Goal: Task Accomplishment & Management: Use online tool/utility

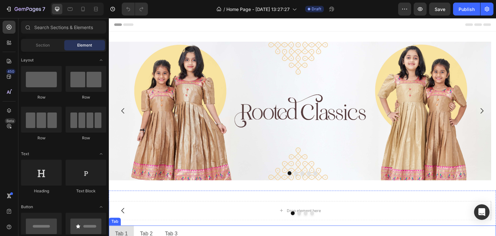
scroll to position [97, 0]
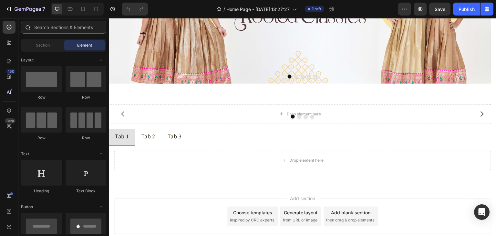
click at [52, 24] on input "text" at bounding box center [63, 27] width 85 height 13
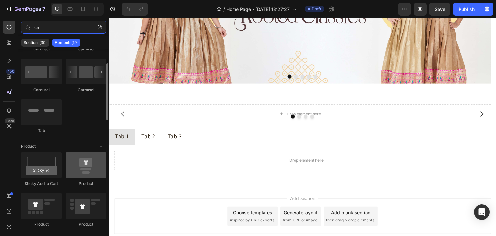
scroll to position [0, 0]
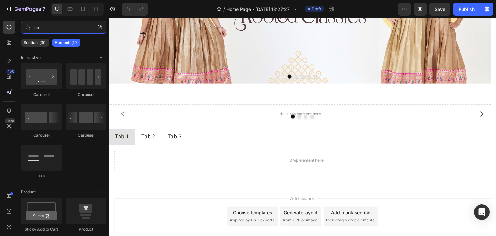
type input "car"
click at [42, 38] on div "Sections(30) Elements(19)" at bounding box center [63, 42] width 90 height 13
click at [41, 40] on p "Sections(30)" at bounding box center [35, 42] width 23 height 5
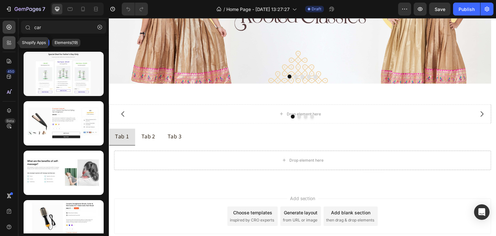
click at [8, 44] on icon at bounding box center [9, 42] width 6 height 6
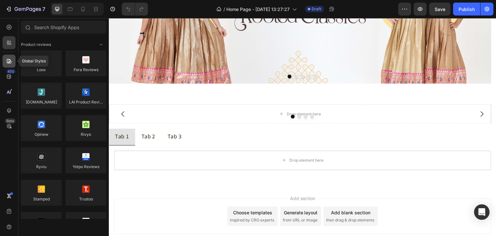
click at [8, 61] on icon at bounding box center [9, 61] width 6 height 6
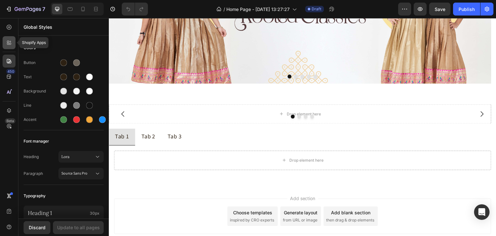
click at [8, 41] on icon at bounding box center [8, 42] width 2 height 2
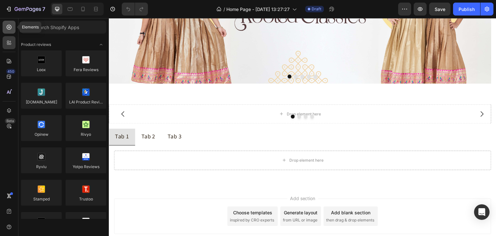
click at [10, 29] on icon at bounding box center [9, 27] width 5 height 5
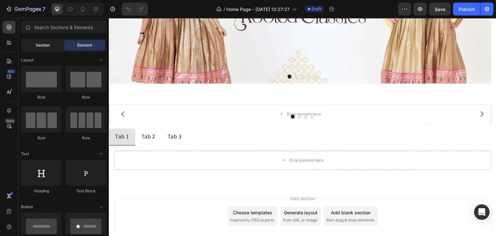
click at [62, 47] on div "Section" at bounding box center [42, 45] width 41 height 10
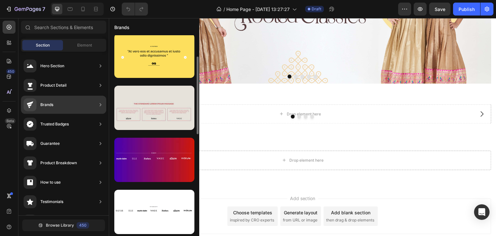
scroll to position [120, 0]
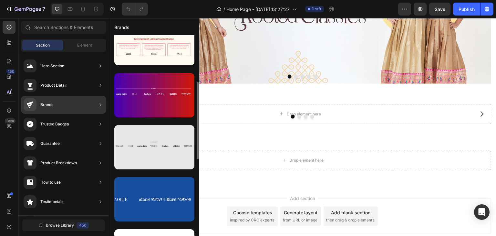
click at [158, 158] on div at bounding box center [154, 147] width 80 height 44
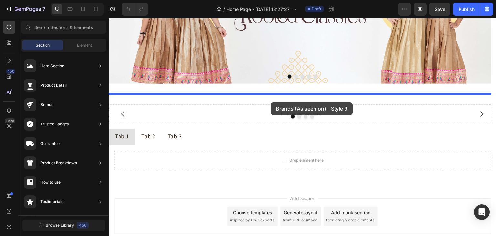
drag, startPoint x: 257, startPoint y: 163, endPoint x: 271, endPoint y: 102, distance: 62.4
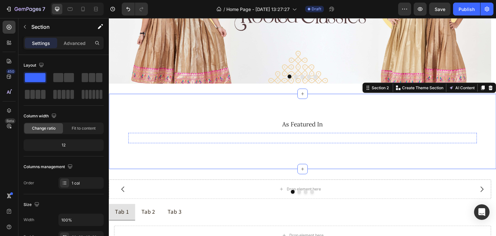
click at [237, 138] on img at bounding box center [250, 138] width 43 height 0
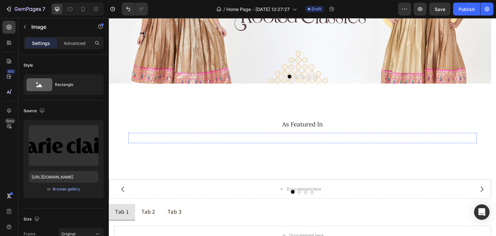
click at [311, 138] on img at bounding box center [300, 138] width 43 height 0
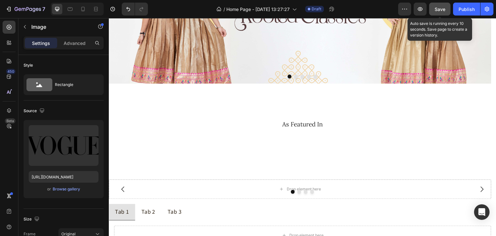
click at [439, 8] on span "Save" at bounding box center [440, 8] width 11 height 5
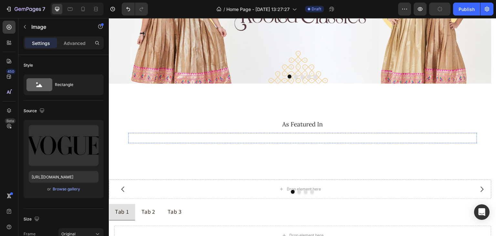
type input "https://cdn.shopify.com/s/files/1/0072/1987/1829/files/gempages_581043374077772…"
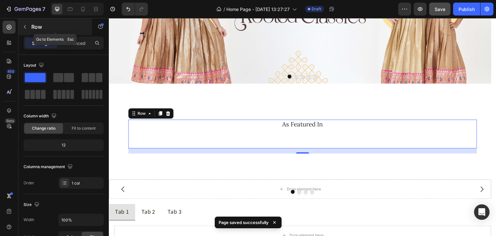
click at [27, 28] on icon "button" at bounding box center [24, 26] width 5 height 5
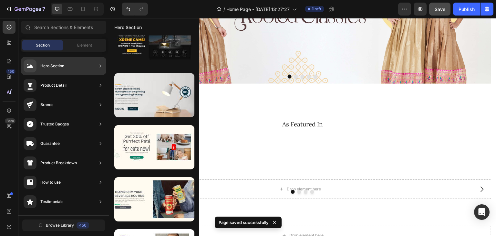
click at [67, 115] on div "Brands" at bounding box center [63, 124] width 85 height 18
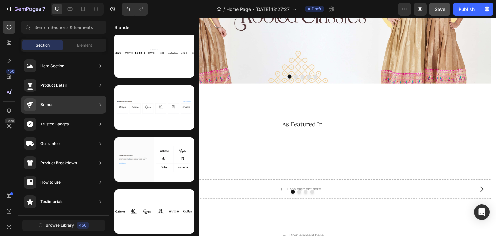
scroll to position [56, 0]
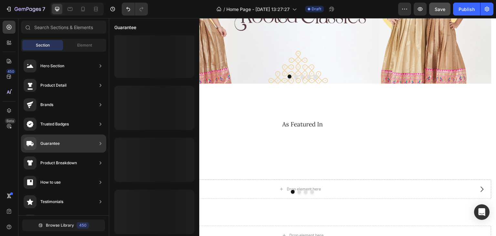
click at [86, 143] on div "Guarantee" at bounding box center [63, 143] width 85 height 18
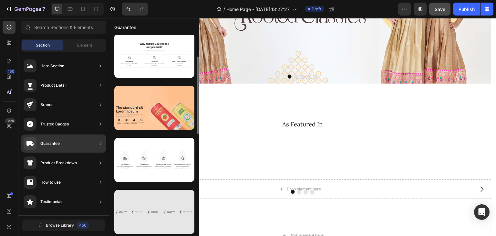
click at [137, 207] on div at bounding box center [154, 212] width 80 height 44
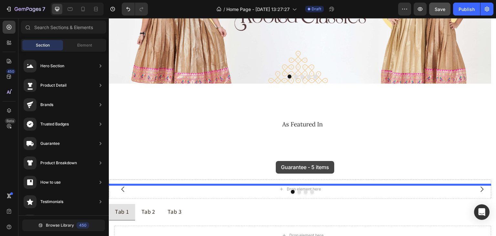
drag, startPoint x: 307, startPoint y: 196, endPoint x: 257, endPoint y: 159, distance: 61.9
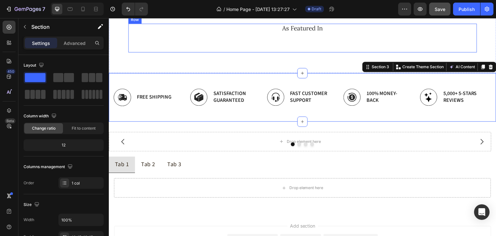
scroll to position [194, 0]
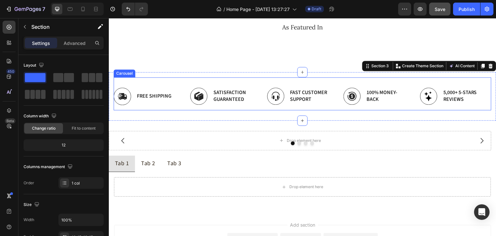
click at [197, 97] on div "Image Free Shipping Text Block Row Image Satisfaction Guaranteed Text Block Row…" at bounding box center [303, 93] width 378 height 33
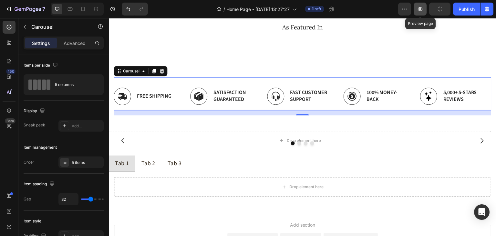
click at [420, 8] on icon "button" at bounding box center [420, 9] width 6 height 6
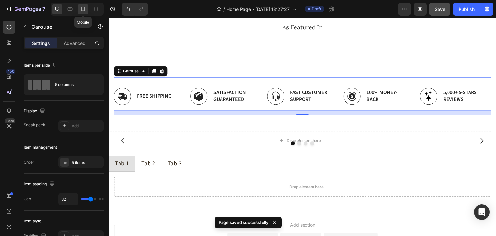
click at [83, 8] on icon at bounding box center [83, 9] width 6 height 6
type input "14"
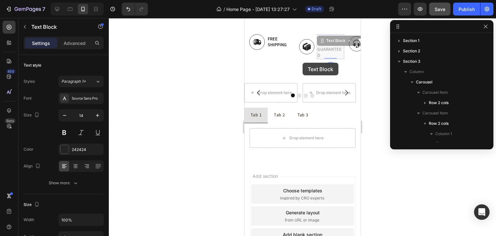
scroll to position [81, 0]
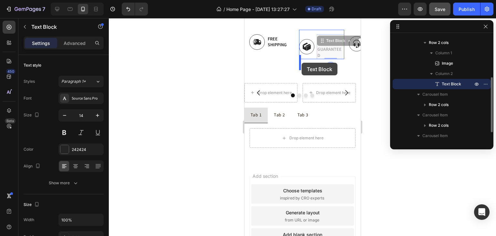
drag, startPoint x: 307, startPoint y: 63, endPoint x: 301, endPoint y: 63, distance: 5.8
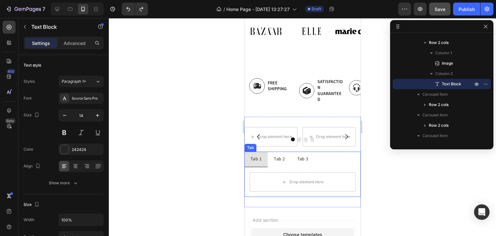
scroll to position [42, 0]
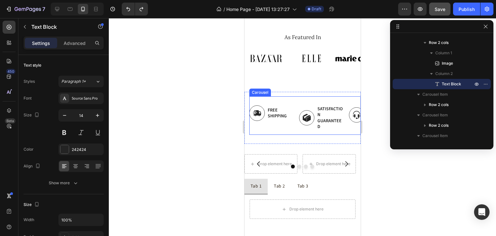
click at [302, 99] on div "Image Free Shipping Text Block Row Image Satisfaction Guaranteed Text Block Row…" at bounding box center [304, 115] width 111 height 38
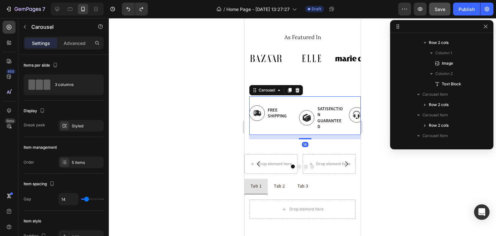
scroll to position [0, 0]
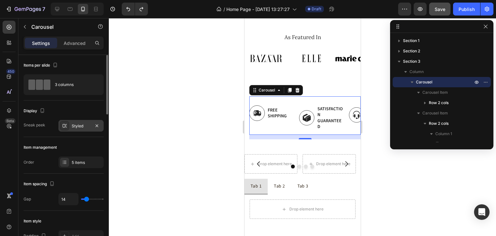
click at [90, 126] on div "Styled" at bounding box center [81, 126] width 19 height 6
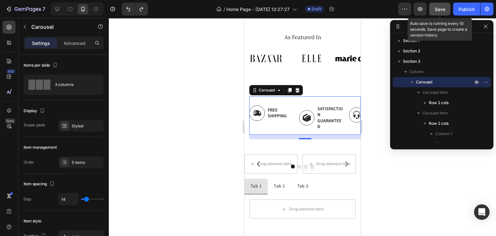
click at [439, 10] on span "Save" at bounding box center [440, 8] width 11 height 5
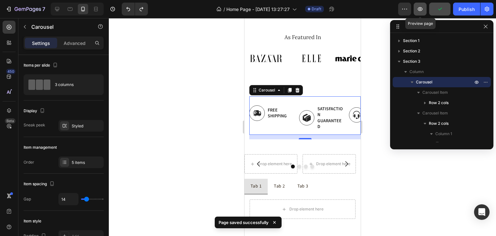
click at [421, 10] on icon "button" at bounding box center [420, 9] width 6 height 6
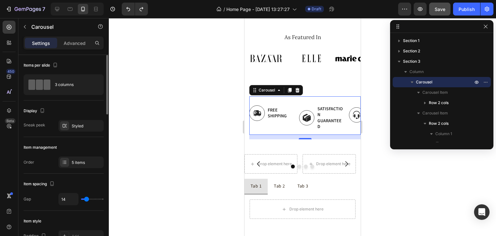
scroll to position [65, 0]
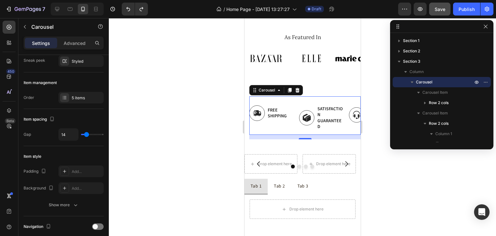
click at [428, 192] on div at bounding box center [302, 127] width 387 height 218
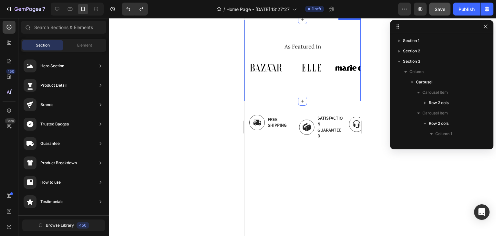
scroll to position [97, 0]
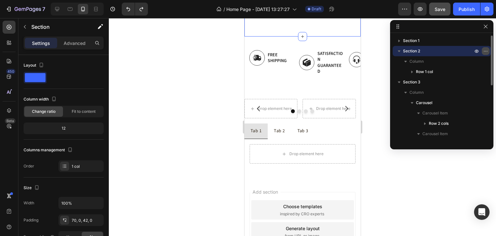
click at [485, 50] on icon "button" at bounding box center [485, 50] width 5 height 5
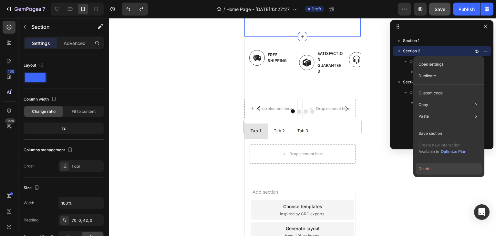
click at [437, 167] on button "Delete" at bounding box center [449, 169] width 66 height 12
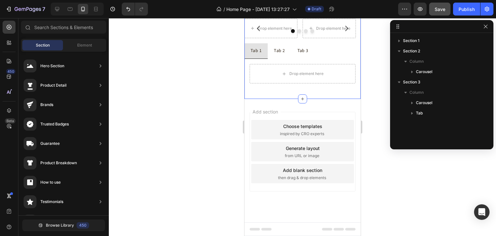
click at [326, 99] on div "Drop element here Drop element here Drop element here Drop element here Carouse…" at bounding box center [302, 53] width 116 height 90
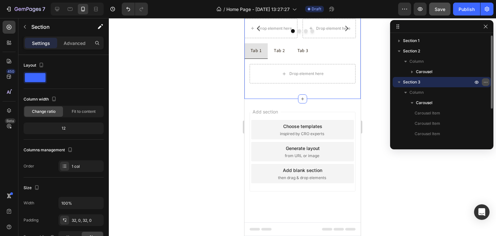
click at [486, 83] on icon "button" at bounding box center [485, 81] width 5 height 5
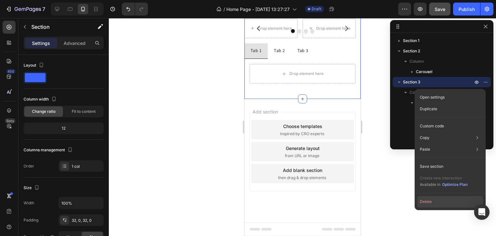
click at [433, 201] on button "Delete" at bounding box center [450, 202] width 66 height 12
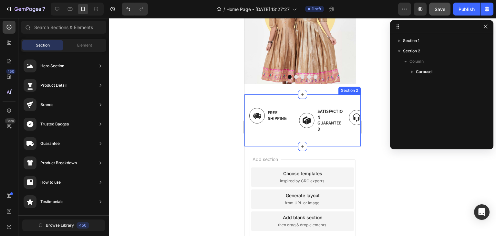
click at [283, 97] on div "Image Free Shipping Text Block Row Image Satisfaction Guaranteed Text Block Row…" at bounding box center [302, 120] width 116 height 52
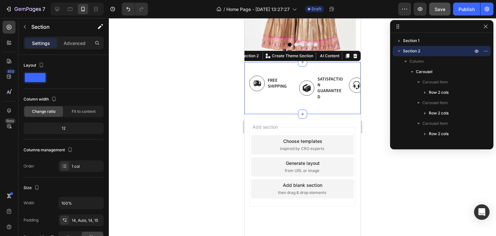
scroll to position [144, 0]
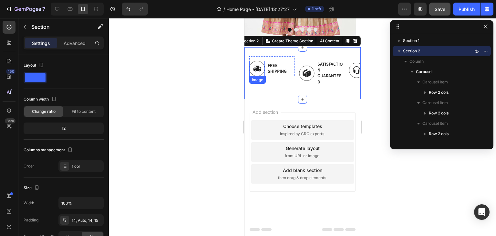
click at [260, 66] on img at bounding box center [257, 69] width 16 height 16
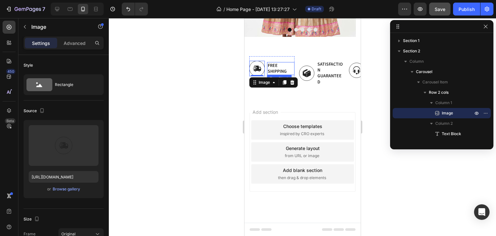
click at [279, 68] on p "Free Shipping" at bounding box center [281, 69] width 26 height 12
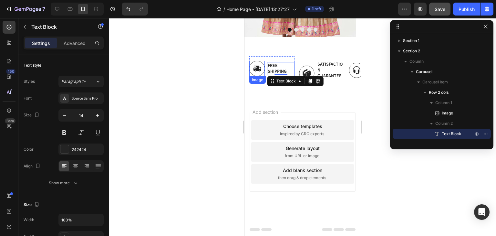
click at [258, 78] on div "Image" at bounding box center [257, 80] width 16 height 8
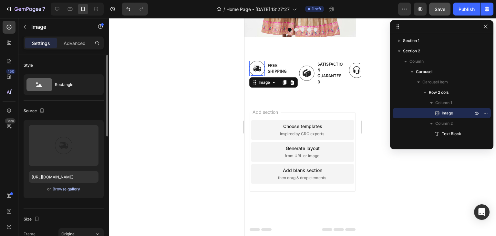
click at [66, 191] on div "Browse gallery" at bounding box center [66, 189] width 27 height 6
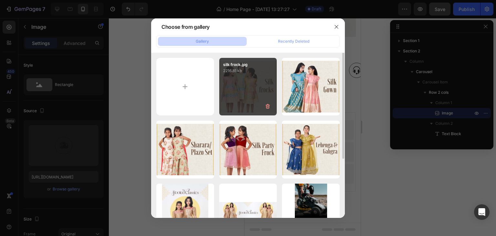
click at [244, 93] on div "silk frock.jpg 2216.81 kb" at bounding box center [248, 87] width 58 height 58
type input "[URL][DOMAIN_NAME]"
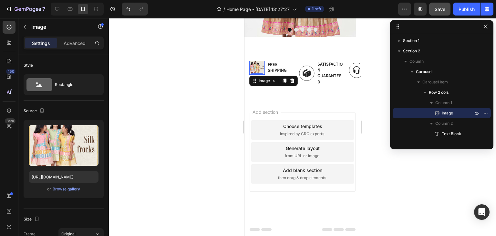
click at [206, 100] on div at bounding box center [302, 127] width 387 height 218
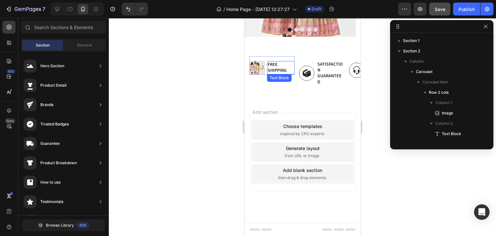
click at [277, 67] on p "Free Shipping" at bounding box center [281, 68] width 26 height 12
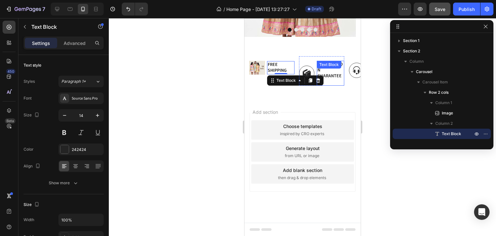
click at [318, 80] on p "Satisfaction Guaranteed" at bounding box center [330, 73] width 26 height 24
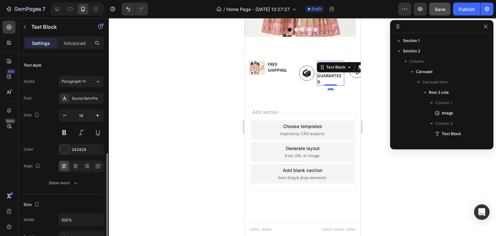
scroll to position [112, 0]
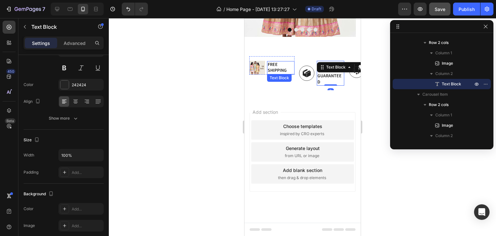
click at [274, 68] on p "Free Shipping" at bounding box center [281, 68] width 26 height 12
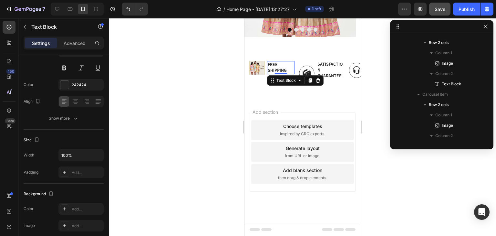
scroll to position [50, 0]
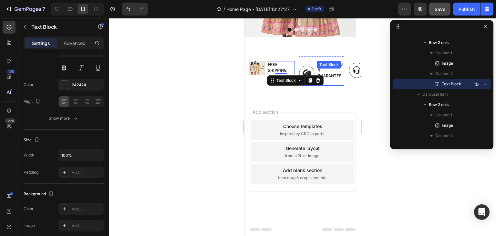
click at [317, 80] on div "Satisfaction Guaranteed" at bounding box center [330, 73] width 27 height 25
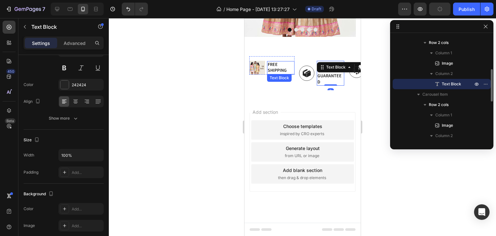
click at [272, 69] on p "Free Shipping" at bounding box center [281, 68] width 26 height 12
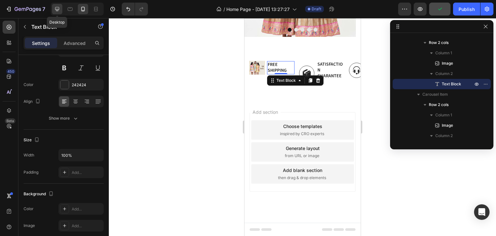
click at [60, 11] on div at bounding box center [57, 9] width 10 height 10
type input "16"
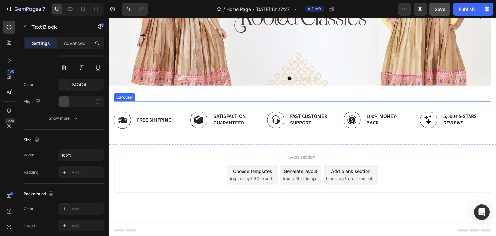
scroll to position [95, 0]
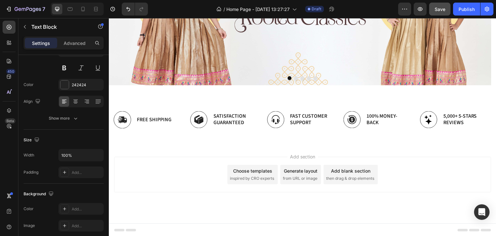
click at [146, 117] on p "Free Shipping" at bounding box center [154, 119] width 35 height 7
click at [127, 120] on img at bounding box center [122, 119] width 17 height 17
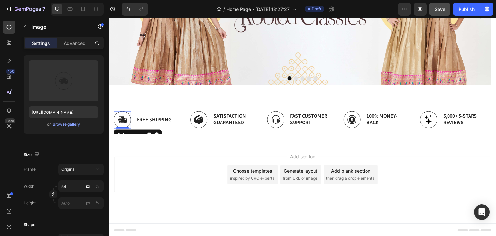
scroll to position [0, 0]
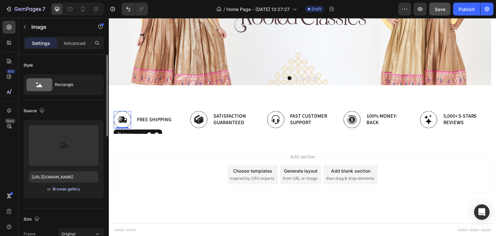
click at [64, 190] on div "Browse gallery" at bounding box center [66, 189] width 27 height 6
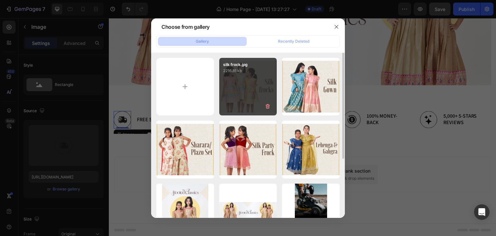
click at [229, 92] on div "silk frock.jpg 2216.81 kb" at bounding box center [248, 87] width 58 height 58
type input "[URL][DOMAIN_NAME]"
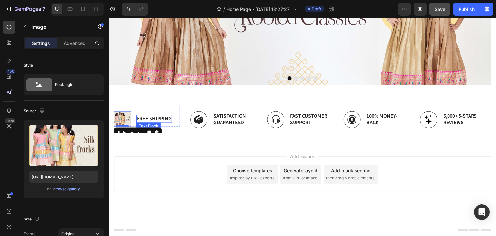
click at [152, 118] on p "Free Shipping" at bounding box center [154, 118] width 35 height 7
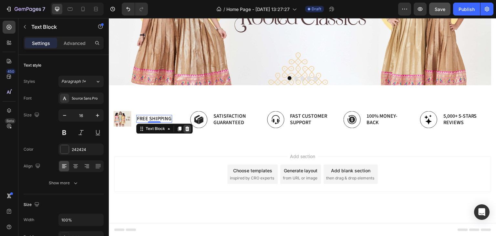
click at [190, 130] on div at bounding box center [188, 129] width 8 height 8
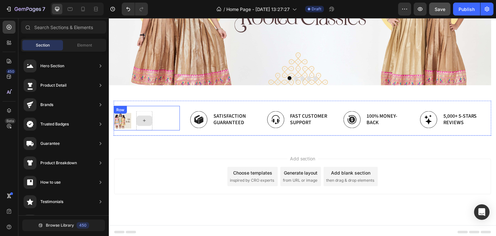
click at [146, 114] on div at bounding box center [144, 120] width 16 height 19
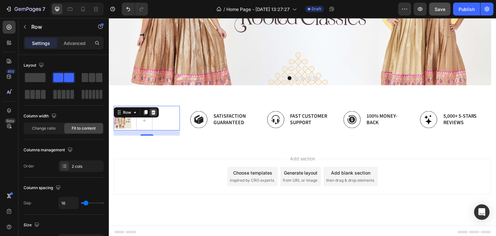
click at [154, 113] on icon at bounding box center [154, 112] width 4 height 5
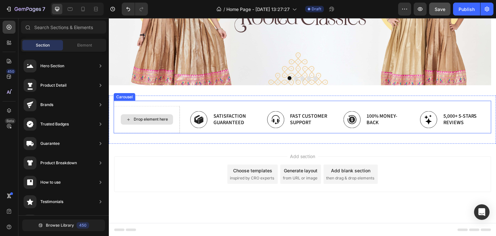
click at [155, 117] on div "Drop element here" at bounding box center [151, 119] width 34 height 5
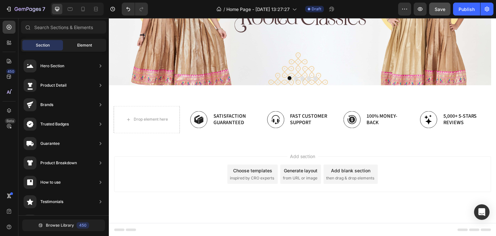
click at [95, 44] on div "Element" at bounding box center [84, 45] width 41 height 10
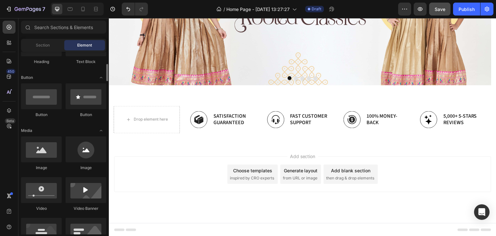
scroll to position [162, 0]
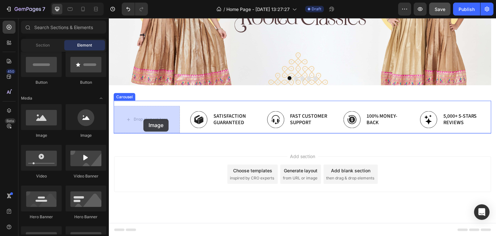
drag, startPoint x: 150, startPoint y: 137, endPoint x: 216, endPoint y: 137, distance: 65.6
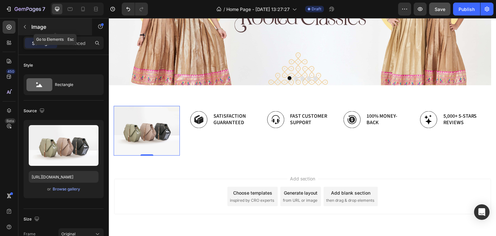
click at [26, 28] on icon "button" at bounding box center [24, 26] width 5 height 5
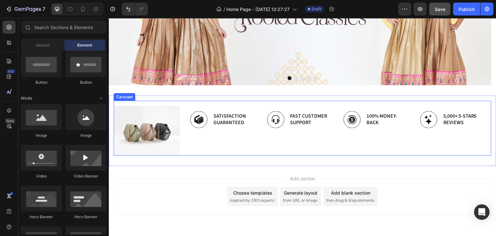
click at [216, 103] on div "Image Image Satisfaction Guaranteed Text Block Row Image Fast Customer Support …" at bounding box center [303, 127] width 378 height 55
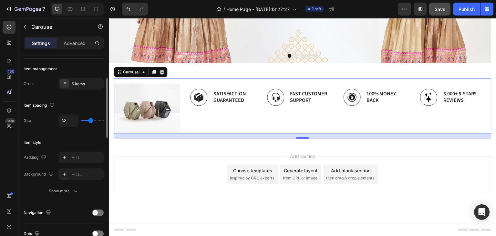
scroll to position [0, 0]
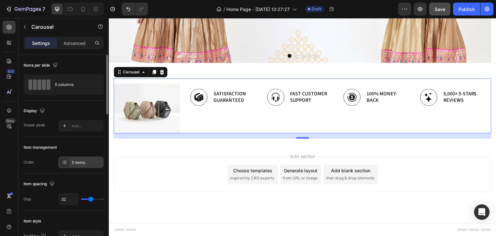
click at [69, 164] on div at bounding box center [64, 162] width 9 height 9
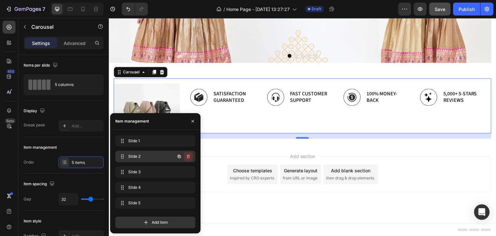
click at [188, 156] on icon "button" at bounding box center [188, 156] width 5 height 5
click at [185, 155] on div "Delete" at bounding box center [184, 156] width 12 height 6
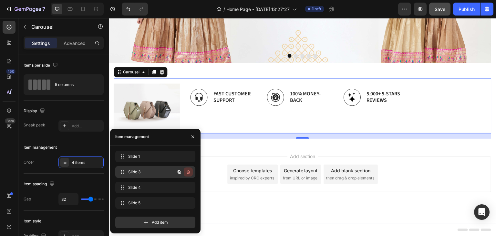
click at [190, 173] on icon "button" at bounding box center [188, 171] width 5 height 5
click at [184, 172] on div "Delete" at bounding box center [184, 172] width 12 height 6
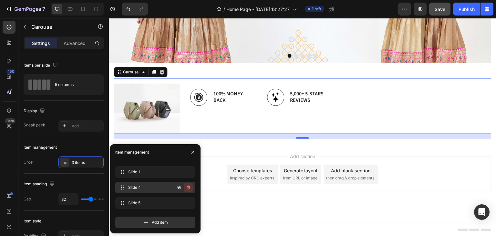
click at [188, 190] on icon "button" at bounding box center [188, 187] width 5 height 5
click at [183, 190] on div "Delete" at bounding box center [184, 188] width 12 height 6
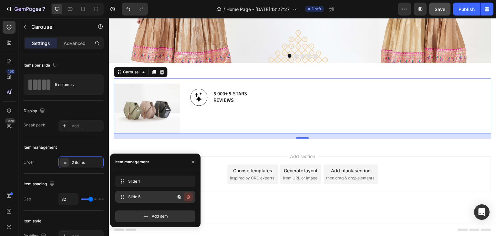
click at [189, 198] on icon "button" at bounding box center [188, 197] width 3 height 4
click at [184, 197] on div "Delete" at bounding box center [184, 197] width 12 height 6
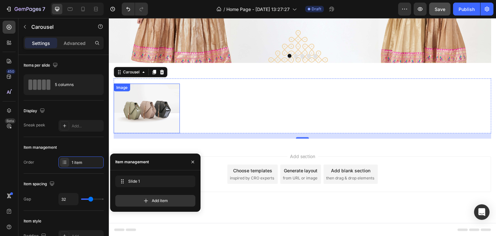
click at [123, 89] on div "Image" at bounding box center [122, 87] width 14 height 6
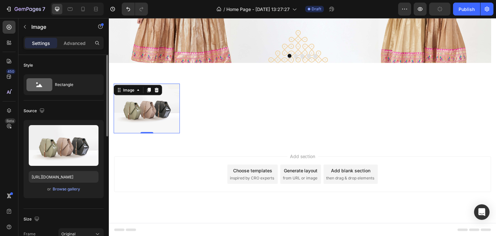
click at [63, 193] on div "or Browse gallery" at bounding box center [64, 189] width 70 height 8
click at [66, 190] on div "Browse gallery" at bounding box center [66, 189] width 27 height 6
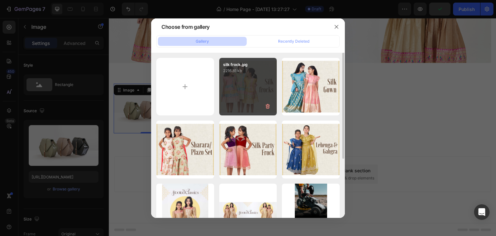
click at [231, 105] on div "silk frock.jpg 2216.81 kb" at bounding box center [248, 87] width 58 height 58
type input "[URL][DOMAIN_NAME]"
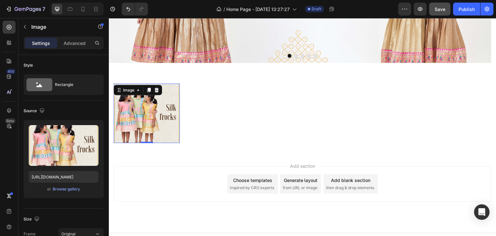
click at [173, 179] on div "Add section Choose templates inspired by CRO experts Generate layout from URL o…" at bounding box center [302, 184] width 377 height 36
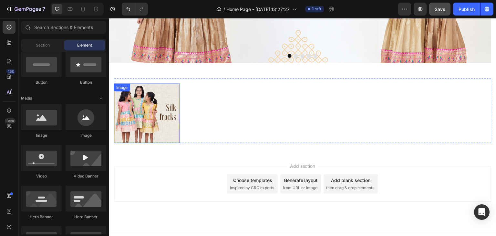
click at [149, 125] on img at bounding box center [147, 112] width 66 height 59
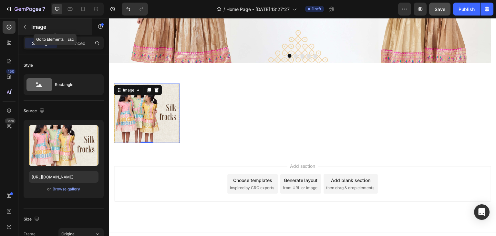
click at [25, 24] on icon "button" at bounding box center [24, 26] width 5 height 5
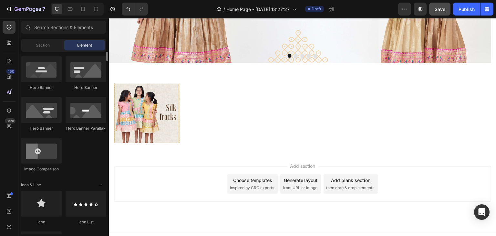
scroll to position [259, 0]
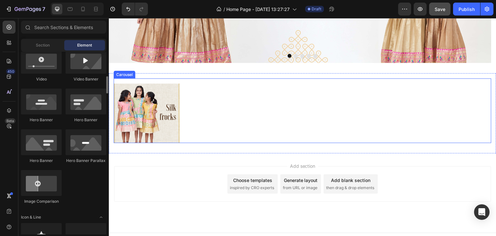
click at [220, 86] on div "Image" at bounding box center [303, 112] width 378 height 59
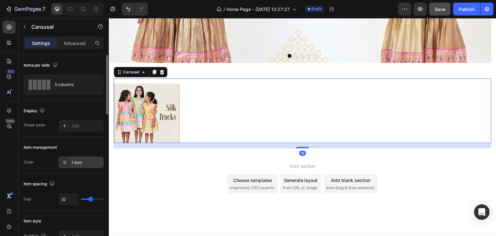
click at [92, 161] on div "1 item" at bounding box center [87, 163] width 30 height 6
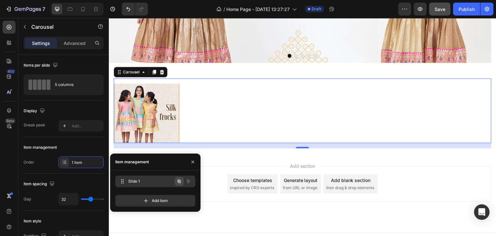
click at [182, 183] on button "button" at bounding box center [179, 181] width 9 height 9
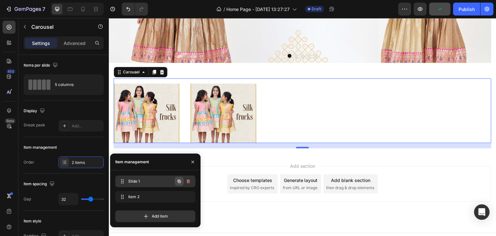
click at [179, 183] on icon "button" at bounding box center [179, 181] width 5 height 5
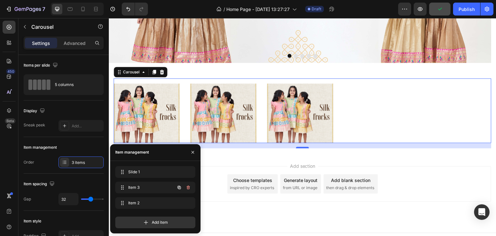
click at [179, 183] on button "button" at bounding box center [179, 187] width 9 height 9
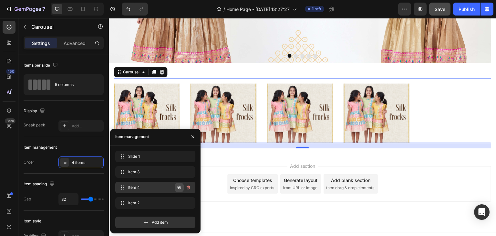
click at [179, 188] on icon "button" at bounding box center [179, 187] width 1 height 1
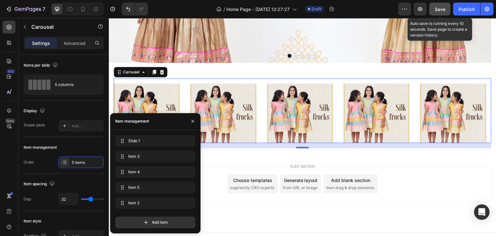
click at [441, 9] on span "Save" at bounding box center [440, 8] width 11 height 5
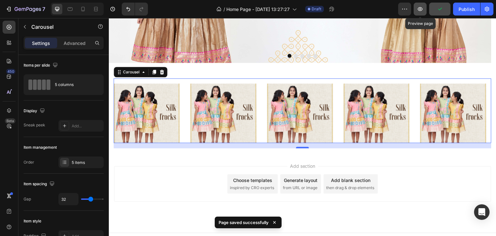
click at [423, 10] on icon "button" at bounding box center [420, 9] width 6 height 6
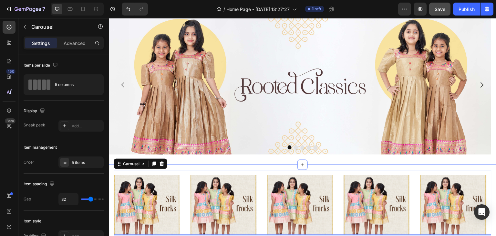
scroll to position [21, 0]
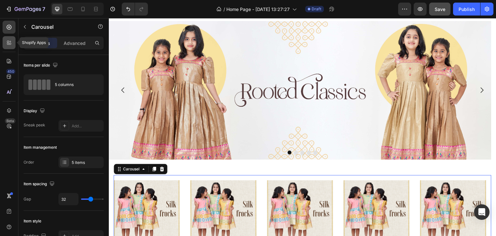
click at [6, 40] on icon at bounding box center [9, 42] width 6 height 6
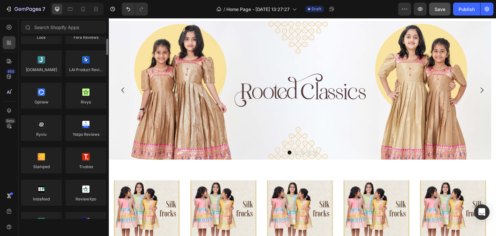
scroll to position [0, 0]
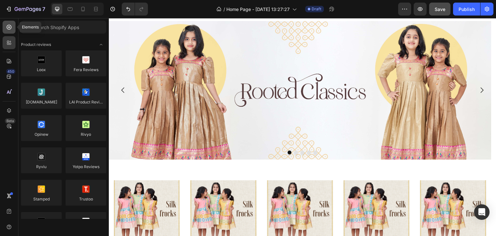
click at [9, 27] on icon at bounding box center [9, 27] width 6 height 6
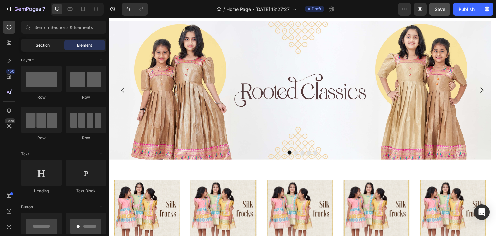
click at [56, 46] on div "Section" at bounding box center [42, 45] width 41 height 10
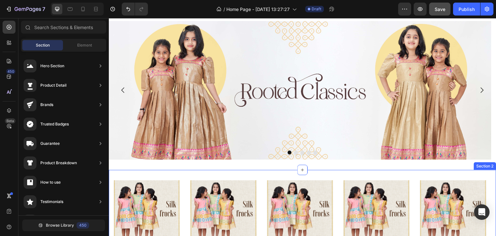
click at [263, 170] on div "Image Image Image Image Image Carousel Section 2" at bounding box center [303, 210] width 388 height 80
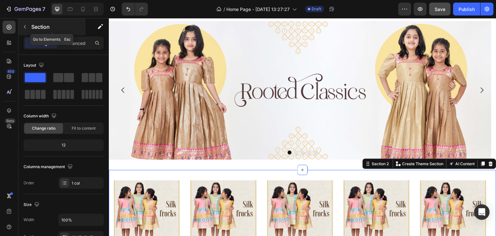
click at [26, 27] on icon "button" at bounding box center [24, 26] width 5 height 5
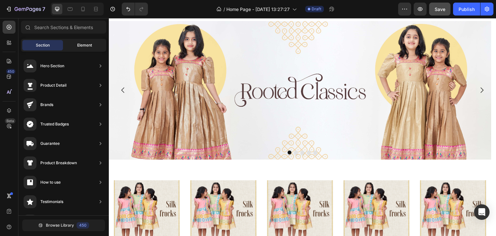
click at [84, 47] on span "Element" at bounding box center [84, 45] width 15 height 6
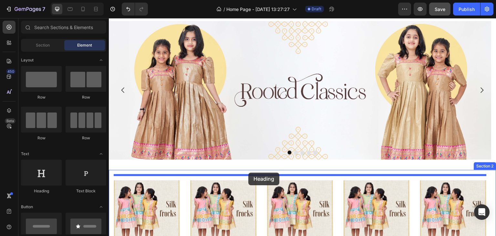
drag, startPoint x: 153, startPoint y: 195, endPoint x: 248, endPoint y: 173, distance: 98.4
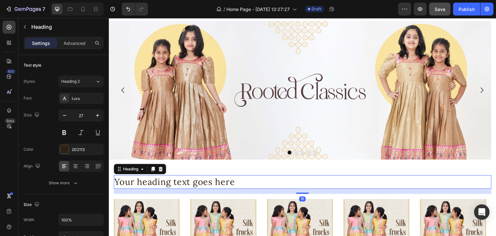
click at [235, 181] on h2 "Your heading text goes here" at bounding box center [303, 182] width 378 height 14
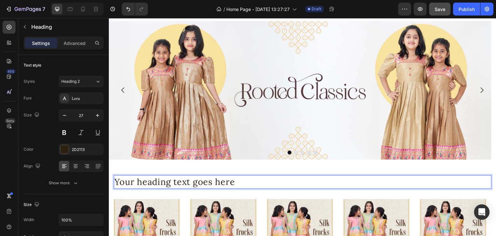
click at [235, 181] on p "Your heading text goes here" at bounding box center [302, 182] width 377 height 12
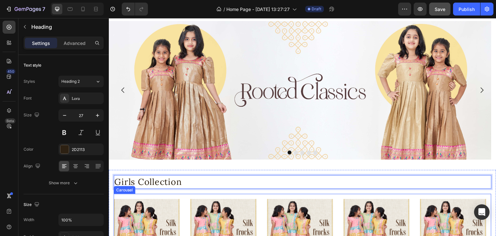
click at [259, 199] on div "Image Image Image Image Image" at bounding box center [303, 228] width 378 height 59
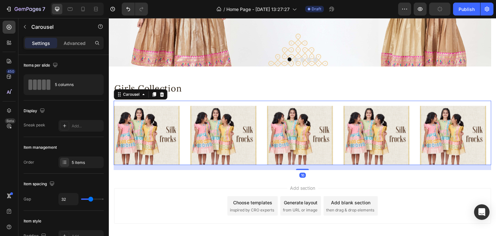
scroll to position [118, 0]
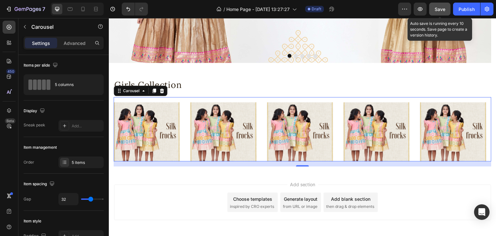
click at [442, 8] on span "Save" at bounding box center [440, 8] width 11 height 5
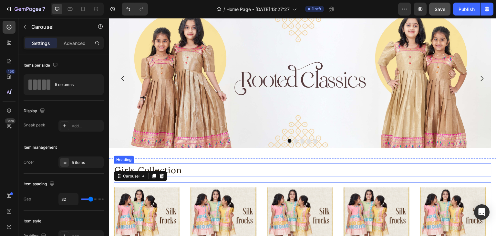
scroll to position [129, 0]
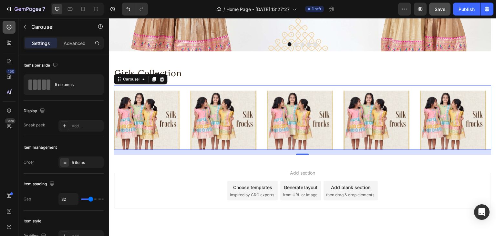
click at [10, 30] on icon at bounding box center [9, 27] width 6 height 6
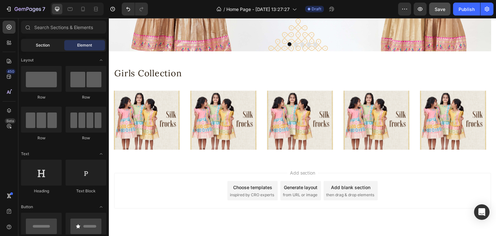
click at [51, 47] on div "Section" at bounding box center [42, 45] width 41 height 10
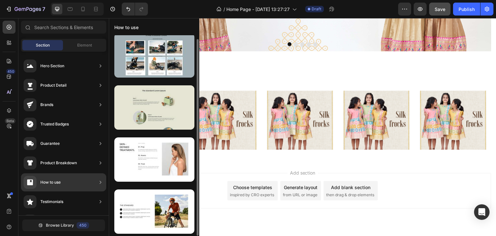
scroll to position [0, 0]
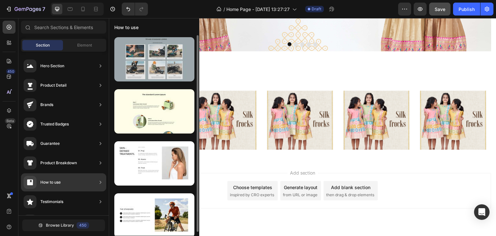
click at [156, 66] on div at bounding box center [154, 59] width 80 height 44
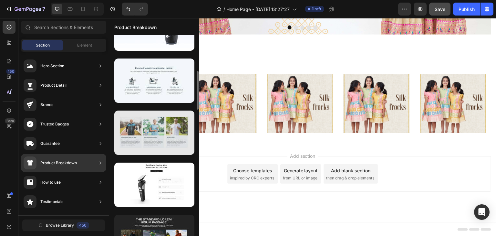
scroll to position [219, 0]
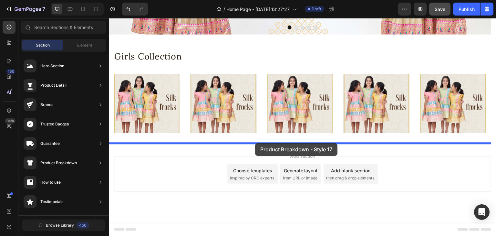
drag, startPoint x: 267, startPoint y: 114, endPoint x: 255, endPoint y: 143, distance: 31.5
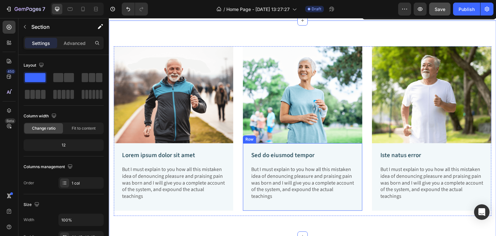
scroll to position [308, 0]
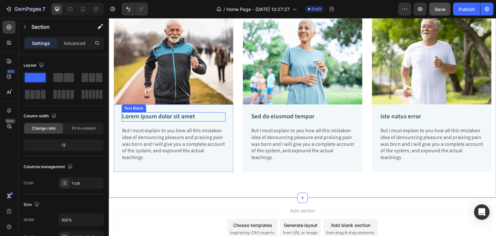
click at [182, 117] on p "Lorem ipsum dolor sit amet" at bounding box center [173, 117] width 103 height 8
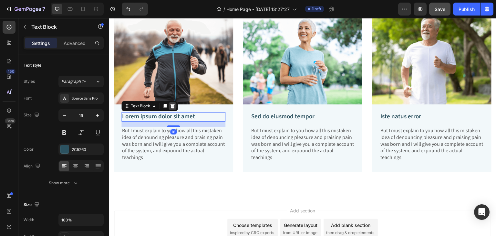
click at [174, 106] on icon at bounding box center [172, 105] width 5 height 5
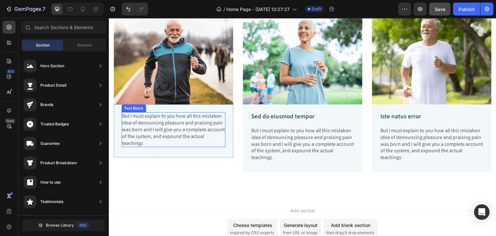
click at [178, 121] on p "But I must explain to you how all this mistaken idea of denouncing pleasure and…" at bounding box center [173, 130] width 103 height 34
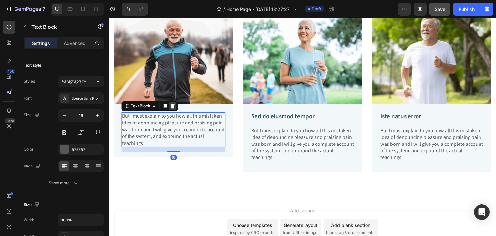
click at [174, 103] on icon at bounding box center [172, 105] width 5 height 5
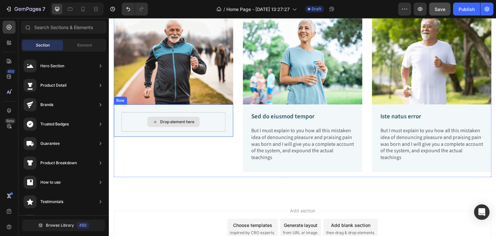
click at [160, 112] on div "Drop element here" at bounding box center [173, 121] width 104 height 19
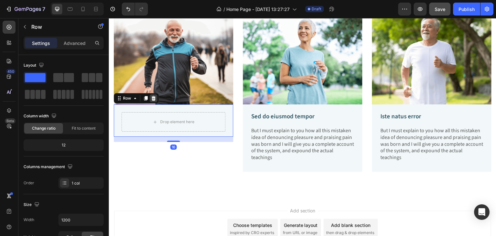
click at [156, 96] on div at bounding box center [154, 98] width 8 height 8
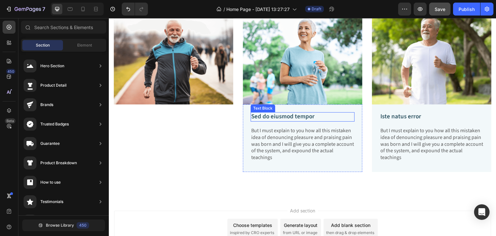
click at [345, 113] on p "Sed do eiusmod tempor" at bounding box center [302, 117] width 103 height 8
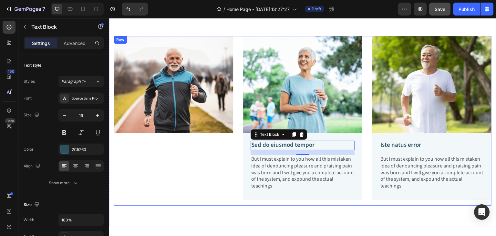
scroll to position [211, 0]
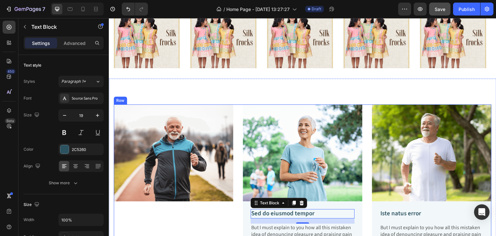
click at [209, 210] on div "Image" at bounding box center [174, 189] width 120 height 170
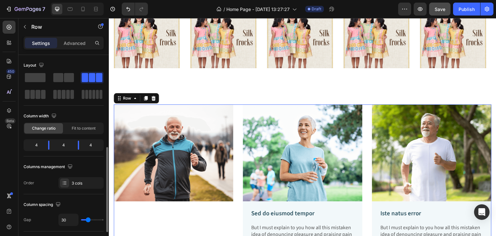
scroll to position [97, 0]
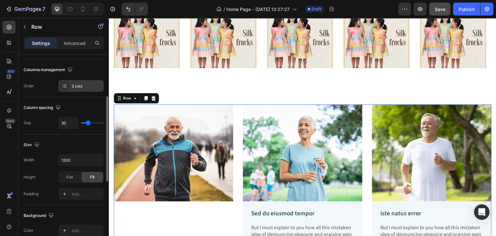
click at [76, 86] on div "3 cols" at bounding box center [87, 86] width 30 height 6
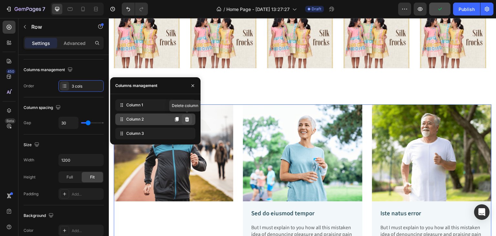
click at [185, 121] on icon at bounding box center [187, 119] width 4 height 5
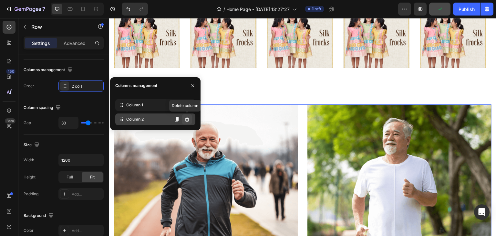
click at [187, 121] on icon at bounding box center [187, 119] width 4 height 5
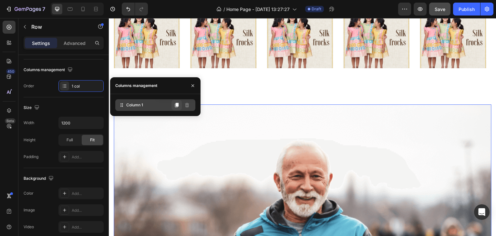
click at [176, 106] on icon at bounding box center [177, 105] width 4 height 5
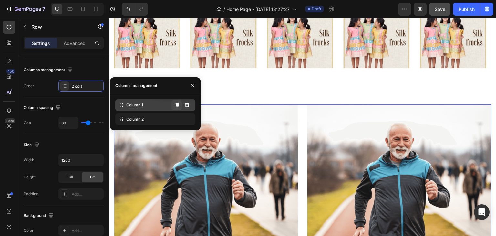
click at [176, 106] on icon at bounding box center [177, 105] width 4 height 5
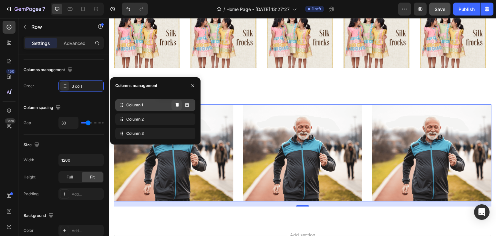
click at [176, 106] on icon at bounding box center [177, 105] width 4 height 5
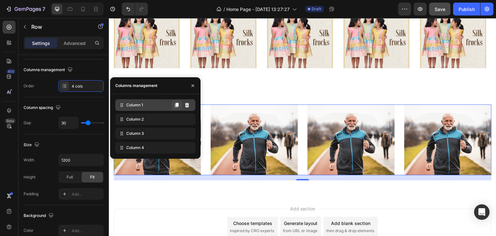
click at [176, 106] on icon at bounding box center [177, 105] width 4 height 5
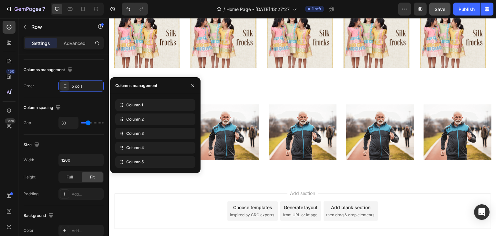
click at [446, 191] on div "Add section Choose templates inspired by CRO experts Generate layout from URL o…" at bounding box center [303, 219] width 388 height 79
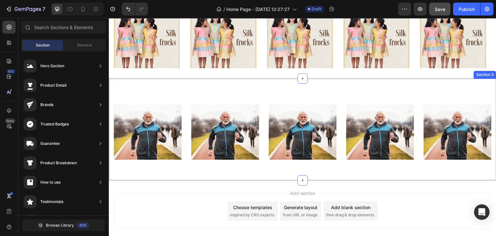
click at [184, 104] on div "Image Image Image Image Image Row Section 3" at bounding box center [303, 129] width 388 height 101
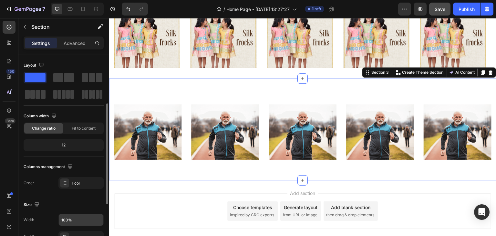
scroll to position [65, 0]
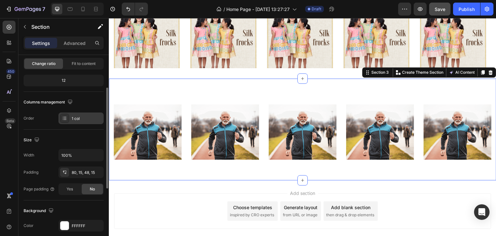
click at [79, 116] on div "1 col" at bounding box center [87, 119] width 30 height 6
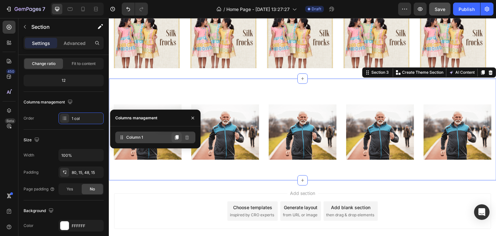
click at [179, 139] on button at bounding box center [177, 137] width 10 height 10
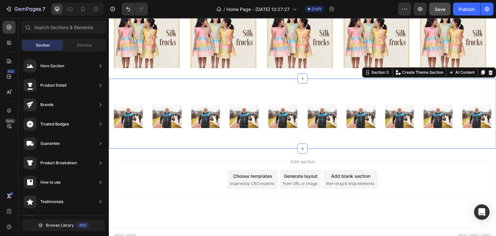
click at [418, 191] on div "Add section Choose templates inspired by CRO experts Generate layout from URL o…" at bounding box center [302, 180] width 377 height 36
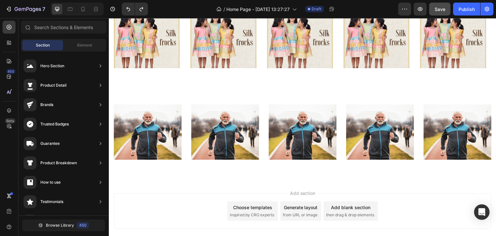
scroll to position [108, 0]
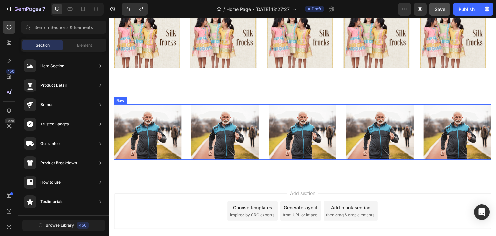
click at [260, 143] on div "Image Image Image Image Image Row" at bounding box center [303, 131] width 378 height 55
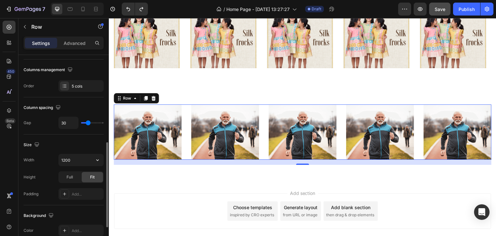
scroll to position [129, 0]
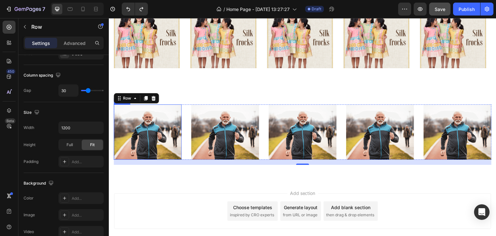
click at [160, 135] on img at bounding box center [148, 131] width 68 height 55
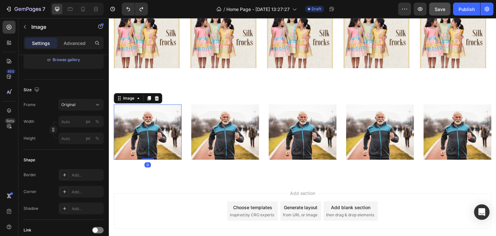
scroll to position [0, 0]
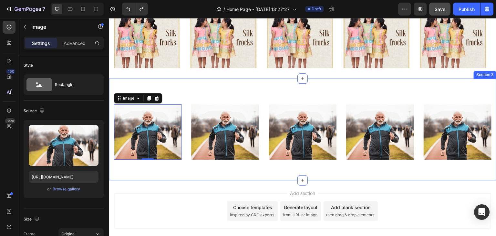
click at [142, 176] on div "Image 0 Image Image Image Image Row Section 3" at bounding box center [303, 129] width 388 height 101
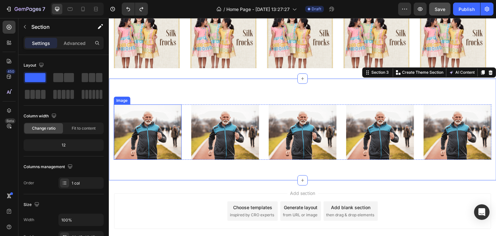
click at [147, 137] on img at bounding box center [148, 131] width 68 height 55
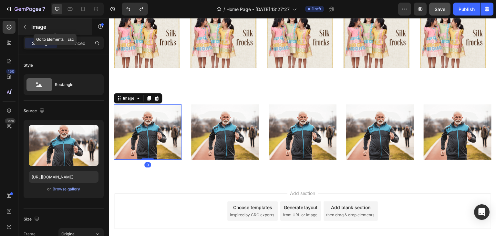
click at [24, 27] on icon "button" at bounding box center [24, 26] width 5 height 5
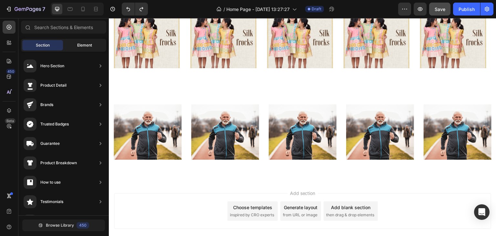
click at [84, 45] on span "Element" at bounding box center [84, 45] width 15 height 6
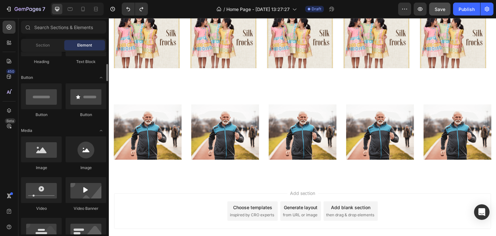
scroll to position [162, 0]
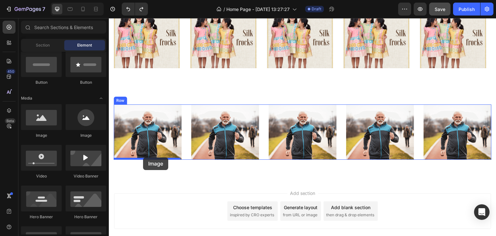
drag, startPoint x: 152, startPoint y: 142, endPoint x: 143, endPoint y: 157, distance: 17.9
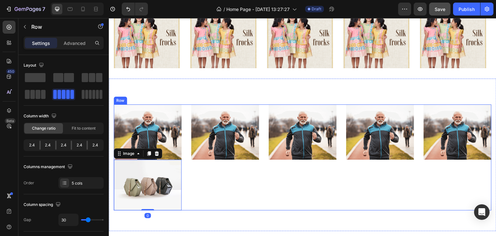
click at [215, 188] on div "Image" at bounding box center [225, 157] width 68 height 106
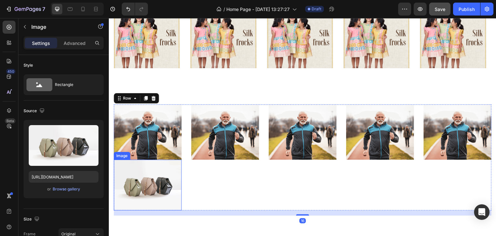
click at [160, 178] on img at bounding box center [148, 185] width 68 height 51
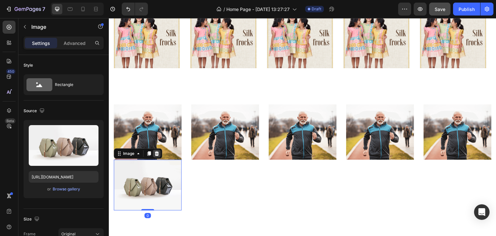
click at [157, 151] on icon at bounding box center [157, 153] width 4 height 5
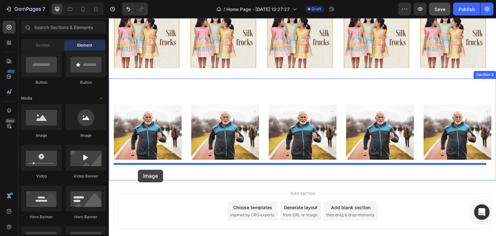
drag, startPoint x: 160, startPoint y: 135, endPoint x: 138, endPoint y: 170, distance: 41.0
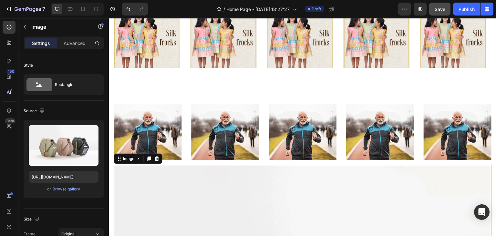
click at [26, 29] on icon "button" at bounding box center [24, 26] width 5 height 5
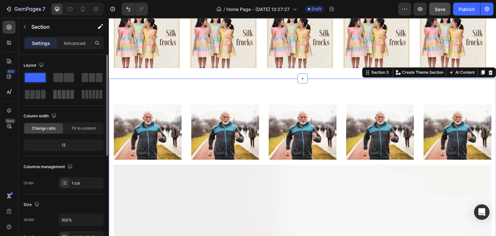
click at [69, 91] on span at bounding box center [68, 94] width 4 height 9
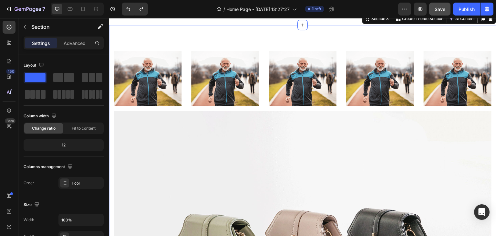
scroll to position [279, 0]
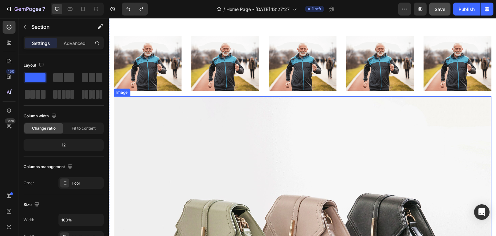
click at [250, 154] on img at bounding box center [303, 238] width 378 height 284
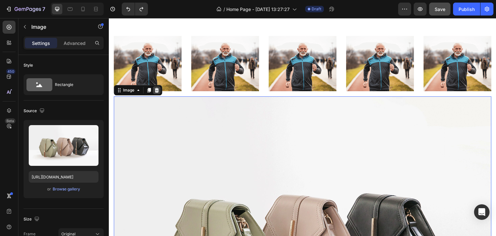
click at [159, 88] on icon at bounding box center [156, 90] width 5 height 5
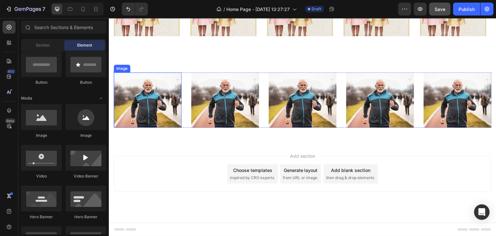
scroll to position [242, 0]
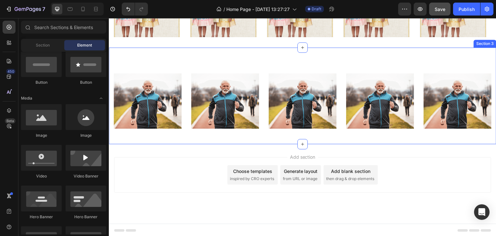
click at [242, 138] on div "Image Image Image Image Image Row Section 3" at bounding box center [303, 96] width 388 height 96
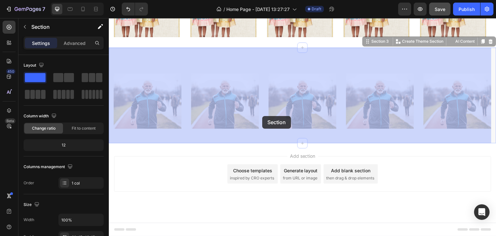
drag, startPoint x: 489, startPoint y: 120, endPoint x: 262, endPoint y: 116, distance: 226.2
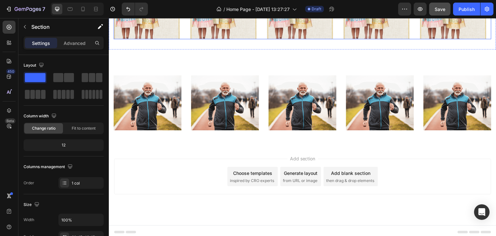
scroll to position [103, 0]
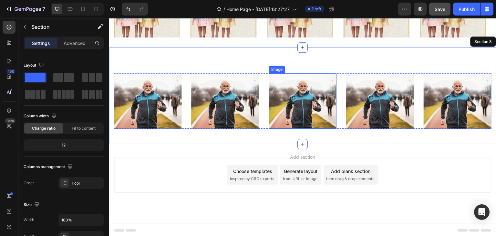
click at [335, 115] on div "Image Image Image Image Image Row" at bounding box center [303, 100] width 378 height 55
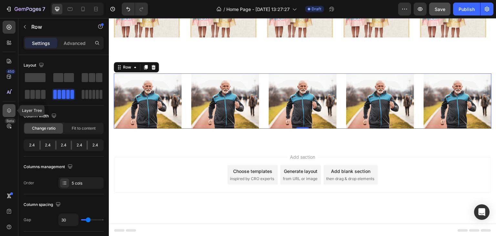
click at [10, 112] on icon at bounding box center [9, 110] width 4 height 5
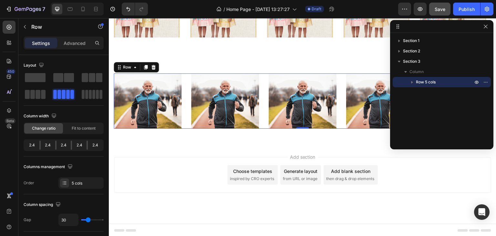
click at [414, 81] on icon "button" at bounding box center [412, 82] width 6 height 6
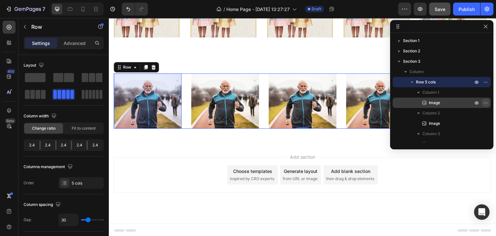
click at [484, 102] on icon "button" at bounding box center [485, 102] width 5 height 5
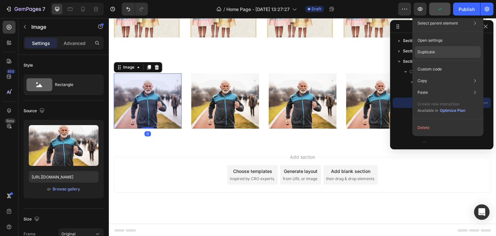
click at [436, 63] on div "Duplicate" at bounding box center [448, 69] width 66 height 12
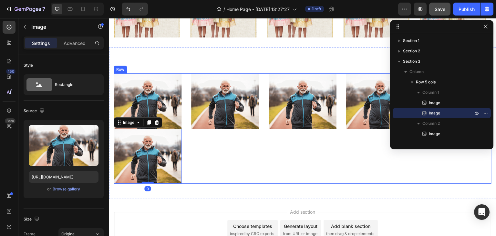
click at [219, 160] on div "Image" at bounding box center [225, 128] width 68 height 110
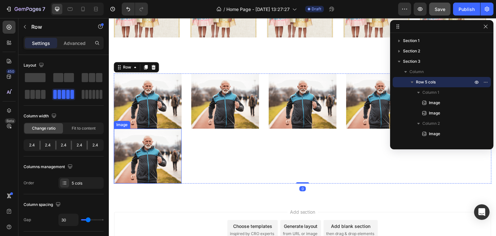
click at [158, 149] on img at bounding box center [148, 156] width 68 height 55
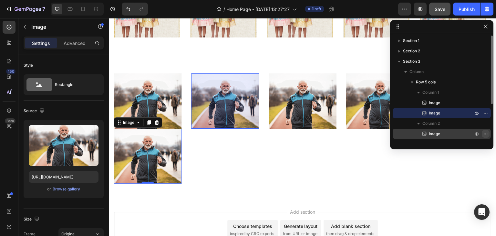
click at [486, 135] on icon "button" at bounding box center [485, 133] width 5 height 5
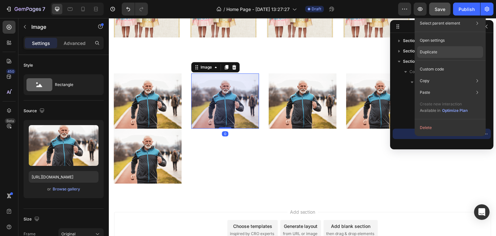
click at [433, 51] on p "Duplicate" at bounding box center [428, 52] width 17 height 6
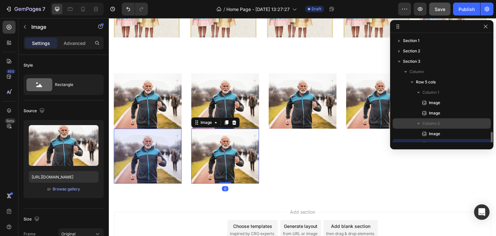
scroll to position [60, 0]
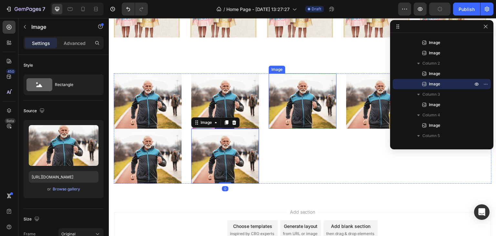
click at [312, 117] on img at bounding box center [303, 100] width 68 height 55
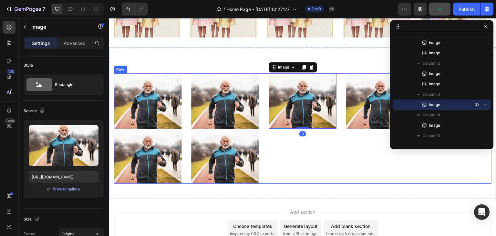
click at [311, 144] on div "Image 0" at bounding box center [303, 128] width 68 height 110
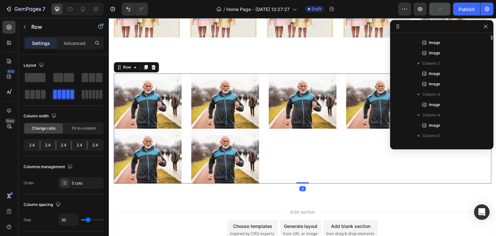
scroll to position [0, 0]
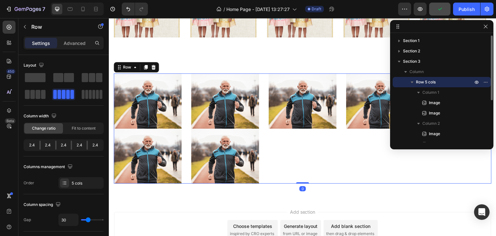
click at [309, 117] on img at bounding box center [303, 100] width 68 height 55
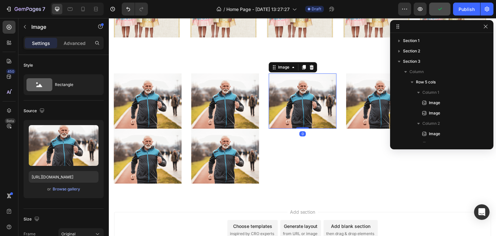
scroll to position [69, 0]
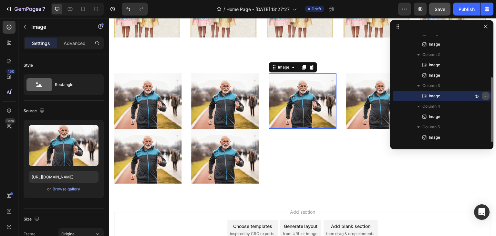
click at [487, 96] on icon "button" at bounding box center [485, 95] width 5 height 5
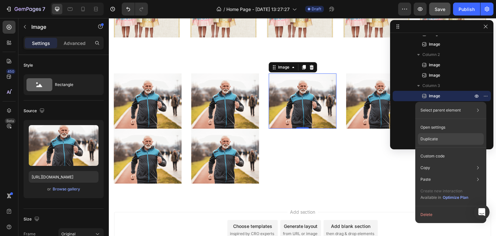
click at [453, 150] on div "Duplicate" at bounding box center [451, 156] width 66 height 12
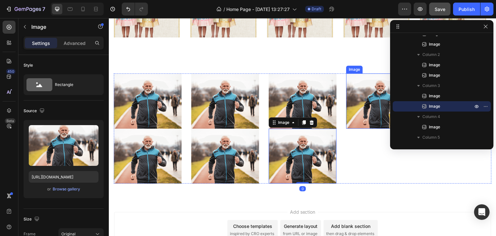
click at [367, 103] on img at bounding box center [380, 100] width 68 height 55
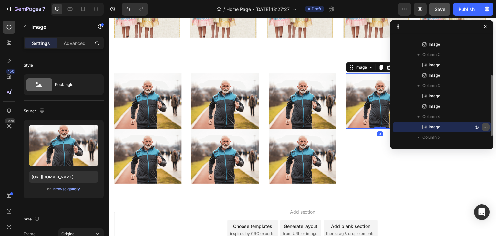
click at [486, 126] on icon "button" at bounding box center [485, 126] width 5 height 5
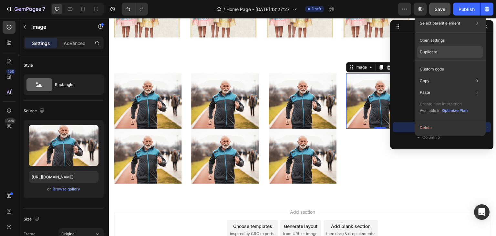
click at [436, 50] on p "Duplicate" at bounding box center [428, 52] width 17 height 6
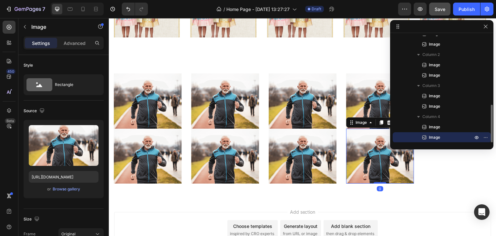
scroll to position [90, 0]
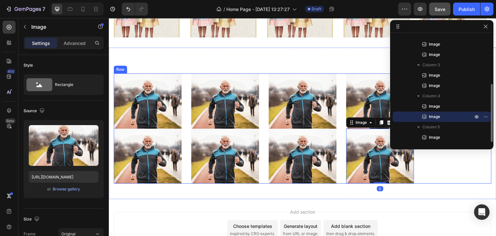
click at [447, 172] on div "Image" at bounding box center [458, 128] width 68 height 110
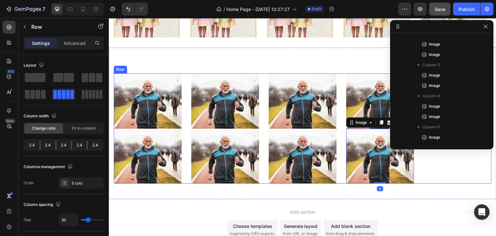
scroll to position [0, 0]
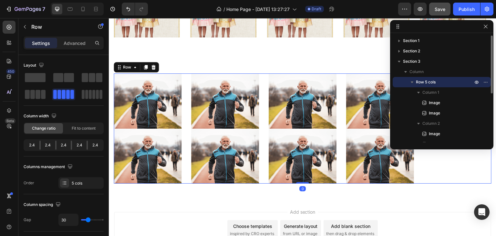
click at [445, 212] on div "Add section Choose templates inspired by CRO experts Generate layout from URL o…" at bounding box center [302, 230] width 377 height 36
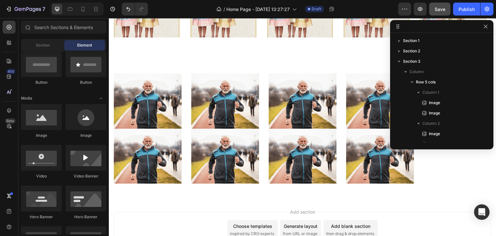
scroll to position [71, 0]
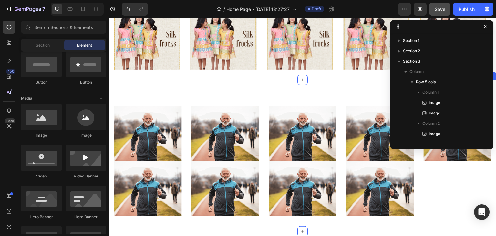
click at [326, 86] on div "Image Image Image Image Image Image Image Image Image Row Section 3" at bounding box center [303, 156] width 388 height 152
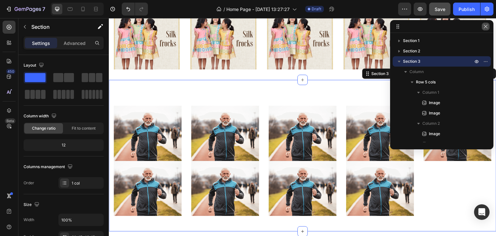
click at [486, 26] on icon "button" at bounding box center [486, 27] width 4 height 4
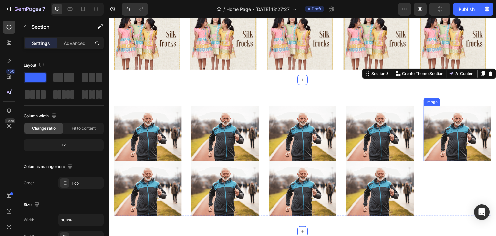
click at [456, 144] on img at bounding box center [458, 133] width 68 height 55
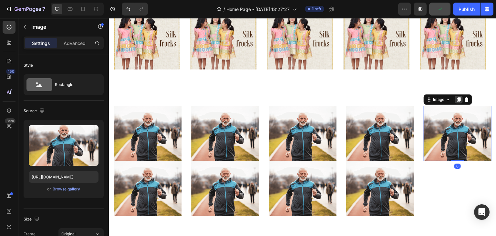
click at [458, 100] on icon at bounding box center [459, 99] width 5 height 5
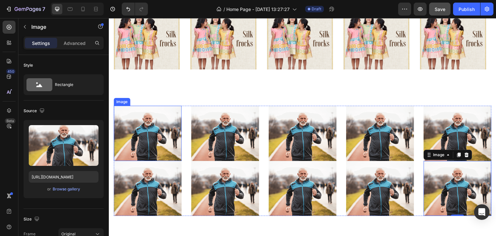
click at [133, 150] on img at bounding box center [148, 133] width 68 height 55
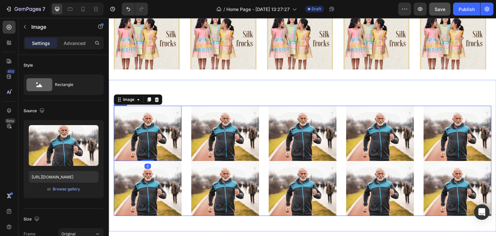
click at [187, 156] on div "Image 0 Image Image Image Image Image Image Image Image Image Row" at bounding box center [303, 161] width 378 height 110
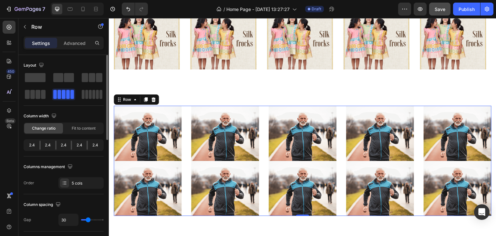
scroll to position [65, 0]
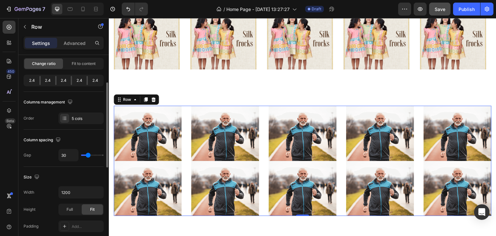
type input "29"
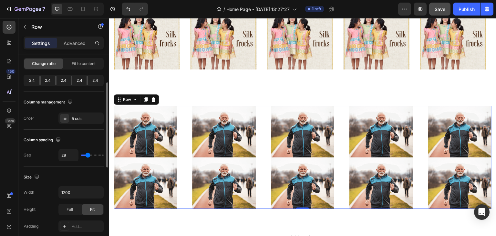
type input "47"
type input "48"
type input "50"
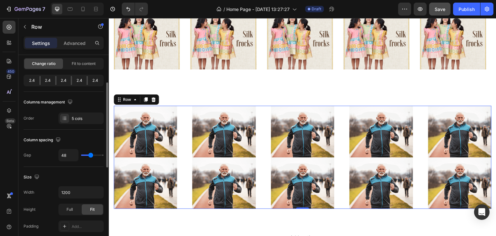
type input "50"
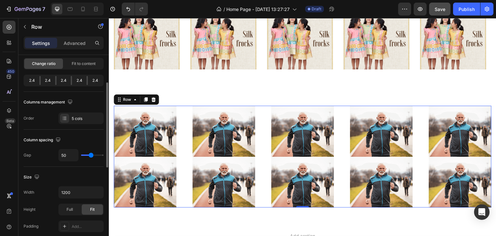
type input "52"
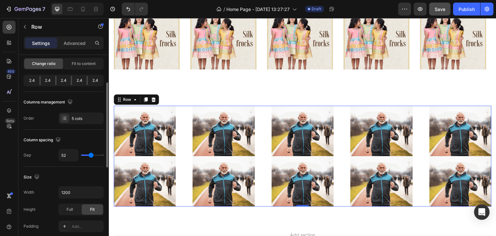
type input "56"
type input "64"
type input "66"
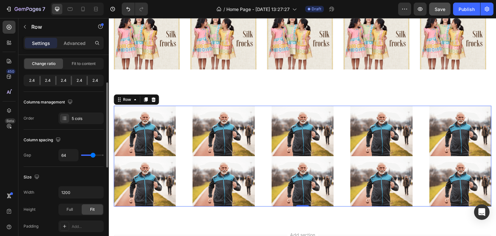
type input "66"
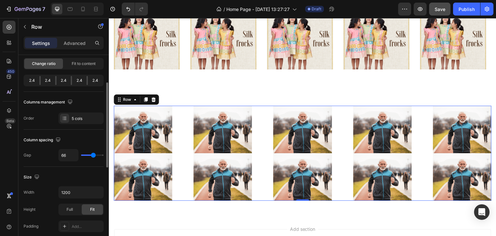
type input "64"
type input "57"
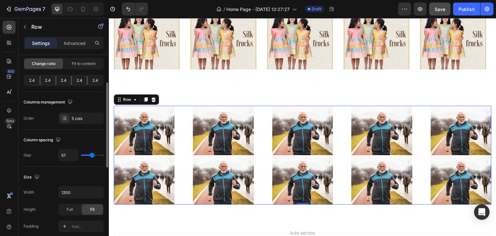
type input "54"
type input "50"
type input "48"
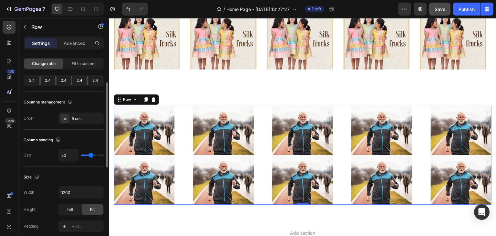
type input "48"
type input "47"
type input "45"
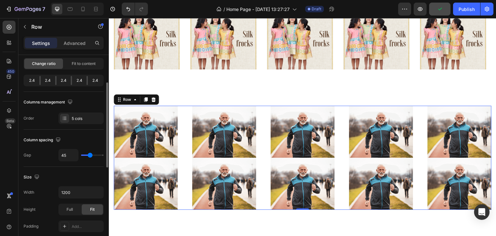
drag, startPoint x: 87, startPoint y: 154, endPoint x: 90, endPoint y: 153, distance: 3.7
type input "45"
click at [90, 154] on input "range" at bounding box center [92, 154] width 23 height 1
type input "30"
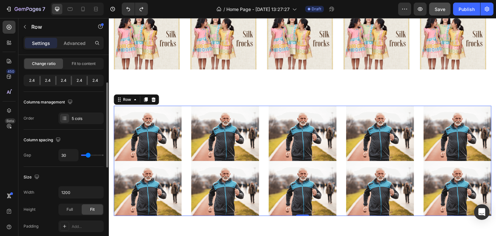
scroll to position [129, 0]
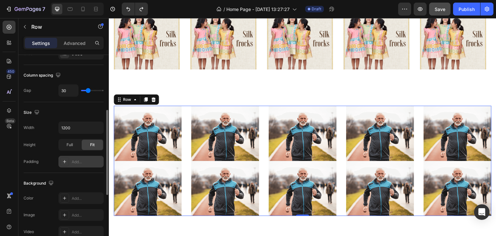
click at [74, 162] on div "Add..." at bounding box center [87, 162] width 30 height 6
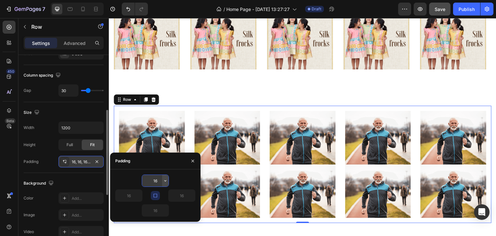
click at [163, 179] on icon "button" at bounding box center [165, 180] width 5 height 5
click at [178, 180] on div "16" at bounding box center [155, 180] width 80 height 12
click at [156, 129] on img at bounding box center [152, 137] width 66 height 53
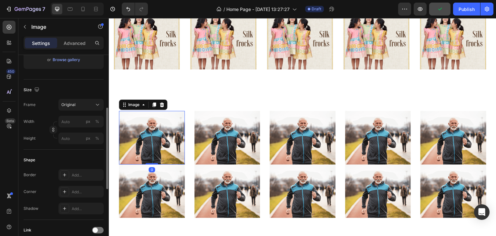
scroll to position [0, 0]
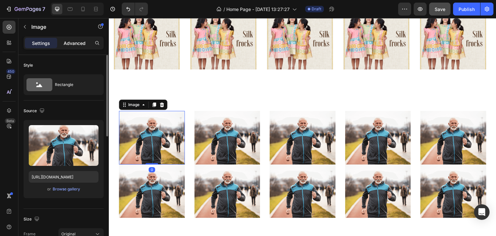
click at [77, 40] on p "Advanced" at bounding box center [75, 43] width 22 height 7
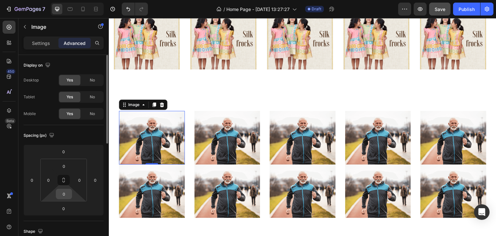
click at [66, 193] on input "0" at bounding box center [64, 194] width 13 height 10
click at [66, 192] on input "0" at bounding box center [64, 194] width 13 height 10
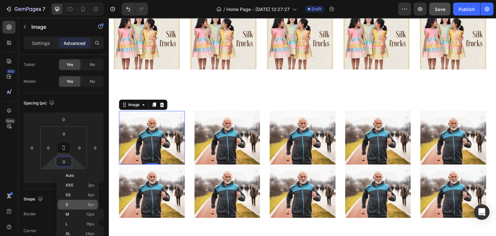
click at [75, 201] on div "S 8px" at bounding box center [78, 205] width 40 height 10
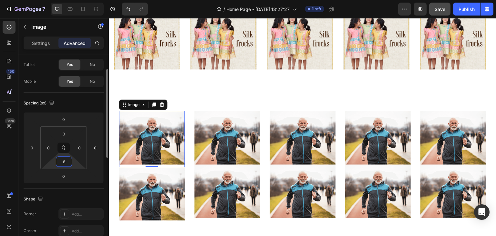
click at [69, 161] on input "8" at bounding box center [64, 162] width 13 height 10
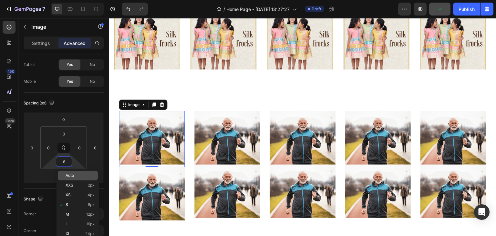
click at [67, 175] on span "Auto" at bounding box center [70, 175] width 8 height 5
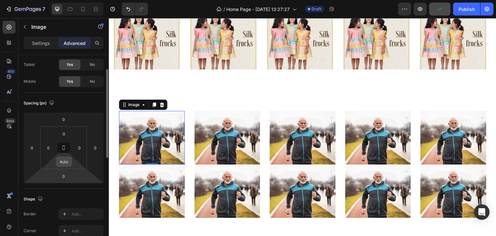
click at [64, 162] on input "Auto" at bounding box center [64, 162] width 13 height 10
type input "0"
click at [65, 180] on input "0" at bounding box center [63, 176] width 13 height 10
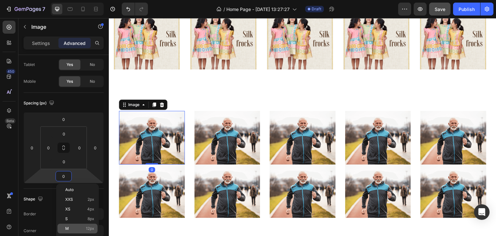
click at [69, 227] on p "M 12px" at bounding box center [79, 228] width 29 height 5
type input "12"
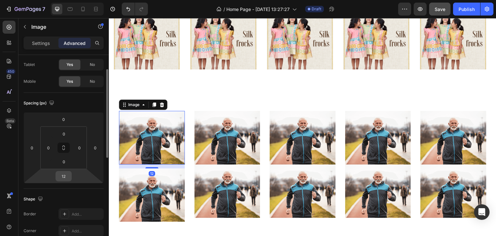
click at [62, 175] on input "12" at bounding box center [63, 176] width 13 height 10
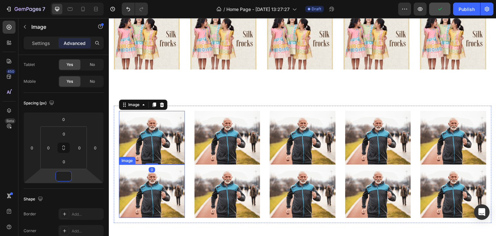
click at [178, 185] on img at bounding box center [152, 190] width 66 height 53
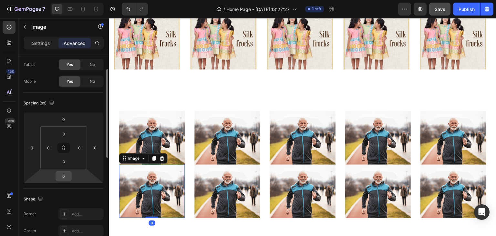
click at [65, 173] on input "0" at bounding box center [63, 176] width 13 height 10
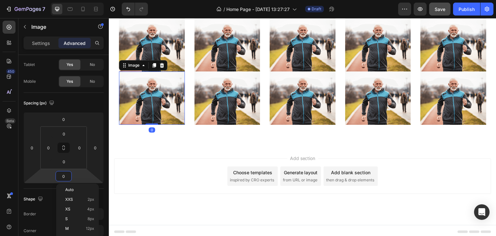
scroll to position [164, 0]
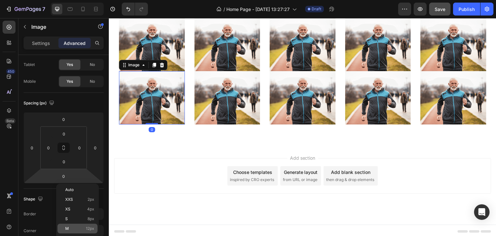
click at [82, 226] on div "M 12px" at bounding box center [78, 229] width 40 height 10
type input "12"
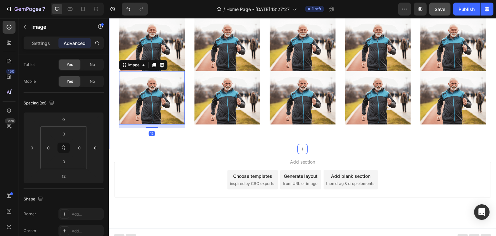
click at [168, 132] on div "Image Image 12 Image Image Image Image Image Image Image Image Row Section 3" at bounding box center [303, 67] width 388 height 162
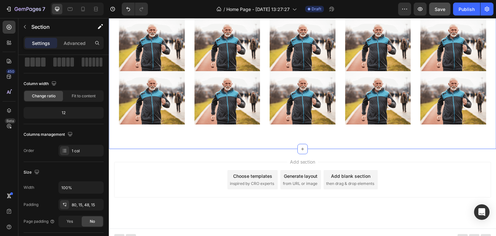
scroll to position [0, 0]
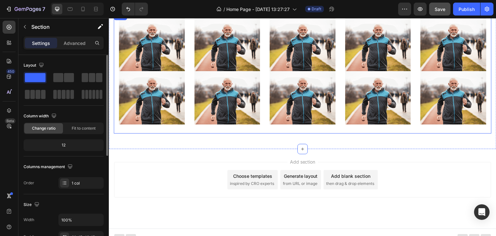
click at [162, 105] on img at bounding box center [152, 97] width 66 height 53
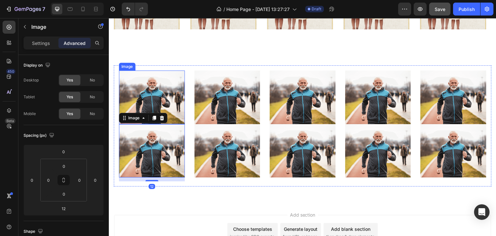
scroll to position [132, 0]
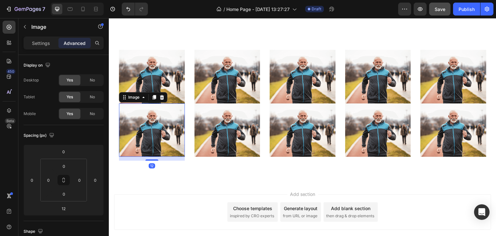
type input "0"
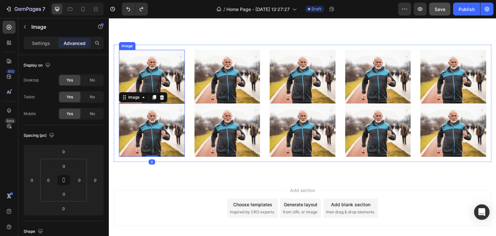
click at [169, 75] on img at bounding box center [152, 76] width 66 height 53
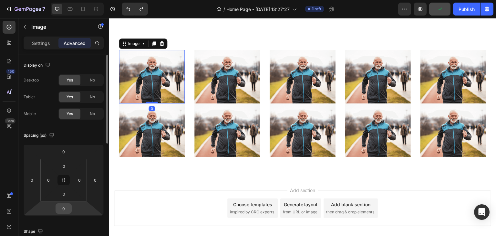
click at [69, 207] on input "0" at bounding box center [63, 209] width 13 height 10
click at [137, 196] on div "Add section Choose templates inspired by CRO experts Generate layout from URL o…" at bounding box center [302, 208] width 377 height 36
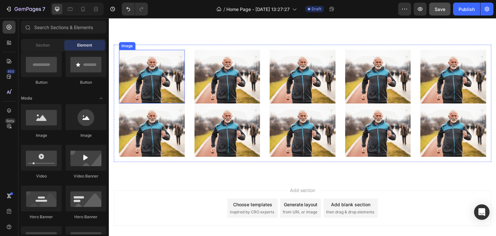
click at [157, 89] on img at bounding box center [152, 76] width 66 height 53
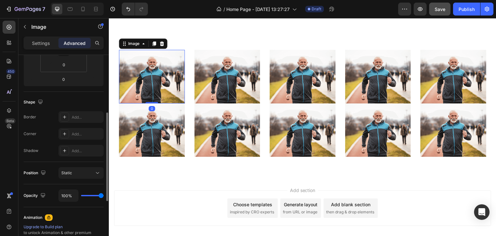
scroll to position [97, 0]
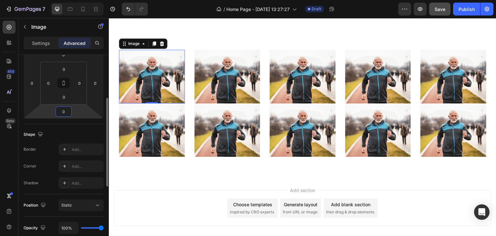
click at [63, 113] on input "0" at bounding box center [63, 112] width 13 height 10
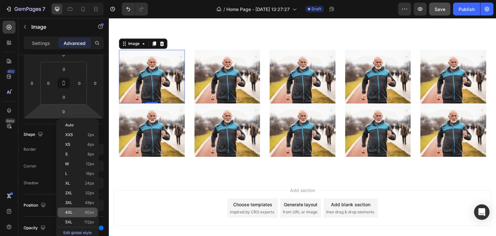
click at [75, 214] on p "4XL 80px" at bounding box center [79, 212] width 29 height 5
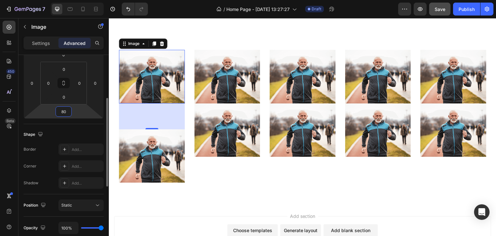
click at [69, 110] on input "80" at bounding box center [63, 112] width 13 height 10
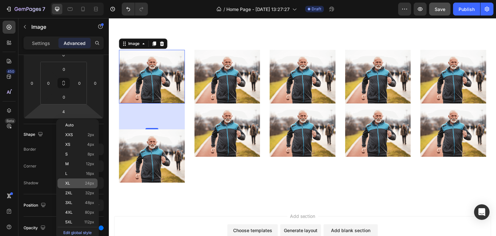
click at [76, 185] on p "XL 24px" at bounding box center [79, 183] width 29 height 5
type input "24"
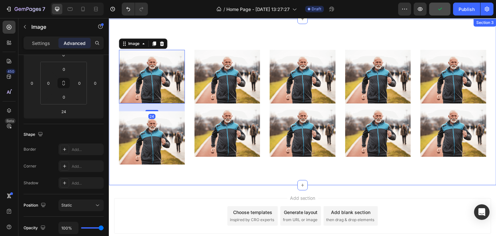
click at [207, 170] on div "Image 24 Image Image Image Image Image Image Image Image Image Row Section 3" at bounding box center [303, 102] width 388 height 166
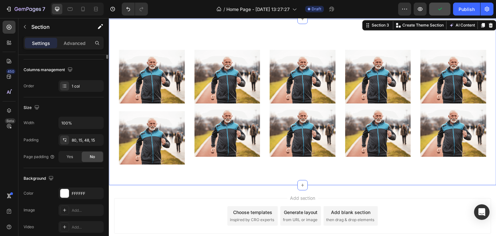
scroll to position [0, 0]
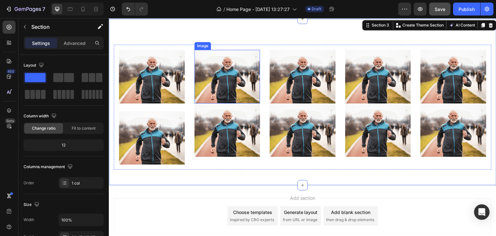
click at [218, 97] on img at bounding box center [228, 76] width 66 height 53
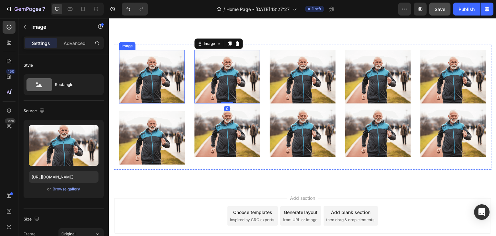
click at [148, 80] on img at bounding box center [152, 76] width 66 height 53
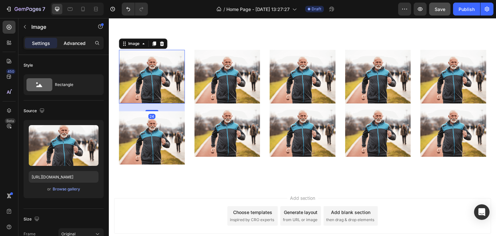
click at [80, 42] on p "Advanced" at bounding box center [75, 43] width 22 height 7
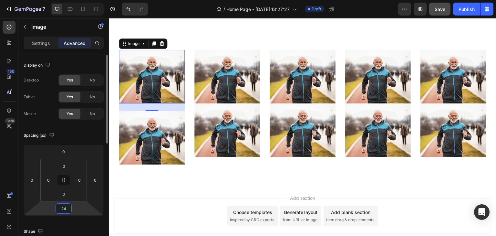
click at [69, 210] on input "24" at bounding box center [63, 209] width 13 height 10
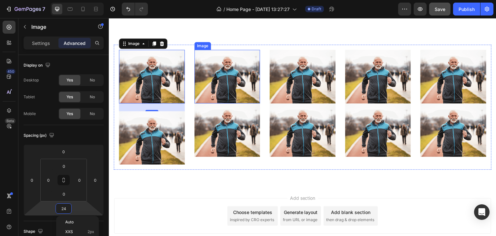
click at [225, 89] on img at bounding box center [228, 76] width 66 height 53
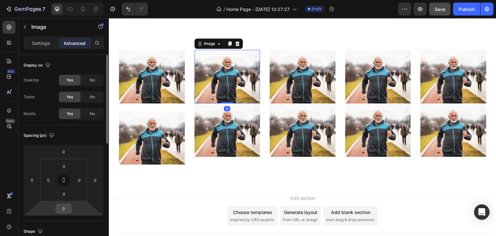
click at [67, 206] on input "0" at bounding box center [63, 209] width 13 height 10
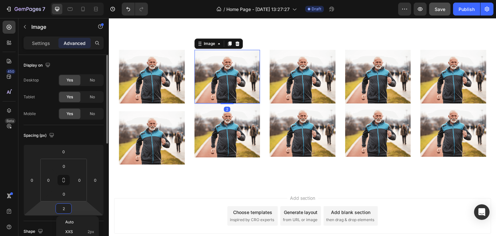
type input "24"
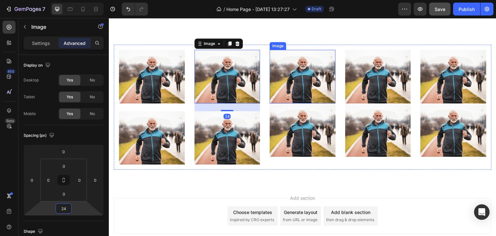
click at [311, 72] on img at bounding box center [303, 76] width 66 height 53
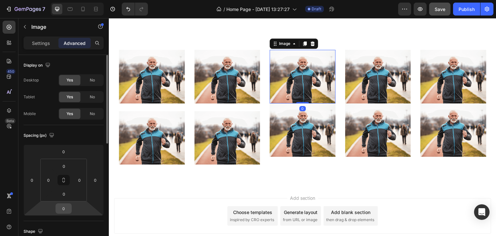
click at [65, 207] on input "0" at bounding box center [63, 209] width 13 height 10
type input "24"
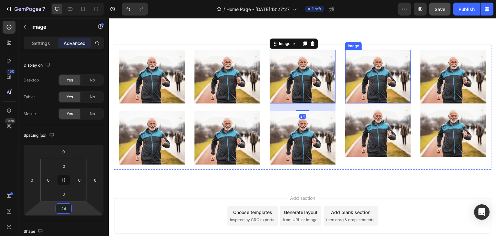
click at [371, 85] on img at bounding box center [378, 76] width 66 height 53
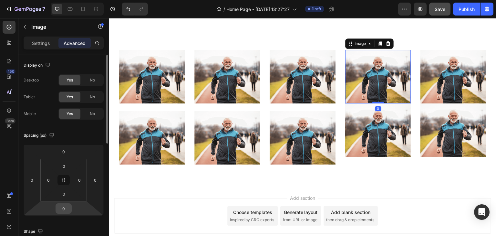
click at [62, 211] on input "0" at bounding box center [63, 209] width 13 height 10
type input "24"
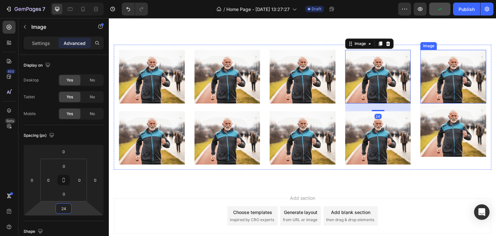
click at [448, 86] on img at bounding box center [454, 76] width 66 height 53
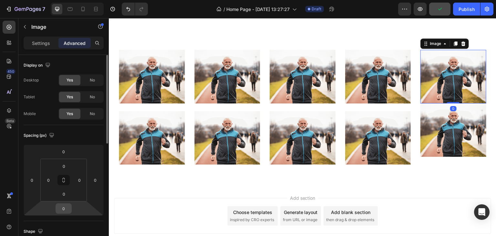
click at [70, 206] on div "0" at bounding box center [64, 208] width 16 height 10
click at [64, 207] on input "0" at bounding box center [63, 209] width 13 height 10
type input "24"
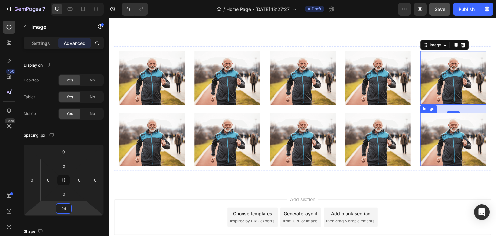
scroll to position [132, 0]
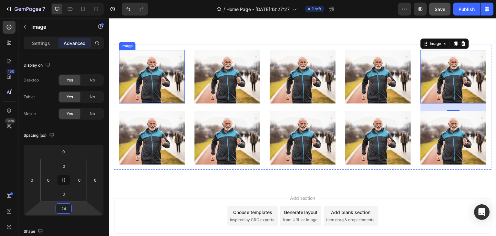
click at [145, 90] on img at bounding box center [152, 76] width 66 height 53
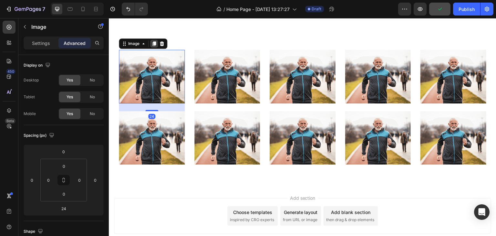
click at [155, 44] on icon at bounding box center [155, 44] width 4 height 5
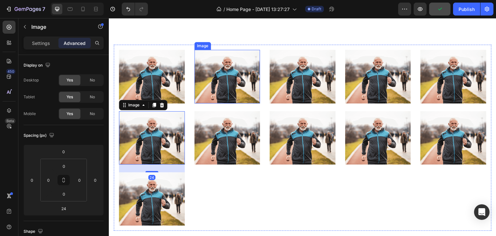
click at [244, 77] on img at bounding box center [228, 76] width 66 height 53
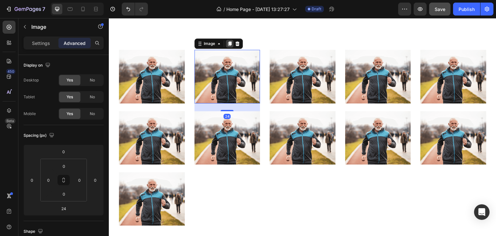
click at [229, 43] on icon at bounding box center [230, 44] width 4 height 5
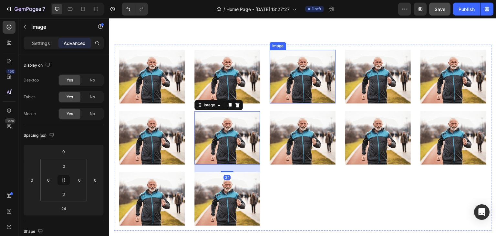
click at [310, 82] on img at bounding box center [303, 76] width 66 height 53
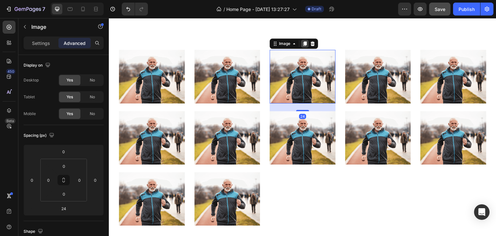
click at [302, 43] on icon at bounding box center [304, 43] width 5 height 5
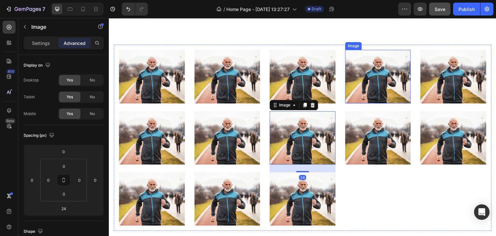
click at [374, 76] on img at bounding box center [378, 76] width 66 height 53
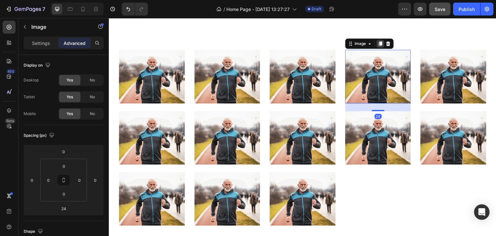
click at [379, 44] on icon at bounding box center [381, 44] width 4 height 5
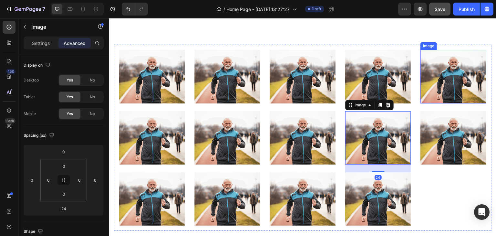
click at [460, 77] on img at bounding box center [454, 76] width 66 height 53
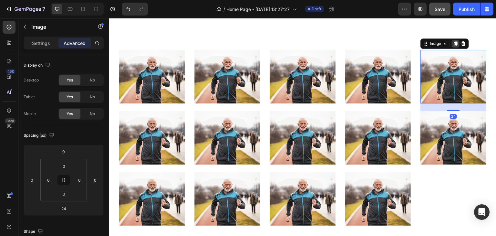
click at [454, 45] on icon at bounding box center [456, 44] width 4 height 5
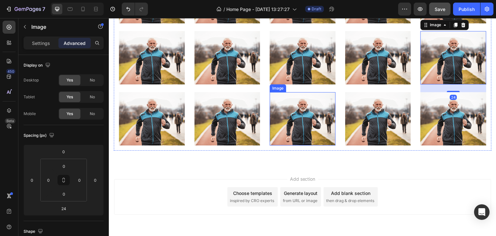
scroll to position [196, 0]
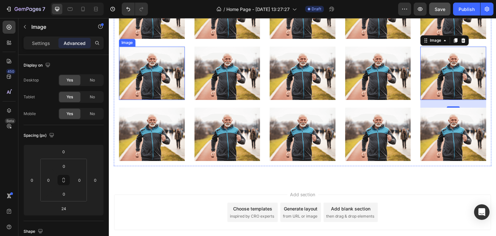
click at [166, 71] on img at bounding box center [152, 73] width 66 height 53
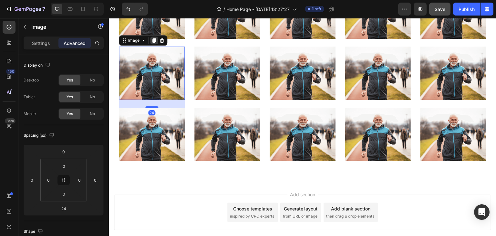
click at [157, 38] on div at bounding box center [154, 41] width 8 height 8
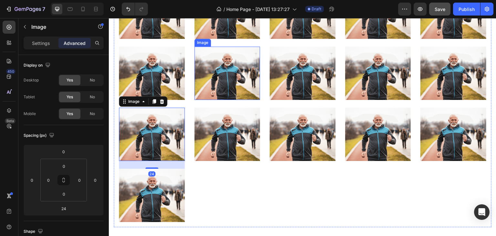
click at [242, 66] on img at bounding box center [228, 73] width 66 height 53
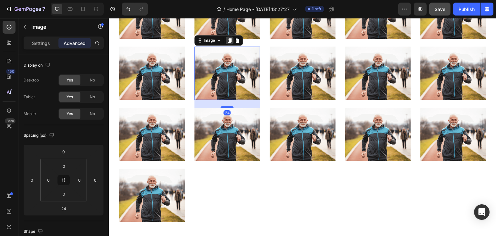
click at [229, 38] on icon at bounding box center [230, 40] width 4 height 5
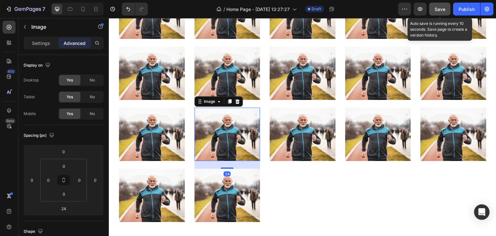
click at [439, 10] on span "Save" at bounding box center [440, 8] width 11 height 5
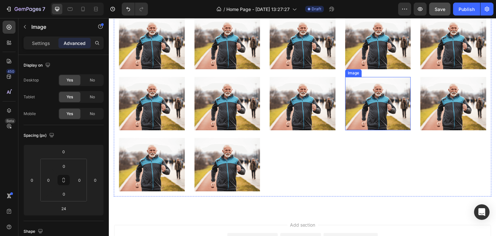
scroll to position [334, 0]
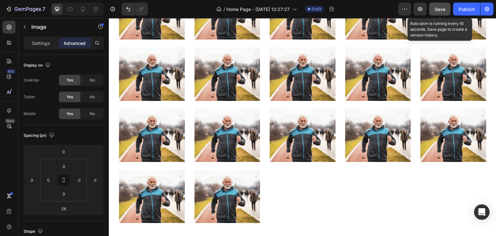
drag, startPoint x: 439, startPoint y: 6, endPoint x: 436, endPoint y: 8, distance: 3.9
click at [439, 6] on span "Save" at bounding box center [440, 8] width 11 height 5
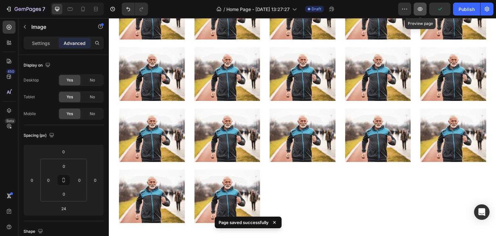
click at [422, 9] on icon "button" at bounding box center [420, 9] width 6 height 6
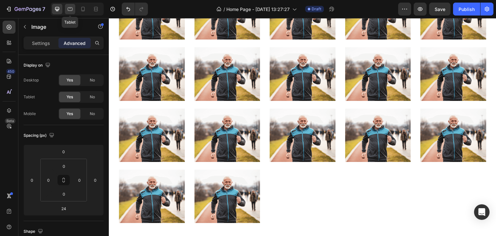
click at [73, 11] on icon at bounding box center [70, 9] width 6 height 6
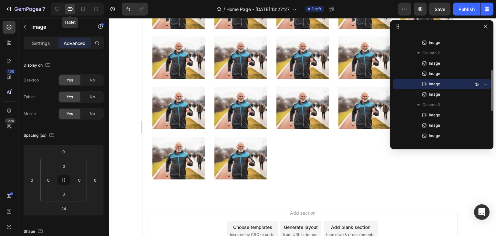
scroll to position [378, 0]
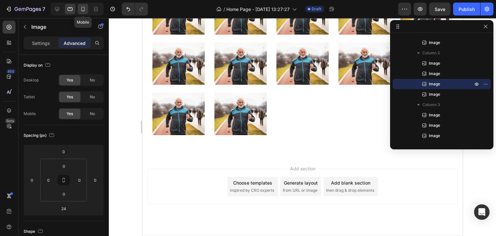
click at [81, 9] on icon at bounding box center [83, 9] width 4 height 5
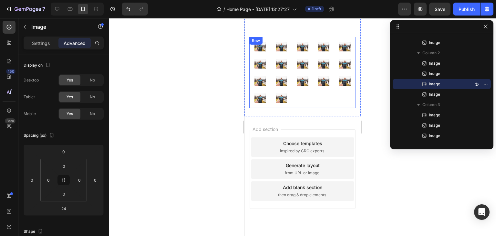
scroll to position [52, 0]
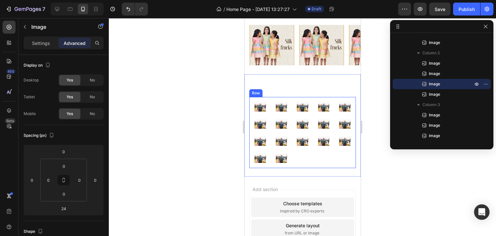
click at [320, 112] on div "Image Image Image" at bounding box center [324, 132] width 12 height 60
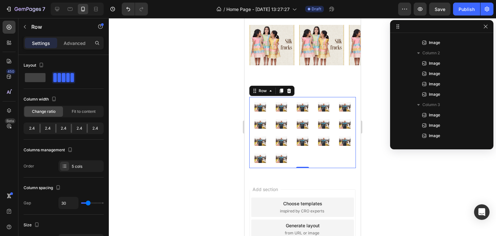
scroll to position [0, 0]
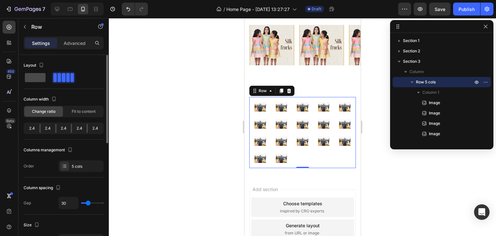
click at [41, 80] on span at bounding box center [35, 77] width 21 height 9
type input "0"
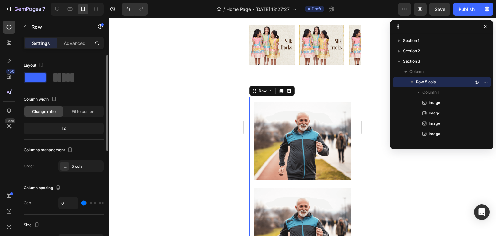
click at [66, 79] on span at bounding box center [68, 77] width 4 height 9
type input "30"
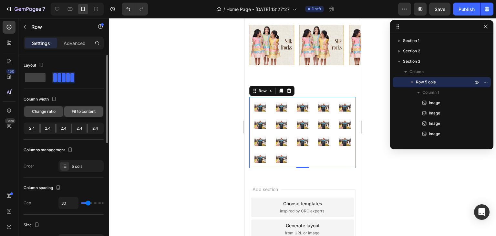
click at [77, 111] on span "Fit to content" at bounding box center [84, 112] width 24 height 6
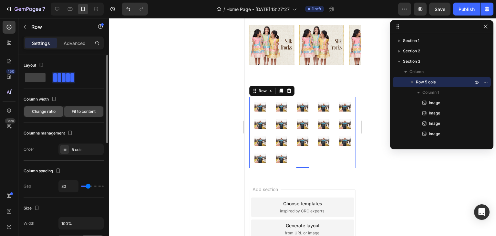
click at [56, 111] on div "Change ratio" at bounding box center [43, 111] width 39 height 10
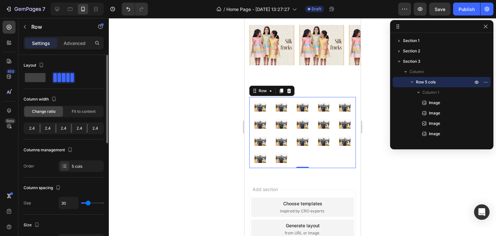
click at [62, 78] on span at bounding box center [64, 77] width 4 height 9
click at [38, 78] on span at bounding box center [35, 77] width 21 height 9
type input "0"
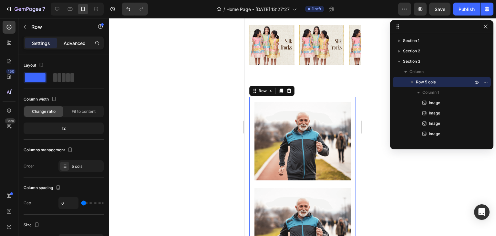
click at [75, 43] on p "Advanced" at bounding box center [75, 43] width 22 height 7
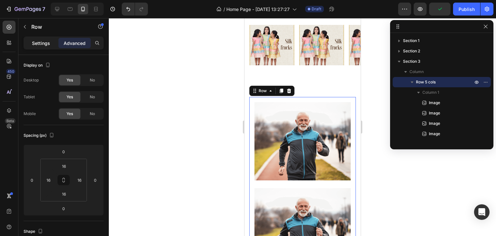
click at [42, 44] on p "Settings" at bounding box center [41, 43] width 18 height 7
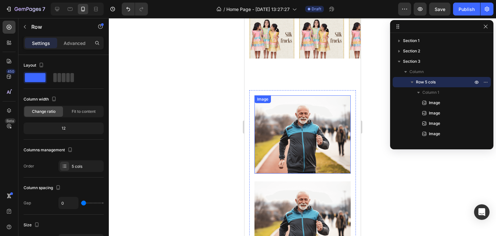
scroll to position [194, 0]
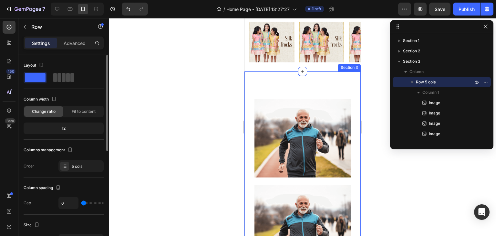
click at [66, 79] on span at bounding box center [68, 77] width 4 height 9
type input "30"
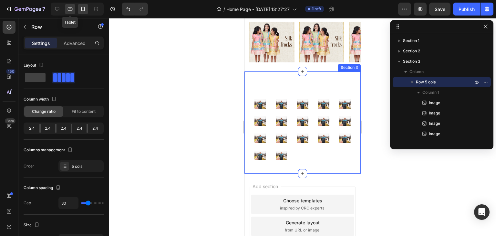
click at [73, 11] on icon at bounding box center [70, 9] width 6 height 6
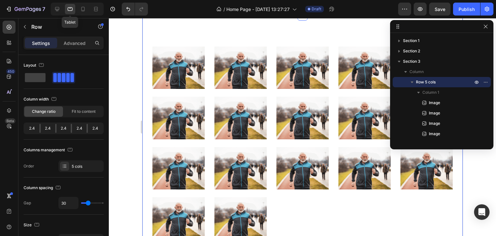
scroll to position [299, 0]
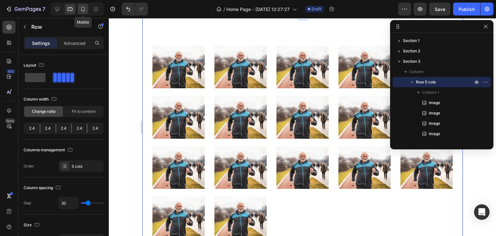
click at [83, 9] on icon at bounding box center [83, 9] width 6 height 6
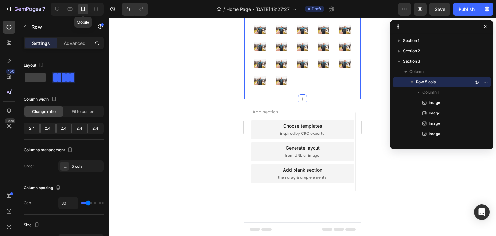
scroll to position [265, 0]
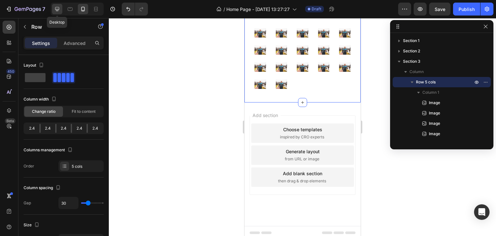
click at [55, 9] on icon at bounding box center [57, 9] width 6 height 6
type input "1200"
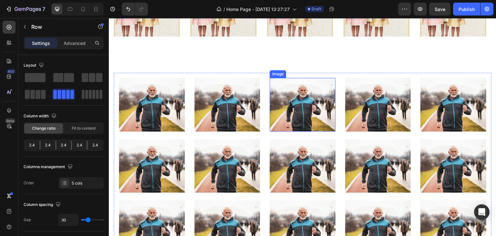
scroll to position [187, 0]
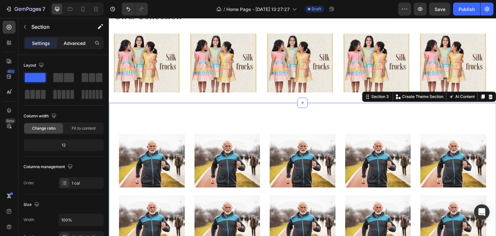
click at [83, 44] on p "Advanced" at bounding box center [75, 43] width 22 height 7
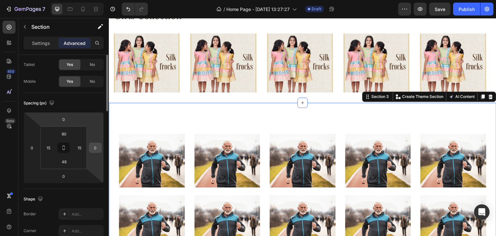
scroll to position [0, 0]
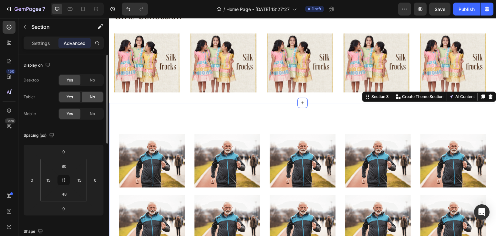
click at [88, 96] on div "No" at bounding box center [92, 97] width 21 height 10
click at [95, 113] on div "No" at bounding box center [92, 114] width 21 height 10
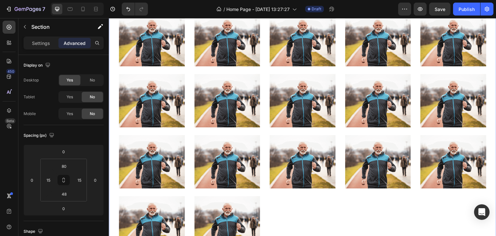
scroll to position [122, 0]
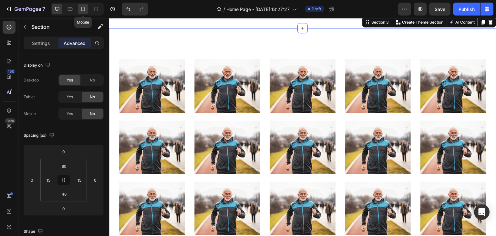
click at [82, 9] on icon at bounding box center [83, 9] width 6 height 6
type input "70"
type input "26"
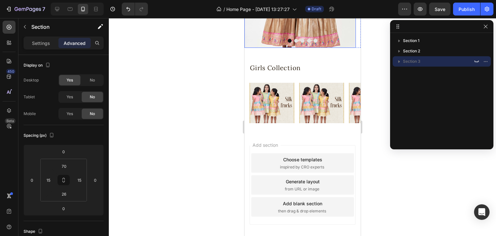
scroll to position [140, 0]
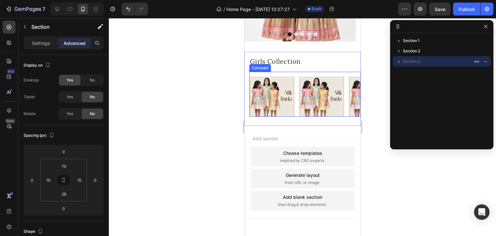
click at [296, 73] on div "Image Image Image Image Image Carousel" at bounding box center [304, 94] width 111 height 45
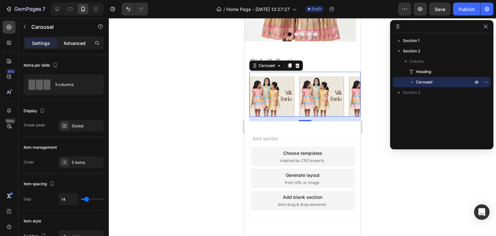
click at [72, 44] on p "Advanced" at bounding box center [75, 43] width 22 height 7
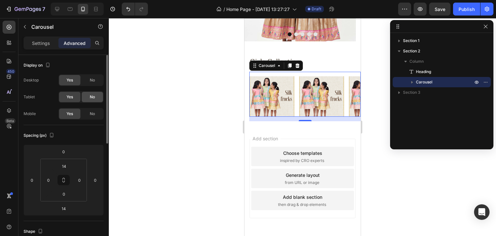
click at [94, 80] on span "No" at bounding box center [92, 80] width 5 height 6
click at [95, 93] on div "No" at bounding box center [92, 97] width 21 height 10
click at [58, 10] on icon at bounding box center [57, 9] width 4 height 4
type input "16"
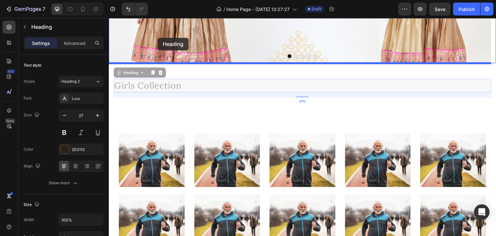
scroll to position [110, 0]
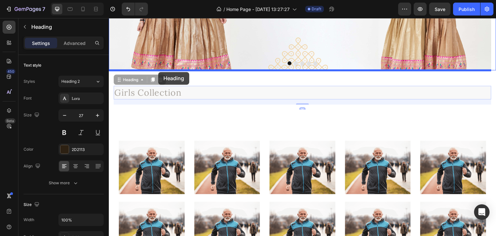
drag, startPoint x: 151, startPoint y: 53, endPoint x: 158, endPoint y: 73, distance: 20.9
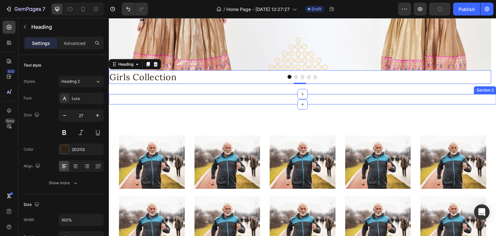
click at [289, 98] on div "Image Image Image Image Image Carousel Section 2" at bounding box center [303, 99] width 388 height 10
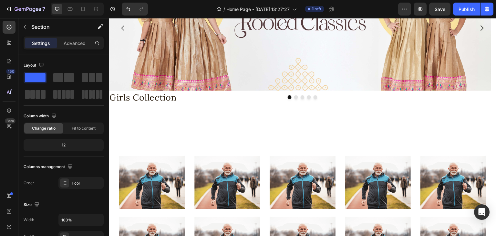
scroll to position [78, 0]
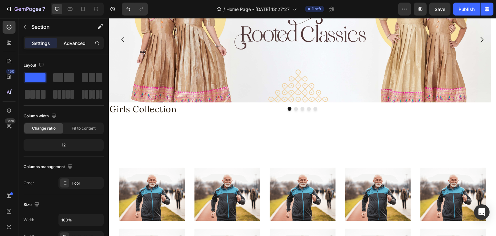
click at [78, 44] on p "Advanced" at bounding box center [75, 43] width 22 height 7
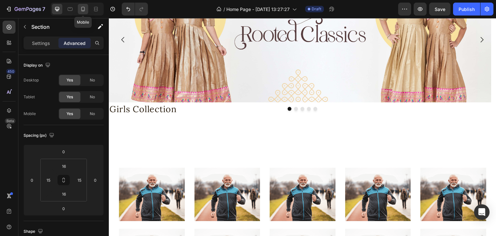
click at [83, 10] on icon at bounding box center [83, 9] width 4 height 5
type input "14"
type input "Auto"
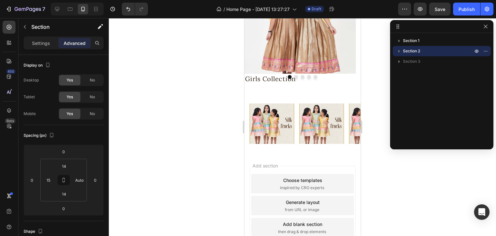
scroll to position [96, 0]
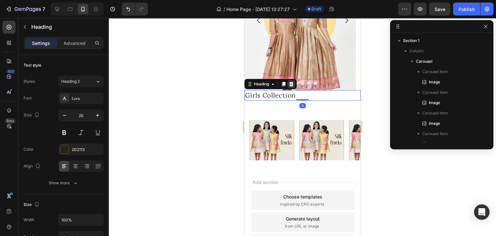
click at [291, 83] on icon at bounding box center [291, 83] width 5 height 5
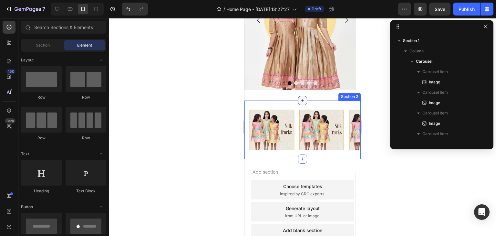
click at [300, 100] on icon at bounding box center [302, 100] width 5 height 5
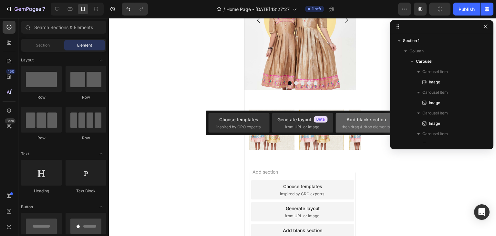
click at [361, 126] on span "then drag & drop elements" at bounding box center [366, 127] width 48 height 6
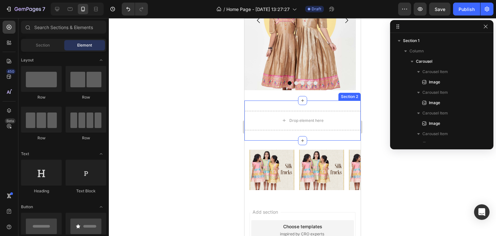
scroll to position [97, 0]
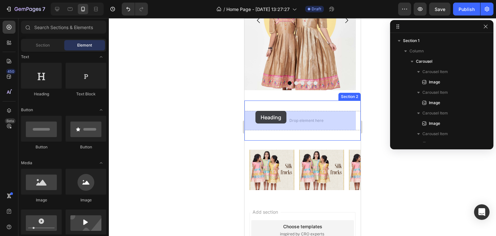
drag, startPoint x: 291, startPoint y: 95, endPoint x: 272, endPoint y: 115, distance: 28.1
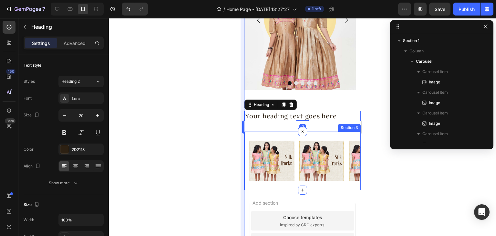
scroll to position [79, 0]
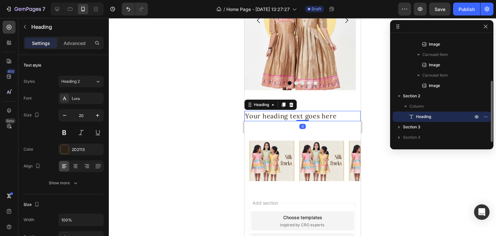
click at [194, 129] on div at bounding box center [302, 127] width 387 height 218
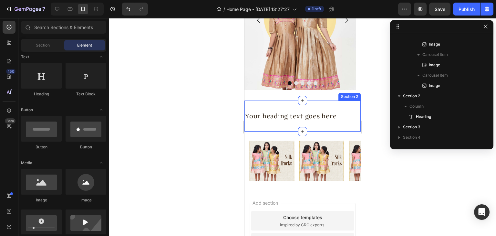
click at [305, 109] on div "Your heading text goes here Heading Section 2" at bounding box center [302, 115] width 116 height 31
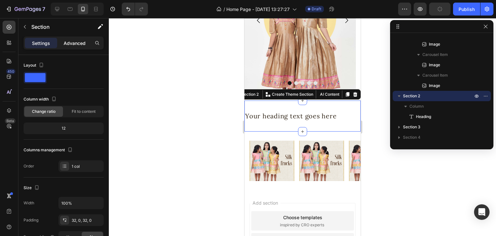
click at [76, 41] on p "Advanced" at bounding box center [75, 43] width 22 height 7
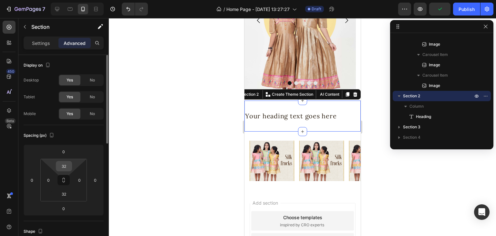
click at [63, 167] on input "32" at bounding box center [64, 166] width 13 height 10
click at [63, 168] on input "32" at bounding box center [64, 166] width 13 height 10
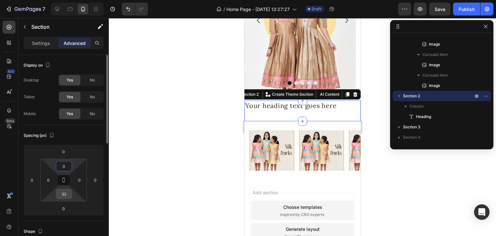
type input "0"
click at [68, 194] on input "32" at bounding box center [64, 194] width 13 height 10
type input "0"
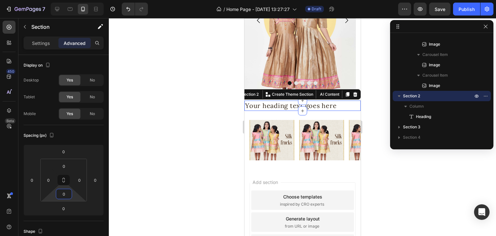
click at [156, 143] on div at bounding box center [302, 127] width 387 height 218
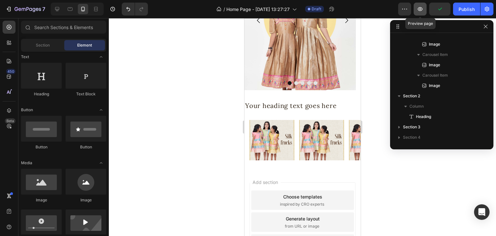
click at [423, 8] on icon "button" at bounding box center [420, 9] width 6 height 6
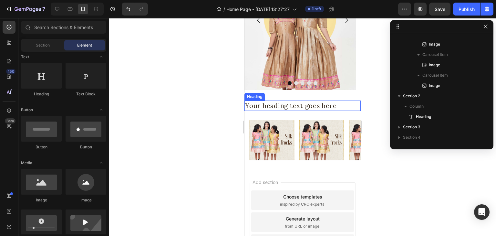
click at [284, 105] on h2 "Your heading text goes here" at bounding box center [302, 105] width 116 height 10
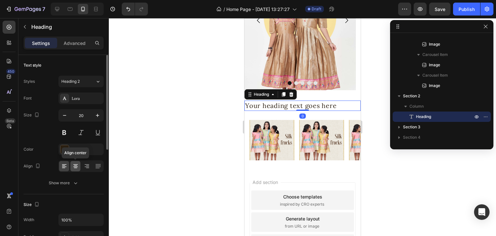
click at [77, 168] on icon at bounding box center [75, 166] width 6 height 6
click at [290, 106] on h2 "Your heading text goes here" at bounding box center [302, 105] width 116 height 10
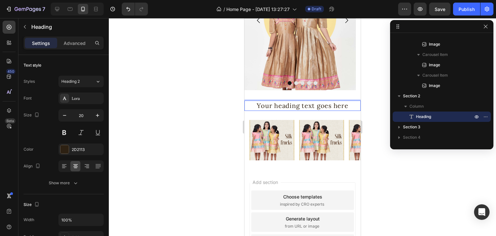
click at [290, 106] on p "Your heading text goes here" at bounding box center [302, 105] width 115 height 9
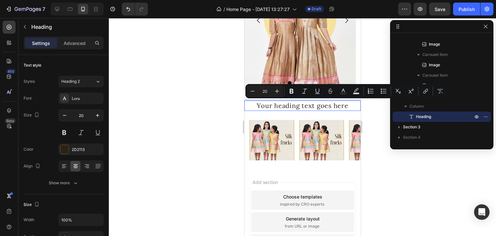
click at [290, 106] on p "Your heading text goes here" at bounding box center [302, 105] width 115 height 9
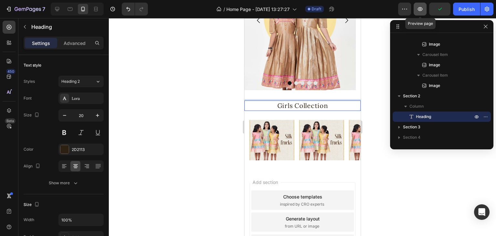
click at [424, 9] on button "button" at bounding box center [420, 9] width 13 height 13
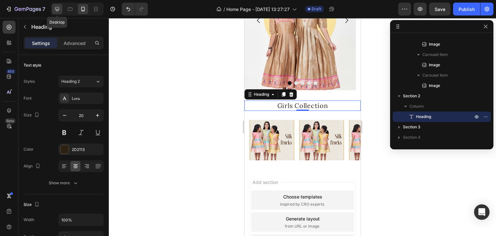
click at [57, 9] on icon at bounding box center [57, 9] width 4 height 4
type input "27"
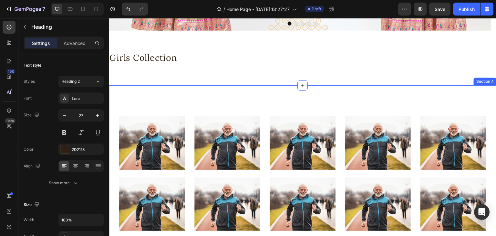
scroll to position [160, 0]
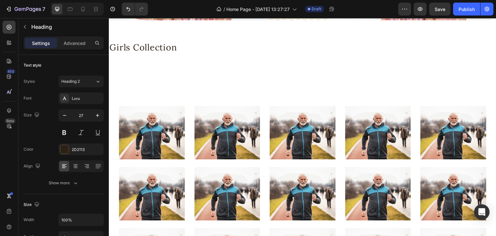
click at [226, 54] on h2 "Girls Collection" at bounding box center [303, 48] width 388 height 14
click at [152, 38] on div "Girls Collection Heading Section 2" at bounding box center [303, 47] width 388 height 34
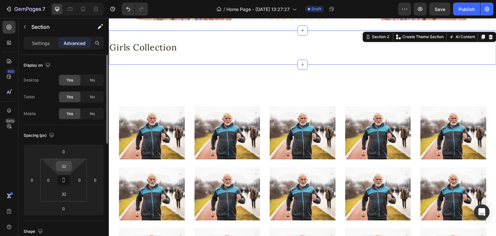
click at [66, 166] on input "32" at bounding box center [64, 166] width 13 height 10
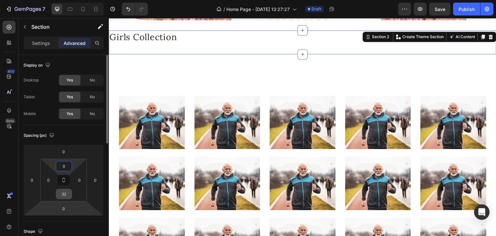
type input "0"
click at [67, 193] on input "32" at bounding box center [64, 194] width 13 height 10
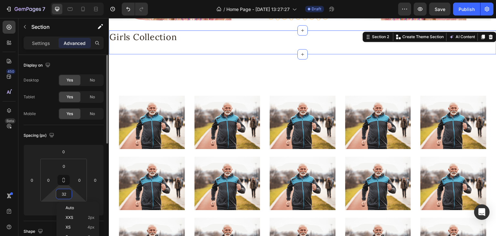
type input "0"
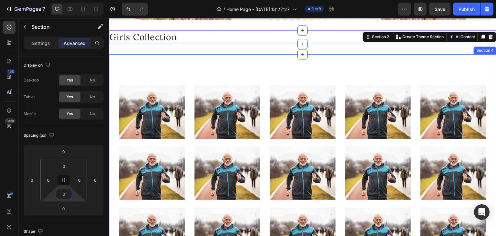
click at [202, 76] on div "Image Image Image Image Image Image Image Image Image Image Image Image Image I…" at bounding box center [303, 198] width 388 height 288
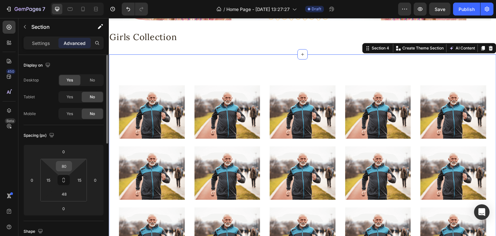
click at [64, 166] on input "80" at bounding box center [64, 166] width 13 height 10
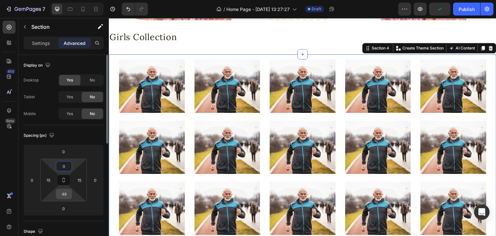
type input "0"
click at [63, 197] on input "48" at bounding box center [64, 194] width 13 height 10
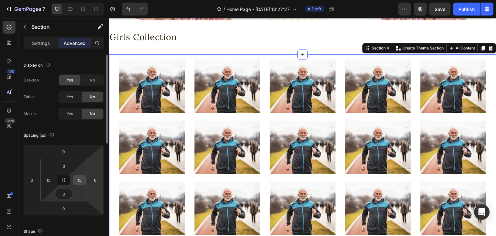
type input "0"
click at [79, 180] on input "15" at bounding box center [80, 180] width 10 height 10
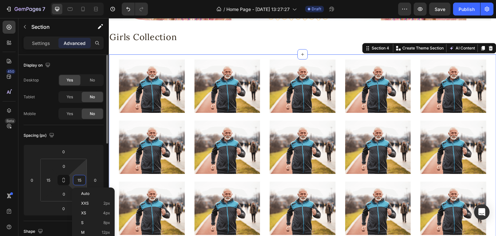
click at [79, 180] on input "15" at bounding box center [80, 180] width 10 height 10
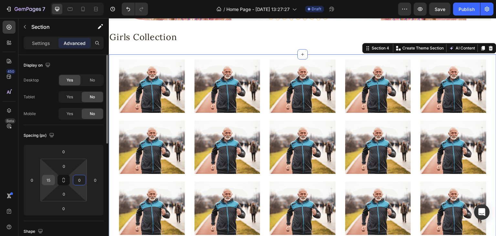
type input "0"
click at [46, 179] on input "15" at bounding box center [49, 180] width 10 height 10
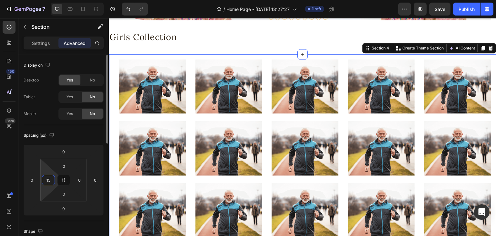
click at [46, 179] on input "15" at bounding box center [49, 180] width 10 height 10
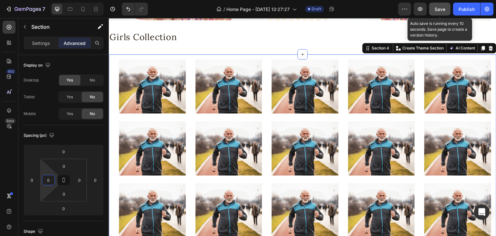
type input "0"
click at [436, 13] on button "Save" at bounding box center [439, 9] width 21 height 13
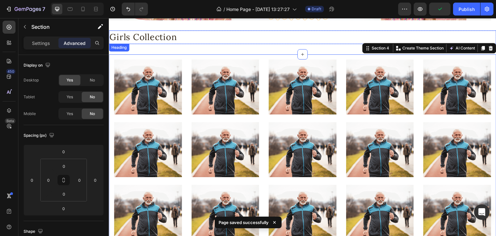
click at [171, 38] on p "Girls Collection" at bounding box center [303, 37] width 386 height 12
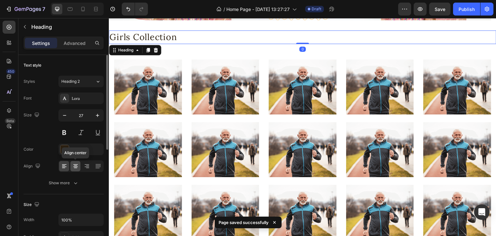
click at [77, 167] on icon at bounding box center [75, 166] width 6 height 6
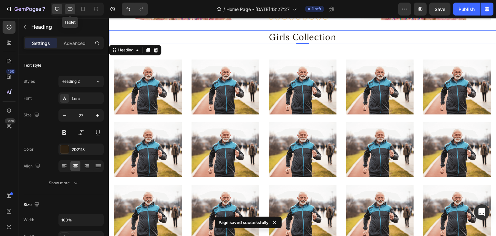
click at [71, 9] on icon at bounding box center [70, 9] width 6 height 6
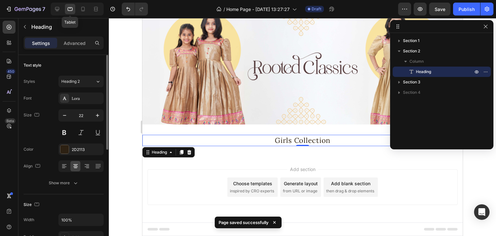
scroll to position [31, 0]
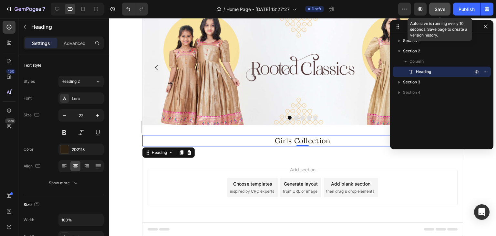
click at [441, 10] on span "Save" at bounding box center [440, 8] width 11 height 5
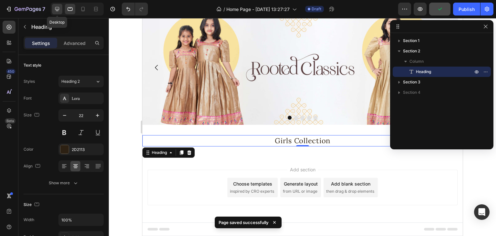
click at [55, 5] on div at bounding box center [57, 9] width 10 height 10
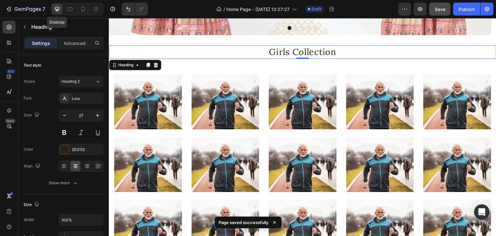
scroll to position [150, 0]
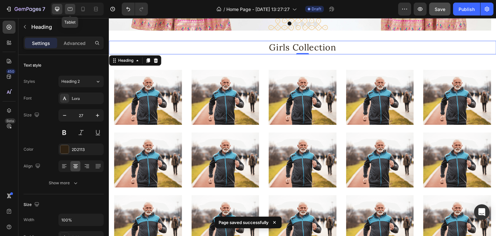
click at [72, 8] on icon at bounding box center [70, 9] width 5 height 4
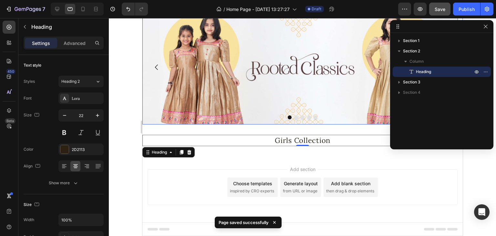
scroll to position [31, 0]
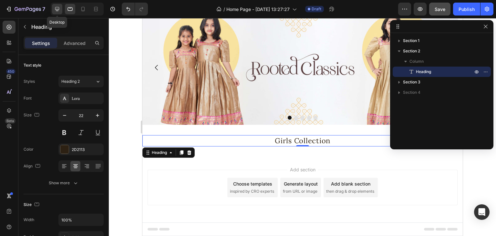
click at [54, 10] on icon at bounding box center [57, 9] width 6 height 6
type input "27"
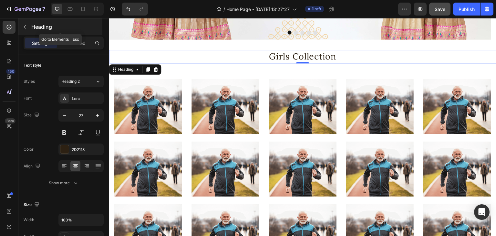
scroll to position [150, 0]
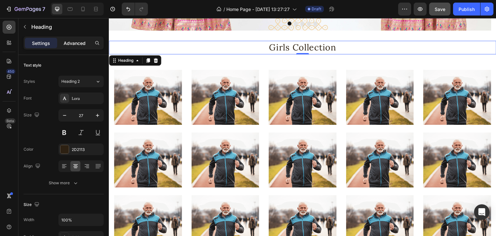
click at [78, 44] on p "Advanced" at bounding box center [75, 43] width 22 height 7
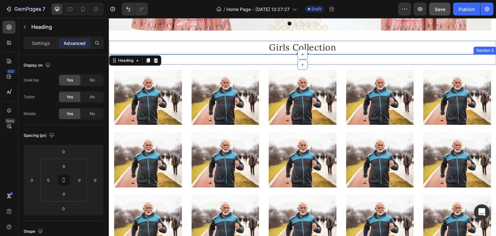
click at [295, 59] on div "Image Image Image Image Image Carousel Section 3" at bounding box center [303, 59] width 388 height 10
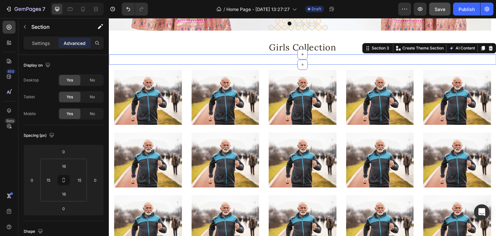
click at [274, 54] on div "Image Image Image Image Image Carousel Section 3 You can create reusable sectio…" at bounding box center [303, 59] width 388 height 10
click at [271, 58] on div "Image Image Image Image Image Carousel Section 3 You can create reusable sectio…" at bounding box center [303, 59] width 388 height 10
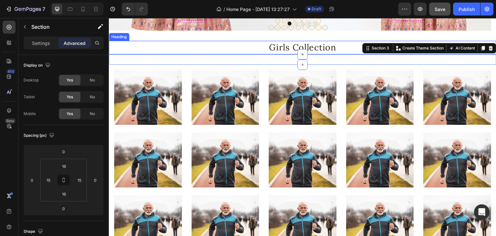
drag, startPoint x: 180, startPoint y: 41, endPoint x: 184, endPoint y: 44, distance: 5.3
click at [180, 41] on p "Girls Collection" at bounding box center [303, 47] width 386 height 12
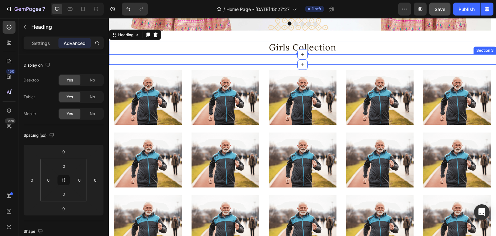
click at [468, 58] on div "Image Image Image Image Image Carousel Section 3" at bounding box center [303, 59] width 388 height 10
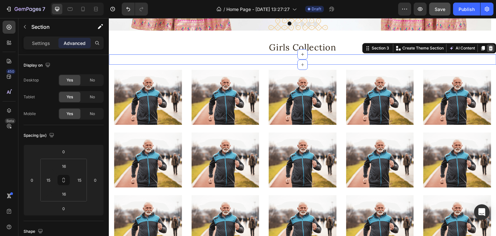
click at [489, 48] on icon at bounding box center [491, 48] width 5 height 5
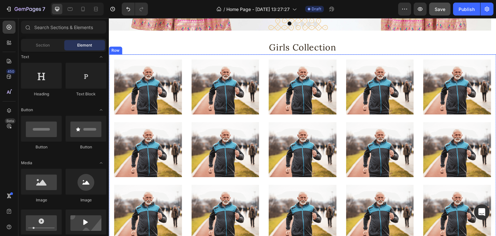
click at [334, 60] on div "Image Image Image Image Image Image Image Image Image Image Image Image Image I…" at bounding box center [303, 180] width 388 height 253
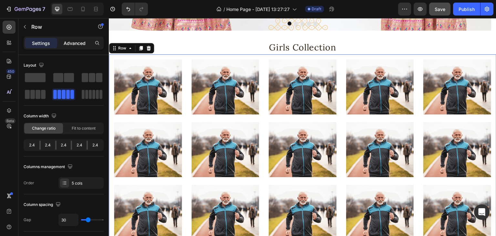
click at [77, 45] on p "Advanced" at bounding box center [75, 43] width 22 height 7
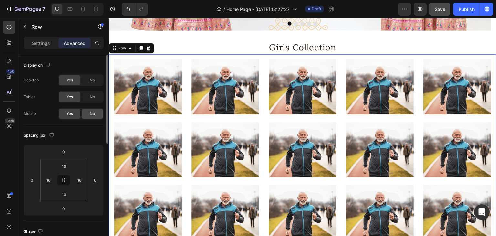
click at [94, 115] on span "No" at bounding box center [92, 114] width 5 height 6
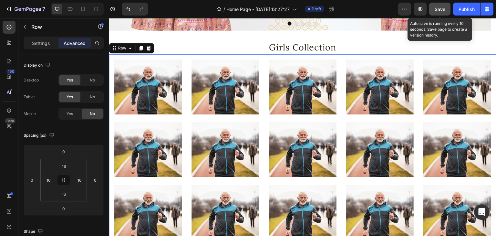
click at [441, 10] on span "Save" at bounding box center [440, 8] width 11 height 5
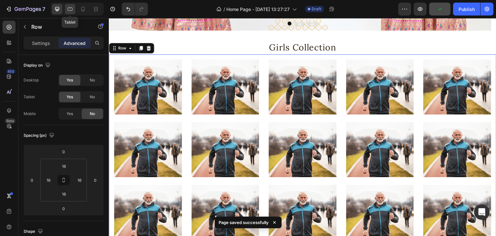
click at [69, 7] on icon at bounding box center [70, 9] width 5 height 4
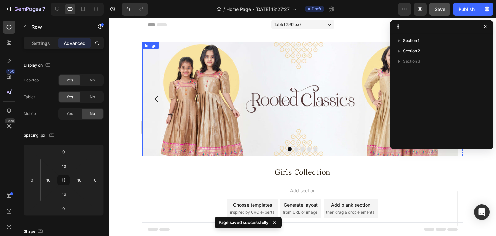
scroll to position [21, 0]
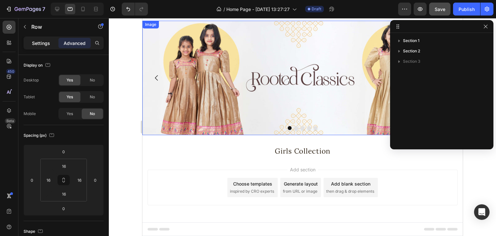
click at [41, 44] on p "Settings" at bounding box center [41, 43] width 18 height 7
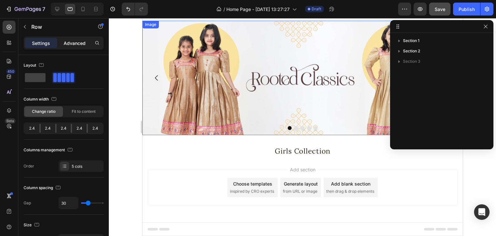
click at [70, 43] on p "Advanced" at bounding box center [75, 43] width 22 height 7
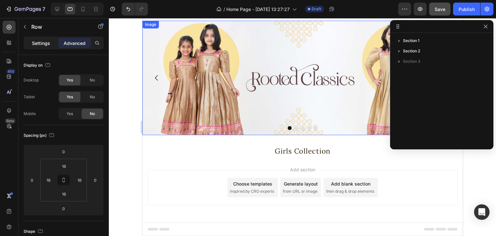
click at [38, 43] on p "Settings" at bounding box center [41, 43] width 18 height 7
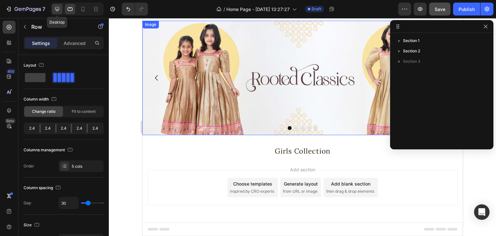
click at [58, 9] on icon at bounding box center [57, 9] width 4 height 4
type input "1200"
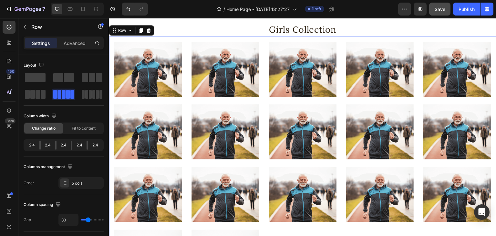
scroll to position [130, 0]
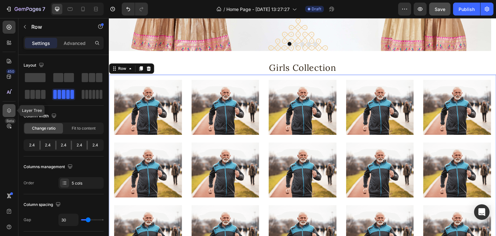
click at [10, 110] on icon at bounding box center [9, 110] width 4 height 5
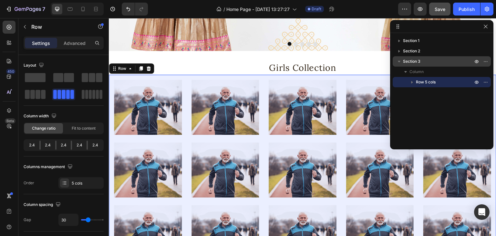
click at [426, 58] on p "Section 3" at bounding box center [438, 61] width 71 height 6
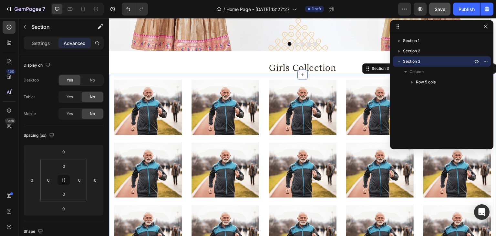
scroll to position [163, 0]
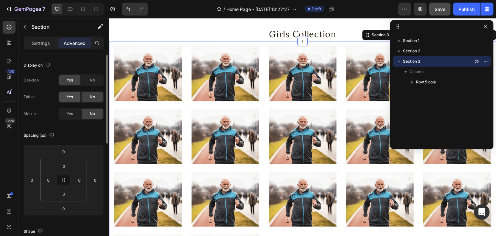
click at [74, 94] on div "Yes" at bounding box center [69, 97] width 21 height 10
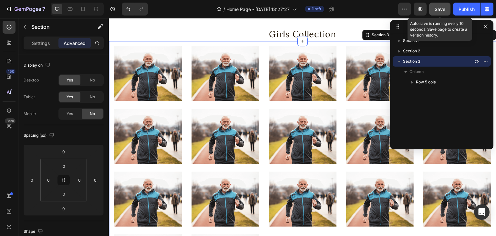
click at [442, 12] on button "Save" at bounding box center [439, 9] width 21 height 13
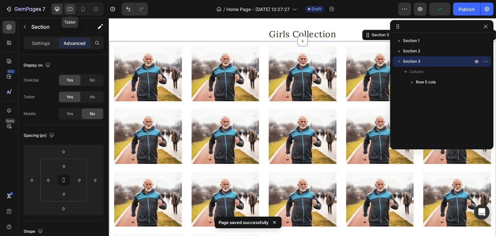
click at [66, 9] on div at bounding box center [70, 9] width 10 height 10
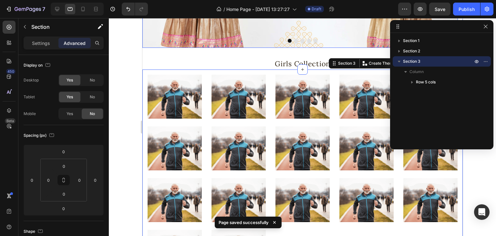
scroll to position [111, 0]
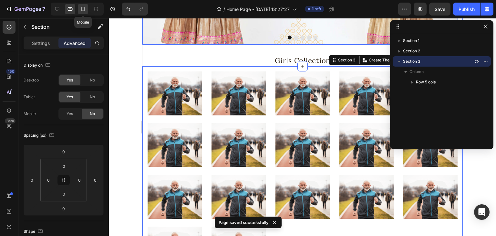
click at [85, 12] on icon at bounding box center [83, 9] width 6 height 6
type input "70"
type input "15"
type input "26"
type input "15"
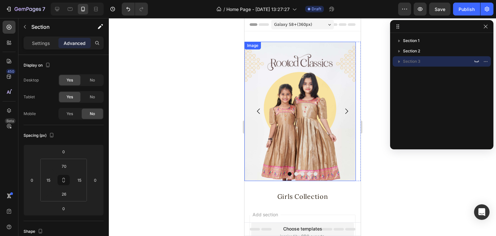
scroll to position [89, 0]
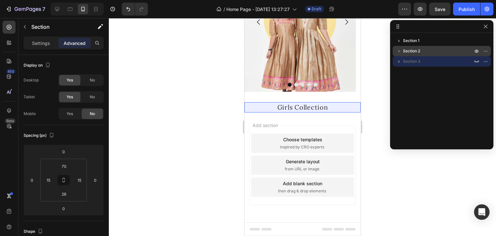
click at [435, 47] on div "Section 2" at bounding box center [442, 51] width 93 height 10
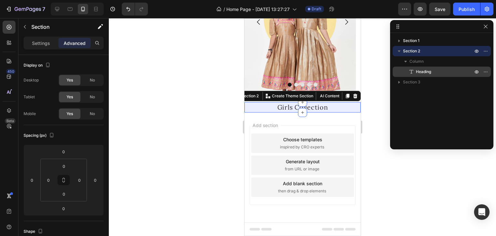
click at [433, 72] on p "Heading" at bounding box center [437, 72] width 58 height 6
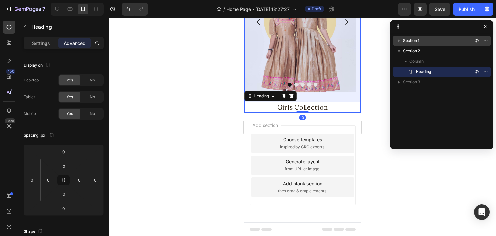
click at [414, 41] on span "Section 1" at bounding box center [411, 40] width 16 height 6
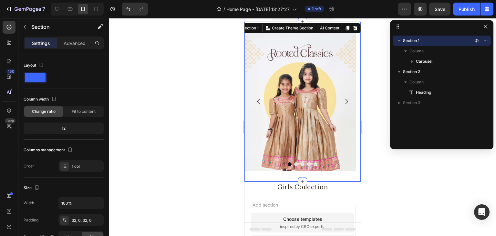
scroll to position [0, 0]
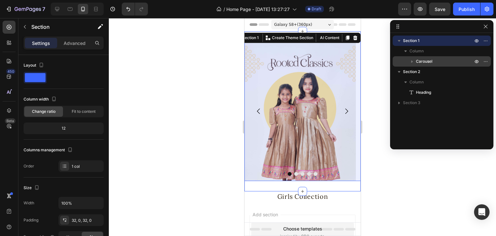
click at [429, 61] on span "Carousel" at bounding box center [424, 61] width 16 height 6
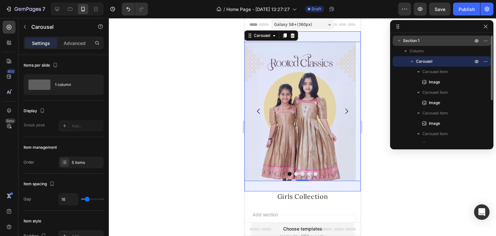
click at [419, 43] on span "Section 1" at bounding box center [411, 40] width 16 height 6
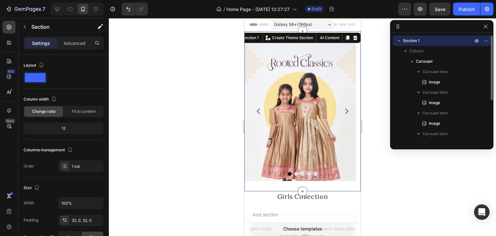
click at [401, 39] on icon "button" at bounding box center [399, 40] width 6 height 6
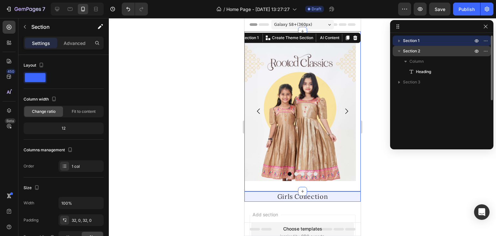
click at [402, 51] on icon "button" at bounding box center [399, 51] width 6 height 6
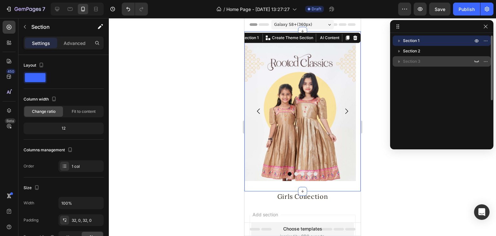
click at [403, 60] on span "Section 3" at bounding box center [411, 61] width 17 height 6
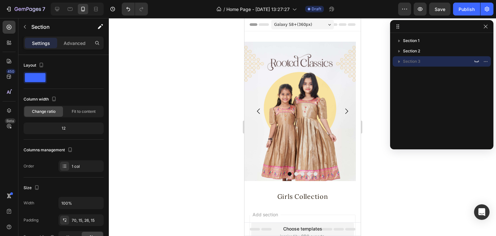
click at [421, 62] on p "Section 3" at bounding box center [438, 61] width 71 height 6
click at [68, 13] on div at bounding box center [70, 9] width 10 height 10
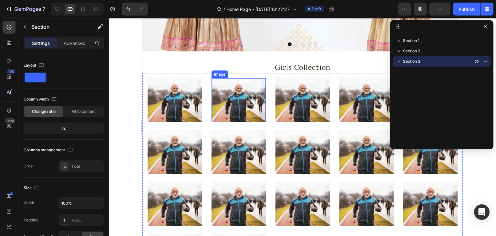
scroll to position [137, 0]
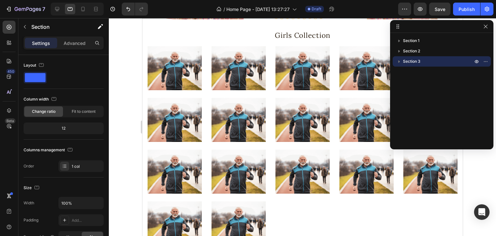
click at [442, 64] on p "Section 3" at bounding box center [438, 61] width 71 height 6
click at [74, 44] on p "Advanced" at bounding box center [75, 43] width 22 height 7
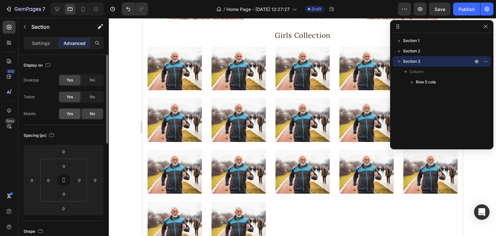
click at [69, 113] on span "Yes" at bounding box center [70, 114] width 6 height 6
click at [91, 78] on span "No" at bounding box center [92, 80] width 5 height 6
click at [91, 96] on span "No" at bounding box center [92, 97] width 5 height 6
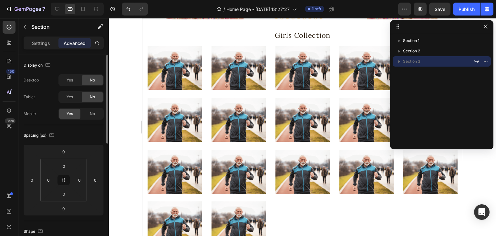
scroll to position [21, 0]
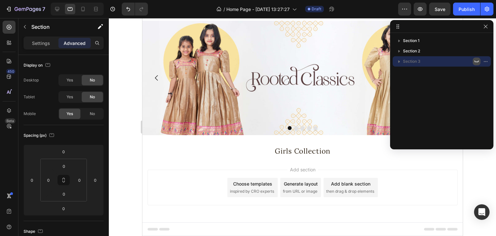
click at [477, 59] on icon "button" at bounding box center [476, 61] width 5 height 5
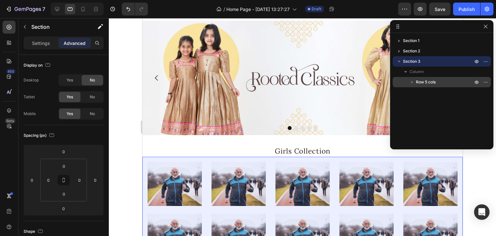
click at [413, 80] on icon "button" at bounding box center [412, 82] width 6 height 6
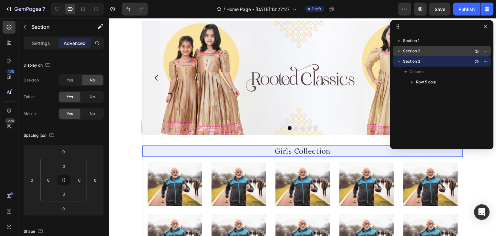
click at [410, 51] on span "Section 2" at bounding box center [411, 51] width 17 height 6
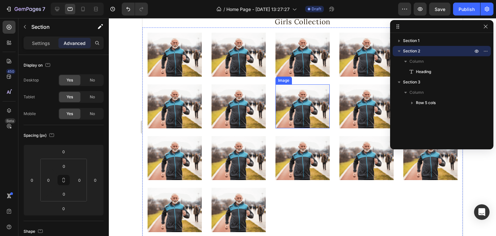
scroll to position [86, 0]
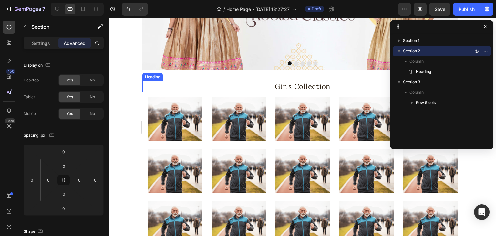
click at [291, 85] on h2 "Girls Collection" at bounding box center [302, 86] width 321 height 11
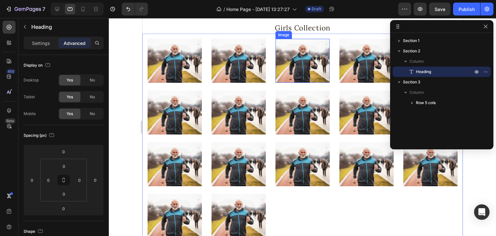
scroll to position [112, 0]
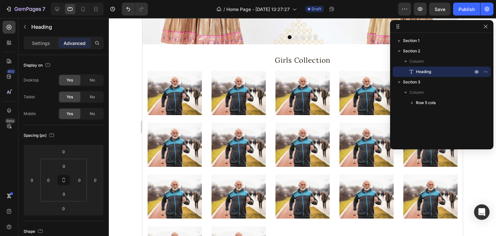
click at [359, 11] on div "/ Home Page - [DATE] 13:27:27 Draft" at bounding box center [275, 9] width 245 height 13
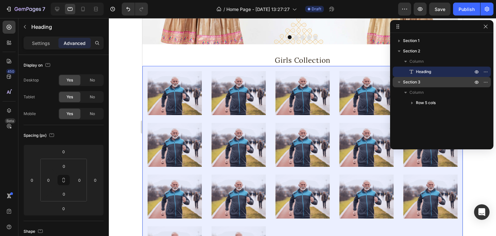
click at [419, 83] on span "Section 3" at bounding box center [411, 82] width 17 height 6
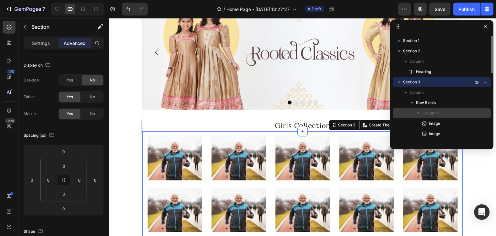
scroll to position [0, 0]
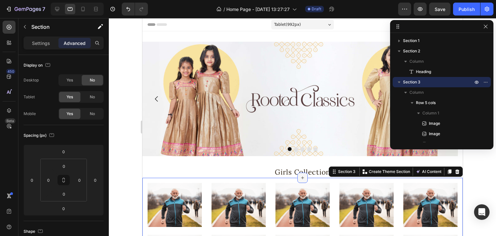
click at [301, 178] on icon at bounding box center [302, 177] width 3 height 3
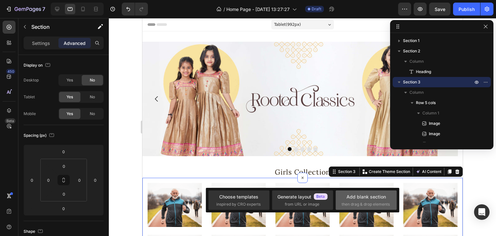
click at [360, 202] on span "then drag & drop elements" at bounding box center [366, 204] width 48 height 6
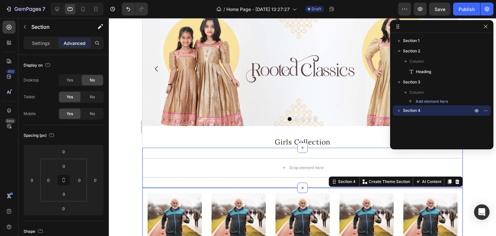
scroll to position [65, 0]
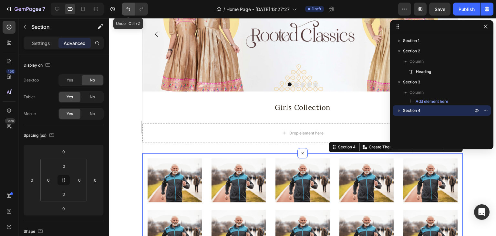
click at [130, 11] on icon "Undo/Redo" at bounding box center [128, 9] width 6 height 6
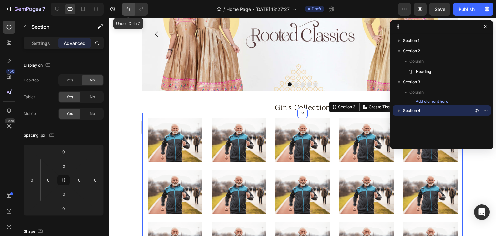
click at [130, 11] on icon "Undo/Redo" at bounding box center [128, 9] width 6 height 6
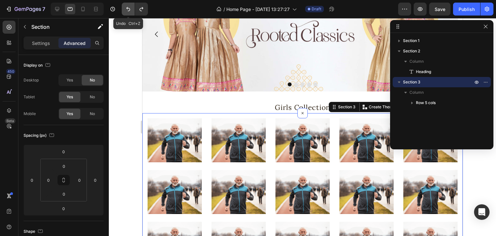
click at [130, 11] on icon "Undo/Redo" at bounding box center [128, 9] width 6 height 6
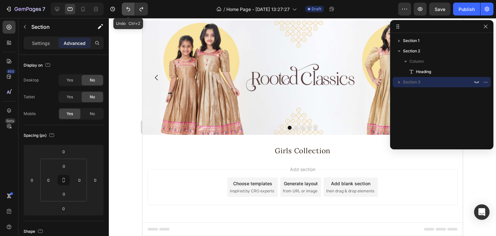
scroll to position [21, 0]
click at [130, 11] on icon "Undo/Redo" at bounding box center [128, 9] width 6 height 6
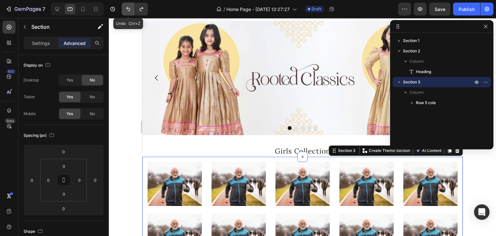
click at [130, 11] on icon "Undo/Redo" at bounding box center [128, 9] width 6 height 6
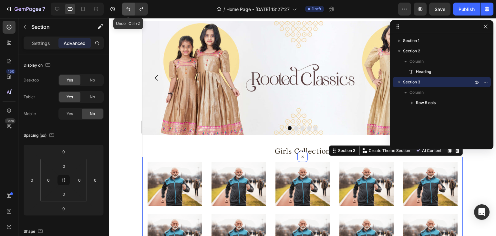
click at [130, 11] on icon "Undo/Redo" at bounding box center [128, 9] width 6 height 6
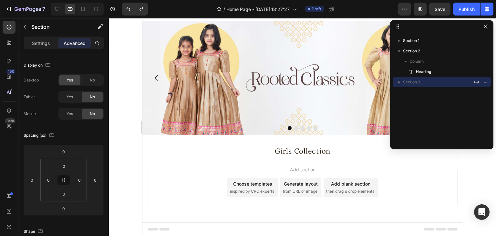
scroll to position [0, 0]
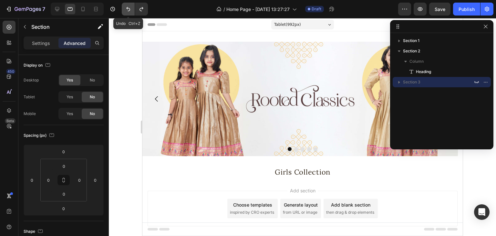
click at [126, 7] on icon "Undo/Redo" at bounding box center [128, 9] width 6 height 6
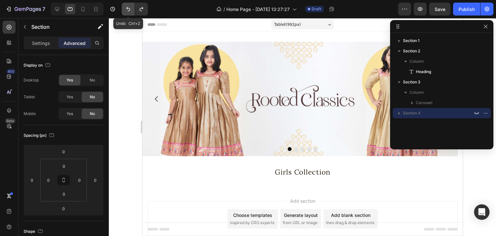
click at [126, 8] on icon "Undo/Redo" at bounding box center [128, 9] width 6 height 6
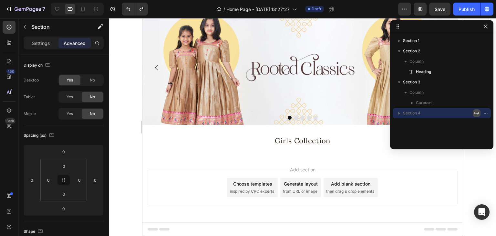
click at [478, 111] on icon "button" at bounding box center [476, 113] width 5 height 5
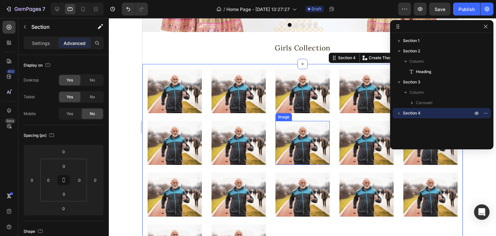
scroll to position [128, 0]
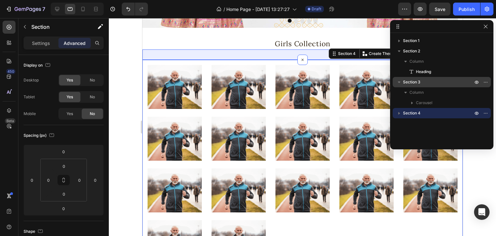
click at [420, 79] on span "Section 3" at bounding box center [411, 82] width 17 height 6
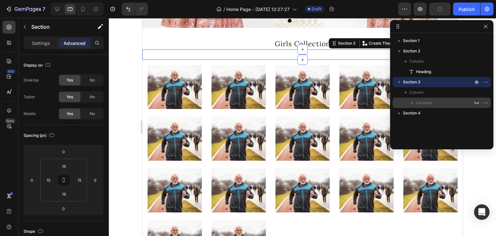
click at [437, 98] on div "Carousel" at bounding box center [442, 103] width 93 height 10
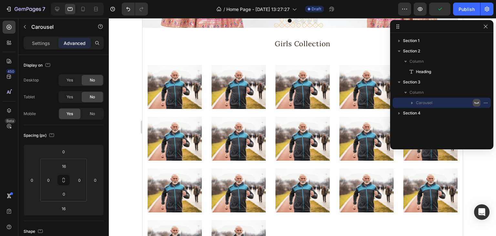
click at [474, 101] on button "button" at bounding box center [477, 103] width 8 height 8
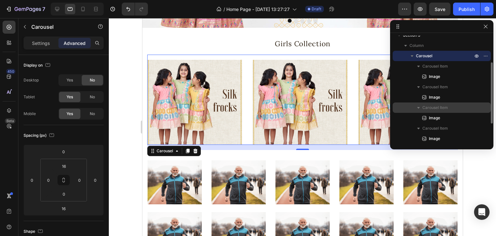
scroll to position [0, 0]
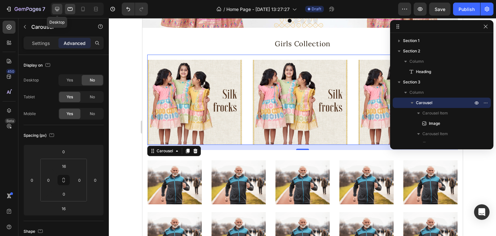
click at [59, 13] on div at bounding box center [57, 9] width 10 height 10
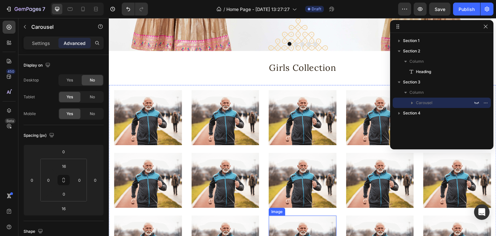
scroll to position [106, 0]
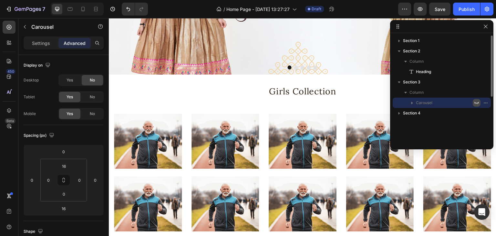
click at [477, 105] on icon "button" at bounding box center [476, 102] width 5 height 5
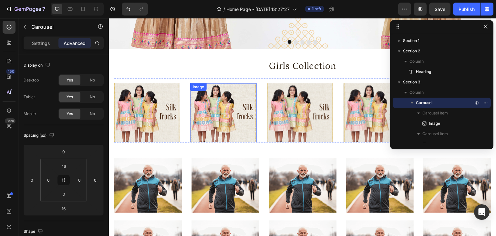
scroll to position [171, 0]
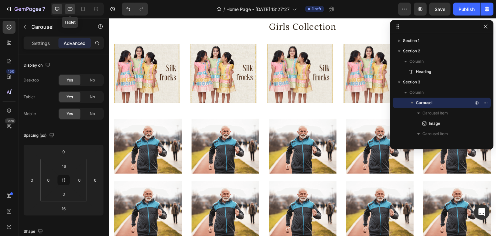
click at [70, 8] on icon at bounding box center [70, 9] width 5 height 4
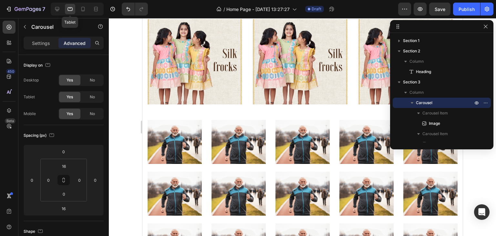
scroll to position [143, 0]
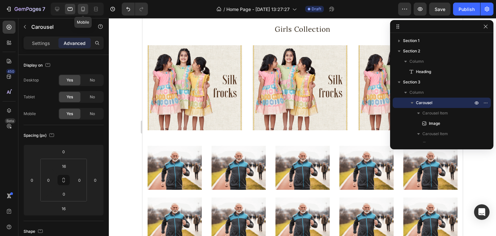
click at [82, 7] on icon at bounding box center [83, 9] width 6 height 6
type input "14"
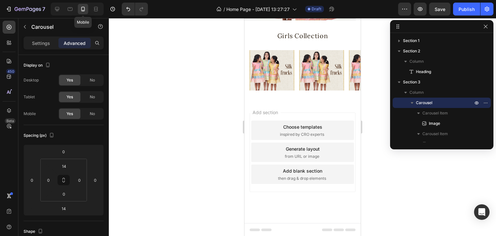
scroll to position [161, 0]
click at [67, 10] on icon at bounding box center [70, 9] width 6 height 6
type input "16"
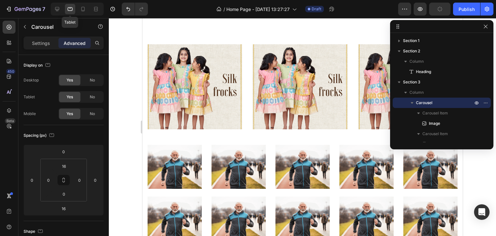
scroll to position [141, 0]
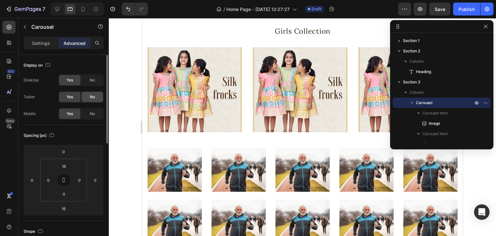
click at [95, 96] on div "No" at bounding box center [92, 97] width 21 height 10
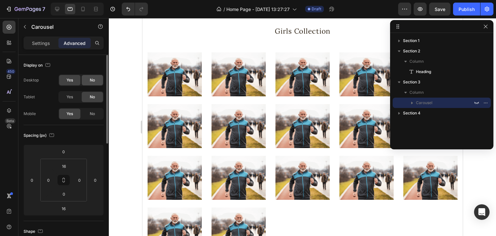
click at [96, 80] on div "No" at bounding box center [92, 80] width 21 height 10
click at [60, 6] on icon at bounding box center [57, 9] width 6 height 6
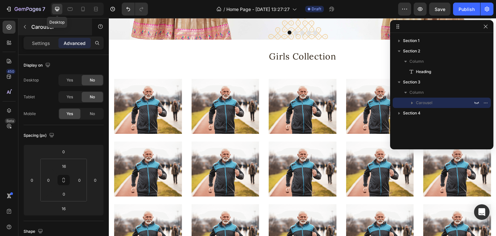
scroll to position [118, 0]
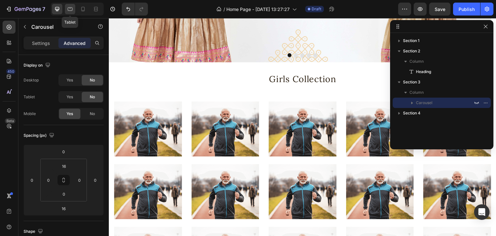
click at [72, 10] on icon at bounding box center [70, 9] width 6 height 6
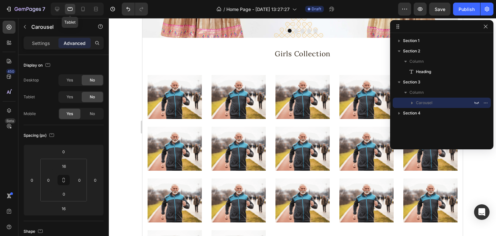
scroll to position [96, 0]
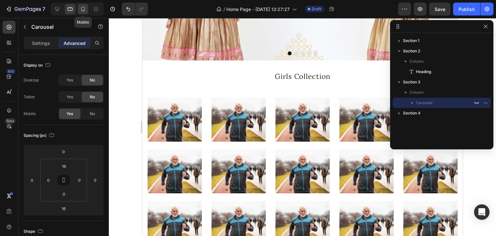
click at [86, 11] on icon at bounding box center [83, 9] width 6 height 6
type input "14"
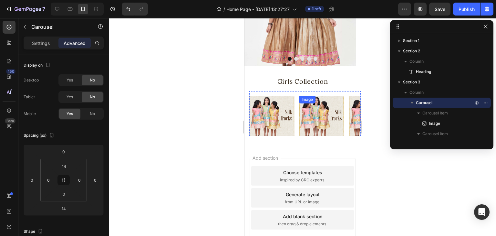
scroll to position [50, 0]
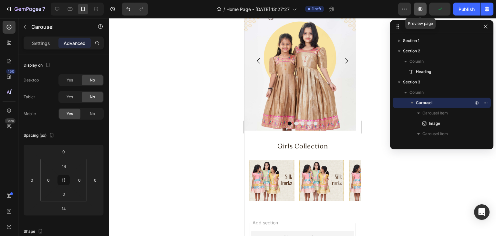
click at [420, 9] on icon "button" at bounding box center [420, 9] width 6 height 6
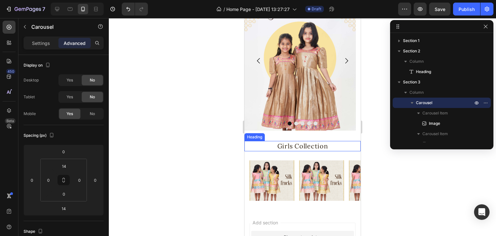
click at [303, 143] on h2 "Girls Collection" at bounding box center [302, 146] width 116 height 10
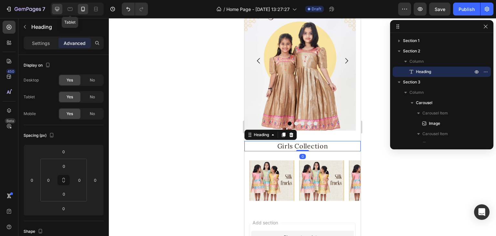
click at [59, 9] on icon at bounding box center [57, 9] width 4 height 4
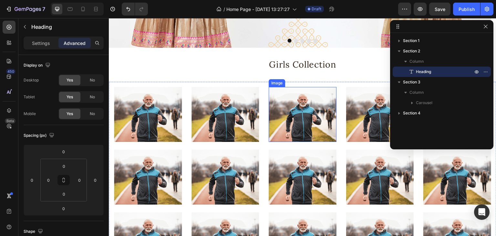
scroll to position [118, 0]
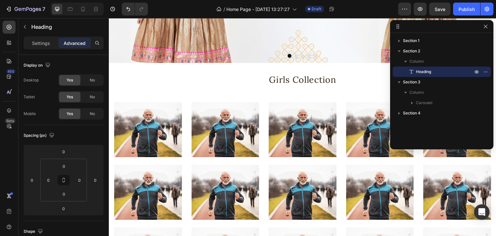
click at [309, 79] on h2 "Girls Collection" at bounding box center [303, 80] width 388 height 14
click at [486, 28] on icon "button" at bounding box center [485, 26] width 5 height 5
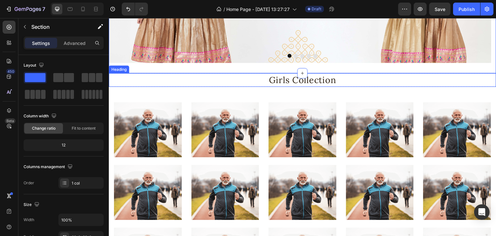
click at [282, 81] on p "Girls Collection" at bounding box center [303, 80] width 386 height 12
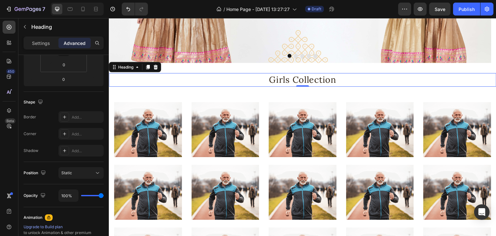
scroll to position [0, 0]
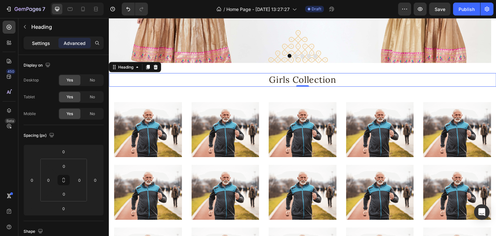
click at [45, 44] on p "Settings" at bounding box center [41, 43] width 18 height 7
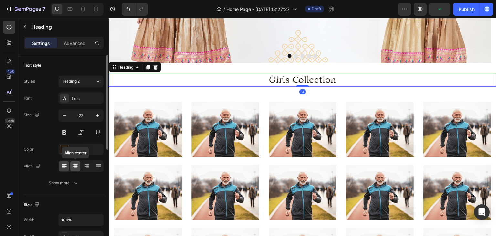
click at [78, 164] on icon at bounding box center [75, 166] width 6 height 6
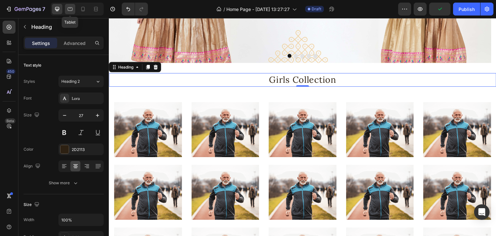
click at [69, 9] on icon at bounding box center [70, 9] width 6 height 6
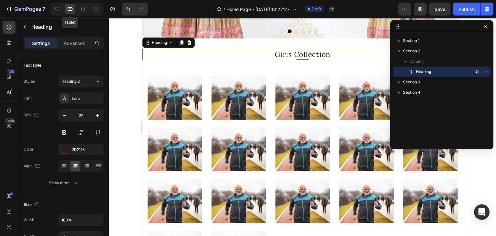
scroll to position [125, 0]
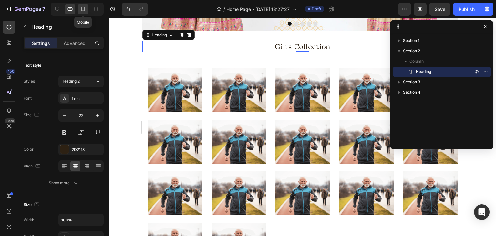
click at [85, 12] on icon at bounding box center [83, 9] width 6 height 6
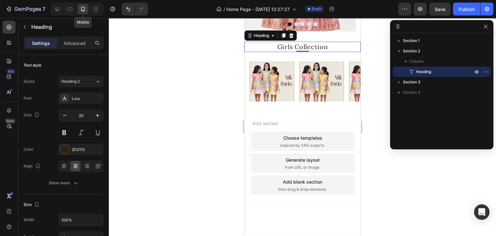
scroll to position [150, 0]
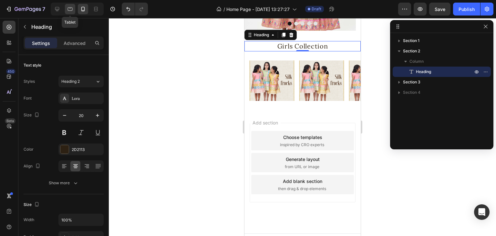
click at [67, 7] on icon at bounding box center [70, 9] width 6 height 6
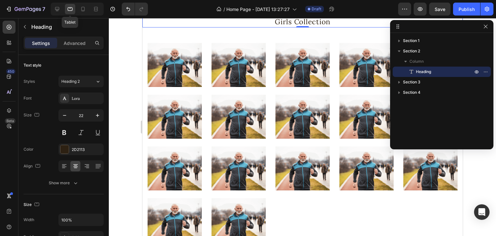
scroll to position [124, 0]
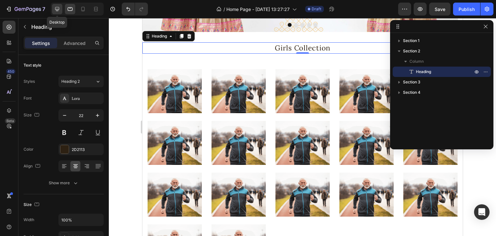
click at [56, 8] on icon at bounding box center [57, 9] width 6 height 6
type input "27"
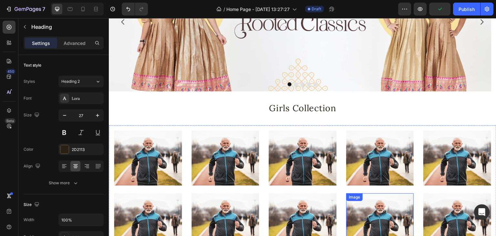
scroll to position [85, 0]
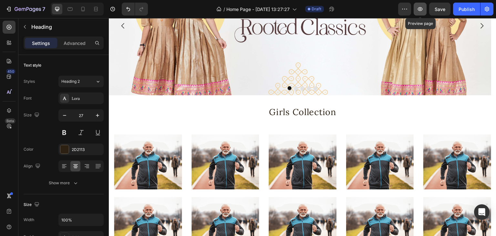
click at [425, 8] on button "button" at bounding box center [420, 9] width 13 height 13
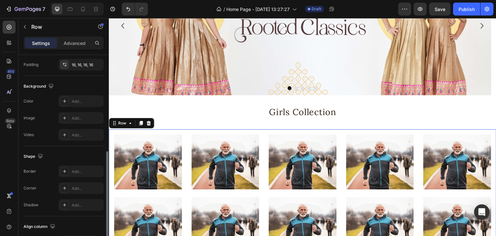
scroll to position [97, 0]
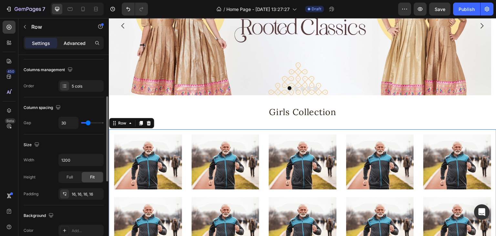
click at [77, 42] on p "Advanced" at bounding box center [75, 43] width 22 height 7
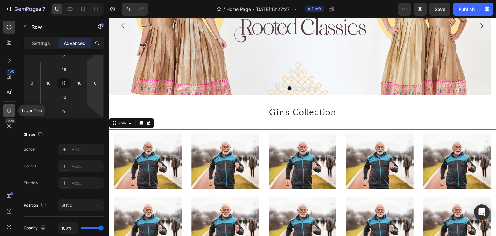
click at [8, 109] on icon at bounding box center [9, 110] width 6 height 6
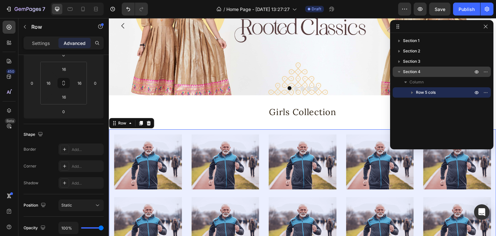
click at [423, 71] on p "Section 4" at bounding box center [438, 72] width 71 height 6
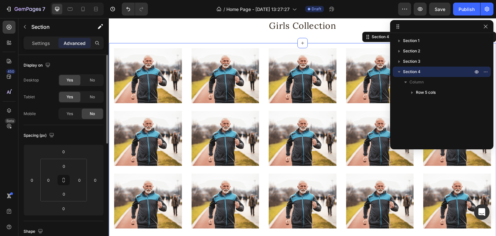
scroll to position [174, 0]
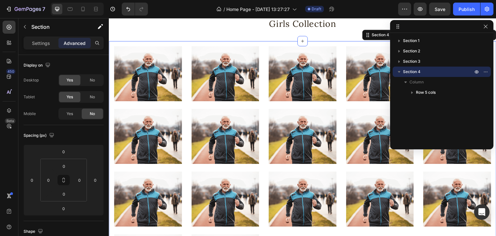
click at [425, 73] on p "Section 4" at bounding box center [438, 72] width 71 height 6
click at [419, 71] on span "Section 4" at bounding box center [411, 72] width 17 height 6
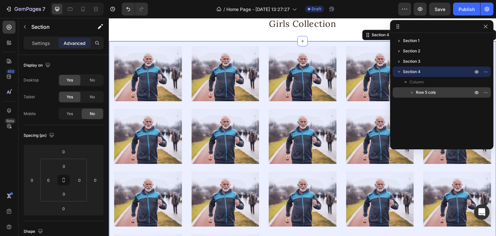
click at [429, 91] on span "Row 5 cols" at bounding box center [426, 92] width 20 height 6
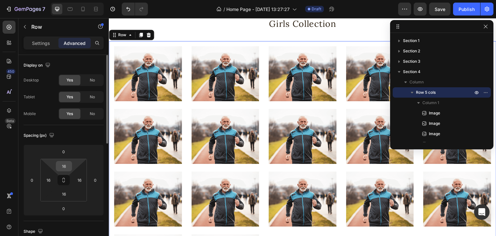
click at [65, 166] on input "16" at bounding box center [64, 166] width 13 height 10
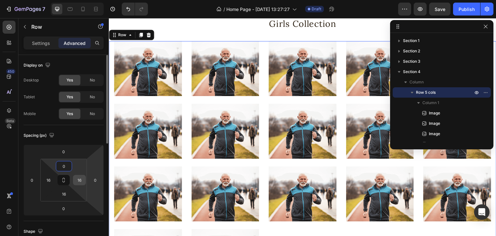
type input "0"
click at [79, 182] on input "16" at bounding box center [80, 180] width 10 height 10
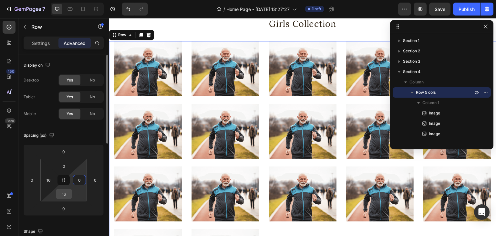
type input "0"
click at [63, 193] on input "16" at bounding box center [64, 194] width 13 height 10
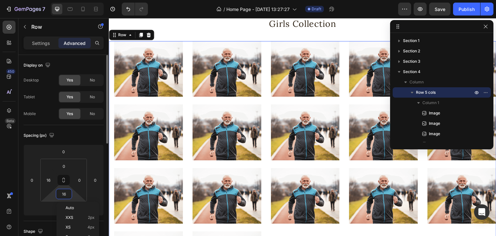
click at [63, 193] on input "16" at bounding box center [64, 194] width 13 height 10
type input "0"
click at [51, 179] on input "16" at bounding box center [49, 180] width 10 height 10
click at [50, 179] on input "16" at bounding box center [49, 180] width 10 height 10
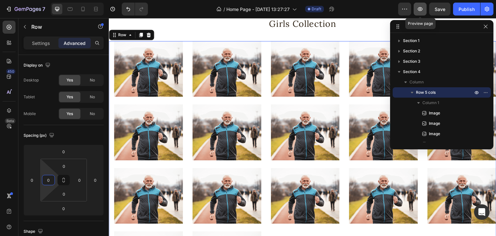
type input "0"
click at [422, 11] on icon "button" at bounding box center [420, 9] width 6 height 6
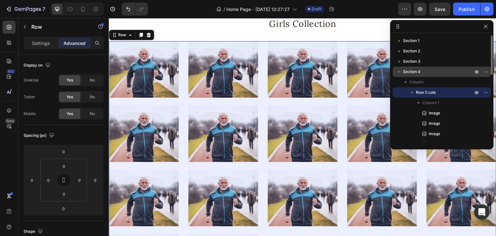
click at [418, 71] on span "Section 4" at bounding box center [411, 72] width 17 height 6
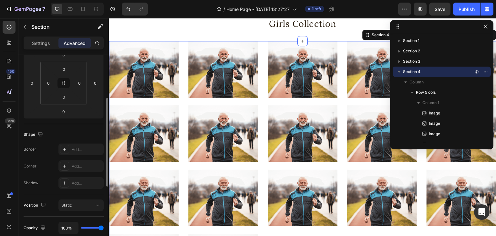
scroll to position [162, 0]
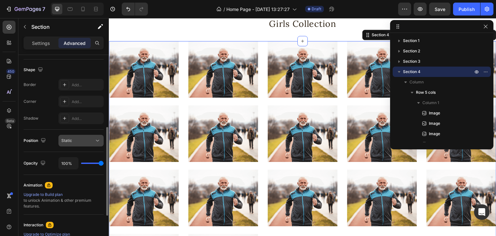
click at [77, 142] on div "Static" at bounding box center [77, 141] width 33 height 6
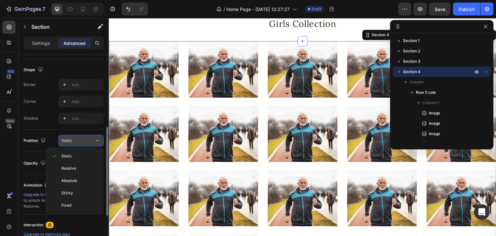
click at [77, 142] on div "Static" at bounding box center [77, 141] width 33 height 6
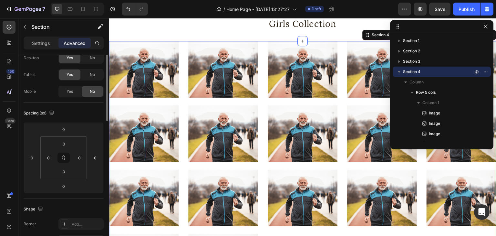
scroll to position [0, 0]
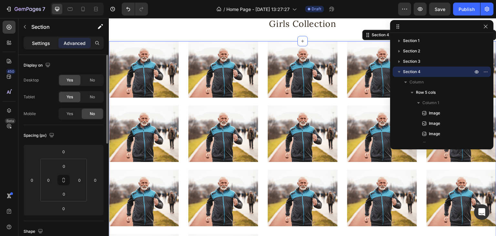
click at [50, 43] on p "Settings" at bounding box center [41, 43] width 18 height 7
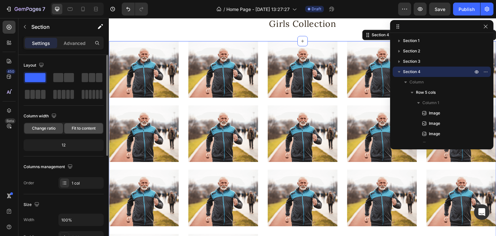
click at [86, 128] on span "Fit to content" at bounding box center [84, 128] width 24 height 6
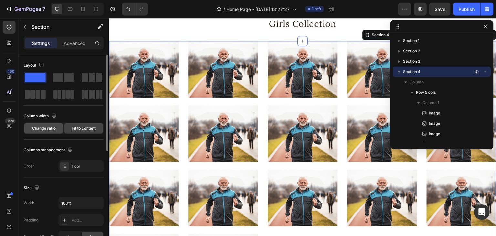
click at [46, 125] on div "Change ratio" at bounding box center [43, 128] width 39 height 10
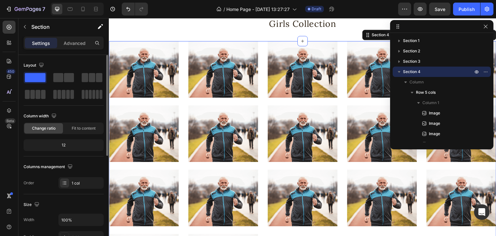
click at [67, 143] on div "12" at bounding box center [64, 145] width 78 height 9
click at [67, 144] on div "12" at bounding box center [64, 145] width 78 height 9
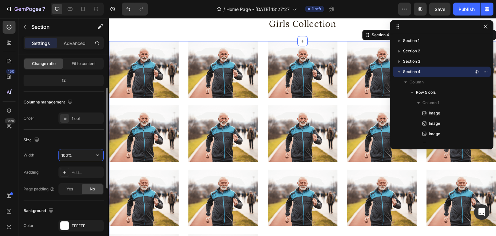
click at [67, 153] on input "100%" at bounding box center [81, 155] width 45 height 12
click at [98, 153] on icon "button" at bounding box center [97, 155] width 6 height 6
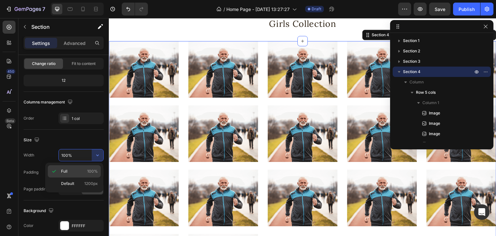
click at [80, 172] on p "Full 100%" at bounding box center [79, 171] width 37 height 6
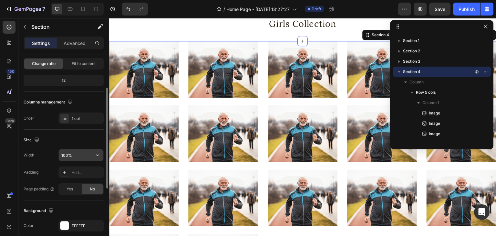
click at [81, 153] on input "100%" at bounding box center [81, 155] width 45 height 12
click at [76, 172] on div "Add..." at bounding box center [87, 173] width 30 height 6
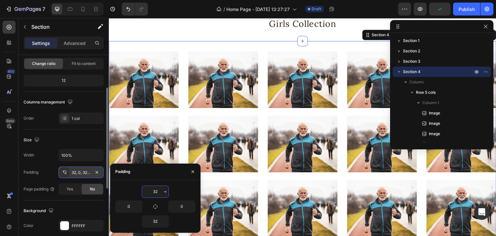
click at [76, 172] on div "32, 0, 32, 0" at bounding box center [81, 173] width 19 height 6
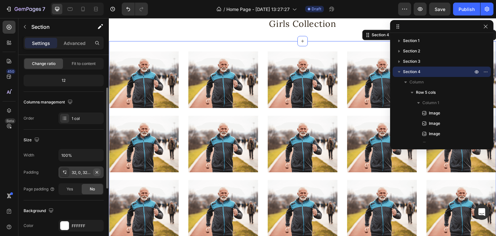
click at [99, 171] on icon "button" at bounding box center [96, 172] width 5 height 5
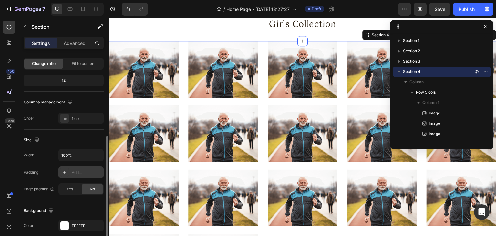
scroll to position [129, 0]
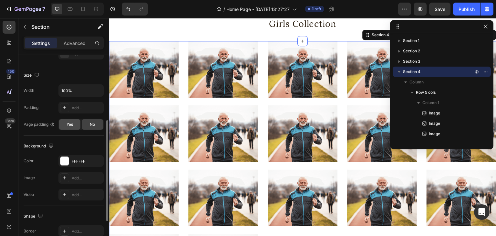
click at [72, 121] on span "Yes" at bounding box center [70, 124] width 6 height 6
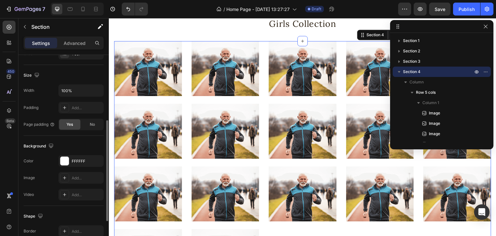
click at [73, 120] on div "Yes" at bounding box center [69, 124] width 21 height 10
click at [92, 123] on span "No" at bounding box center [92, 124] width 5 height 6
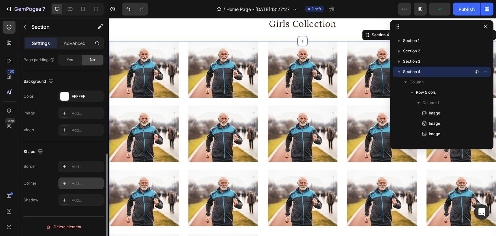
scroll to position [194, 0]
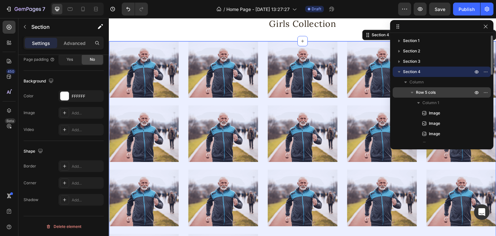
click at [419, 94] on span "Row 5 cols" at bounding box center [426, 92] width 20 height 6
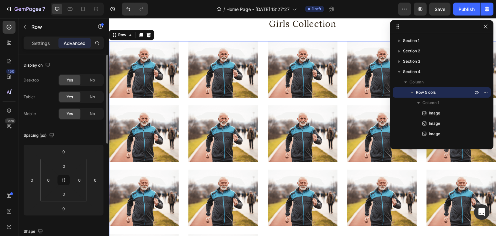
scroll to position [65, 0]
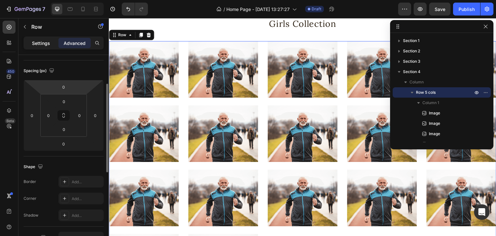
click at [47, 41] on p "Settings" at bounding box center [41, 43] width 18 height 7
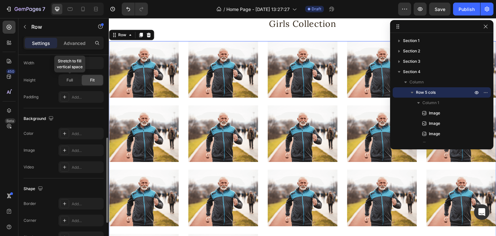
scroll to position [162, 0]
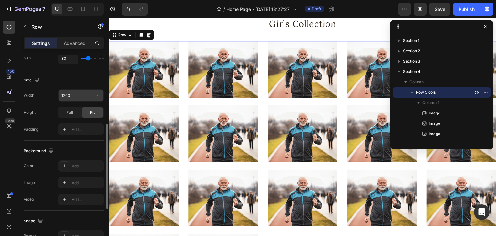
click at [83, 93] on input "1200" at bounding box center [81, 96] width 45 height 12
click at [96, 94] on icon "button" at bounding box center [97, 95] width 6 height 6
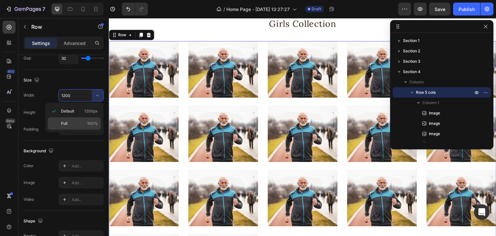
click at [75, 121] on p "Full 100%" at bounding box center [79, 124] width 37 height 6
type input "100%"
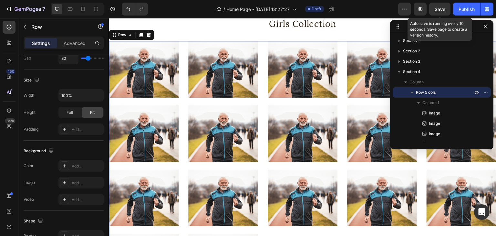
click at [439, 11] on span "Save" at bounding box center [440, 8] width 11 height 5
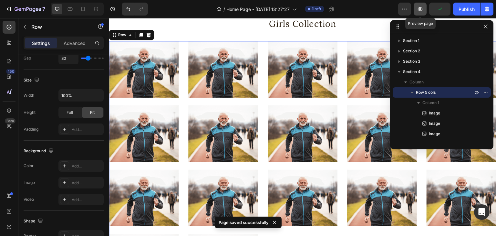
click at [423, 9] on icon "button" at bounding box center [420, 9] width 5 height 4
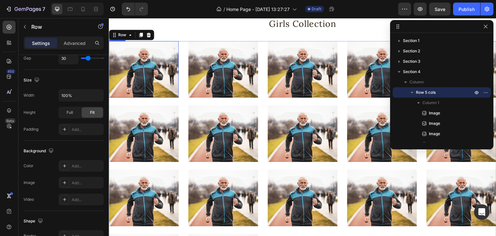
click at [163, 77] on img at bounding box center [144, 69] width 70 height 57
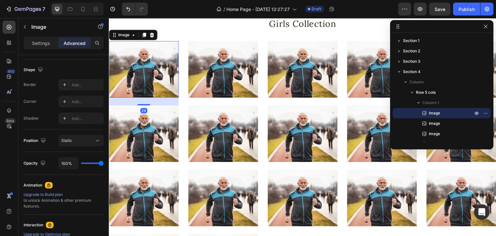
scroll to position [0, 0]
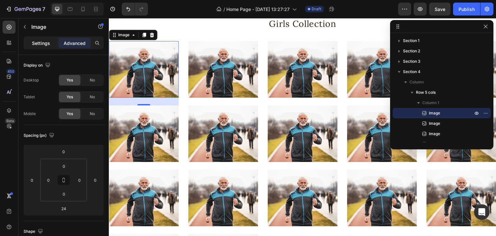
click at [41, 42] on p "Settings" at bounding box center [41, 43] width 18 height 7
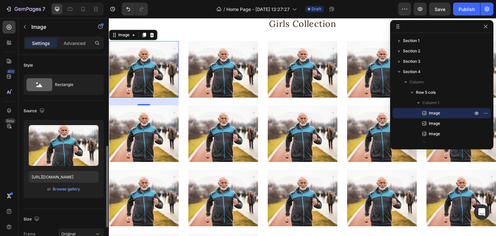
scroll to position [65, 0]
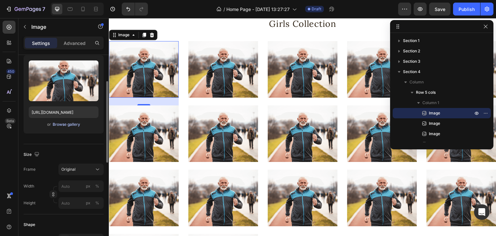
click at [73, 123] on div "Browse gallery" at bounding box center [66, 124] width 27 height 6
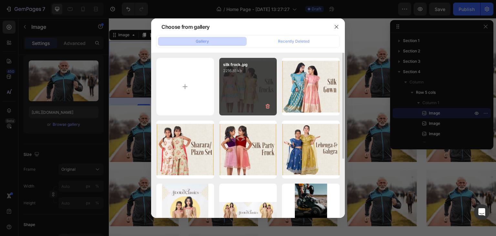
click at [252, 86] on div "silk frock.jpg 2216.81 kb" at bounding box center [248, 87] width 58 height 58
type input "[URL][DOMAIN_NAME]"
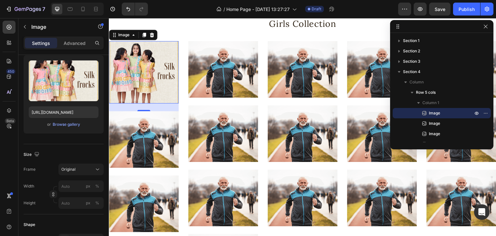
click at [252, 86] on img at bounding box center [223, 69] width 70 height 57
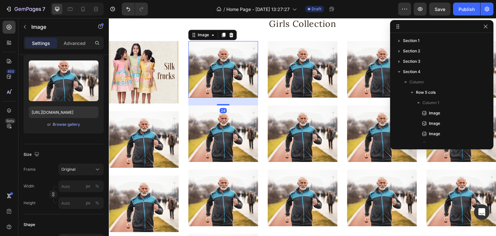
scroll to position [81, 0]
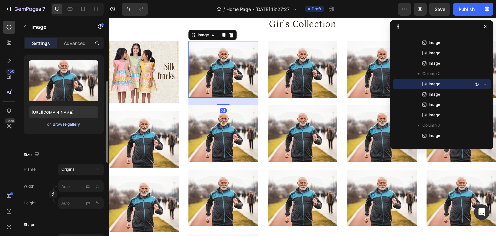
click at [67, 127] on div "Browse gallery" at bounding box center [66, 124] width 27 height 6
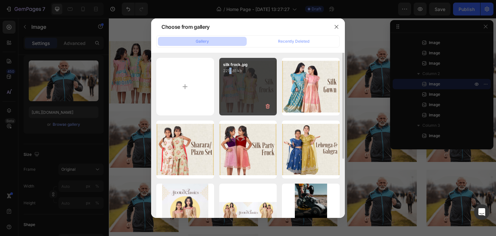
click at [231, 97] on div "silk frock.jpg 2216.81 kb" at bounding box center [248, 87] width 58 height 58
type input "[URL][DOMAIN_NAME]"
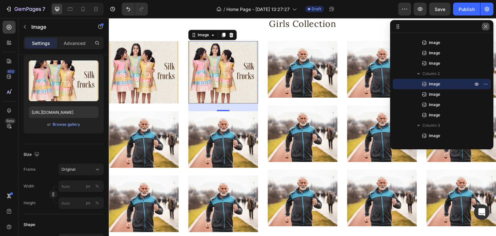
click at [486, 28] on icon "button" at bounding box center [485, 26] width 5 height 5
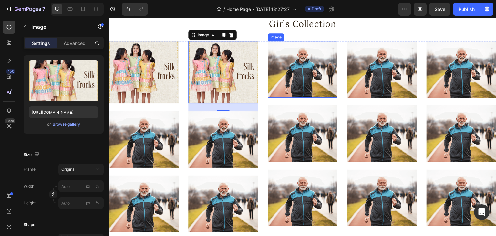
click at [290, 66] on img at bounding box center [303, 69] width 70 height 57
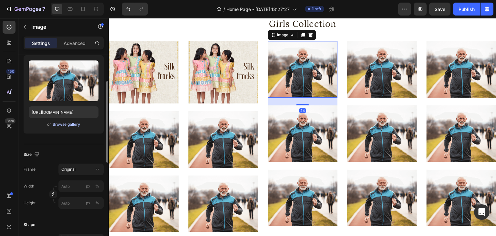
click at [57, 123] on div "Browse gallery" at bounding box center [66, 124] width 27 height 6
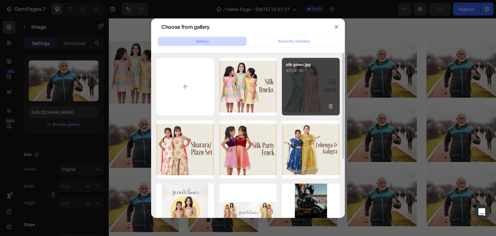
drag, startPoint x: 248, startPoint y: 89, endPoint x: 301, endPoint y: 81, distance: 53.8
click at [0, 0] on div "silk frock.jpg 2216.81 kb" at bounding box center [0, 0] width 0 height 0
type input "[URL][DOMAIN_NAME]"
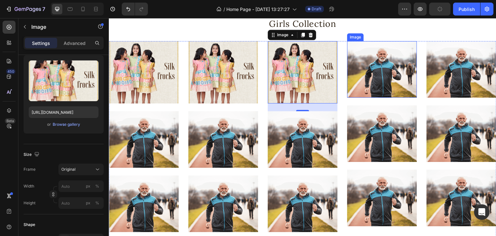
click at [375, 76] on img at bounding box center [382, 69] width 70 height 57
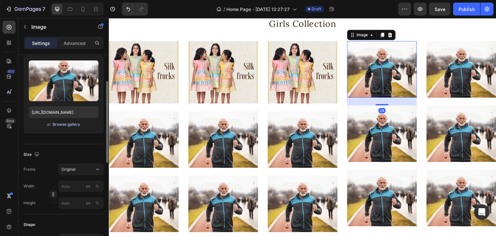
click at [70, 124] on div "Browse gallery" at bounding box center [66, 124] width 27 height 6
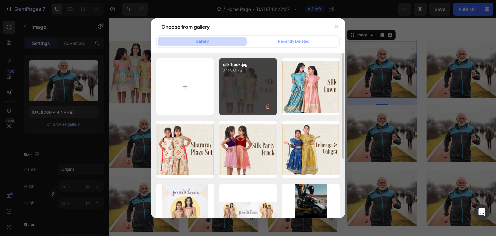
click at [240, 92] on div "silk frock.jpg 2216.81 kb" at bounding box center [248, 87] width 58 height 58
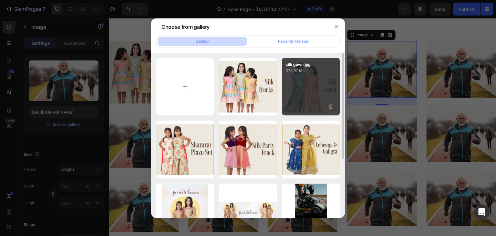
type input "[URL][DOMAIN_NAME]"
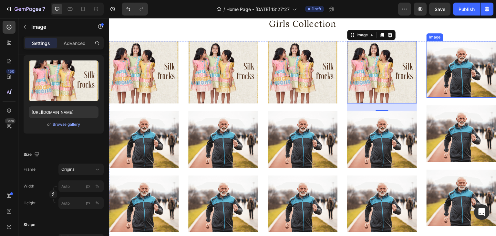
click at [449, 77] on img at bounding box center [462, 69] width 70 height 57
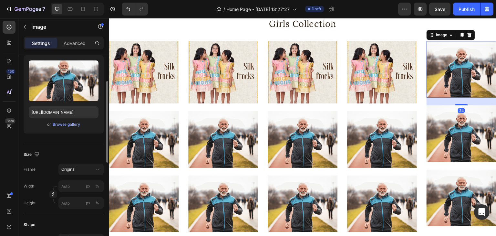
click at [68, 127] on div "or Browse gallery" at bounding box center [64, 125] width 70 height 8
click at [75, 122] on div "Browse gallery" at bounding box center [66, 124] width 27 height 6
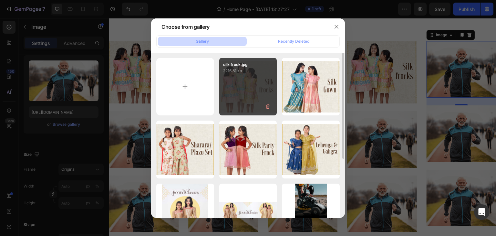
click at [243, 103] on div "silk frock.jpg 2216.81 kb" at bounding box center [248, 87] width 58 height 58
type input "[URL][DOMAIN_NAME]"
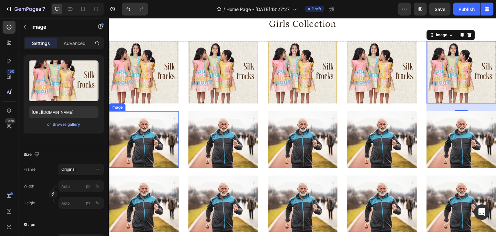
click at [151, 147] on img at bounding box center [144, 139] width 70 height 57
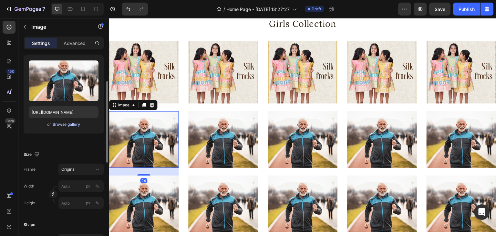
click at [69, 124] on div "Browse gallery" at bounding box center [66, 124] width 27 height 6
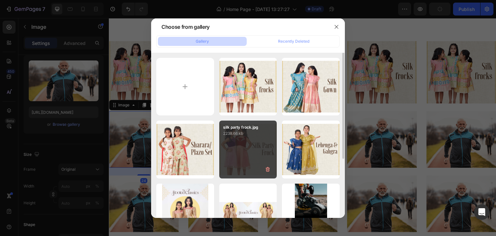
click at [242, 135] on p "2238.66 kb" at bounding box center [248, 133] width 50 height 6
type input "[URL][DOMAIN_NAME]"
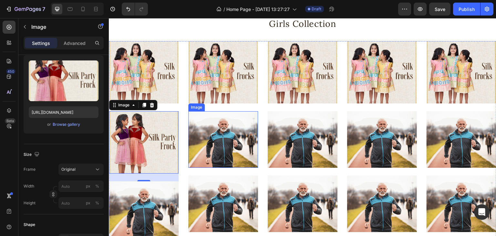
click at [220, 144] on img at bounding box center [223, 139] width 70 height 57
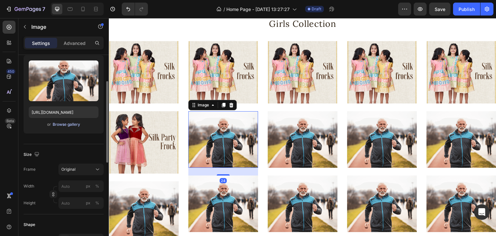
click at [79, 123] on div "Browse gallery" at bounding box center [66, 124] width 27 height 6
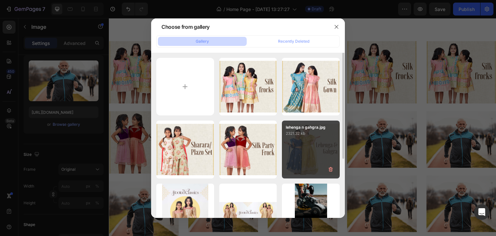
click at [307, 155] on div "lehenga n gahgra.jpg 2321.32 kb" at bounding box center [311, 150] width 58 height 58
type input "[URL][DOMAIN_NAME]"
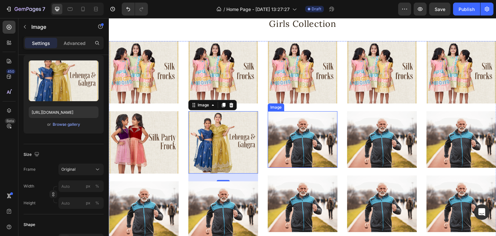
click at [312, 138] on img at bounding box center [303, 139] width 70 height 57
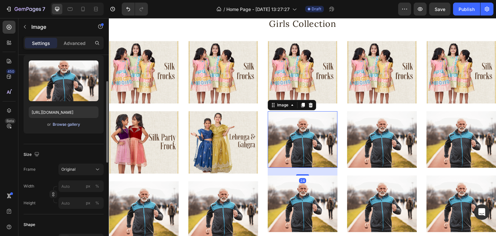
click at [73, 123] on div "Browse gallery" at bounding box center [66, 124] width 27 height 6
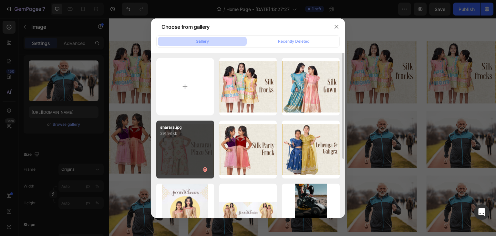
click at [186, 139] on div "sharara.jpg 391.98 kb" at bounding box center [185, 150] width 58 height 58
type input "[URL][DOMAIN_NAME]"
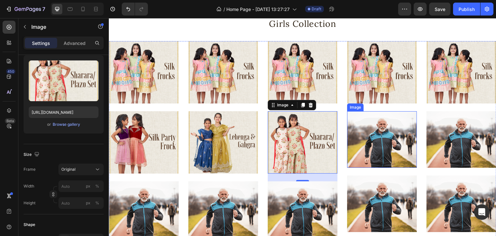
click at [369, 146] on img at bounding box center [382, 139] width 70 height 57
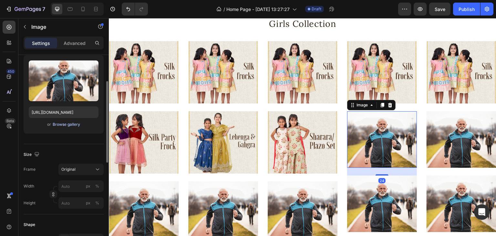
click at [61, 122] on div "Browse gallery" at bounding box center [66, 124] width 27 height 6
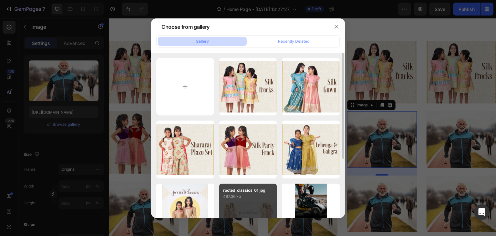
drag, startPoint x: 202, startPoint y: 196, endPoint x: 221, endPoint y: 190, distance: 20.0
click at [0, 0] on p "292.89 kb" at bounding box center [0, 0] width 0 height 0
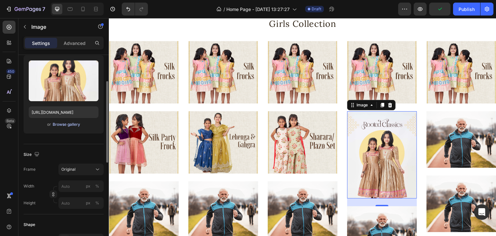
click at [78, 123] on div "Browse gallery" at bounding box center [66, 124] width 27 height 6
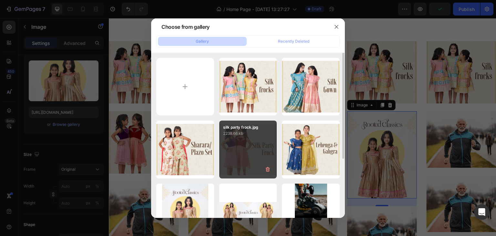
click at [253, 133] on p "2238.66 kb" at bounding box center [248, 133] width 50 height 6
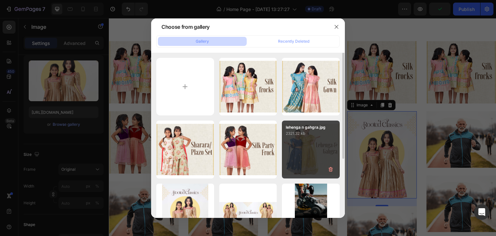
type input "[URL][DOMAIN_NAME]"
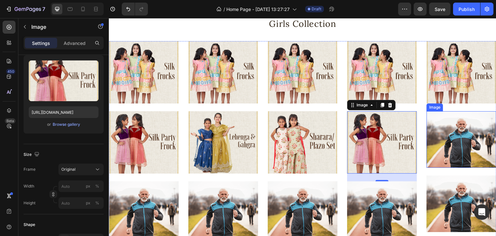
click at [458, 146] on img at bounding box center [462, 139] width 70 height 57
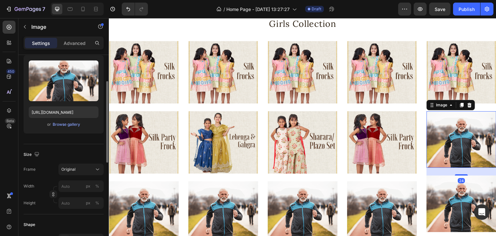
click at [55, 120] on div "Upload Image [URL][DOMAIN_NAME] or Browse gallery" at bounding box center [64, 94] width 80 height 78
click at [66, 127] on div "Browse gallery" at bounding box center [66, 124] width 27 height 6
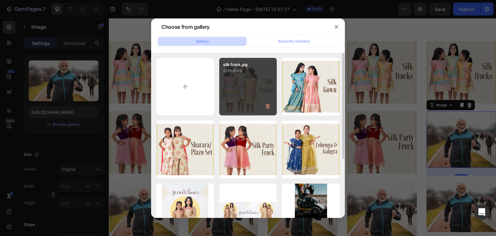
click at [248, 100] on div "silk frock.jpg 2216.81 kb" at bounding box center [248, 87] width 58 height 58
type input "[URL][DOMAIN_NAME]"
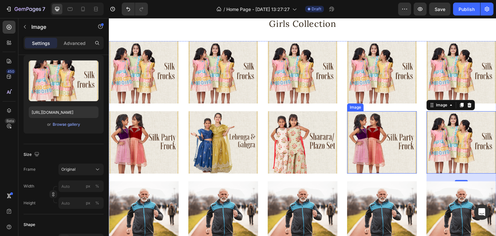
scroll to position [238, 0]
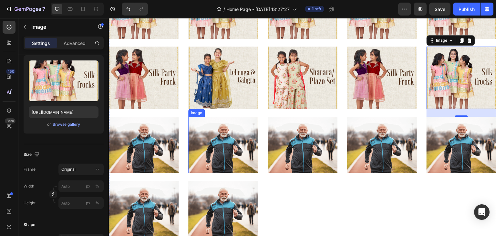
click at [180, 145] on div "Image Image Image Image Image Image Image Image Image Image Image Image Image I…" at bounding box center [303, 106] width 388 height 261
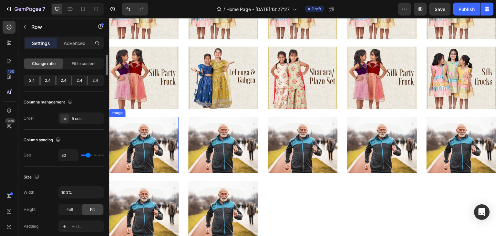
scroll to position [0, 0]
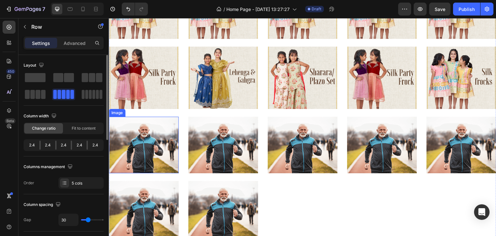
click at [158, 146] on img at bounding box center [144, 145] width 70 height 57
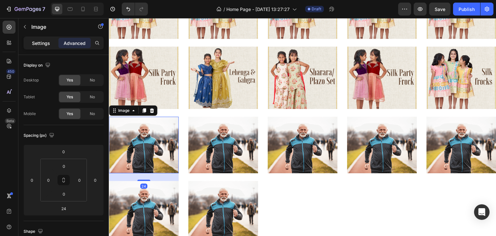
click at [36, 45] on p "Settings" at bounding box center [41, 43] width 18 height 7
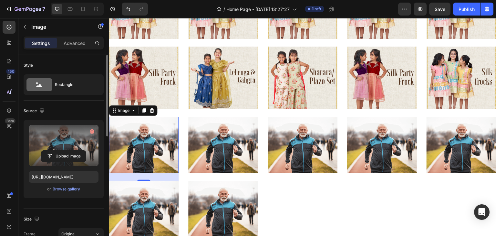
scroll to position [65, 0]
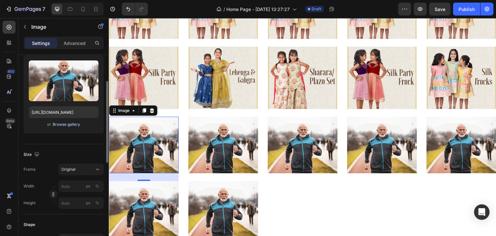
click at [67, 125] on div "Browse gallery" at bounding box center [66, 124] width 27 height 6
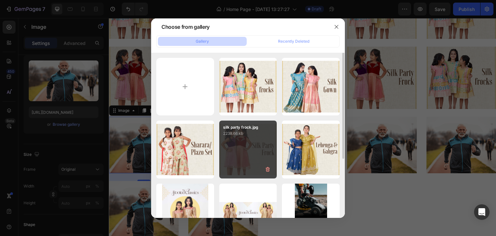
click at [239, 132] on p "2238.66 kb" at bounding box center [248, 133] width 50 height 6
type input "[URL][DOMAIN_NAME]"
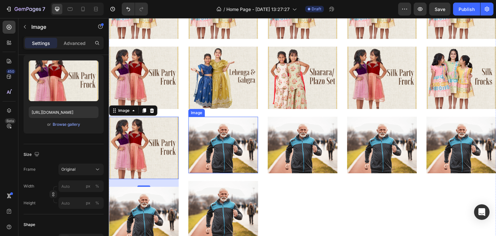
click at [234, 135] on img at bounding box center [223, 145] width 70 height 57
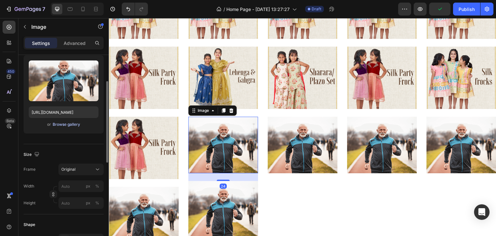
click at [76, 123] on div "Browse gallery" at bounding box center [66, 124] width 27 height 6
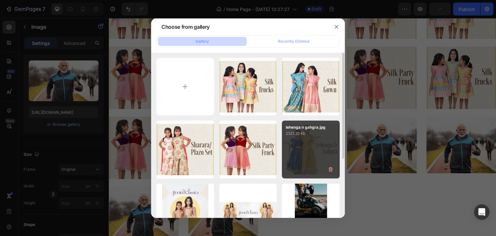
click at [292, 146] on div "lehenga n gahgra.jpg 2321.32 kb" at bounding box center [311, 150] width 58 height 58
type input "[URL][DOMAIN_NAME]"
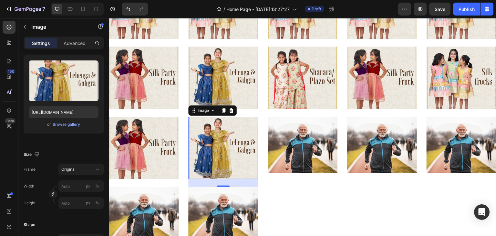
click at [313, 152] on img at bounding box center [303, 145] width 70 height 57
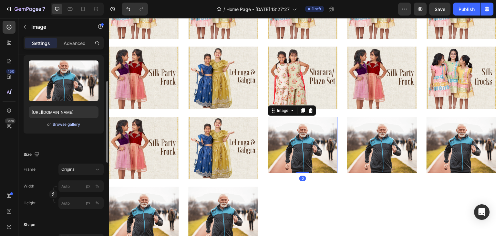
click at [70, 124] on div "Browse gallery" at bounding box center [66, 124] width 27 height 6
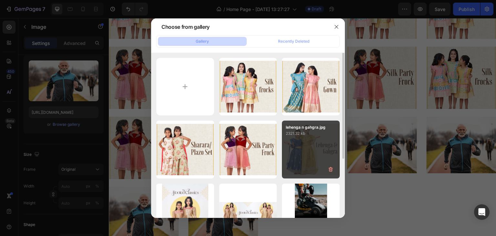
click at [291, 148] on div "lehenga n gahgra.jpg 2321.32 kb" at bounding box center [311, 150] width 58 height 58
type input "[URL][DOMAIN_NAME]"
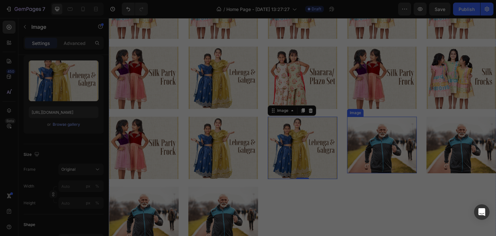
click at [377, 144] on img at bounding box center [382, 145] width 70 height 57
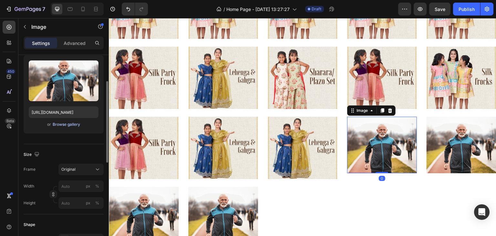
click at [69, 124] on div "Browse gallery" at bounding box center [66, 124] width 27 height 6
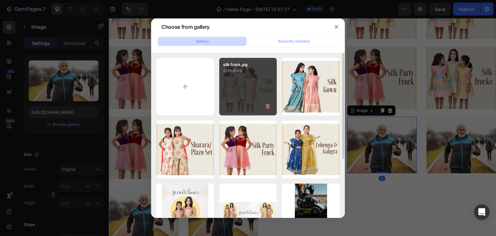
click at [250, 102] on div "silk frock.jpg 2216.81 kb" at bounding box center [248, 87] width 58 height 58
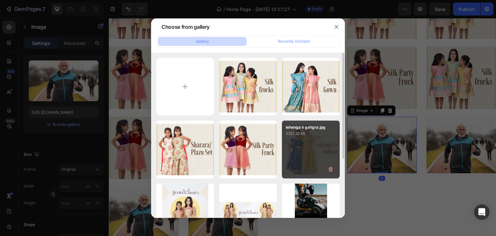
type input "[URL][DOMAIN_NAME]"
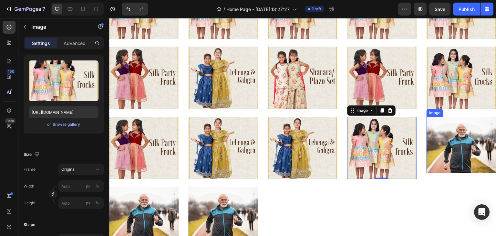
click at [449, 140] on img at bounding box center [462, 145] width 70 height 57
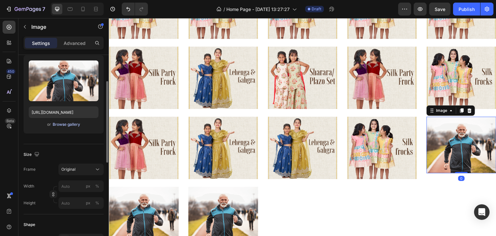
click at [65, 121] on button "Browse gallery" at bounding box center [66, 124] width 28 height 6
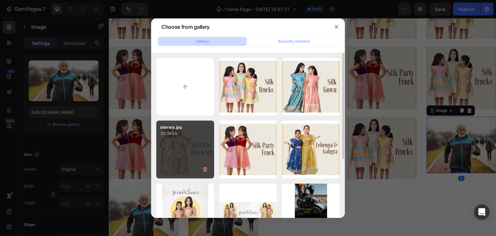
click at [173, 121] on div "sharara.jpg 391.98 kb" at bounding box center [185, 129] width 58 height 16
type input "[URL][DOMAIN_NAME]"
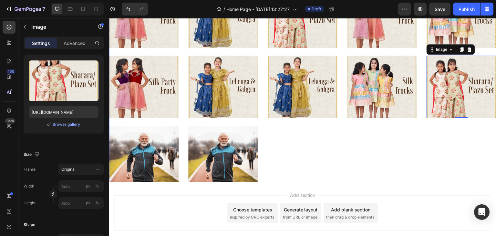
scroll to position [303, 0]
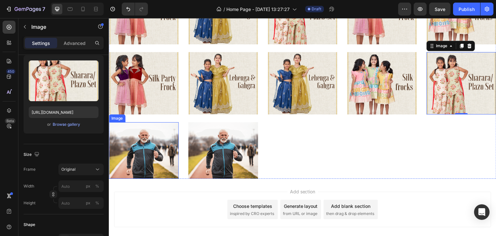
click at [149, 164] on img at bounding box center [144, 150] width 70 height 57
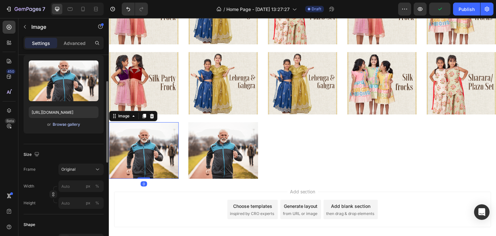
click at [66, 126] on div "Browse gallery" at bounding box center [66, 124] width 27 height 6
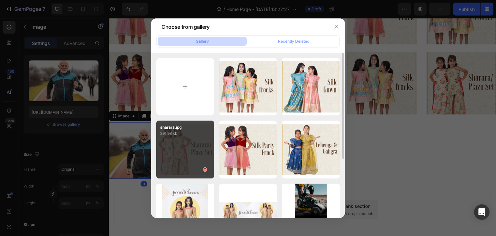
click at [206, 149] on div "sharara.jpg 391.98 kb" at bounding box center [185, 150] width 58 height 58
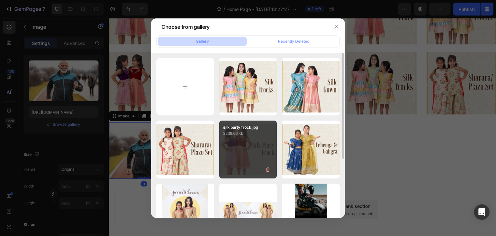
type input "[URL][DOMAIN_NAME]"
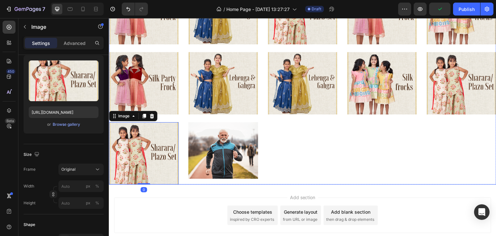
click at [268, 147] on div "Image Image Image" at bounding box center [303, 48] width 70 height 273
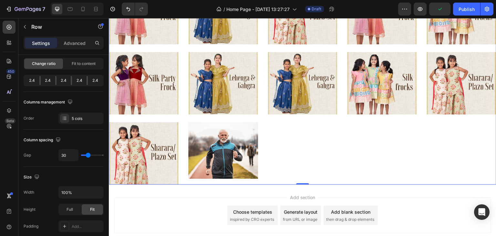
scroll to position [0, 0]
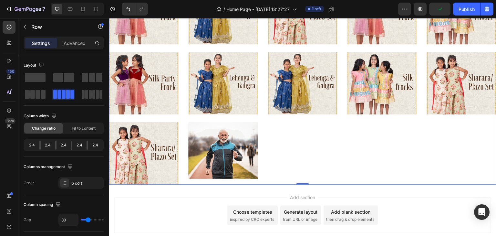
click at [234, 144] on img at bounding box center [223, 150] width 70 height 57
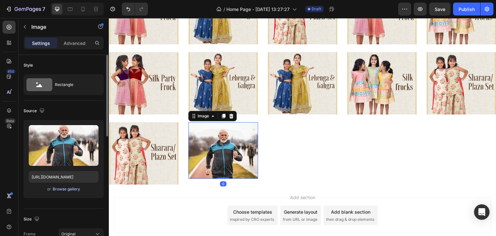
click at [75, 190] on div "Browse gallery" at bounding box center [66, 189] width 27 height 6
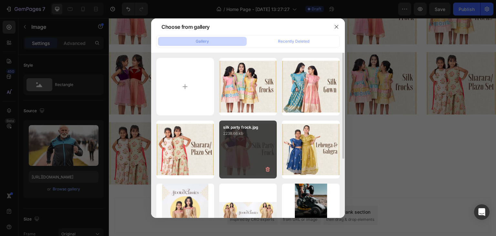
click at [229, 150] on div "silk party frock.jpg 2238.66 kb" at bounding box center [248, 150] width 58 height 58
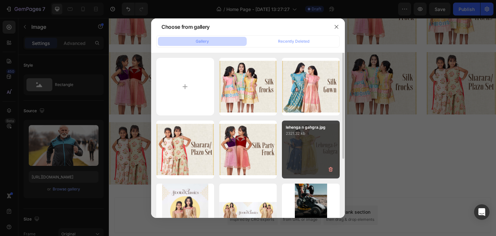
type input "[URL][DOMAIN_NAME]"
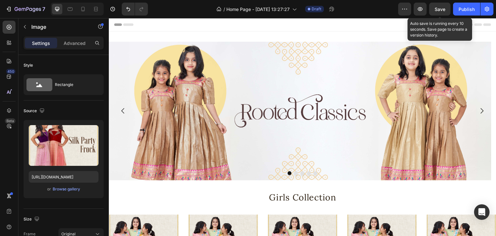
click at [437, 7] on span "Save" at bounding box center [440, 8] width 11 height 5
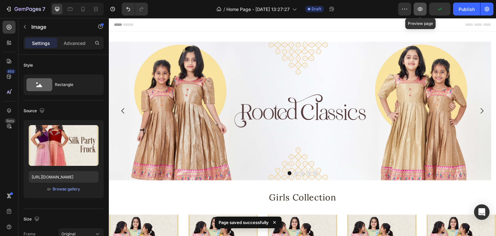
click at [418, 12] on icon "button" at bounding box center [420, 9] width 6 height 6
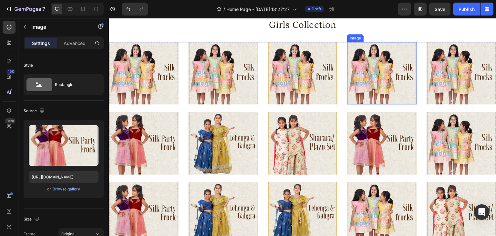
scroll to position [129, 0]
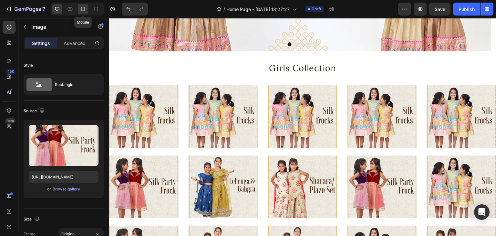
click at [81, 11] on icon at bounding box center [83, 9] width 4 height 5
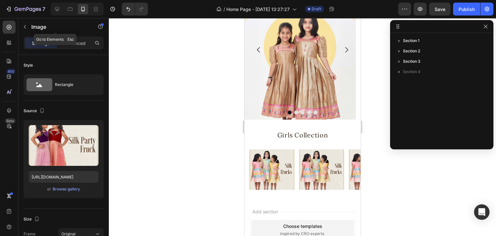
scroll to position [40, 0]
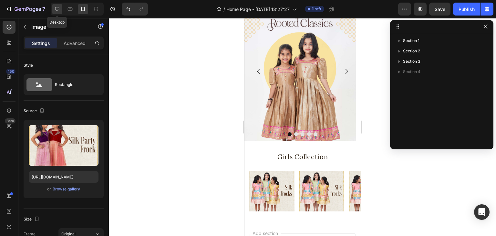
click at [58, 10] on icon at bounding box center [57, 9] width 4 height 4
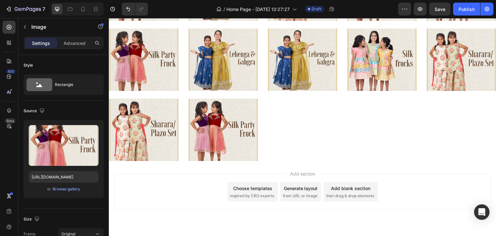
scroll to position [341, 0]
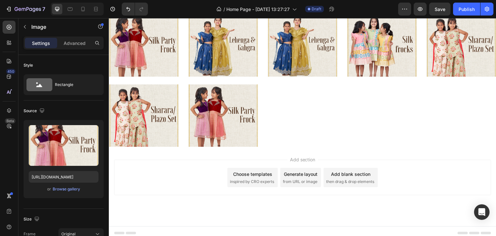
click at [352, 171] on div "Add blank section" at bounding box center [350, 174] width 39 height 7
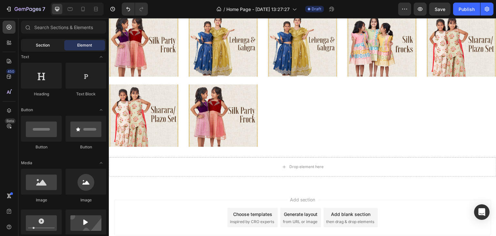
click at [46, 46] on span "Section" at bounding box center [43, 45] width 14 height 6
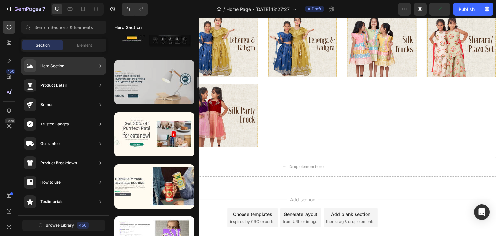
scroll to position [165, 0]
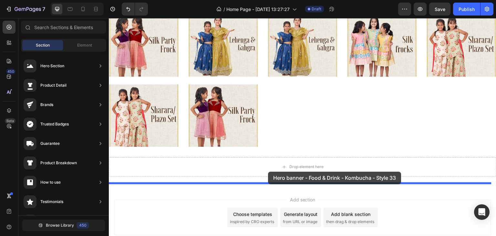
drag, startPoint x: 240, startPoint y: 180, endPoint x: 268, endPoint y: 172, distance: 29.6
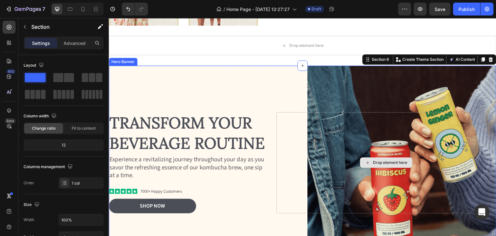
scroll to position [418, 0]
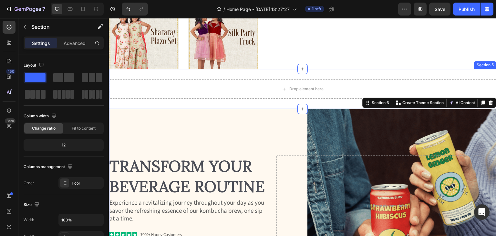
click at [314, 72] on div "Drop element here Section 5" at bounding box center [303, 89] width 388 height 40
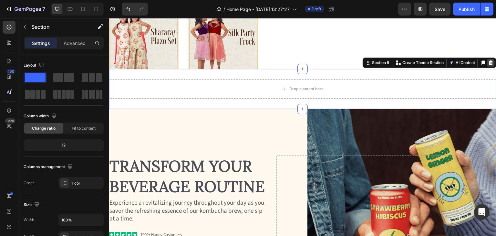
click at [489, 60] on icon at bounding box center [491, 62] width 4 height 5
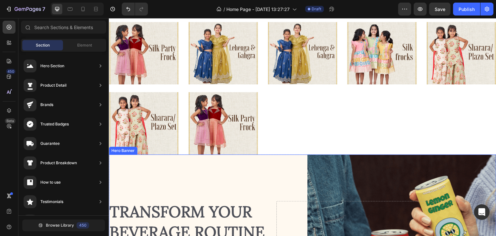
scroll to position [322, 0]
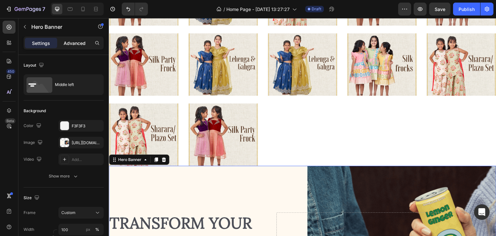
click at [77, 43] on p "Advanced" at bounding box center [75, 43] width 22 height 7
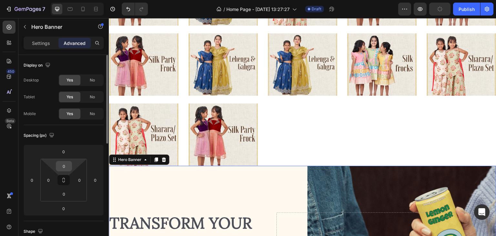
click at [65, 166] on input "0" at bounding box center [64, 166] width 13 height 10
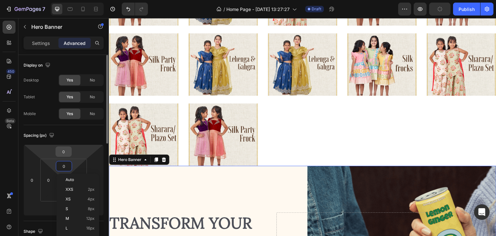
click at [65, 153] on input "0" at bounding box center [63, 152] width 13 height 10
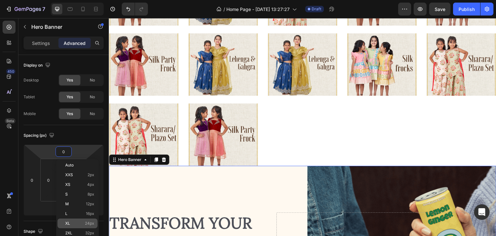
click at [78, 219] on div "XL 24px" at bounding box center [78, 223] width 40 height 10
type input "24"
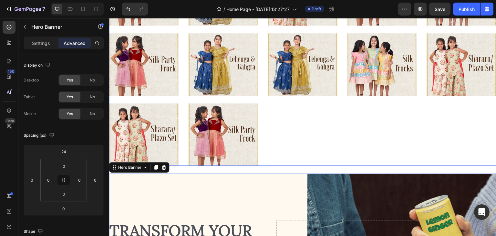
click at [375, 151] on div "Image Image Image" at bounding box center [382, 29] width 70 height 273
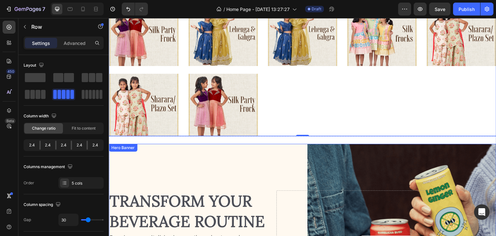
scroll to position [225, 0]
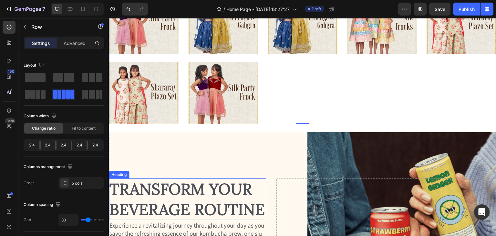
click at [175, 178] on h2 "Transform Your Beverage Routine" at bounding box center [187, 199] width 157 height 42
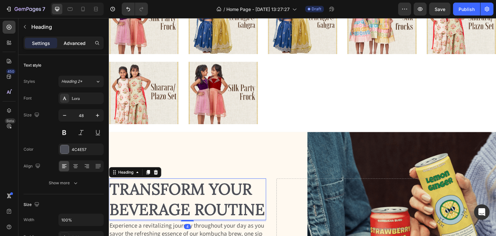
click at [74, 43] on p "Advanced" at bounding box center [75, 43] width 22 height 7
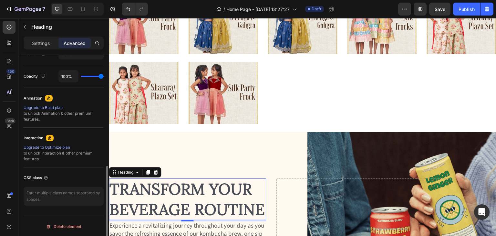
scroll to position [216, 0]
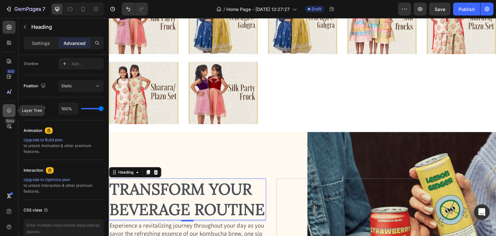
click at [8, 111] on icon at bounding box center [9, 110] width 4 height 5
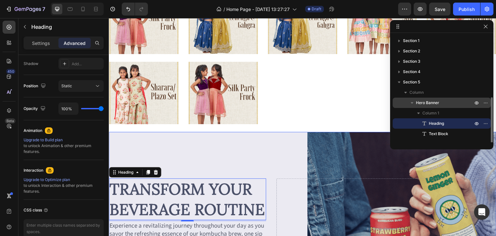
scroll to position [35, 0]
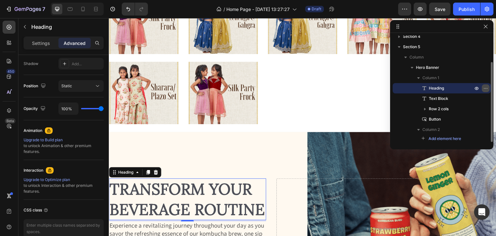
click at [489, 88] on button "button" at bounding box center [486, 88] width 8 height 8
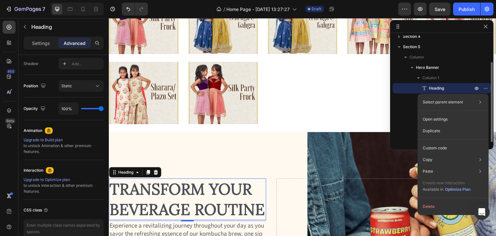
click at [446, 90] on p "Heading" at bounding box center [443, 88] width 45 height 6
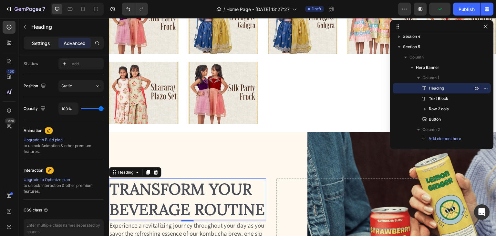
click at [37, 45] on p "Settings" at bounding box center [41, 43] width 18 height 7
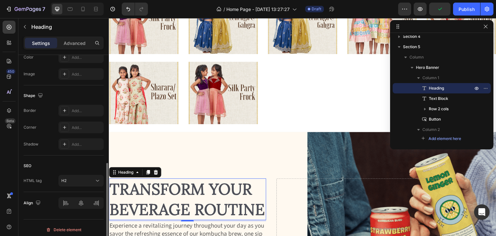
scroll to position [219, 0]
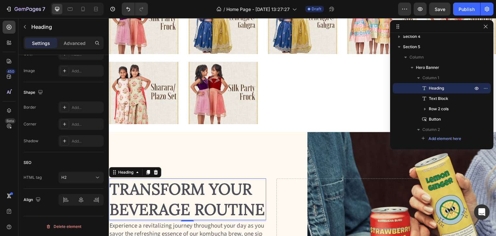
click at [173, 194] on h2 "Transform Your Beverage Routine" at bounding box center [187, 199] width 157 height 42
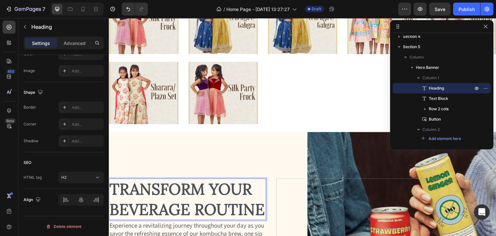
click at [206, 193] on p "Transform Your Beverage Routine" at bounding box center [188, 199] width 156 height 40
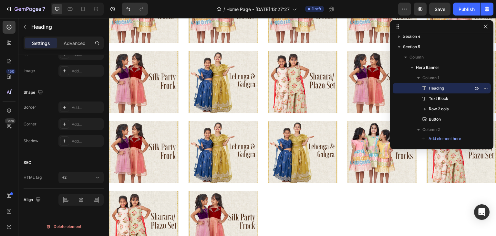
scroll to position [192, 0]
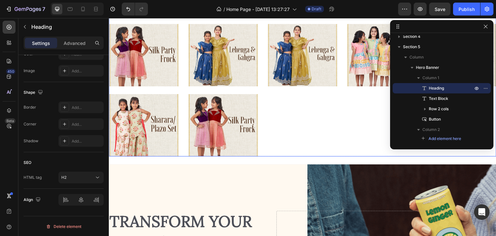
click at [343, 119] on div "Image Image Image Image Image Image Image Image Image Image Image Image Image I…" at bounding box center [303, 20] width 388 height 273
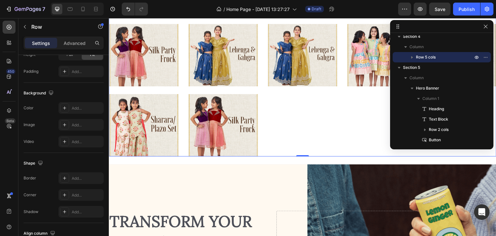
scroll to position [0, 0]
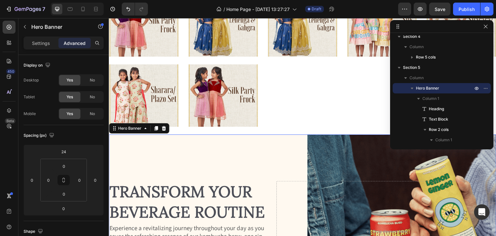
scroll to position [289, 0]
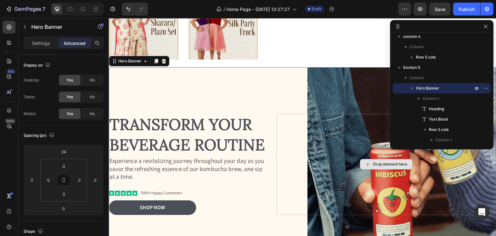
click at [362, 165] on div "Drop element here" at bounding box center [386, 164] width 52 height 10
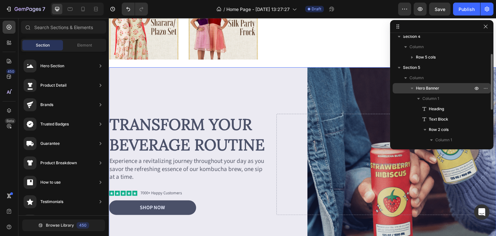
click at [413, 88] on icon "button" at bounding box center [412, 89] width 3 height 2
click at [412, 88] on icon "button" at bounding box center [413, 89] width 2 height 3
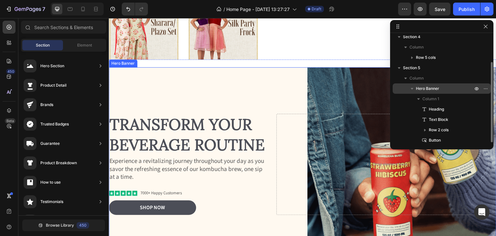
click at [322, 81] on div "Background Image" at bounding box center [303, 164] width 388 height 194
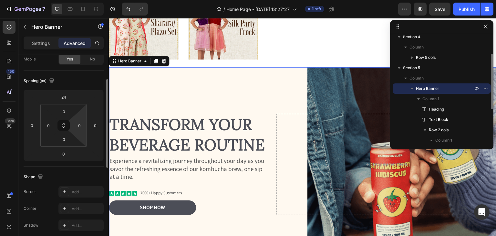
scroll to position [0, 0]
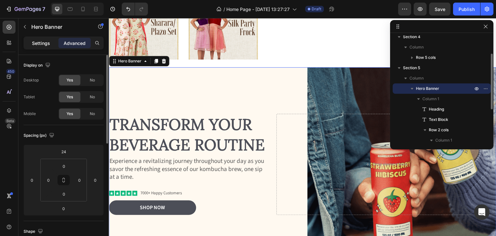
click at [47, 42] on p "Settings" at bounding box center [41, 43] width 18 height 7
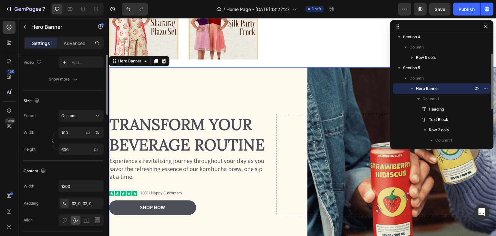
scroll to position [32, 0]
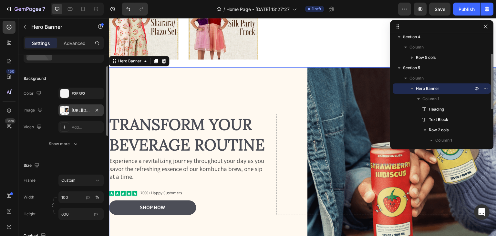
click at [65, 111] on div at bounding box center [64, 110] width 9 height 9
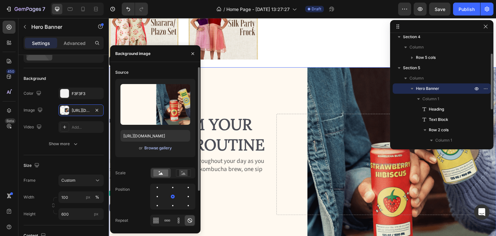
click at [151, 147] on div "Browse gallery" at bounding box center [157, 148] width 27 height 6
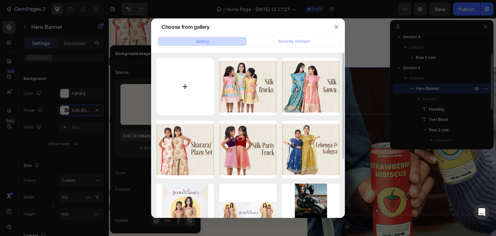
click at [190, 87] on input "file" at bounding box center [185, 87] width 58 height 58
type input "C:\fakepath\our_story_eb1ae31f-21ec-4360-a585-b8ea1aef86fc.jpg"
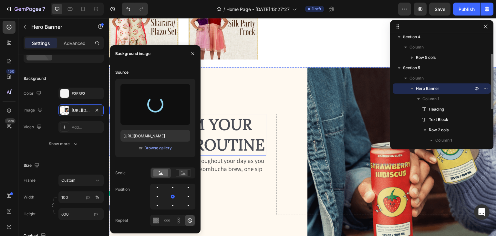
type input "[URL][DOMAIN_NAME]"
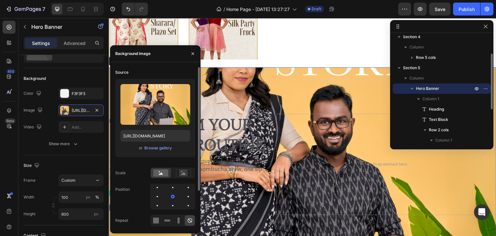
drag, startPoint x: 172, startPoint y: 196, endPoint x: 165, endPoint y: 191, distance: 7.8
click at [165, 191] on div at bounding box center [172, 197] width 45 height 26
click at [185, 187] on div at bounding box center [189, 188] width 8 height 8
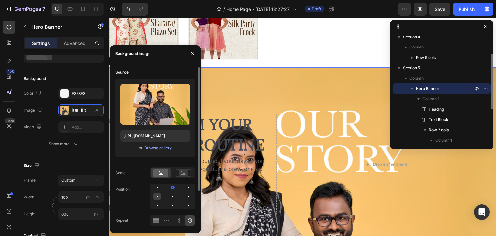
click at [157, 196] on div at bounding box center [157, 196] width 1 height 1
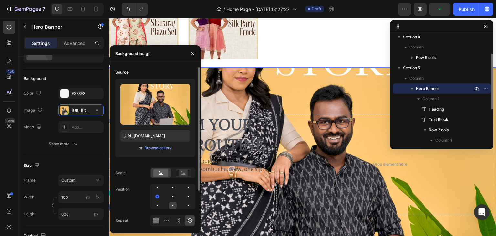
click at [185, 204] on div at bounding box center [189, 206] width 8 height 8
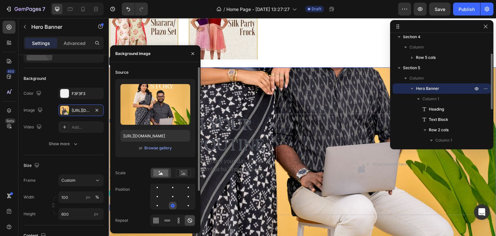
click at [172, 204] on div at bounding box center [173, 206] width 4 height 4
click at [188, 203] on div at bounding box center [189, 206] width 8 height 8
click at [169, 188] on div at bounding box center [173, 188] width 8 height 8
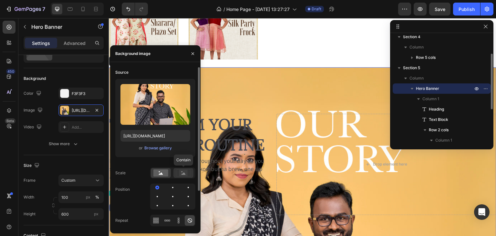
click at [184, 176] on rect at bounding box center [183, 173] width 8 height 6
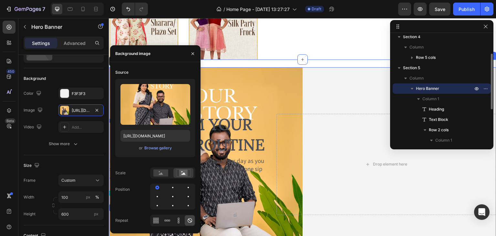
click at [306, 59] on div "Transform Your Beverage Routine Heading Experience a revitalizing journey throu…" at bounding box center [303, 160] width 388 height 202
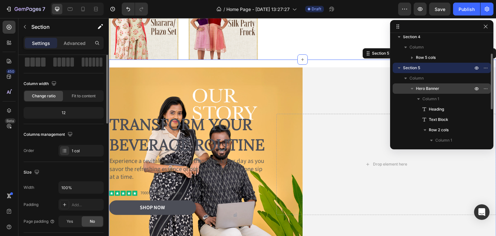
scroll to position [0, 0]
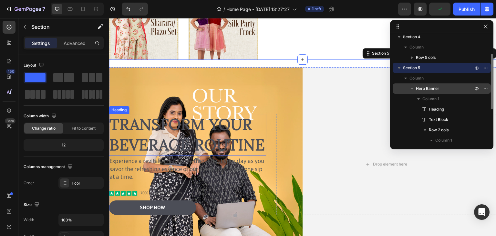
click at [131, 114] on h2 "Transform Your Beverage Routine" at bounding box center [187, 135] width 157 height 42
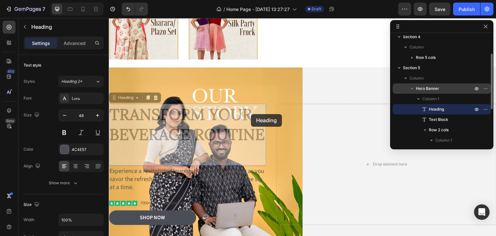
scroll to position [258, 0]
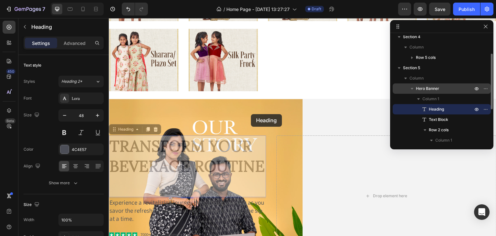
drag, startPoint x: 171, startPoint y: 114, endPoint x: 252, endPoint y: 114, distance: 81.8
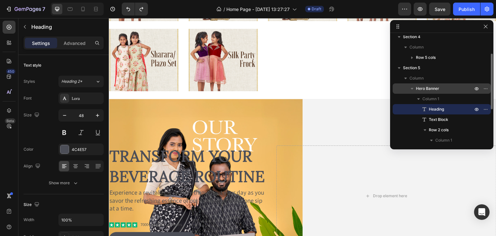
click at [212, 145] on h2 "Transform Your Beverage Routine" at bounding box center [187, 166] width 157 height 42
click at [145, 156] on p "Transform Your Beverage Routine" at bounding box center [188, 166] width 156 height 40
click at [227, 146] on p "Transform Your Beverage Routine" at bounding box center [188, 166] width 156 height 40
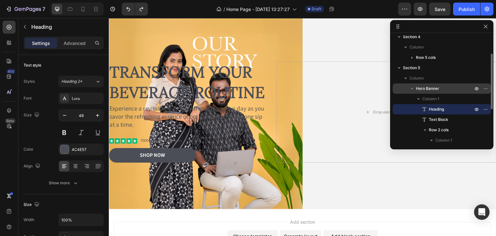
scroll to position [387, 0]
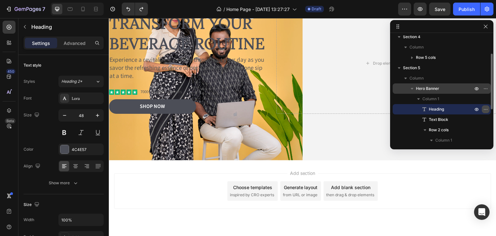
click at [487, 111] on icon "button" at bounding box center [485, 109] width 5 height 5
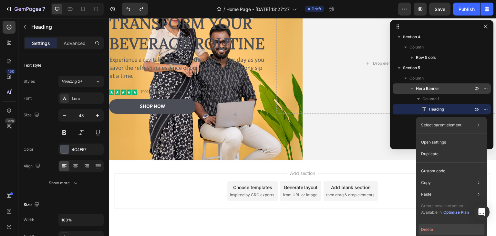
click at [431, 230] on button "Delete" at bounding box center [452, 230] width 66 height 12
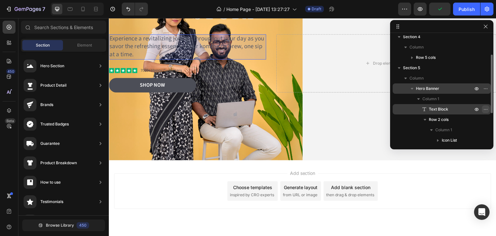
click at [488, 109] on icon "button" at bounding box center [485, 109] width 5 height 5
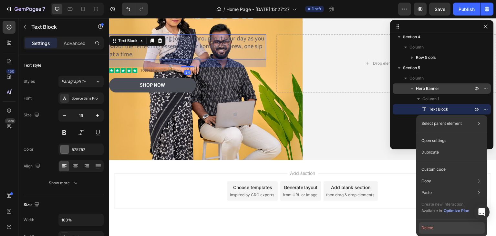
click at [433, 228] on button "Delete" at bounding box center [452, 228] width 66 height 12
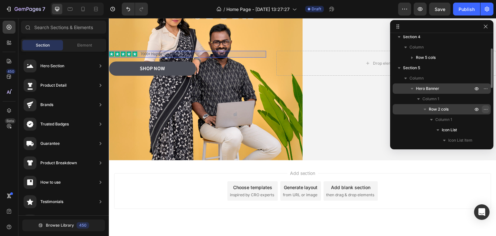
click at [488, 110] on icon "button" at bounding box center [485, 109] width 5 height 5
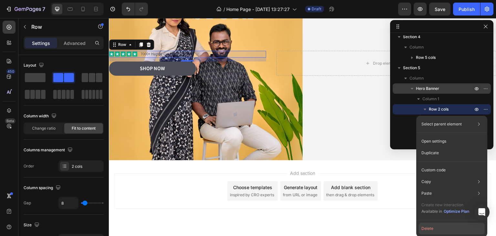
click at [434, 228] on button "Delete" at bounding box center [452, 229] width 66 height 12
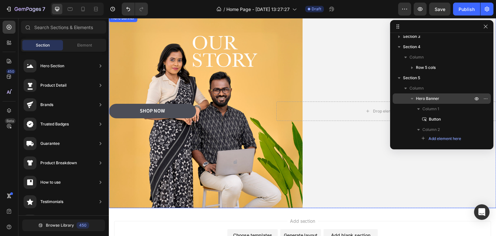
scroll to position [206, 0]
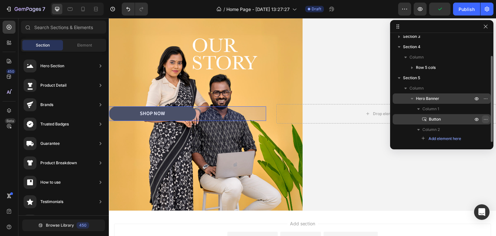
click at [485, 119] on icon "button" at bounding box center [485, 119] width 5 height 5
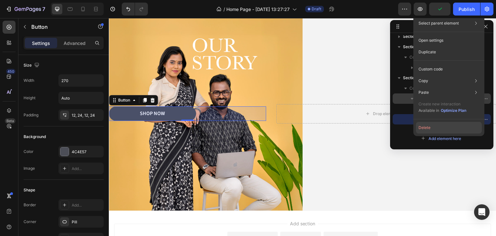
click at [434, 127] on button "Delete" at bounding box center [449, 128] width 66 height 12
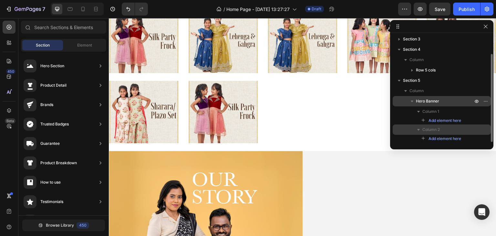
click at [436, 131] on span "Column 2" at bounding box center [431, 129] width 17 height 6
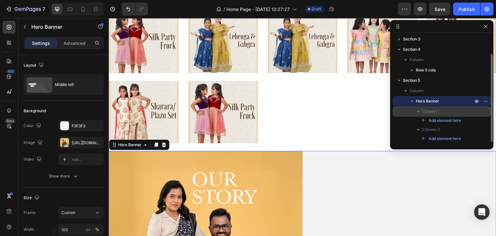
click at [436, 111] on span "Column 1" at bounding box center [431, 111] width 17 height 6
click at [435, 113] on span "Column 1" at bounding box center [431, 112] width 17 height 6
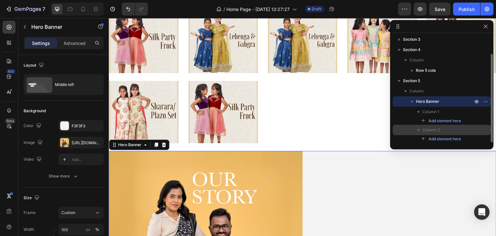
click at [432, 130] on span "Column 2" at bounding box center [431, 130] width 17 height 6
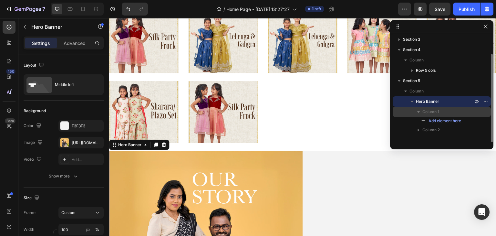
click at [430, 110] on span "Column 1" at bounding box center [431, 112] width 17 height 6
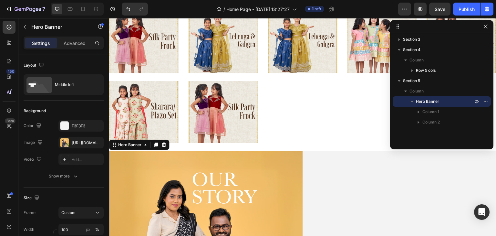
click at [431, 101] on span "Hero Banner" at bounding box center [427, 101] width 23 height 6
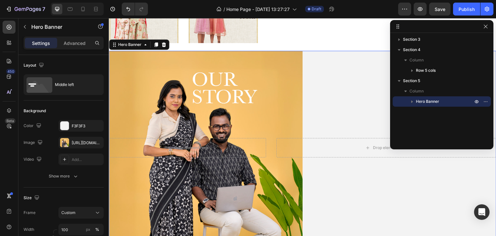
scroll to position [312, 0]
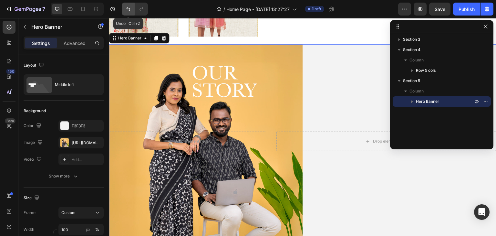
click at [129, 9] on icon "Undo/Redo" at bounding box center [128, 9] width 6 height 6
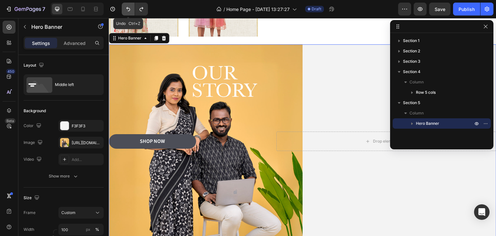
scroll to position [0, 0]
click at [129, 9] on icon "Undo/Redo" at bounding box center [128, 9] width 6 height 6
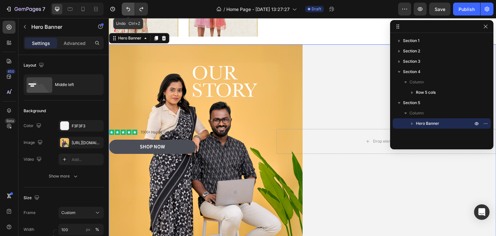
click at [129, 9] on icon "Undo/Redo" at bounding box center [128, 9] width 6 height 6
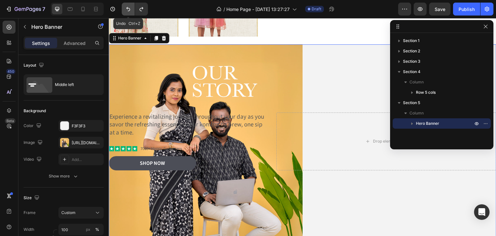
click at [129, 9] on icon "Undo/Redo" at bounding box center [128, 9] width 6 height 6
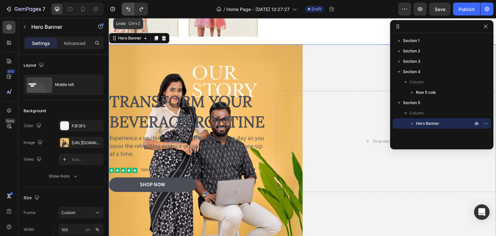
click at [129, 9] on icon "Undo/Redo" at bounding box center [128, 9] width 6 height 6
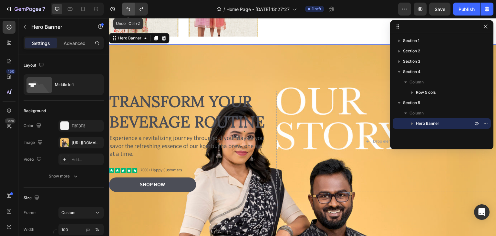
click at [129, 9] on icon "Undo/Redo" at bounding box center [128, 9] width 6 height 6
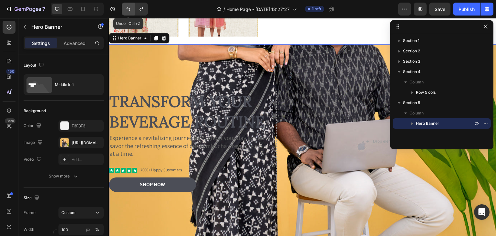
click at [129, 9] on icon "Undo/Redo" at bounding box center [128, 9] width 6 height 6
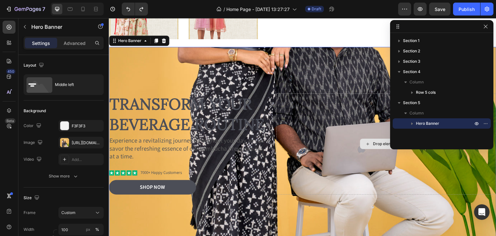
scroll to position [312, 0]
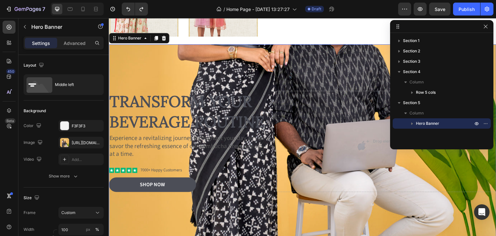
click at [252, 56] on div "Background Image" at bounding box center [303, 141] width 388 height 194
click at [125, 10] on icon "Undo/Redo" at bounding box center [128, 9] width 6 height 6
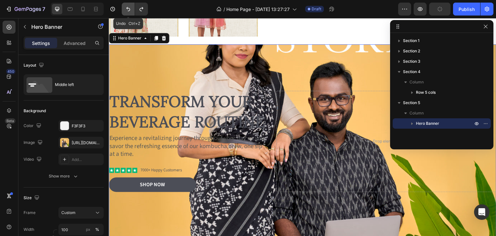
click at [125, 9] on icon "Undo/Redo" at bounding box center [128, 9] width 6 height 6
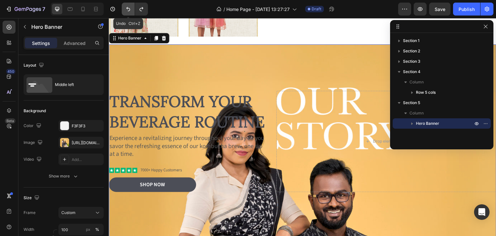
click at [125, 9] on icon "Undo/Redo" at bounding box center [128, 9] width 6 height 6
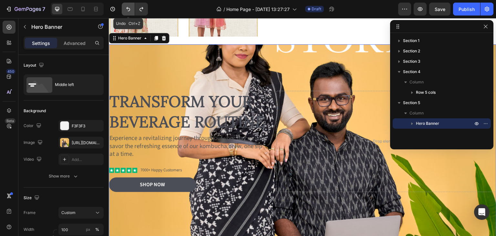
click at [125, 9] on icon "Undo/Redo" at bounding box center [128, 9] width 6 height 6
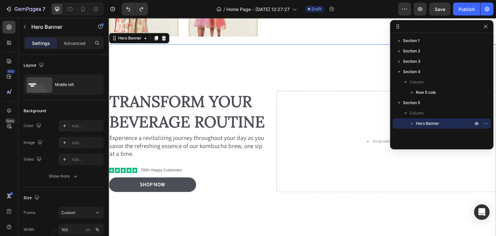
click at [412, 123] on icon "button" at bounding box center [412, 123] width 6 height 6
click at [420, 132] on icon "button" at bounding box center [419, 134] width 6 height 6
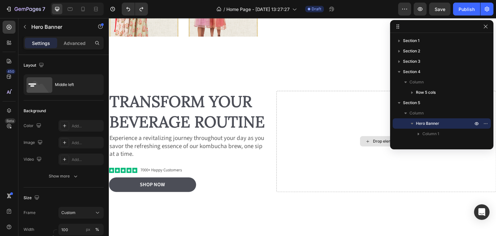
click at [381, 139] on div "Drop element here" at bounding box center [390, 141] width 34 height 5
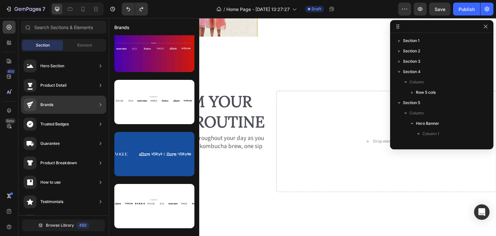
scroll to position [108, 0]
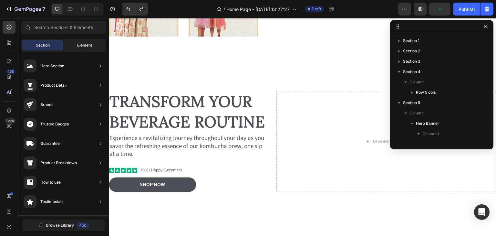
click at [89, 47] on span "Element" at bounding box center [84, 45] width 15 height 6
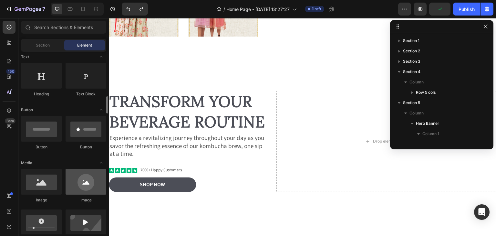
scroll to position [129, 0]
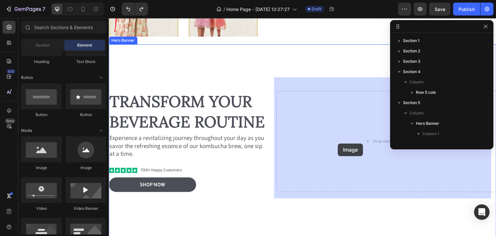
drag, startPoint x: 157, startPoint y: 178, endPoint x: 310, endPoint y: 164, distance: 153.1
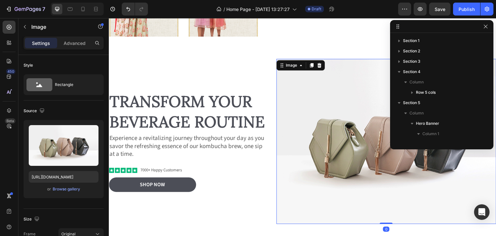
scroll to position [100, 0]
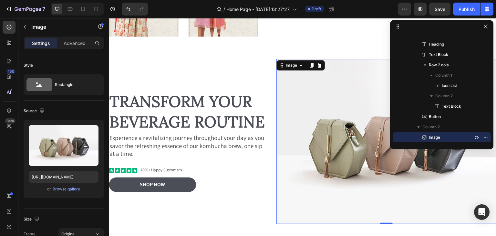
click at [347, 132] on img at bounding box center [387, 141] width 220 height 165
click at [27, 30] on button "button" at bounding box center [25, 27] width 10 height 10
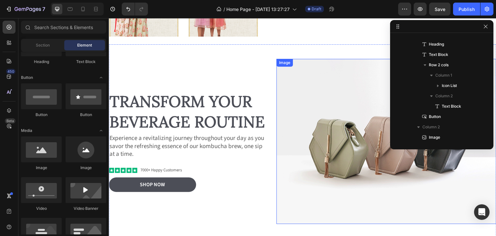
click at [374, 100] on img at bounding box center [387, 141] width 220 height 165
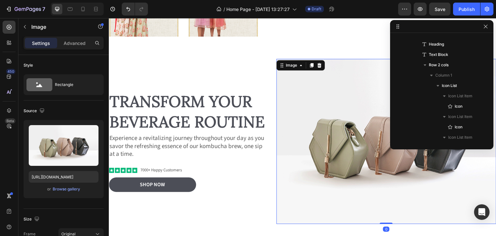
scroll to position [203, 0]
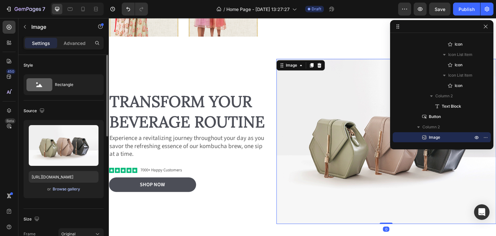
click at [67, 187] on div "Browse gallery" at bounding box center [66, 189] width 27 height 6
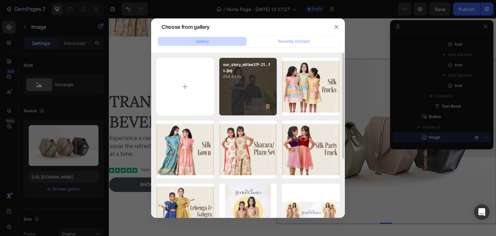
click at [256, 81] on div "our_story_eb1ae31f-21...fc.jpg 654.43 kb" at bounding box center [248, 87] width 58 height 58
type input "[URL][DOMAIN_NAME]"
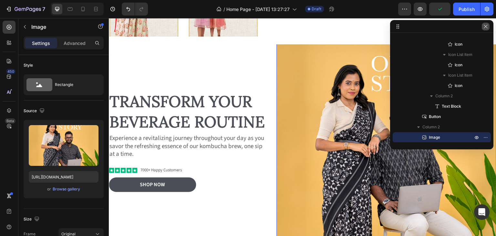
click at [486, 26] on icon "button" at bounding box center [485, 26] width 5 height 5
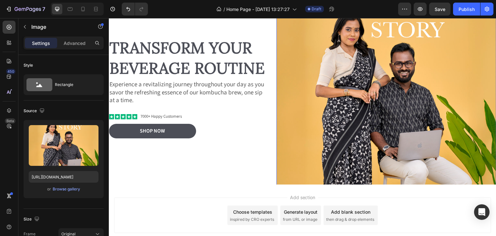
scroll to position [274, 0]
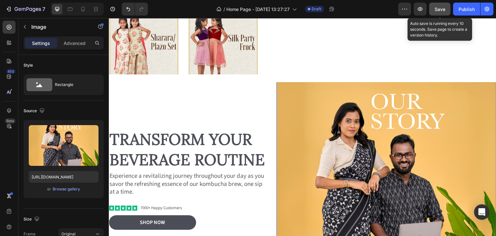
click at [431, 9] on button "Save" at bounding box center [439, 9] width 21 height 13
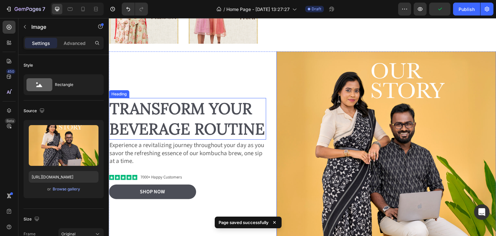
scroll to position [339, 0]
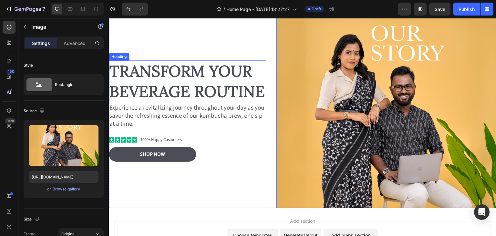
click at [160, 86] on h2 "Transform Your Beverage Routine" at bounding box center [187, 81] width 157 height 42
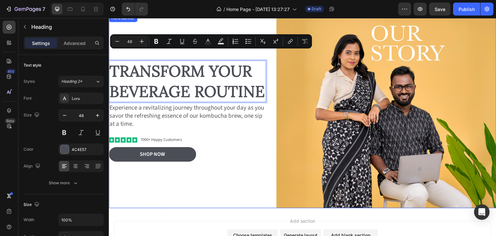
click at [173, 116] on p "Experience a revitalizing journey throughout your day as you savor the refreshi…" at bounding box center [188, 116] width 156 height 24
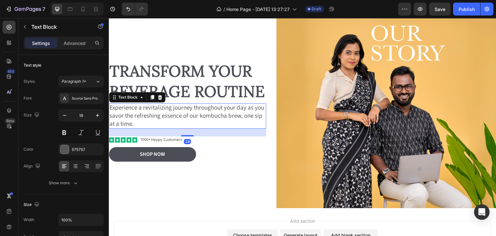
click at [174, 120] on p "Experience a revitalizing journey throughout your day as you savor the refreshi…" at bounding box center [188, 116] width 156 height 24
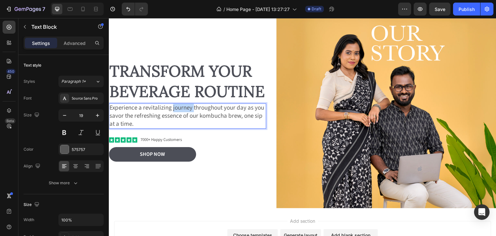
click at [174, 120] on p "Experience a revitalizing journey throughout your day as you savor the refreshi…" at bounding box center [188, 116] width 156 height 24
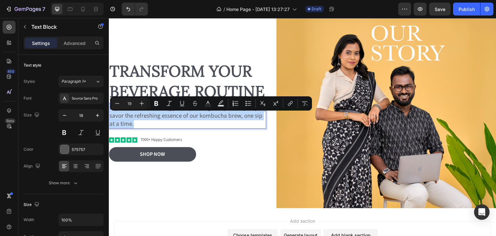
scroll to position [343, 0]
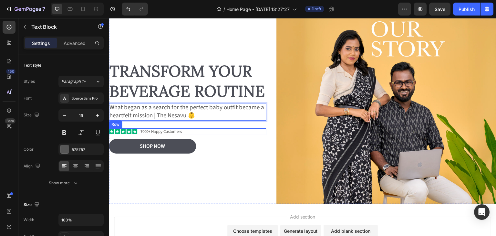
click at [198, 135] on div "Icon Icon Icon Icon Icon Icon List 7000+ Happy Customers Text Block Row" at bounding box center [187, 131] width 157 height 7
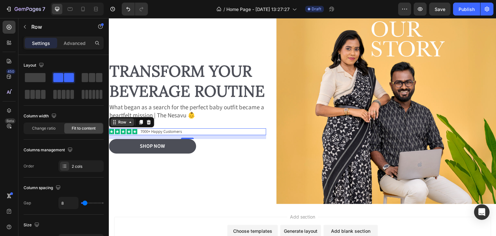
click at [120, 125] on div "Row" at bounding box center [122, 122] width 11 height 6
click at [230, 135] on div "Icon Icon Icon Icon Icon Icon List 7000+ Happy Customers Text Block Row Hero Ba…" at bounding box center [187, 131] width 157 height 7
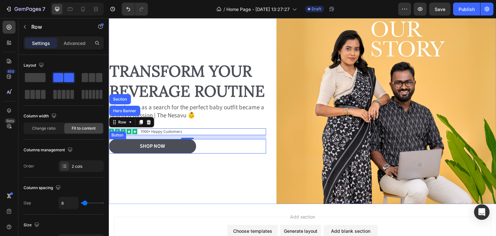
click at [229, 153] on div "Shop Now Button" at bounding box center [187, 146] width 157 height 15
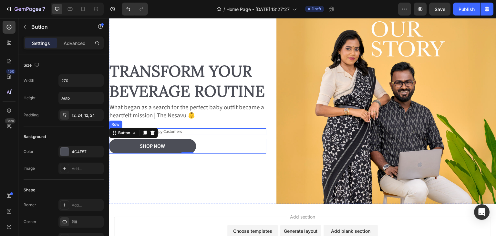
click at [231, 135] on div "Icon Icon Icon Icon Icon Icon List 7000+ Happy Customers Text Block Row" at bounding box center [187, 131] width 157 height 7
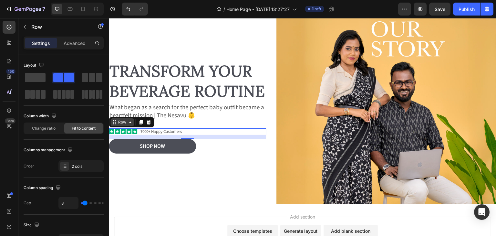
click at [122, 125] on div "Row" at bounding box center [122, 122] width 11 height 6
click at [9, 113] on icon at bounding box center [9, 110] width 6 height 6
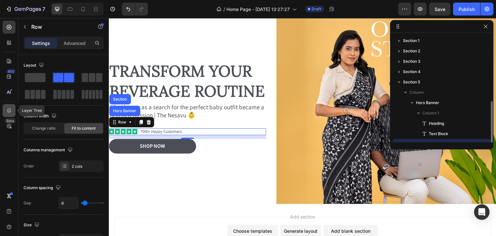
scroll to position [38, 0]
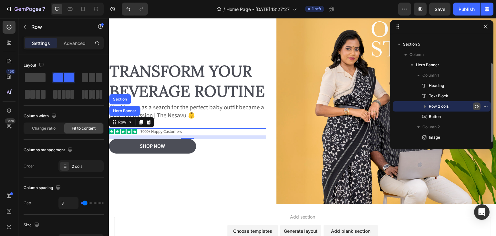
click at [475, 105] on icon "button" at bounding box center [476, 106] width 5 height 5
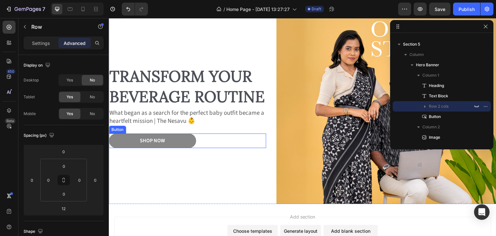
click at [175, 148] on button "Shop Now" at bounding box center [152, 140] width 87 height 15
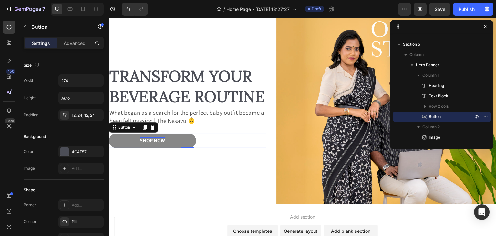
click at [164, 144] on div "Shop Now" at bounding box center [152, 140] width 25 height 7
click at [164, 144] on p "Shop Now" at bounding box center [152, 140] width 25 height 7
click at [156, 144] on p "Shop Now" at bounding box center [152, 140] width 25 height 7
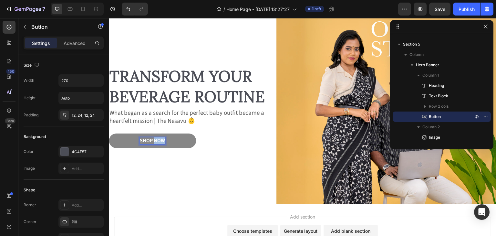
click at [156, 144] on p "Shop Now" at bounding box center [152, 140] width 25 height 7
click at [109, 133] on button "Read" at bounding box center [152, 140] width 87 height 15
drag, startPoint x: 485, startPoint y: 29, endPoint x: 337, endPoint y: 1, distance: 150.2
click at [485, 29] on icon "button" at bounding box center [485, 26] width 5 height 5
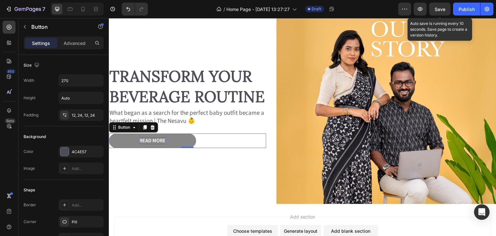
click at [441, 11] on span "Save" at bounding box center [440, 8] width 11 height 5
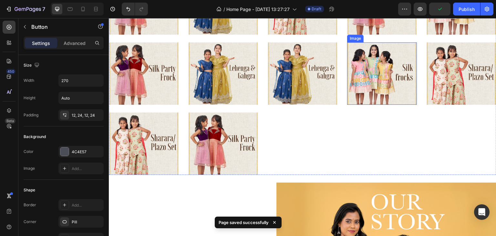
scroll to position [290, 0]
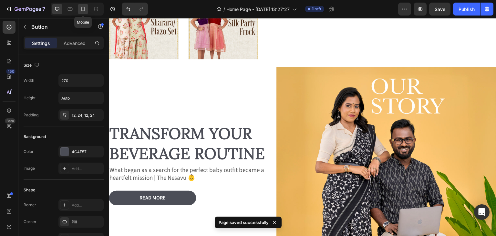
click at [81, 9] on icon at bounding box center [83, 9] width 4 height 5
type input "100%"
type input "14"
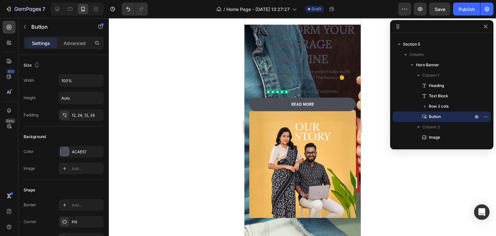
scroll to position [211, 0]
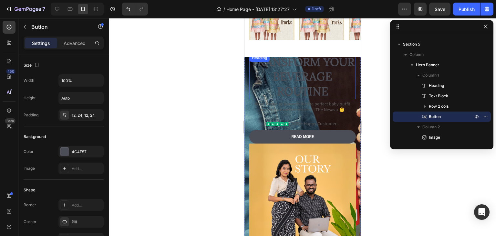
click at [278, 70] on h2 "Transform Your Beverage Routine" at bounding box center [302, 77] width 107 height 46
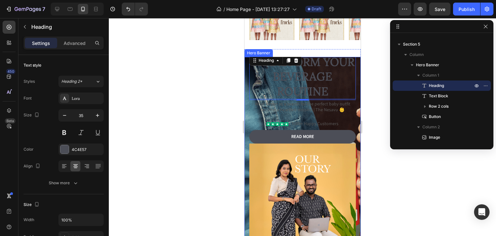
click at [247, 109] on div "Transform Your Beverage Routine Heading 4 What began as a search for the perfec…" at bounding box center [302, 157] width 116 height 227
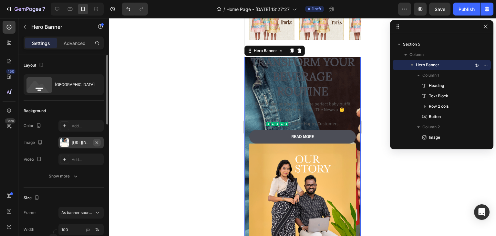
click at [98, 141] on icon "button" at bounding box center [96, 142] width 5 height 5
type input "Auto"
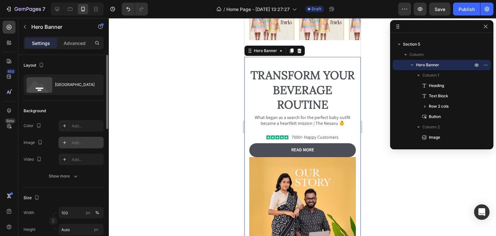
click at [403, 184] on div at bounding box center [302, 127] width 387 height 218
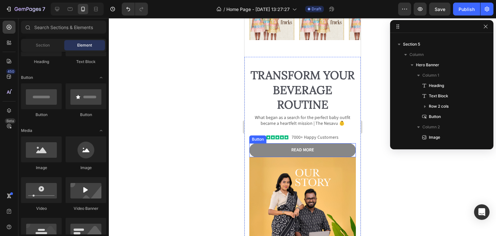
click at [315, 145] on button "Read More" at bounding box center [302, 150] width 107 height 14
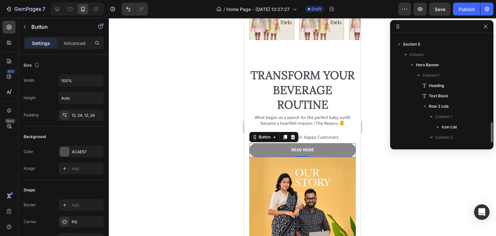
scroll to position [79, 0]
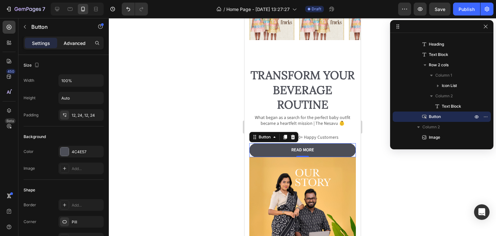
click at [75, 45] on p "Advanced" at bounding box center [75, 43] width 22 height 7
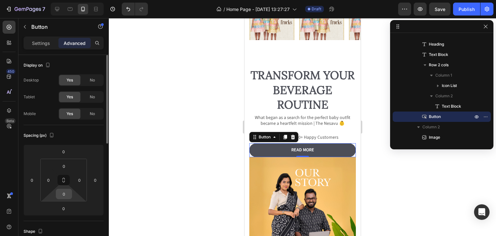
click at [62, 195] on input "0" at bounding box center [64, 194] width 13 height 10
click at [51, 0] on html "7 / Home Page - [DATE] 13:27:27 Draft Preview Save Publish 450 Beta Sections(30…" at bounding box center [248, 0] width 496 height 0
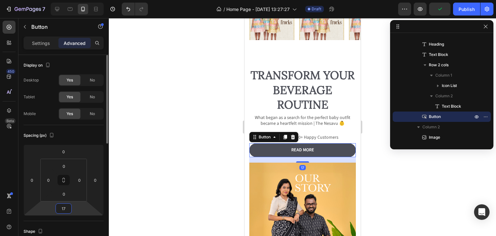
type input "18"
click at [198, 179] on div at bounding box center [302, 127] width 387 height 218
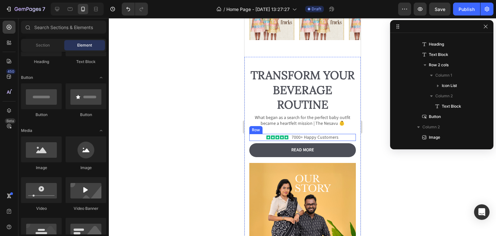
click at [255, 131] on div "Row" at bounding box center [255, 130] width 11 height 6
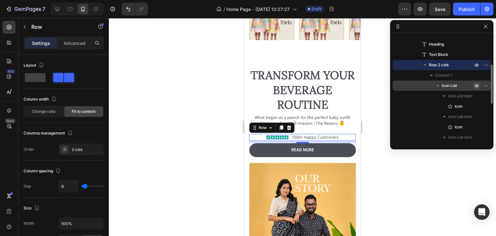
click at [487, 86] on icon "button" at bounding box center [487, 85] width 1 height 1
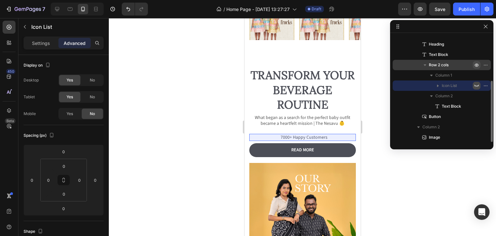
click at [487, 65] on icon "button" at bounding box center [487, 65] width 1 height 1
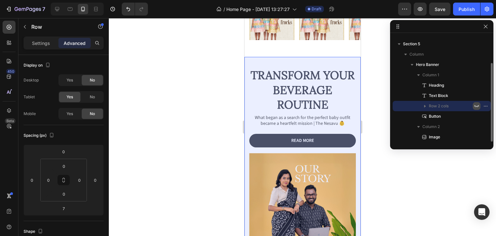
scroll to position [38, 0]
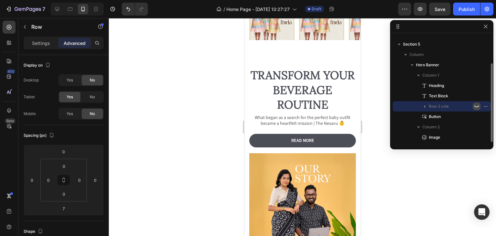
click at [420, 172] on div at bounding box center [302, 127] width 387 height 218
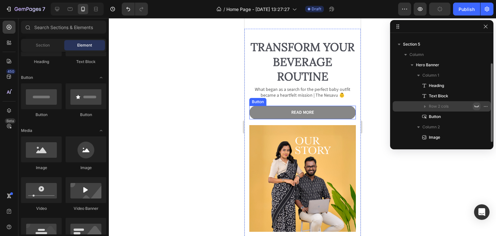
scroll to position [49, 0]
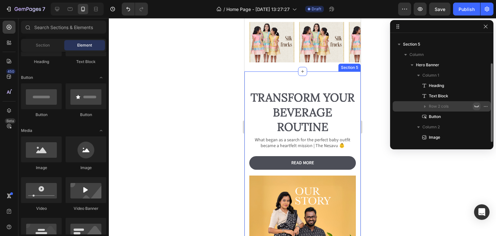
click at [317, 75] on div "Transform Your Beverage Routine Heading What began as a search for the perfect …" at bounding box center [302, 186] width 116 height 231
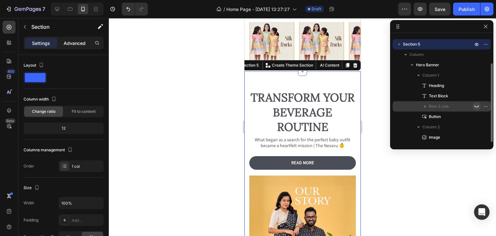
click at [79, 46] on p "Advanced" at bounding box center [75, 43] width 22 height 7
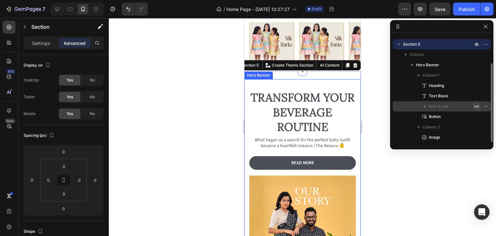
click at [329, 82] on div "Transform Your Beverage Routine Heading What began as a search for the perfect …" at bounding box center [302, 190] width 116 height 223
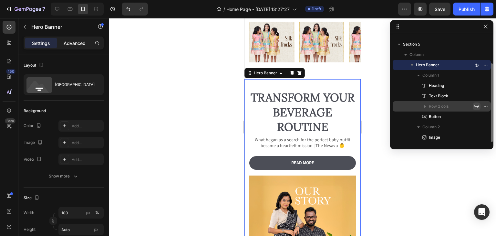
click at [77, 42] on p "Advanced" at bounding box center [75, 43] width 22 height 7
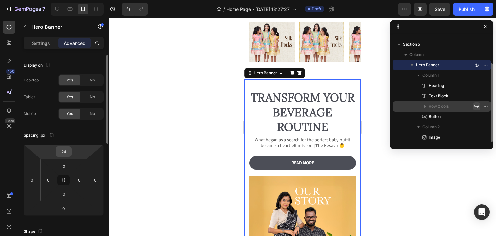
click at [66, 151] on input "24" at bounding box center [63, 152] width 13 height 10
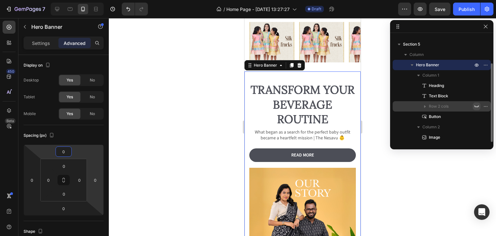
type input "0"
click at [191, 173] on div at bounding box center [302, 127] width 387 height 218
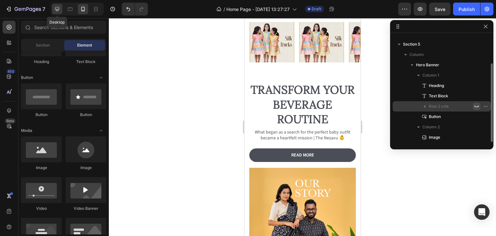
click at [56, 9] on icon at bounding box center [57, 9] width 4 height 4
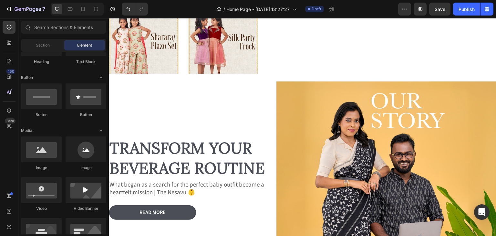
scroll to position [420, 0]
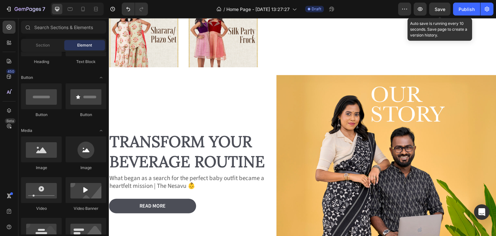
click at [440, 7] on span "Save" at bounding box center [440, 8] width 11 height 5
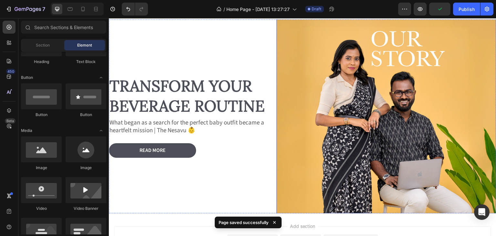
scroll to position [413, 0]
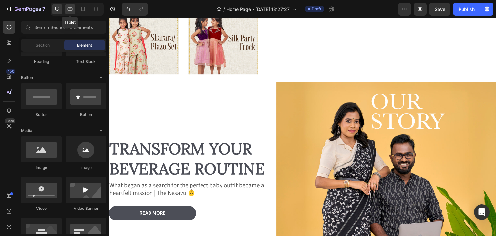
click at [73, 13] on div at bounding box center [70, 9] width 10 height 10
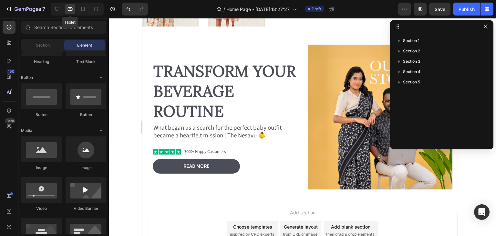
scroll to position [377, 0]
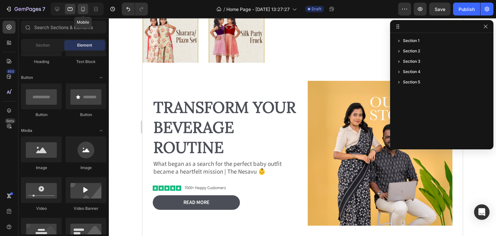
click at [82, 12] on icon at bounding box center [83, 9] width 6 height 6
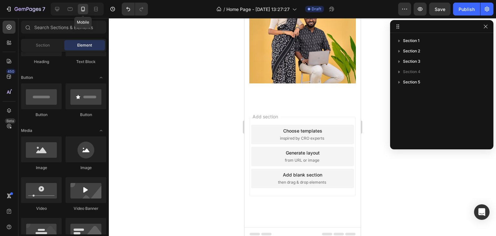
scroll to position [332, 0]
click at [54, 7] on icon at bounding box center [57, 9] width 6 height 6
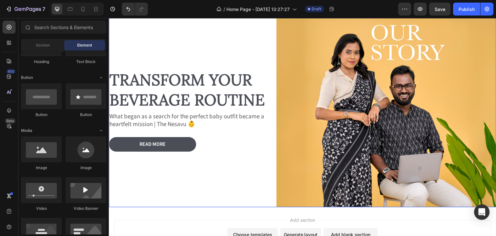
scroll to position [490, 0]
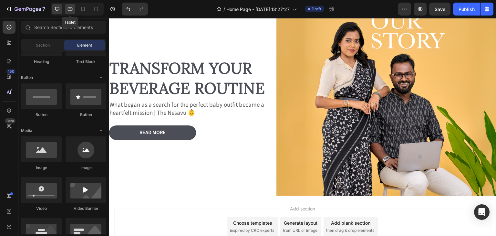
click at [73, 6] on div at bounding box center [70, 9] width 10 height 10
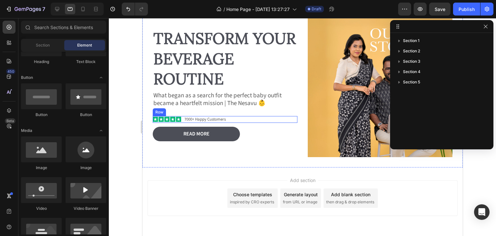
click at [181, 116] on div "Icon Icon Icon Icon Icon Icon List 7000+ Happy Customers Text Block Row" at bounding box center [225, 119] width 145 height 7
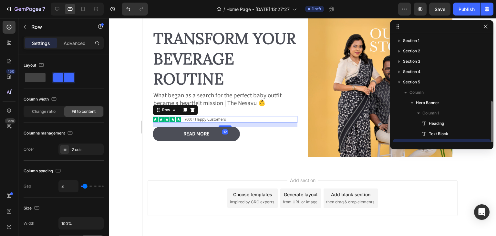
scroll to position [38, 0]
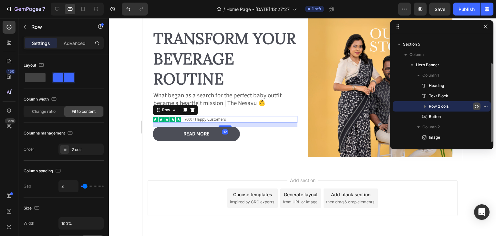
click at [473, 105] on button "button" at bounding box center [477, 106] width 8 height 8
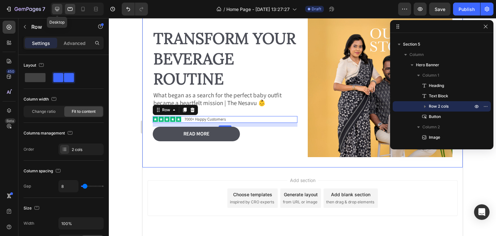
click at [57, 11] on icon at bounding box center [57, 9] width 4 height 4
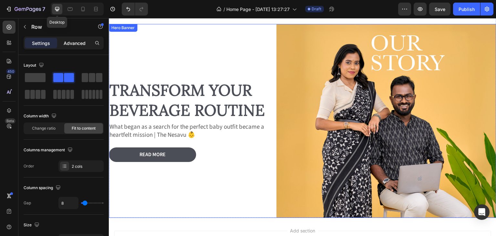
scroll to position [468, 0]
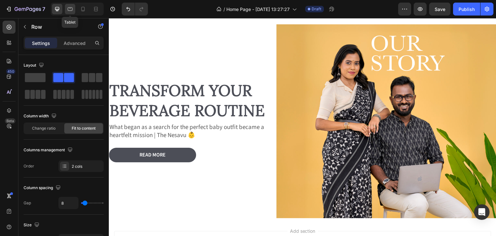
click at [69, 11] on icon at bounding box center [70, 9] width 6 height 6
type input "100%"
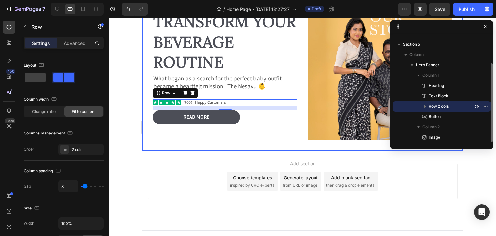
scroll to position [512, 0]
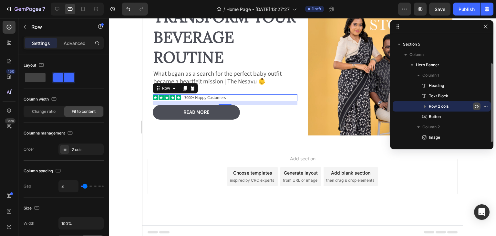
click at [487, 107] on icon "button" at bounding box center [487, 106] width 1 height 1
click at [487, 107] on icon "button" at bounding box center [485, 106] width 5 height 5
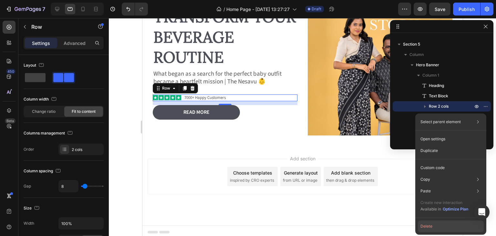
click at [437, 227] on button "Delete" at bounding box center [451, 226] width 66 height 12
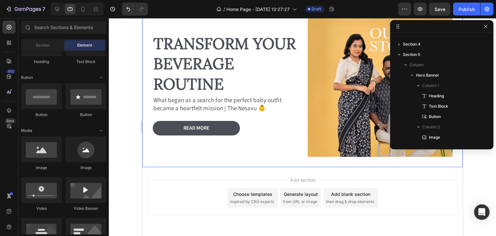
scroll to position [479, 0]
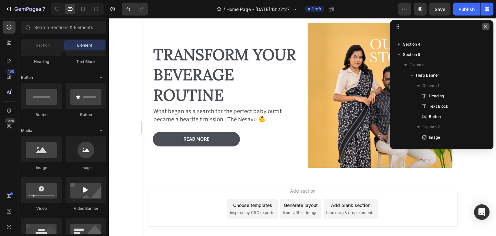
click at [488, 29] on icon "button" at bounding box center [485, 26] width 5 height 5
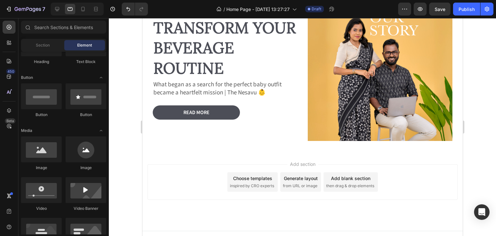
scroll to position [310, 0]
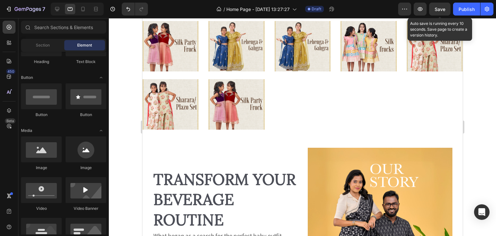
click at [437, 9] on span "Save" at bounding box center [440, 8] width 11 height 5
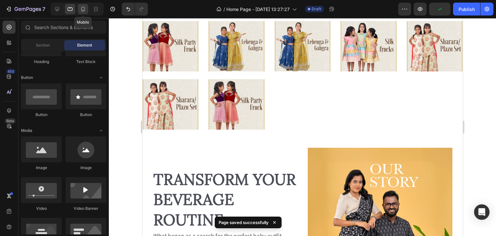
click at [80, 7] on icon at bounding box center [83, 9] width 6 height 6
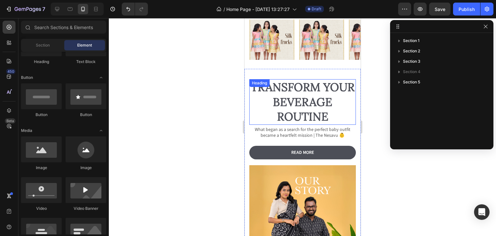
scroll to position [153, 0]
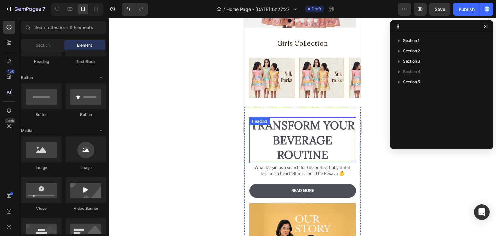
click at [308, 128] on h2 "Transform Your Beverage Routine" at bounding box center [302, 140] width 107 height 46
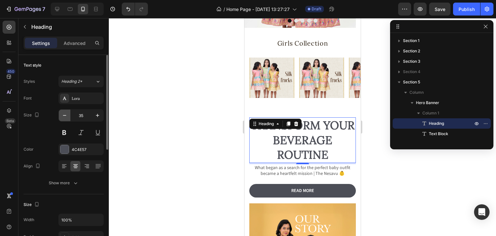
click at [65, 115] on icon "button" at bounding box center [64, 115] width 6 height 6
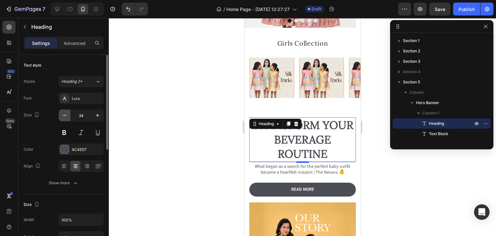
click at [65, 115] on icon "button" at bounding box center [64, 115] width 6 height 6
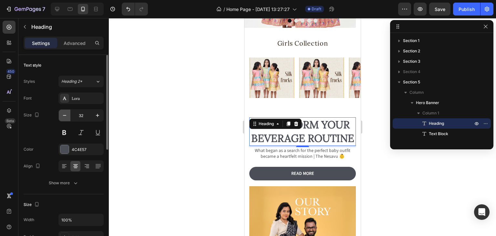
click at [65, 115] on icon "button" at bounding box center [64, 115] width 6 height 6
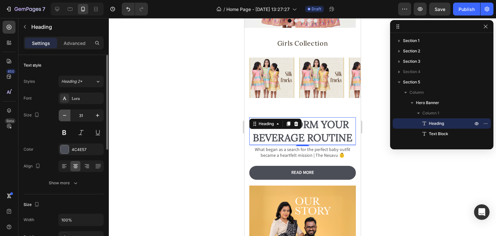
click at [65, 115] on icon "button" at bounding box center [64, 115] width 6 height 6
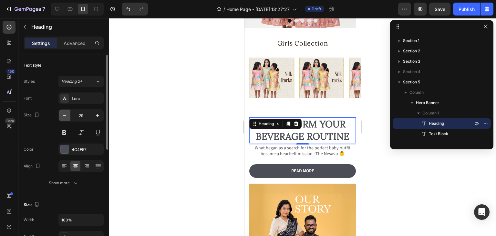
click at [65, 115] on icon "button" at bounding box center [64, 115] width 6 height 6
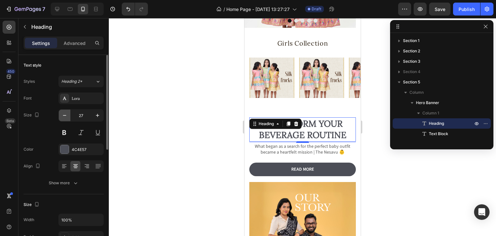
click at [65, 115] on icon "button" at bounding box center [64, 115] width 6 height 6
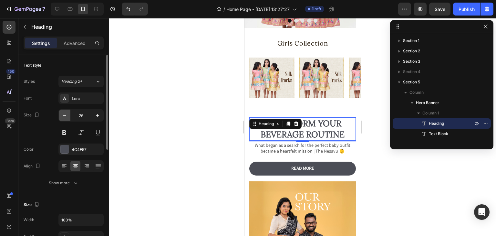
click at [65, 115] on icon "button" at bounding box center [64, 115] width 6 height 6
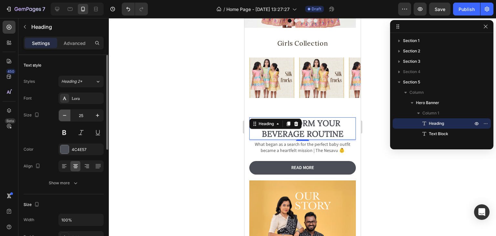
click at [65, 115] on icon "button" at bounding box center [64, 115] width 6 height 6
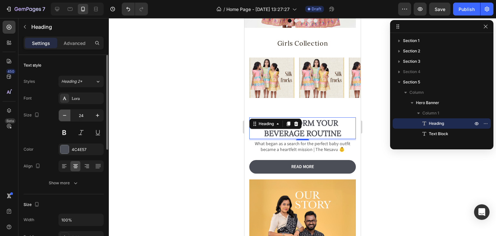
click at [65, 115] on icon "button" at bounding box center [64, 115] width 6 height 6
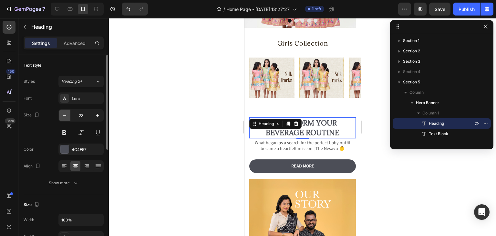
click at [65, 115] on icon "button" at bounding box center [64, 115] width 6 height 6
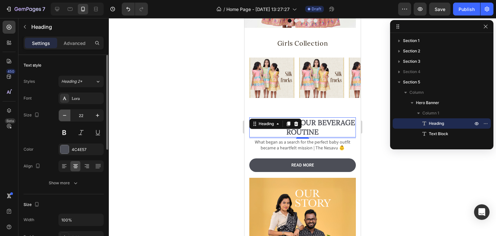
click at [65, 115] on icon "button" at bounding box center [64, 115] width 6 height 6
type input "21"
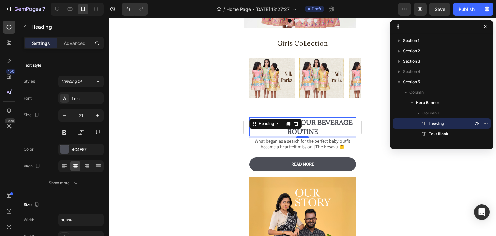
click at [166, 140] on div at bounding box center [302, 127] width 387 height 218
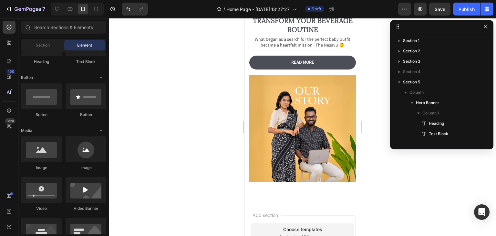
scroll to position [218, 0]
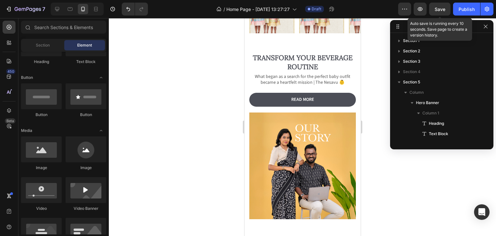
click at [441, 11] on span "Save" at bounding box center [440, 8] width 11 height 5
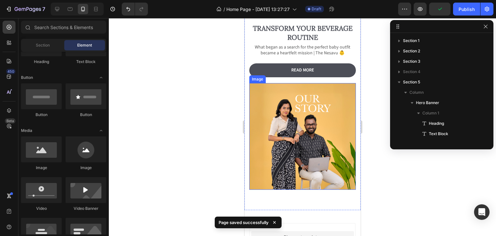
scroll to position [282, 0]
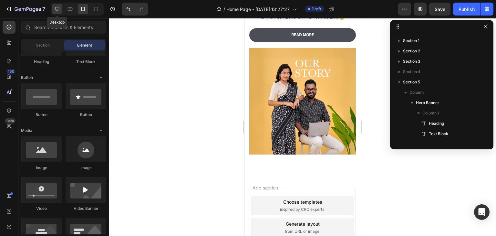
click at [58, 9] on icon at bounding box center [57, 9] width 4 height 4
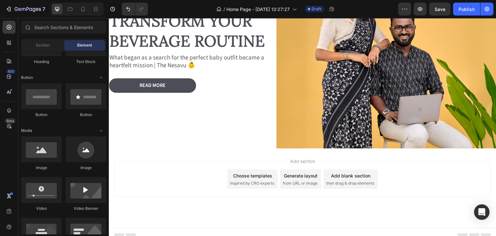
scroll to position [589, 0]
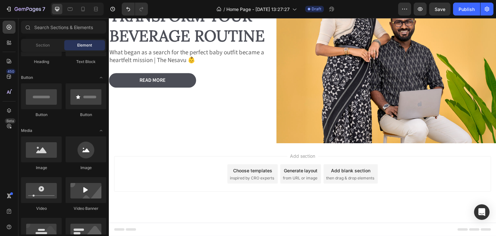
click at [348, 175] on span "then drag & drop elements" at bounding box center [350, 178] width 48 height 6
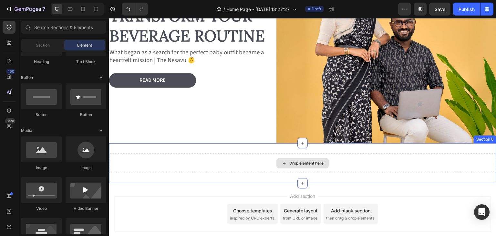
click at [349, 161] on div "Drop element here" at bounding box center [303, 162] width 388 height 19
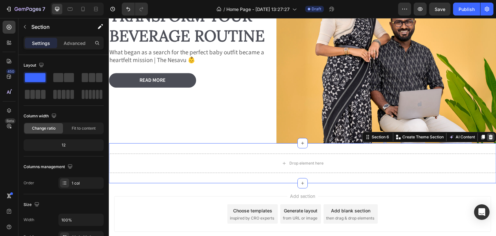
click at [489, 137] on icon at bounding box center [491, 136] width 5 height 5
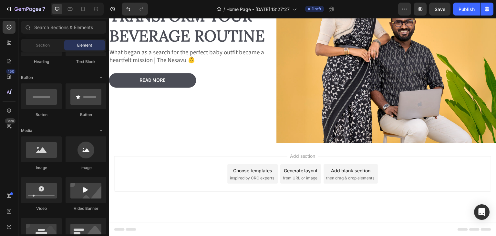
click at [255, 173] on div "Choose templates" at bounding box center [252, 170] width 39 height 7
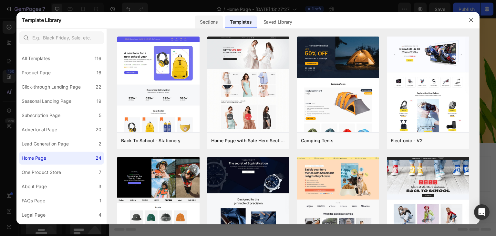
click at [210, 21] on div "Sections" at bounding box center [209, 22] width 28 height 13
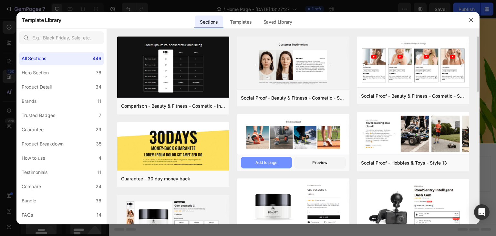
click at [282, 160] on button "Add to page" at bounding box center [266, 163] width 51 height 12
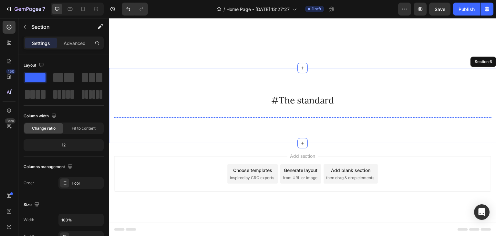
scroll to position [729, 0]
click at [478, 111] on rect "Carousel Next Arrow" at bounding box center [481, 117] width 12 height 12
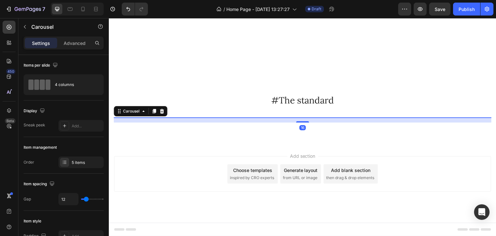
click at [480, 115] on icon "Carousel Next Arrow" at bounding box center [481, 117] width 2 height 4
click at [84, 6] on icon at bounding box center [83, 9] width 6 height 6
type input "100%"
type input "7"
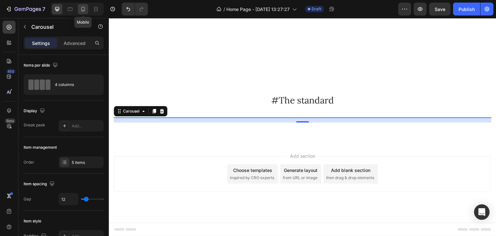
type input "7"
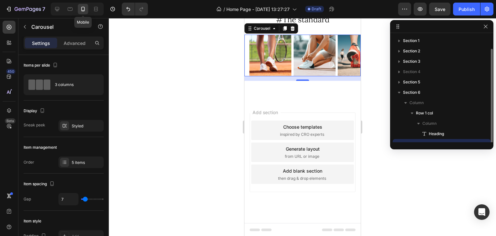
scroll to position [7, 0]
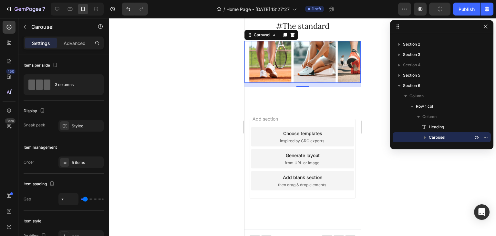
click at [344, 64] on rect "Carousel Next Arrow" at bounding box center [350, 62] width 12 height 12
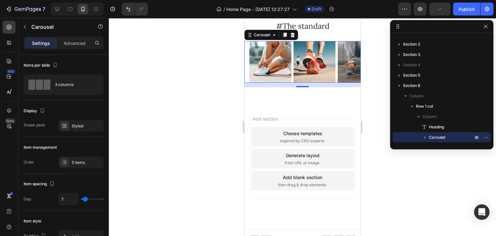
click at [344, 63] on rect "Carousel Next Arrow" at bounding box center [350, 62] width 12 height 12
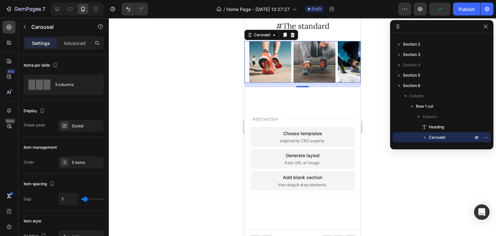
click at [344, 63] on rect "Carousel Next Arrow" at bounding box center [350, 62] width 12 height 12
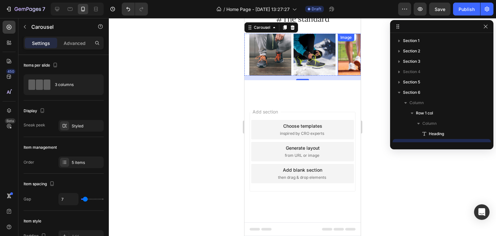
scroll to position [7, 0]
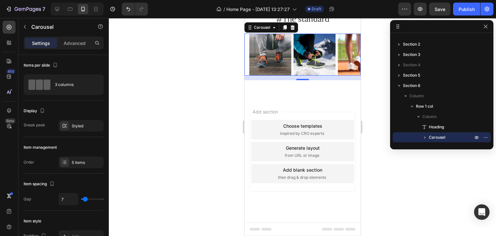
click at [346, 60] on rect "Carousel Next Arrow" at bounding box center [350, 55] width 12 height 12
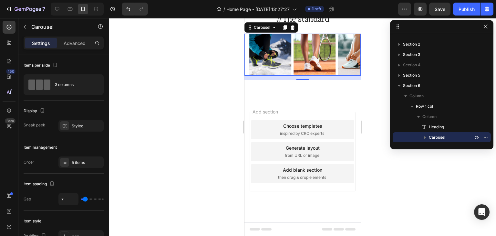
click at [346, 60] on rect "Carousel Next Arrow" at bounding box center [350, 55] width 12 height 12
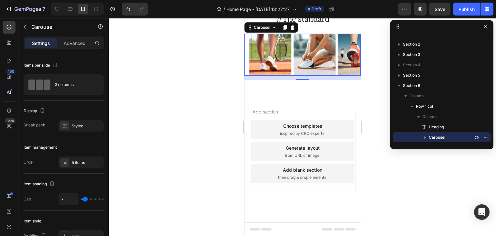
click at [346, 60] on rect "Carousel Next Arrow" at bounding box center [350, 55] width 12 height 12
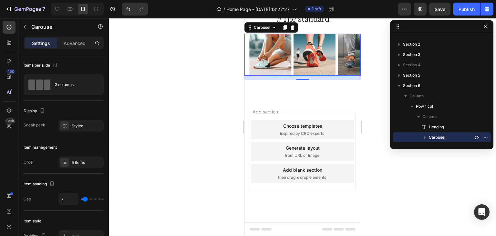
click at [346, 60] on rect "Carousel Next Arrow" at bounding box center [350, 55] width 12 height 12
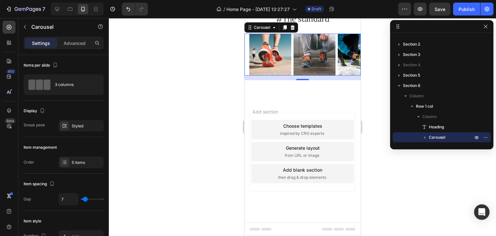
click at [346, 60] on rect "Carousel Next Arrow" at bounding box center [350, 55] width 12 height 12
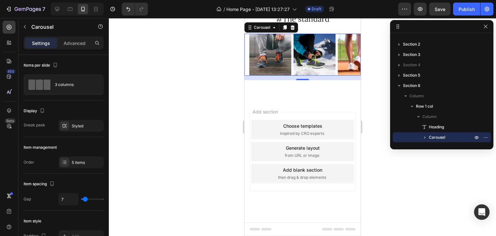
click at [346, 60] on rect "Carousel Next Arrow" at bounding box center [350, 55] width 12 height 12
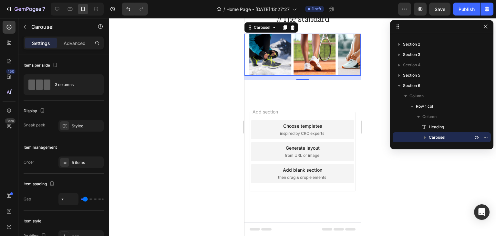
click at [346, 60] on rect "Carousel Next Arrow" at bounding box center [350, 55] width 12 height 12
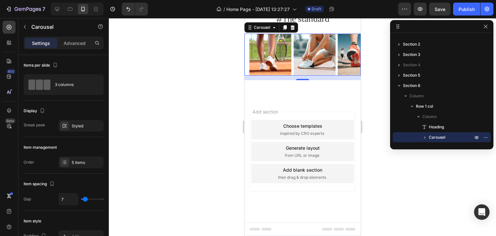
click at [346, 60] on rect "Carousel Next Arrow" at bounding box center [350, 55] width 12 height 12
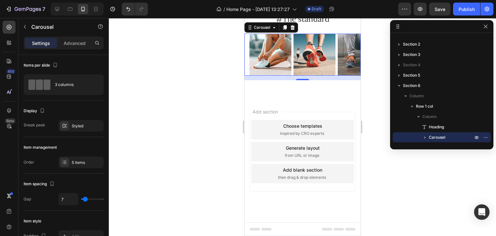
click at [346, 60] on rect "Carousel Next Arrow" at bounding box center [350, 55] width 12 height 12
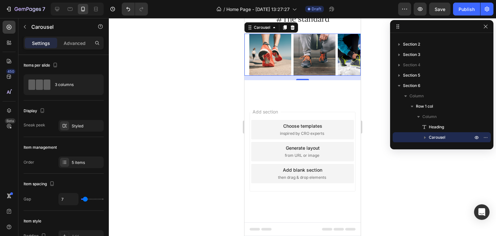
click at [346, 60] on rect "Carousel Next Arrow" at bounding box center [350, 55] width 12 height 12
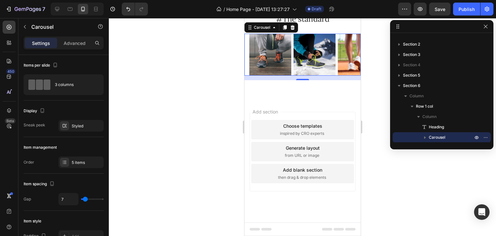
click at [346, 60] on rect "Carousel Next Arrow" at bounding box center [350, 55] width 12 height 12
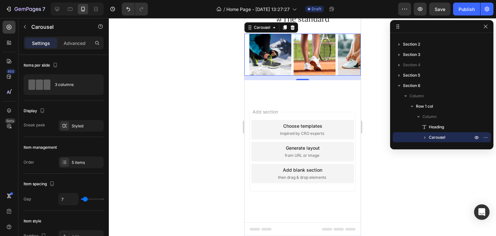
click at [346, 60] on rect "Carousel Next Arrow" at bounding box center [350, 55] width 12 height 12
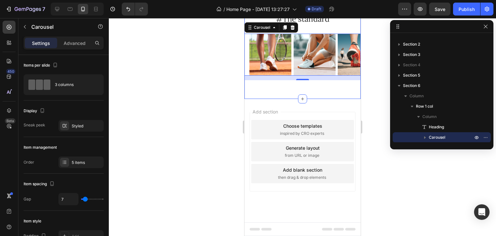
click at [347, 73] on div "#The standard Heading Image Image Image Image Image Carousel 16 Row Section 6" at bounding box center [302, 45] width 116 height 108
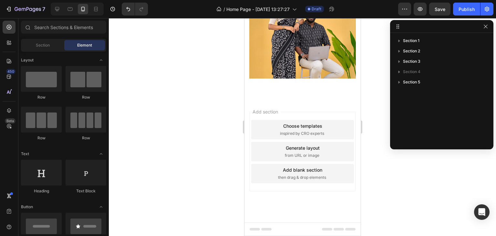
scroll to position [353, 0]
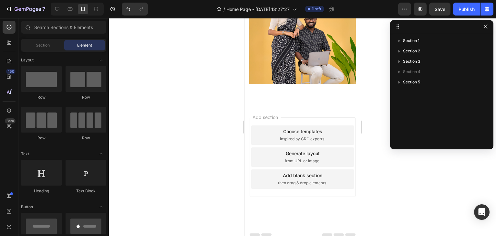
click at [312, 129] on div "Choose templates" at bounding box center [302, 131] width 39 height 7
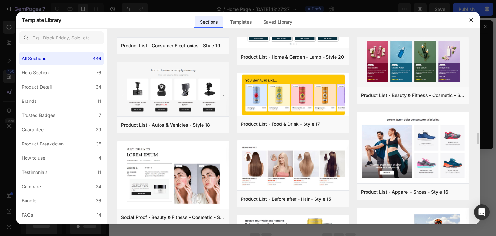
scroll to position [2609, 0]
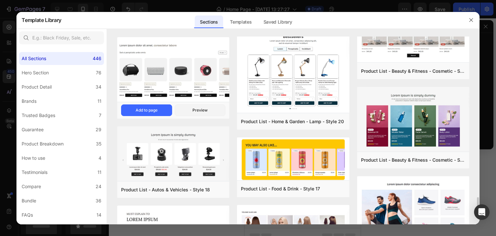
click at [173, 78] on img at bounding box center [173, 70] width 112 height 66
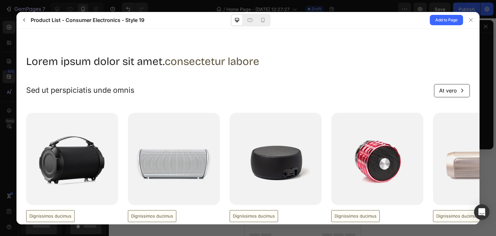
scroll to position [65, 0]
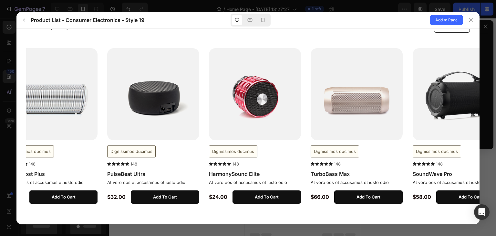
drag, startPoint x: 330, startPoint y: 111, endPoint x: 198, endPoint y: 111, distance: 132.2
click at [200, 111] on div "Dignissimos ducimus" at bounding box center [253, 125] width 454 height 155
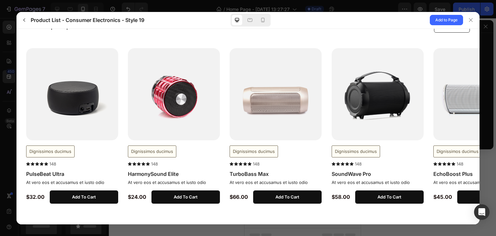
drag, startPoint x: 359, startPoint y: 110, endPoint x: 166, endPoint y: 110, distance: 192.9
click at [332, 111] on img at bounding box center [378, 94] width 92 height 92
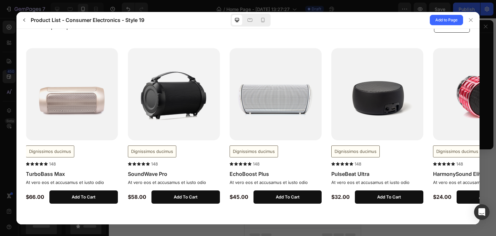
drag, startPoint x: 387, startPoint y: 105, endPoint x: 248, endPoint y: 107, distance: 139.0
click at [332, 108] on img at bounding box center [378, 94] width 92 height 92
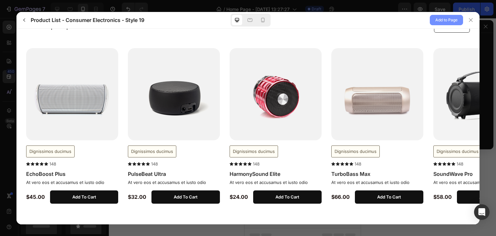
click at [452, 17] on span "Add to Page" at bounding box center [447, 20] width 22 height 8
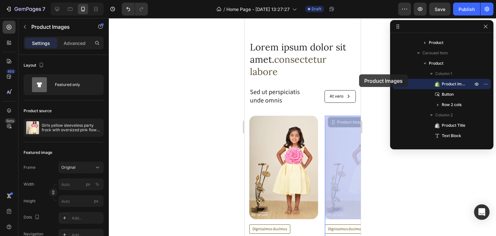
scroll to position [434, 0]
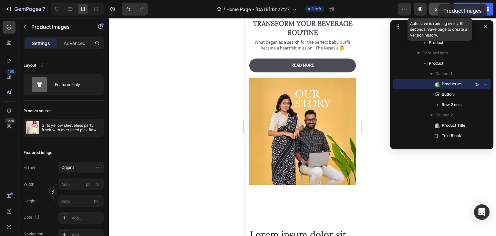
click at [441, 9] on span "Save" at bounding box center [440, 8] width 11 height 5
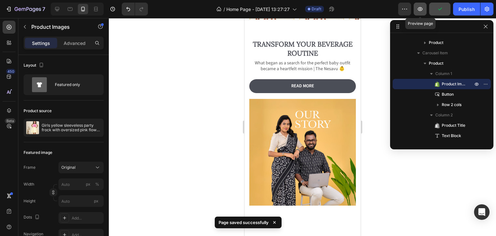
click at [422, 13] on button "button" at bounding box center [420, 9] width 13 height 13
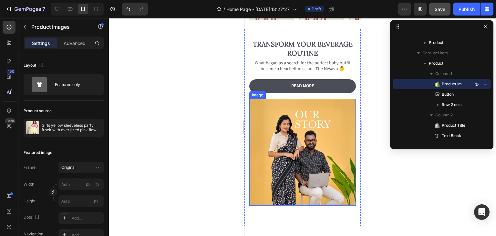
scroll to position [210, 0]
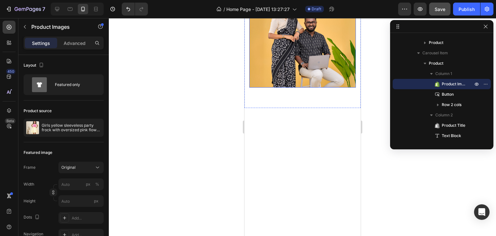
click at [489, 26] on button "button" at bounding box center [486, 27] width 8 height 8
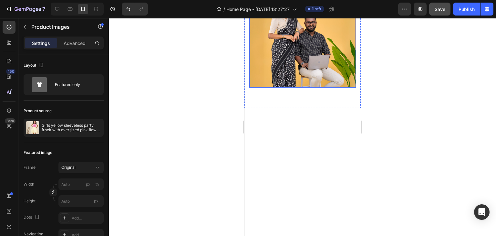
click at [486, 27] on div at bounding box center [302, 127] width 387 height 218
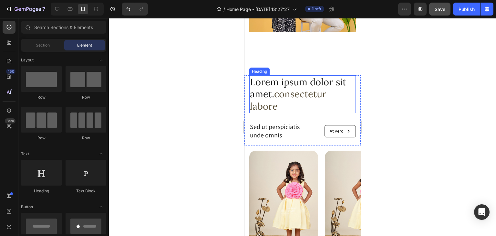
scroll to position [391, 0]
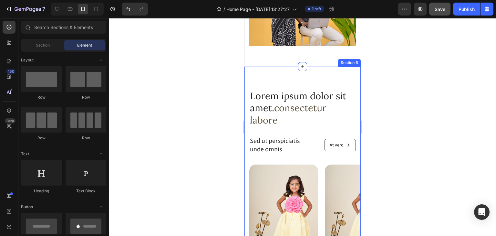
click at [314, 76] on div "Lorem ipsum dolor sit amet. consectetur labore Heading Sed ut perspiciatis unde…" at bounding box center [302, 215] width 116 height 296
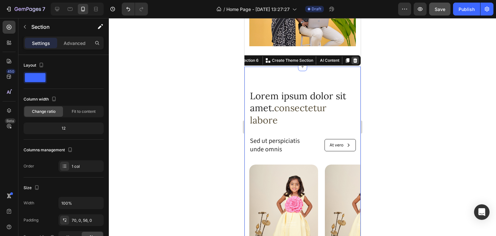
click at [353, 58] on icon at bounding box center [355, 60] width 4 height 5
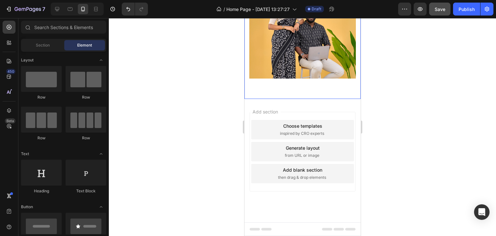
scroll to position [353, 0]
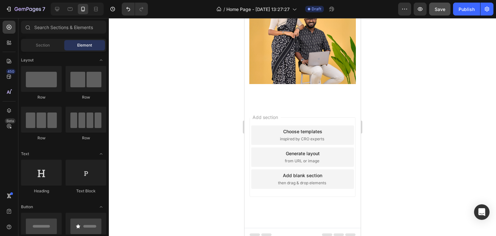
click at [313, 128] on div "Choose templates" at bounding box center [302, 131] width 39 height 7
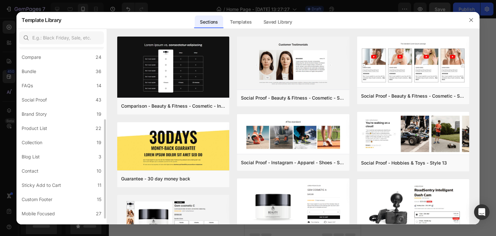
scroll to position [139, 0]
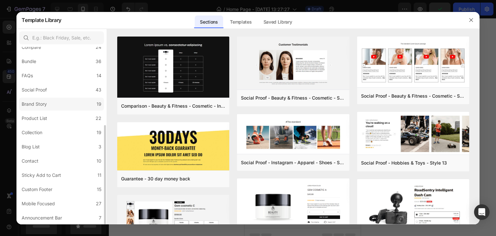
click at [61, 106] on label "Brand Story 19" at bounding box center [61, 104] width 85 height 13
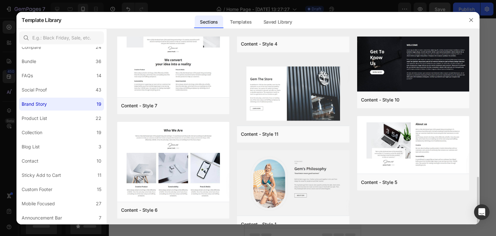
scroll to position [371, 0]
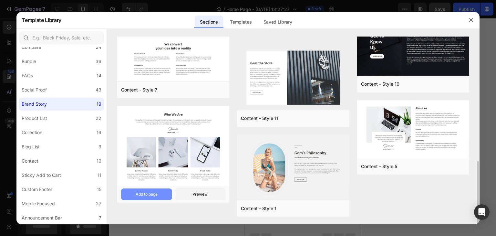
click at [162, 192] on button "Add to page" at bounding box center [146, 194] width 51 height 12
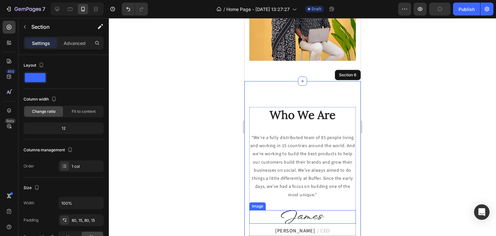
scroll to position [337, 0]
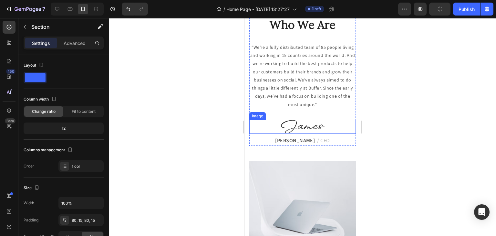
scroll to position [369, 0]
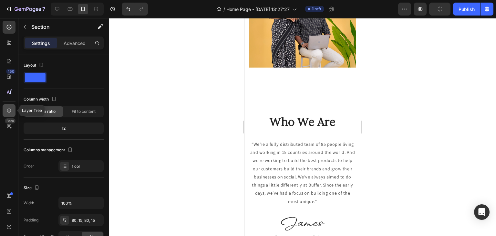
click at [7, 111] on icon at bounding box center [9, 110] width 4 height 5
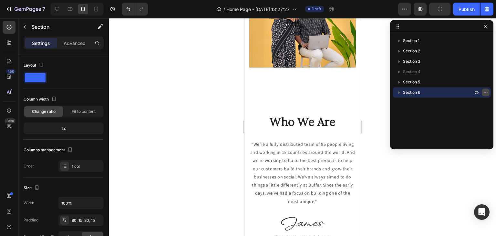
click at [487, 93] on icon "button" at bounding box center [485, 92] width 5 height 5
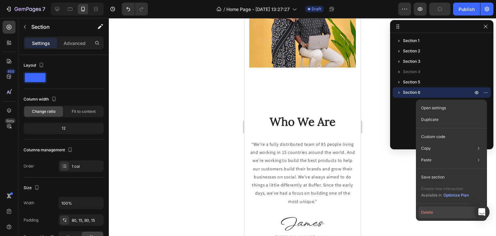
click at [433, 213] on button "Delete" at bounding box center [452, 212] width 66 height 12
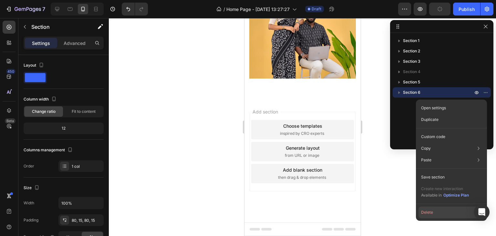
scroll to position [353, 0]
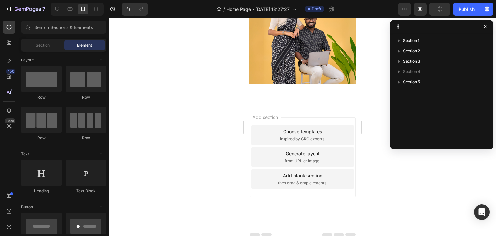
click at [304, 172] on div "Add blank section" at bounding box center [302, 175] width 39 height 7
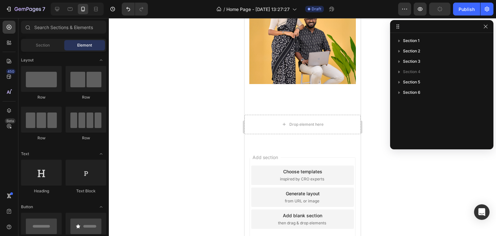
scroll to position [369, 0]
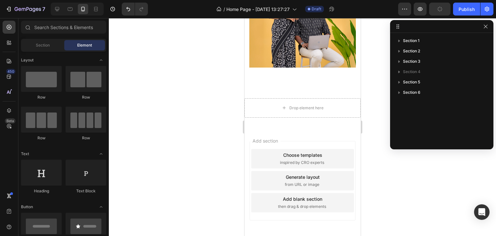
click at [313, 193] on div "Add blank section then drag & drop elements" at bounding box center [302, 202] width 103 height 19
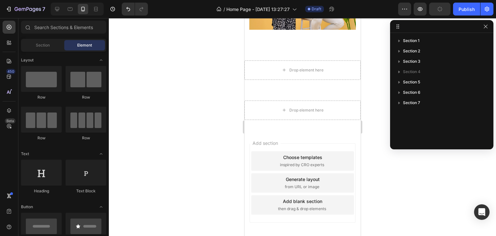
scroll to position [433, 0]
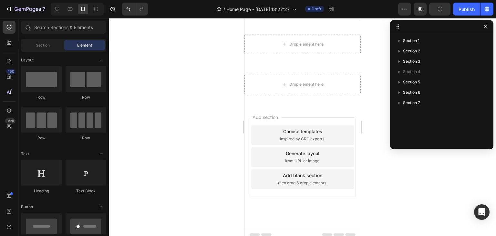
click at [299, 172] on div "Add blank section" at bounding box center [302, 175] width 39 height 7
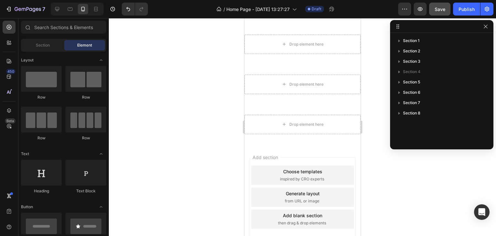
click at [312, 212] on div "Add blank section" at bounding box center [302, 215] width 39 height 7
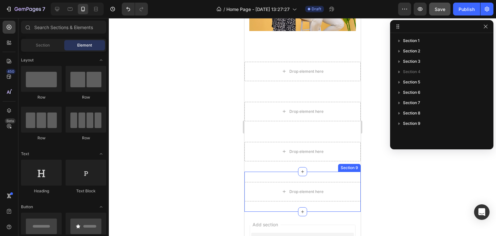
scroll to position [368, 0]
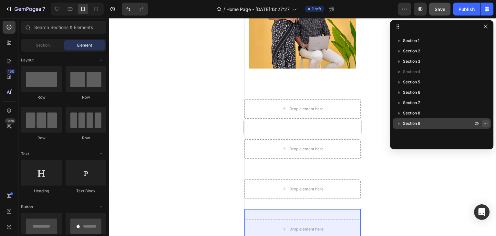
click at [488, 123] on icon "button" at bounding box center [485, 123] width 5 height 5
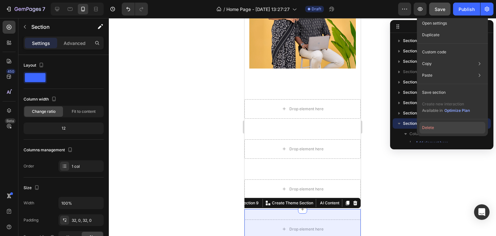
click at [442, 130] on button "Delete" at bounding box center [453, 128] width 66 height 12
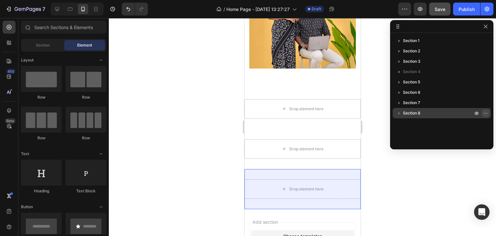
click at [485, 115] on icon "button" at bounding box center [485, 113] width 5 height 5
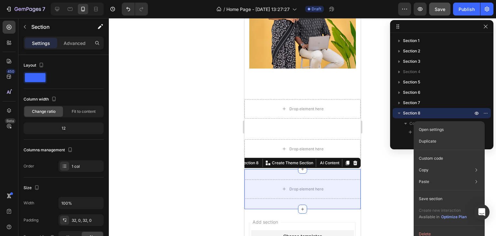
click at [427, 231] on button "Delete" at bounding box center [450, 234] width 66 height 12
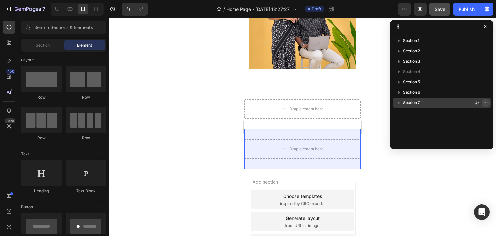
click at [485, 105] on button "button" at bounding box center [486, 103] width 8 height 8
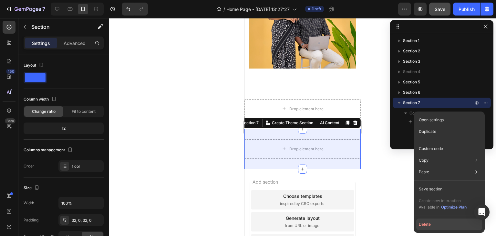
click at [429, 225] on button "Delete" at bounding box center [450, 224] width 66 height 12
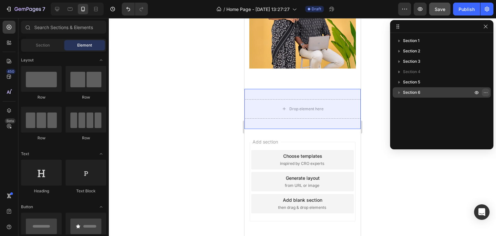
click at [485, 92] on icon "button" at bounding box center [485, 92] width 5 height 5
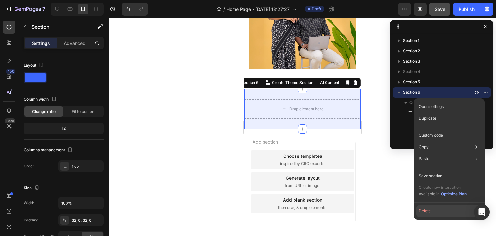
click at [428, 209] on button "Delete" at bounding box center [450, 211] width 66 height 12
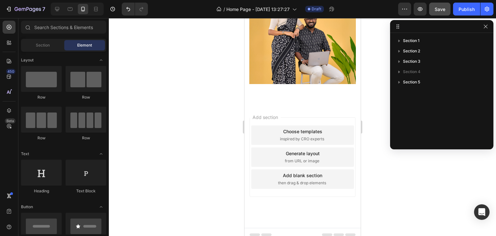
click at [307, 152] on div "Generate layout from URL or image" at bounding box center [302, 156] width 103 height 19
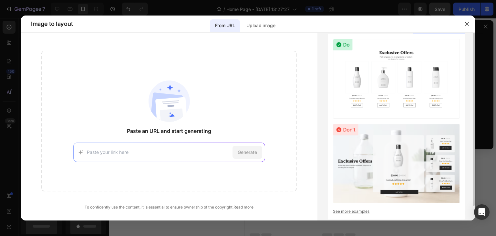
scroll to position [16, 0]
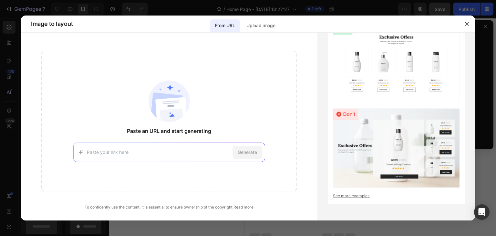
click at [146, 155] on div "Generate" at bounding box center [169, 152] width 192 height 19
click at [105, 153] on input at bounding box center [158, 152] width 143 height 7
paste input "https://juicychemistry.com/?srsltid=AfmBOoriJsO2KJFRRDF_TJmDu_V7PBJdBl9S8c3UZQA…"
type input "https://juicychemistry.com/?srsltid=AfmBOoriJsO2KJFRRDF_TJmDu_V7PBJdBl9S8c3UZQA…"
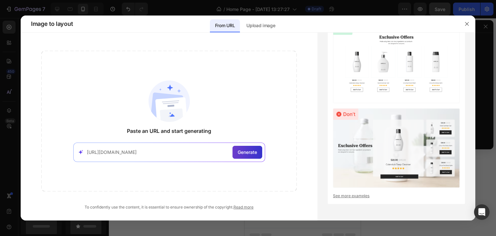
click at [253, 155] on span "Generate" at bounding box center [247, 152] width 19 height 7
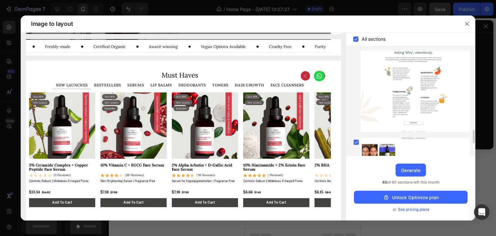
scroll to position [518, 0]
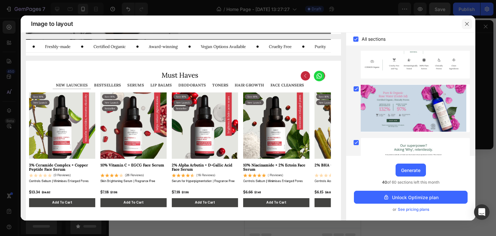
click at [468, 26] on icon "button" at bounding box center [467, 23] width 5 height 5
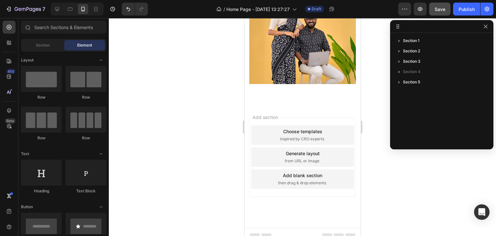
click at [305, 150] on div "Generate layout" at bounding box center [303, 153] width 34 height 7
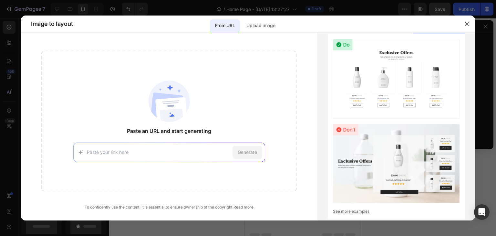
click at [154, 152] on input at bounding box center [158, 152] width 143 height 7
paste input "https://www.myntra.com/"
type input "https://www.myntra.com/"
click at [244, 154] on span "Generate" at bounding box center [247, 152] width 19 height 7
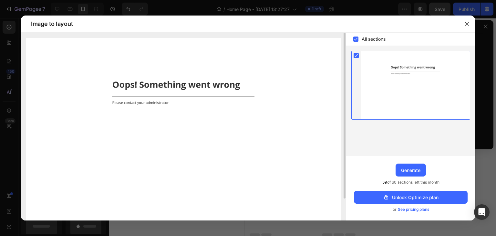
scroll to position [25, 0]
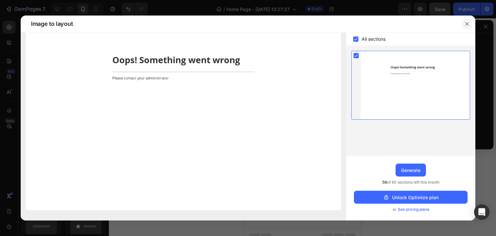
click at [470, 23] on button "button" at bounding box center [467, 24] width 10 height 10
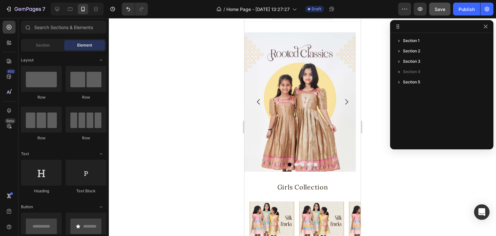
scroll to position [0, 0]
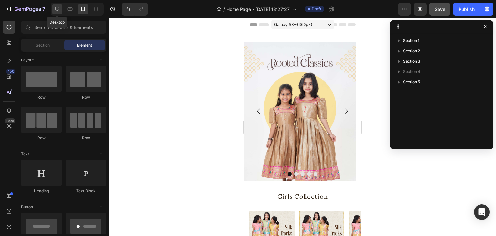
click at [59, 12] on icon at bounding box center [57, 9] width 6 height 6
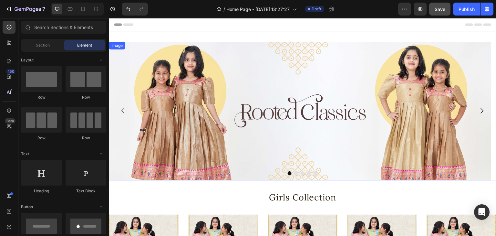
click at [299, 83] on img at bounding box center [300, 111] width 383 height 139
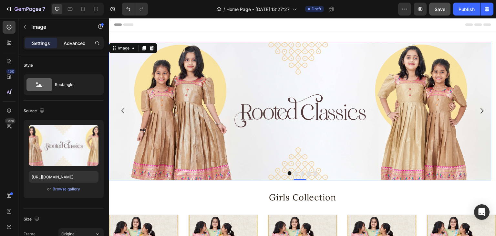
click at [79, 45] on p "Advanced" at bounding box center [75, 43] width 22 height 7
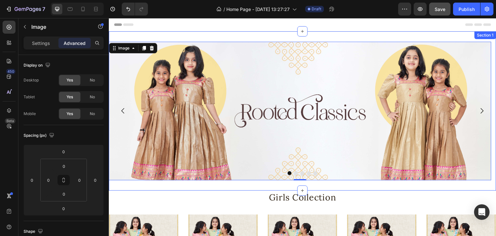
click at [185, 36] on div "Image 0 Image Image Image Image Carousel Section 1" at bounding box center [303, 110] width 388 height 159
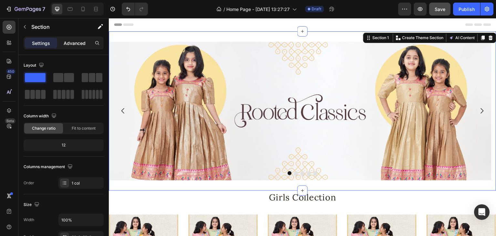
click at [76, 43] on p "Advanced" at bounding box center [75, 43] width 22 height 7
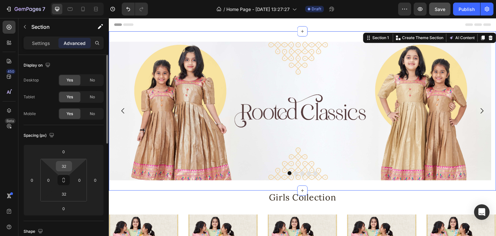
click at [64, 169] on input "32" at bounding box center [64, 166] width 13 height 10
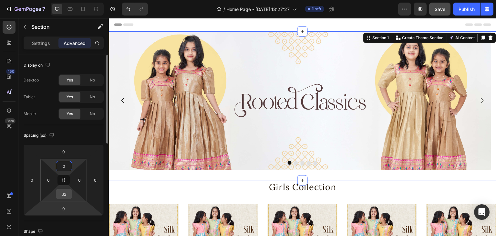
type input "0"
click at [63, 192] on input "32" at bounding box center [64, 194] width 13 height 10
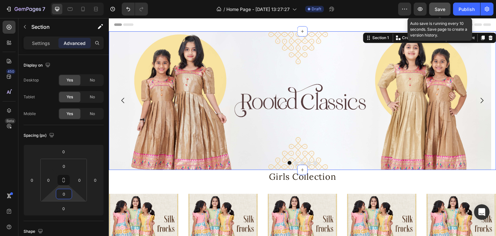
type input "0"
click at [450, 11] on button "Save" at bounding box center [439, 9] width 21 height 13
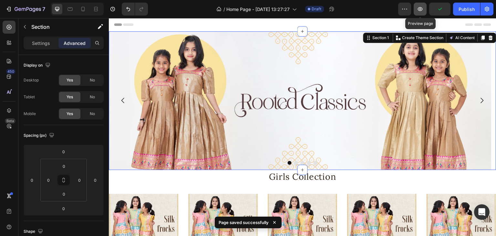
click at [417, 13] on button "button" at bounding box center [420, 9] width 13 height 13
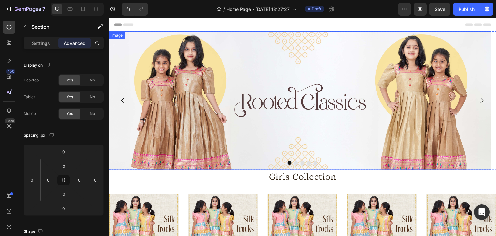
click at [216, 46] on img at bounding box center [300, 100] width 383 height 139
click at [216, 27] on div "Header" at bounding box center [302, 24] width 377 height 13
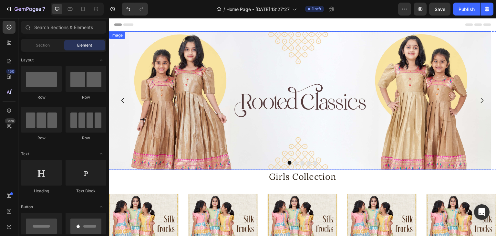
click at [277, 56] on img at bounding box center [300, 100] width 383 height 139
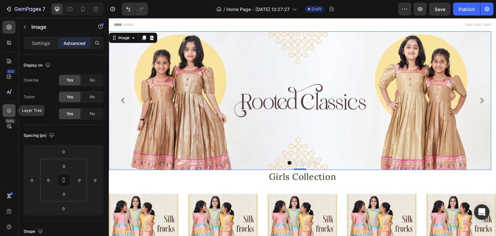
click at [8, 108] on icon at bounding box center [9, 110] width 6 height 6
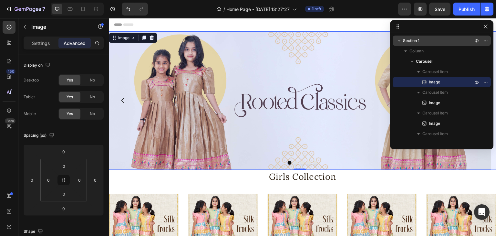
click at [417, 41] on span "Section 1" at bounding box center [411, 40] width 16 height 6
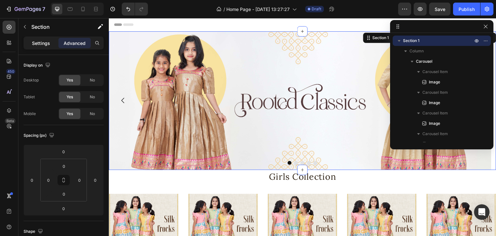
click at [44, 45] on p "Settings" at bounding box center [41, 43] width 18 height 7
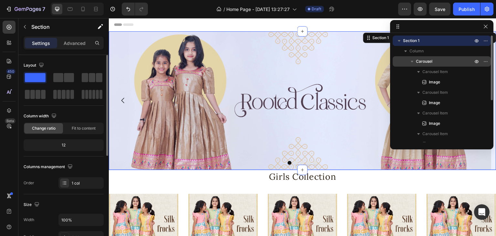
click at [429, 58] on span "Carousel" at bounding box center [424, 61] width 16 height 6
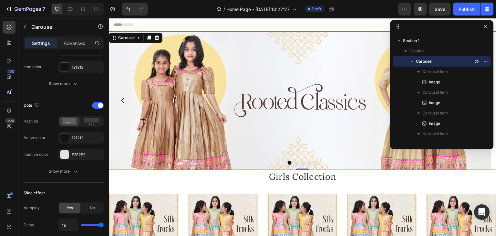
scroll to position [388, 0]
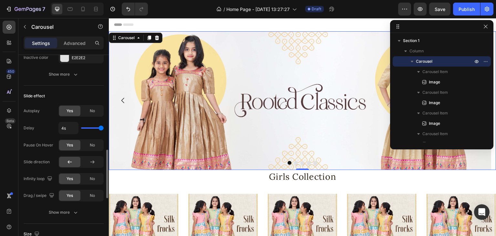
drag, startPoint x: 102, startPoint y: 126, endPoint x: 110, endPoint y: 124, distance: 8.0
click at [104, 127] on input "range" at bounding box center [92, 127] width 23 height 1
click at [77, 125] on input "4s" at bounding box center [68, 128] width 19 height 12
click at [72, 125] on input "4s" at bounding box center [68, 128] width 19 height 12
type input "4"
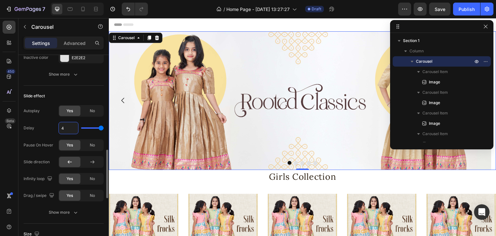
type input "1"
type input "5"
type input "4"
type input "1"
type input "10"
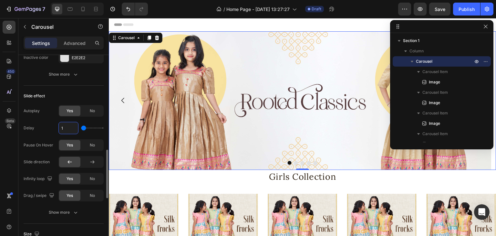
type input "4"
click at [84, 131] on div "10s" at bounding box center [80, 128] width 45 height 12
click at [70, 128] on input "10s" at bounding box center [68, 128] width 19 height 12
type input "5s"
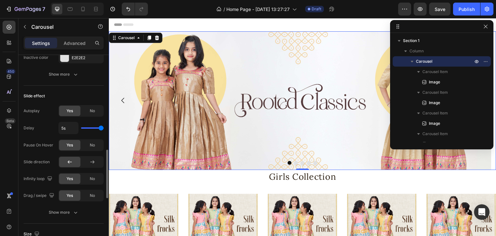
click at [87, 135] on div "Autoplay Yes No Delay 5s Pause On Hover Yes No Slide direction Infinity loop Ye…" at bounding box center [64, 153] width 80 height 96
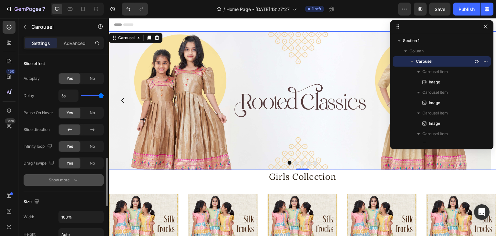
click at [72, 179] on icon "button" at bounding box center [75, 180] width 6 height 6
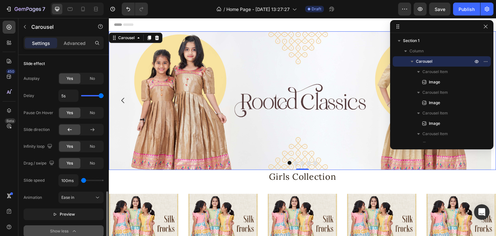
scroll to position [485, 0]
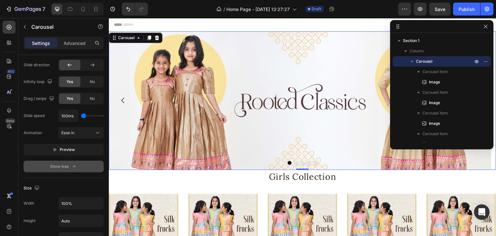
type input "250ms"
type input "250"
type input "400ms"
type input "400"
type input "700ms"
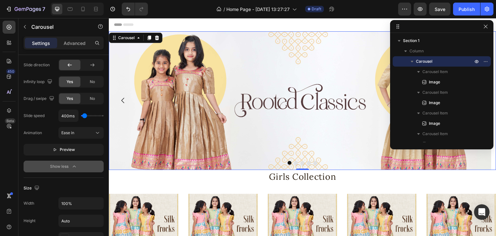
type input "700"
type input "650ms"
type input "650"
type input "350ms"
type input "350"
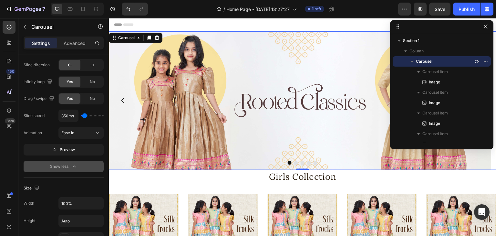
type input "250ms"
type input "250"
type input "200ms"
type input "200"
type input "100ms"
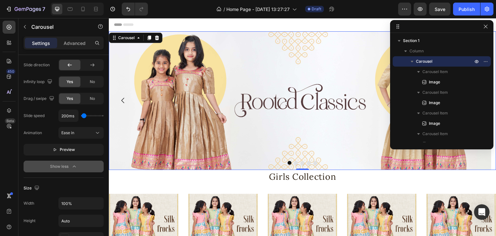
type input "100"
type input "250ms"
type input "250"
click at [84, 115] on input "range" at bounding box center [92, 115] width 23 height 1
click at [67, 116] on input "250ms" at bounding box center [68, 116] width 19 height 12
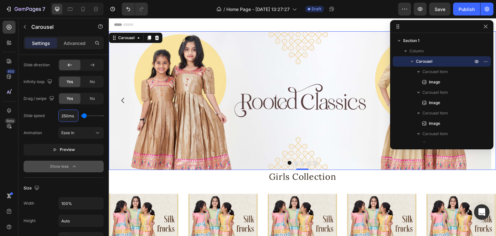
type input "2ms"
type input "100"
type input "200ms"
type input "200"
click at [102, 162] on button "Show less" at bounding box center [64, 167] width 80 height 12
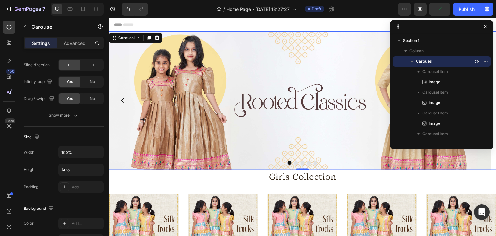
click at [74, 113] on icon "button" at bounding box center [75, 115] width 6 height 6
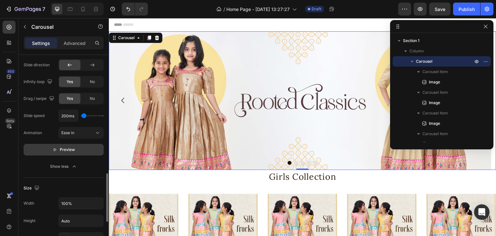
click at [66, 150] on span "Preview" at bounding box center [67, 149] width 15 height 6
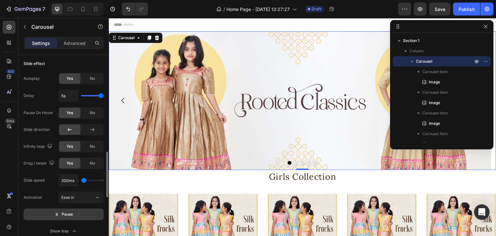
type input "2.3s"
type input "2.3"
type input "1.2s"
type input "1.2"
type input "1s"
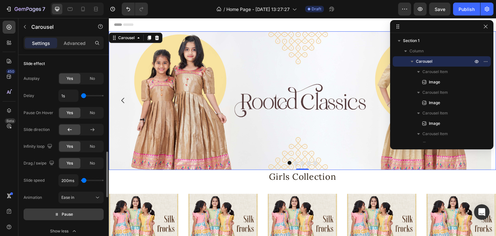
drag, startPoint x: 100, startPoint y: 96, endPoint x: 72, endPoint y: 102, distance: 29.2
type input "1"
click at [81, 96] on input "range" at bounding box center [92, 95] width 23 height 1
click at [44, 91] on div "Delay 1s" at bounding box center [64, 96] width 80 height 12
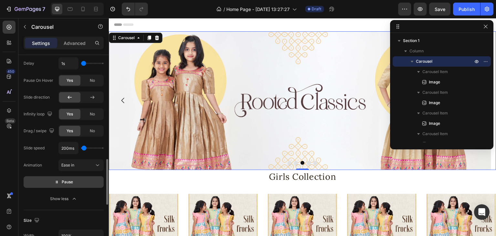
click at [72, 180] on span "Pause" at bounding box center [67, 182] width 11 height 6
click at [72, 180] on span "Preview" at bounding box center [67, 182] width 15 height 6
click at [69, 64] on input "1s" at bounding box center [68, 64] width 19 height 12
type input "4s"
type input "4"
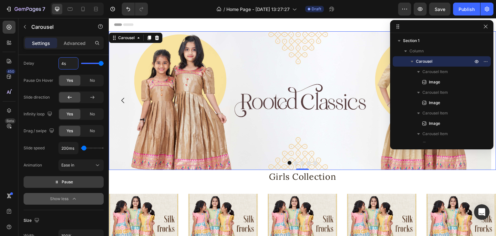
click at [86, 193] on button "Show less" at bounding box center [64, 199] width 80 height 12
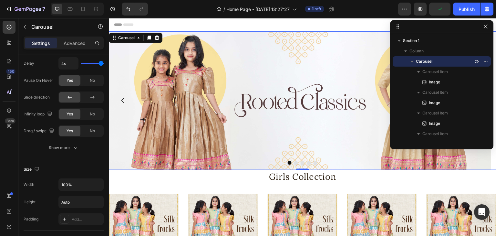
click at [72, 144] on icon "button" at bounding box center [75, 147] width 6 height 6
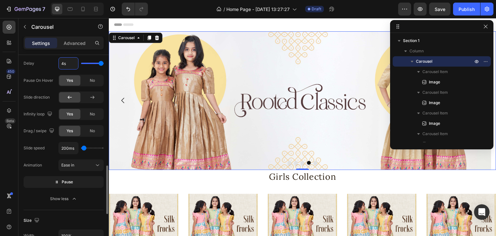
click at [71, 63] on input "4s" at bounding box center [68, 64] width 19 height 12
type input "3s"
type input "3"
type input "3s"
click at [96, 194] on button "Show less" at bounding box center [64, 199] width 80 height 12
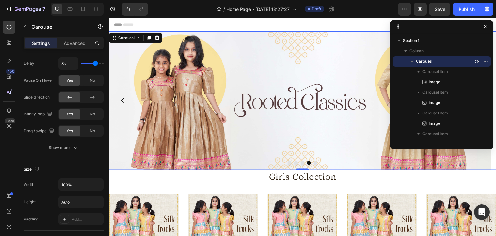
click at [69, 144] on div "Show more" at bounding box center [64, 147] width 30 height 6
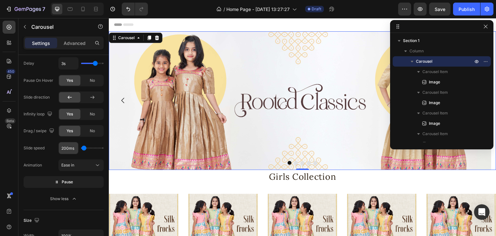
click at [69, 148] on input "200ms" at bounding box center [68, 148] width 19 height 12
type input "1ms"
type input "100"
type input "100ms"
click at [97, 155] on div "Slide speed 100ms Animation Ease in Pause" at bounding box center [64, 165] width 80 height 46
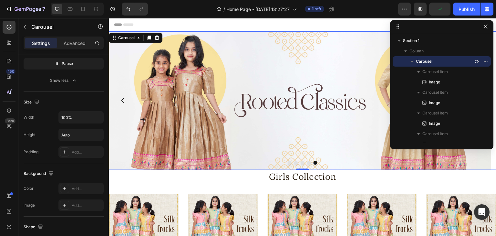
scroll to position [603, 0]
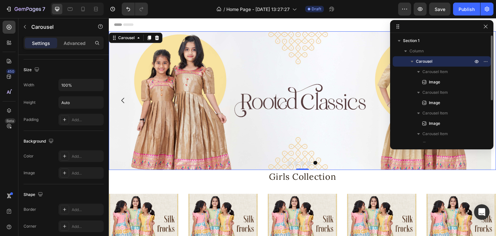
click at [414, 61] on icon "button" at bounding box center [412, 61] width 6 height 6
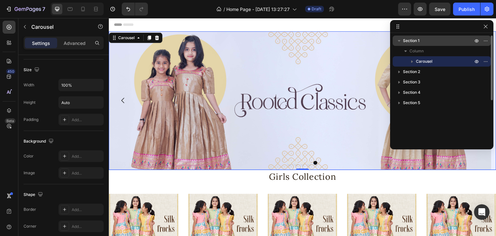
click at [401, 42] on icon "button" at bounding box center [399, 40] width 6 height 6
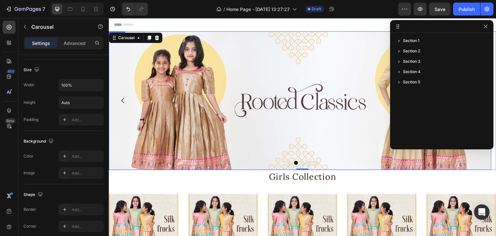
click at [233, 39] on img at bounding box center [300, 100] width 383 height 139
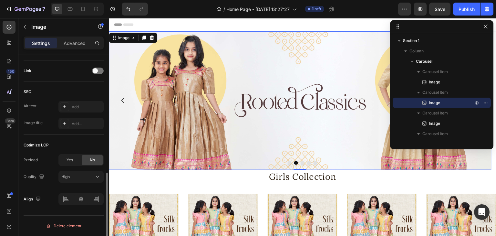
scroll to position [0, 0]
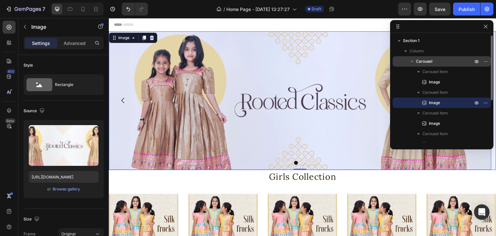
click at [438, 58] on p "Carousel" at bounding box center [445, 61] width 58 height 6
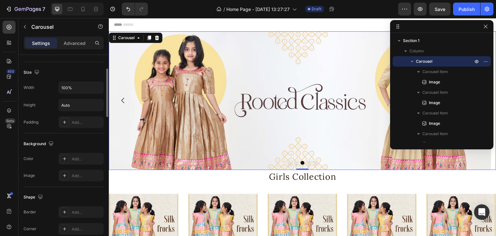
scroll to position [452, 0]
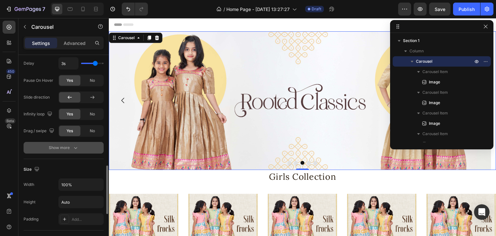
click at [79, 146] on button "Show more" at bounding box center [64, 148] width 80 height 12
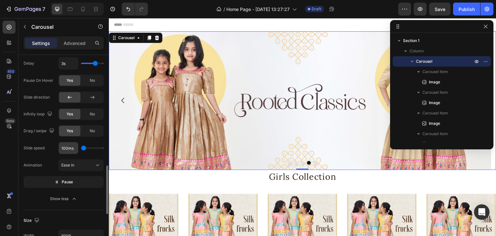
click at [69, 150] on input "100ms" at bounding box center [68, 148] width 19 height 12
type input "300ms"
type input "300"
click at [65, 144] on input "300ms" at bounding box center [68, 148] width 19 height 12
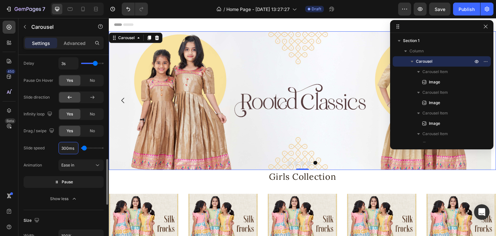
type input "5ms"
type input "100"
type input "500ms"
type input "500"
type input "500ms"
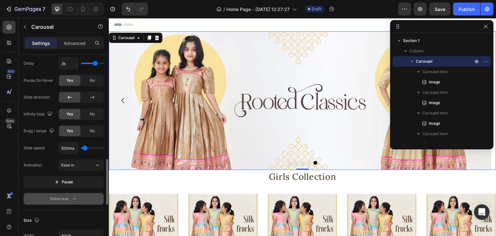
click at [101, 201] on button "Show less" at bounding box center [64, 199] width 80 height 12
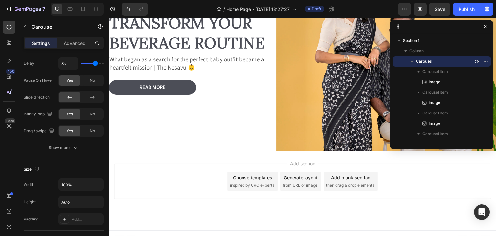
scroll to position [522, 0]
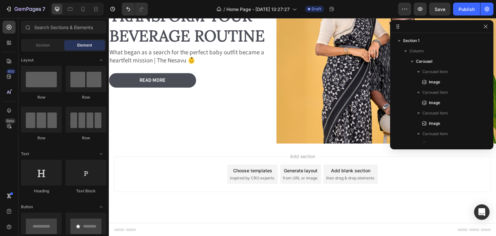
click at [325, 199] on div "Add section Choose templates inspired by CRO experts Generate layout from URL o…" at bounding box center [303, 182] width 388 height 79
click at [46, 50] on div "Section" at bounding box center [42, 45] width 41 height 10
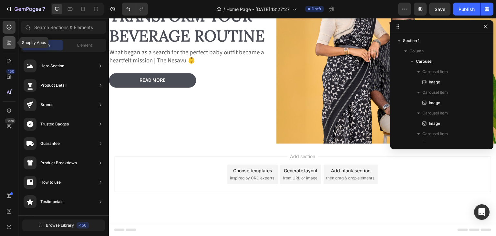
click at [14, 43] on div at bounding box center [9, 42] width 13 height 13
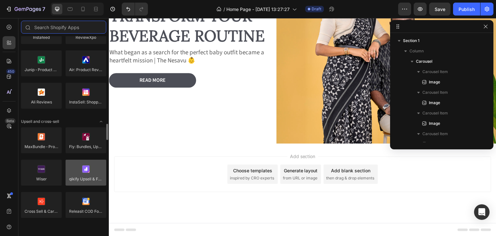
scroll to position [291, 0]
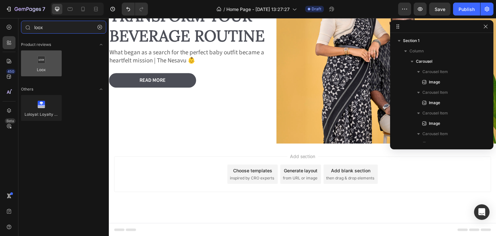
type input "loox"
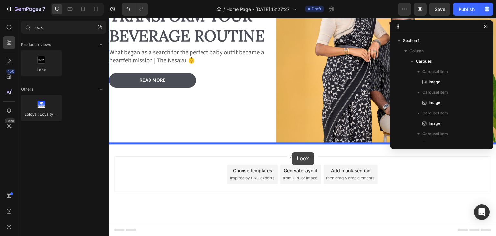
drag, startPoint x: 158, startPoint y: 75, endPoint x: 292, endPoint y: 152, distance: 154.6
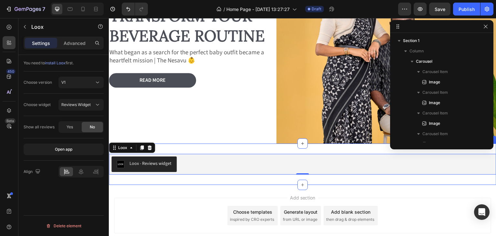
scroll to position [100, 0]
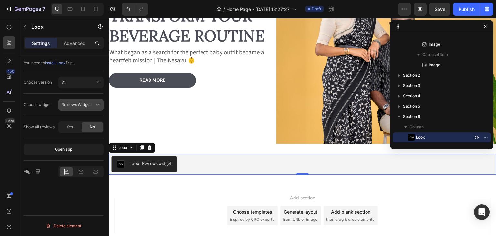
click at [80, 102] on span "Reviews Widget" at bounding box center [75, 105] width 29 height 6
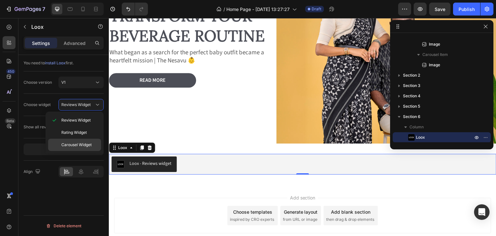
click at [81, 143] on span "Carousel Widget" at bounding box center [76, 145] width 30 height 6
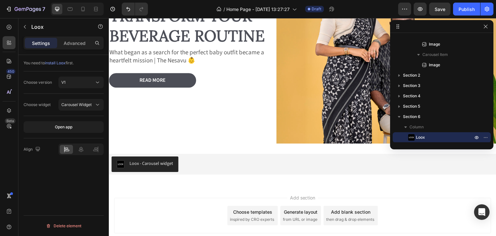
click at [186, 185] on div "Add section Choose templates inspired by CRO experts Generate layout from URL o…" at bounding box center [303, 224] width 388 height 79
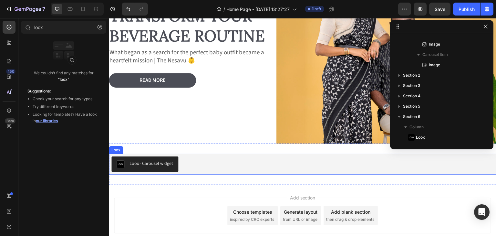
click at [143, 164] on div "Loox - Carousel widget" at bounding box center [152, 163] width 44 height 7
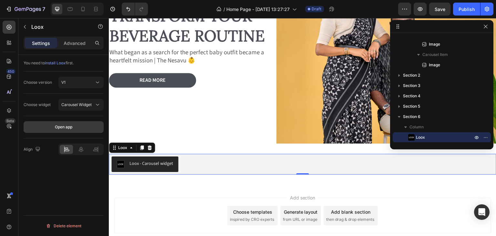
click at [81, 128] on button "Open app" at bounding box center [64, 127] width 80 height 12
click at [154, 162] on div "Loox - Carousel widget" at bounding box center [152, 163] width 44 height 7
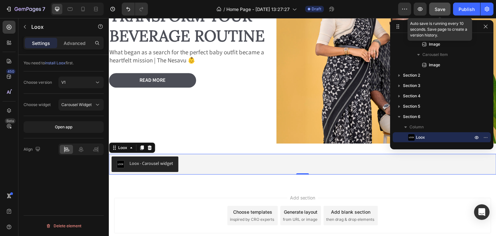
click at [435, 10] on button "Save" at bounding box center [439, 9] width 21 height 13
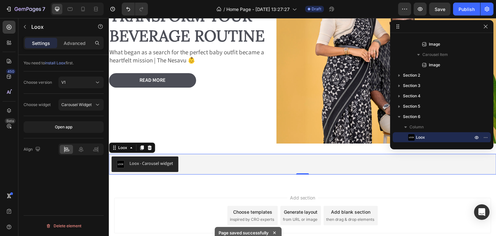
click at [56, 62] on span "install Loox" at bounding box center [55, 62] width 21 height 5
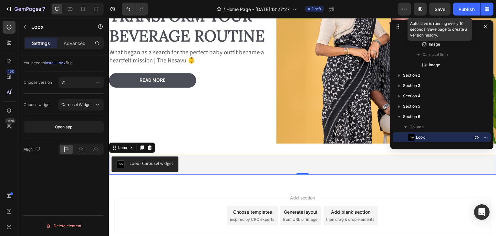
click at [439, 11] on span "Save" at bounding box center [440, 8] width 11 height 5
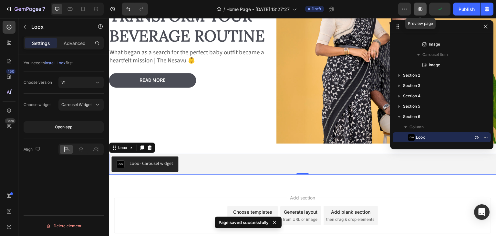
click at [417, 9] on icon "button" at bounding box center [420, 9] width 6 height 6
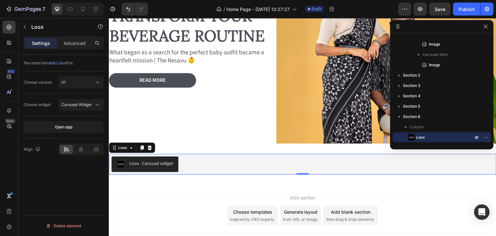
click at [154, 162] on div "Loox - Carousel widget" at bounding box center [152, 163] width 44 height 7
click at [89, 99] on button "Carousel Widget" at bounding box center [80, 105] width 45 height 12
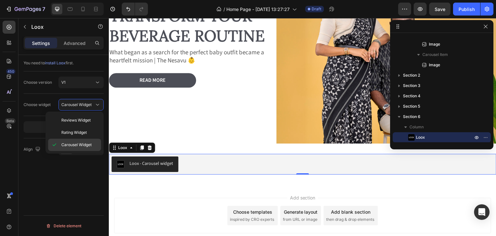
click at [84, 146] on span "Carousel Widget" at bounding box center [76, 145] width 30 height 6
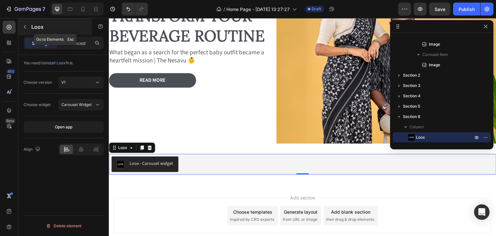
click at [25, 27] on icon "button" at bounding box center [24, 26] width 5 height 5
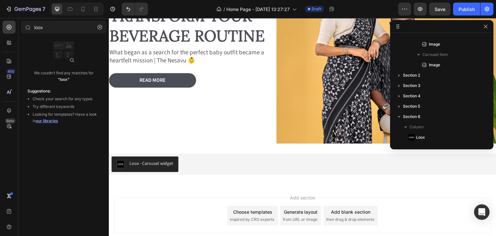
click at [190, 218] on div "Add section Choose templates inspired by CRO experts Generate layout from URL o…" at bounding box center [302, 216] width 377 height 36
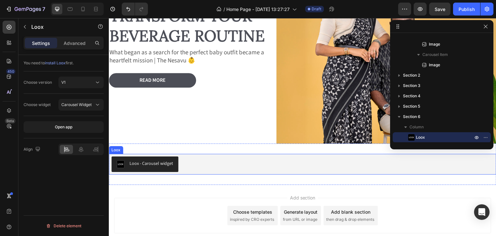
click at [169, 157] on button "Loox - Carousel widget" at bounding box center [144, 164] width 67 height 16
click at [160, 163] on div "Loox - Carousel widget" at bounding box center [152, 163] width 44 height 7
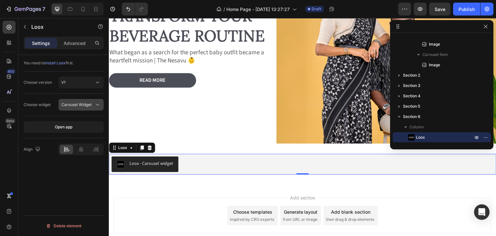
click at [85, 103] on span "Carousel Widget" at bounding box center [76, 104] width 30 height 5
click at [94, 80] on icon at bounding box center [97, 82] width 6 height 6
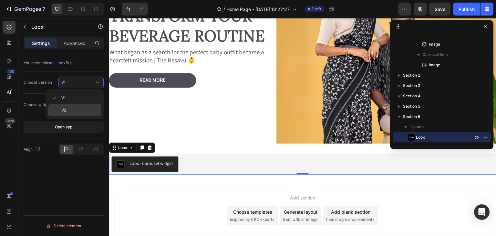
click at [87, 108] on p "V2" at bounding box center [79, 110] width 37 height 6
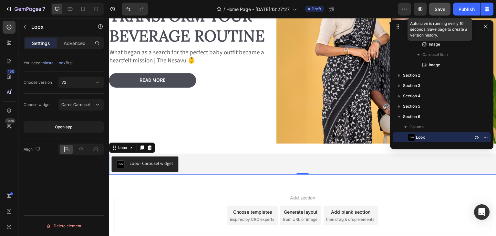
click at [448, 10] on button "Save" at bounding box center [439, 9] width 21 height 13
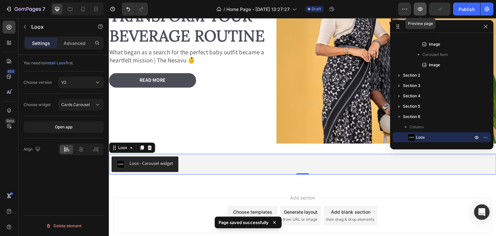
click at [420, 11] on icon "button" at bounding box center [420, 9] width 5 height 4
click at [422, 10] on icon "button" at bounding box center [420, 9] width 5 height 4
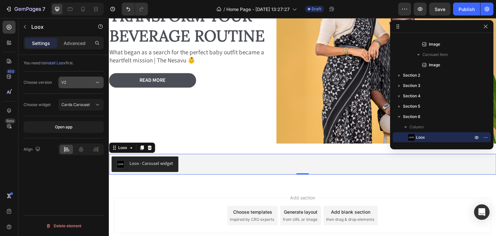
click at [82, 86] on button "V2" at bounding box center [80, 83] width 45 height 12
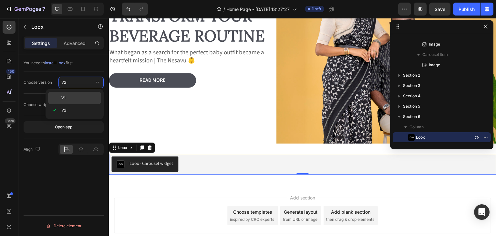
click at [80, 96] on p "V1" at bounding box center [79, 98] width 37 height 6
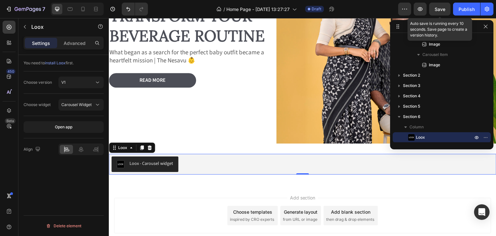
drag, startPoint x: 436, startPoint y: 5, endPoint x: 400, endPoint y: 22, distance: 39.2
click at [436, 5] on button "Save" at bounding box center [439, 9] width 21 height 13
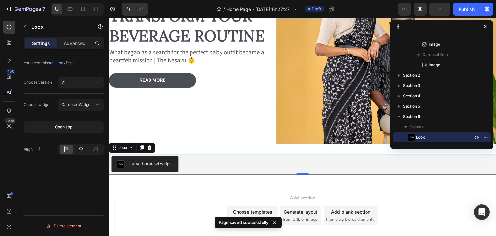
click at [79, 149] on icon at bounding box center [81, 149] width 6 height 6
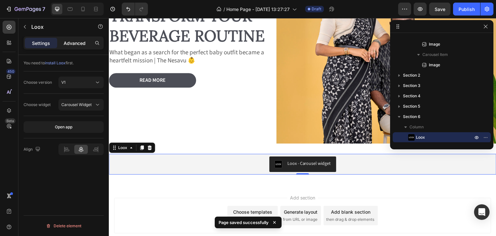
click at [79, 43] on p "Advanced" at bounding box center [75, 43] width 22 height 7
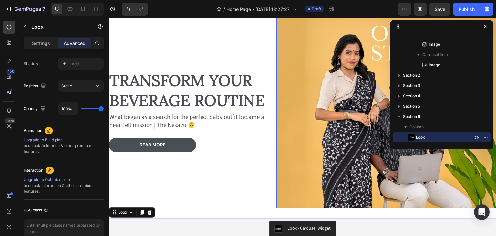
scroll to position [348, 0]
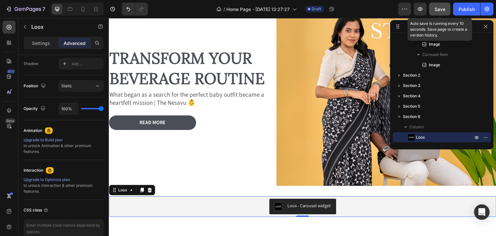
click at [440, 12] on button "Save" at bounding box center [439, 9] width 21 height 13
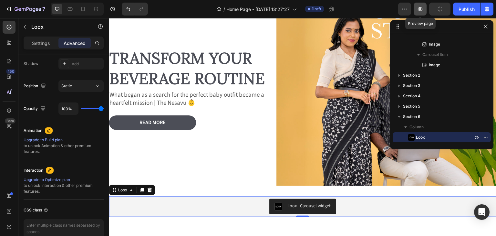
click at [425, 11] on button "button" at bounding box center [420, 9] width 13 height 13
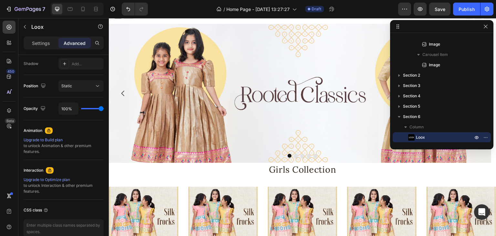
scroll to position [0, 0]
